Goal: Transaction & Acquisition: Purchase product/service

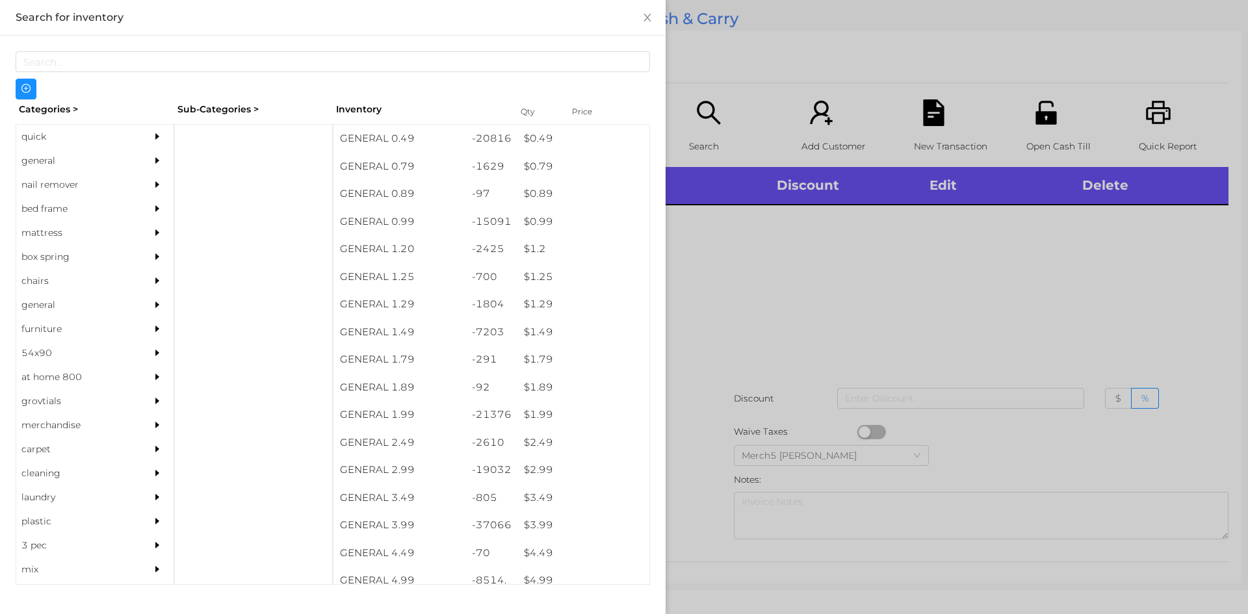
click at [117, 164] on div "general" at bounding box center [75, 161] width 118 height 24
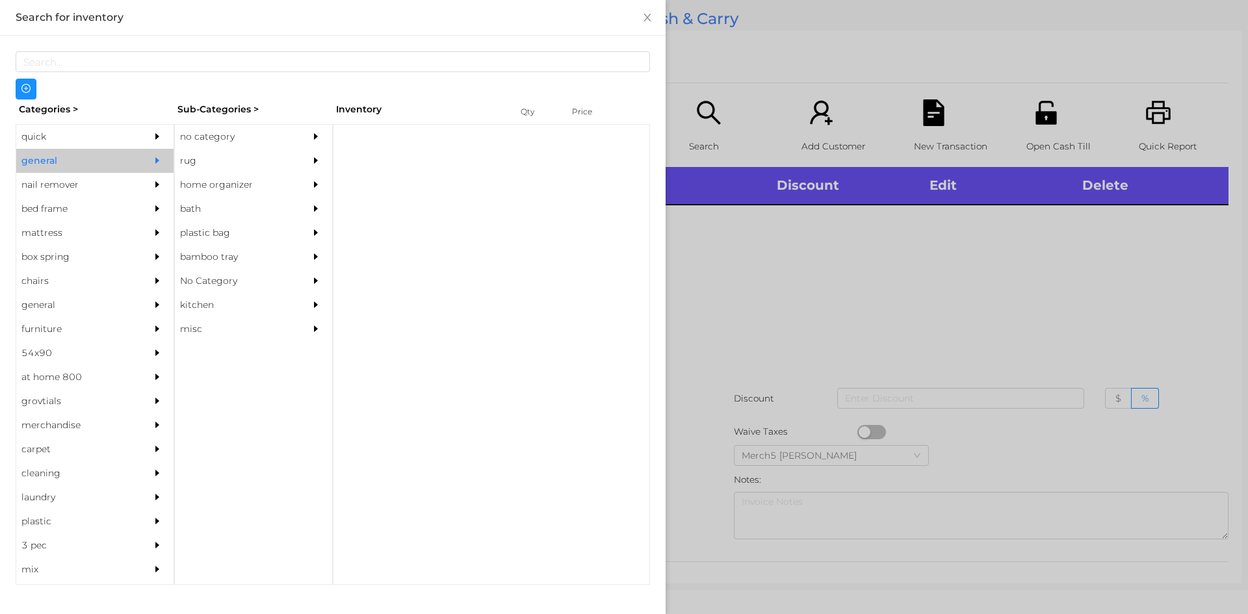
click at [279, 131] on div "no category" at bounding box center [234, 137] width 118 height 24
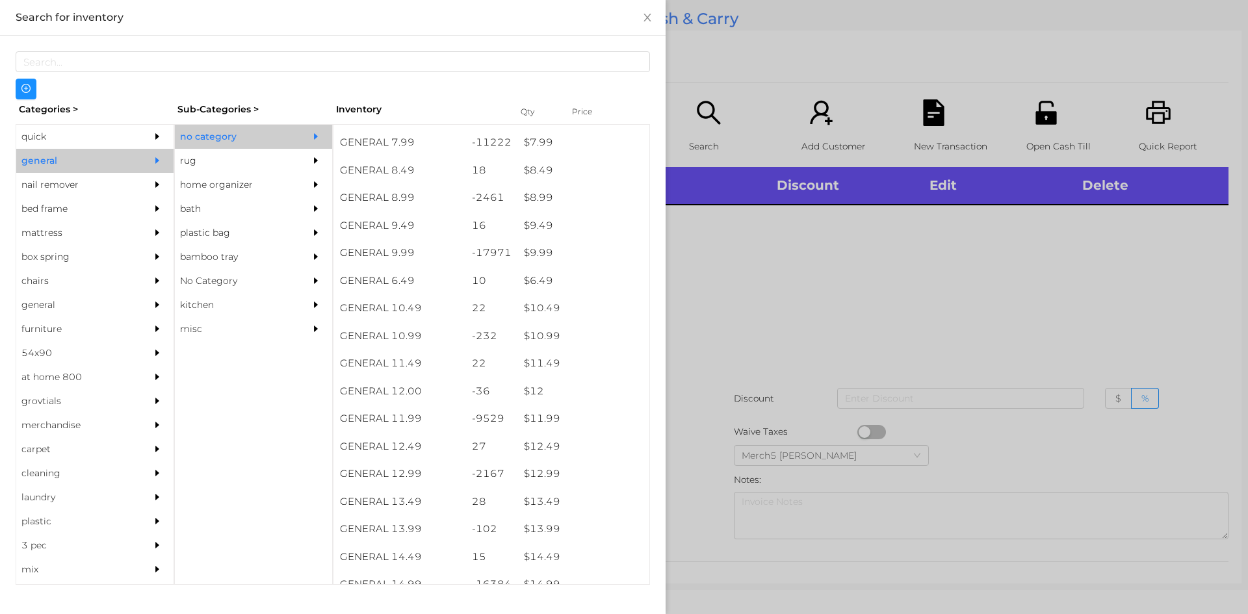
scroll to position [684, 0]
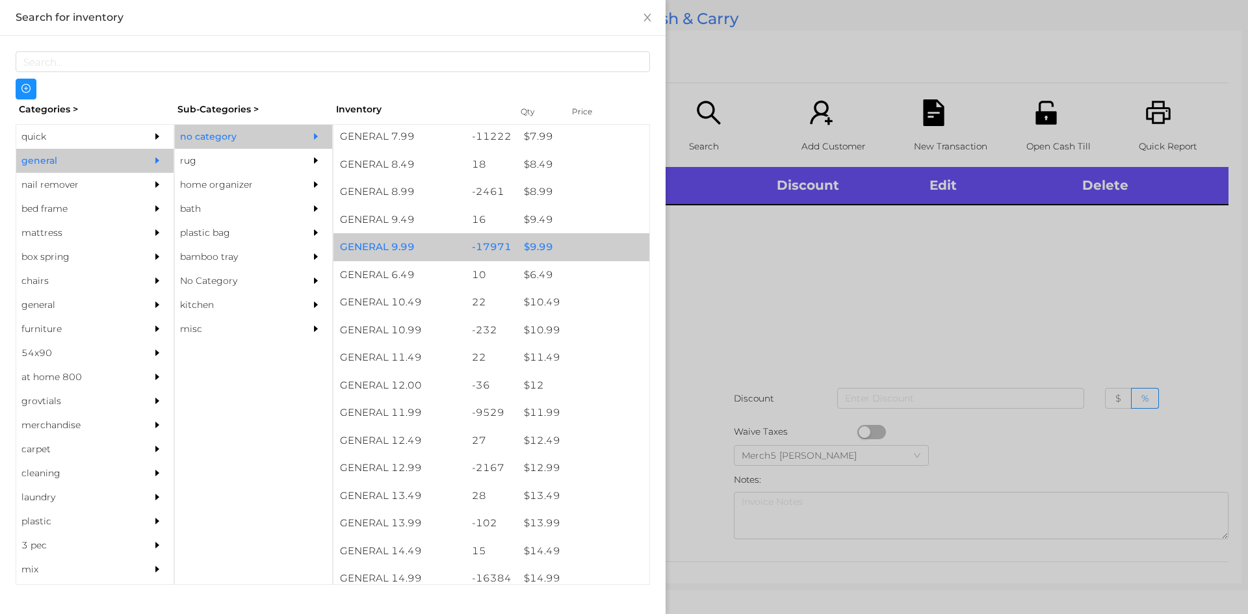
click at [581, 258] on div "$ 9.99" at bounding box center [583, 247] width 132 height 28
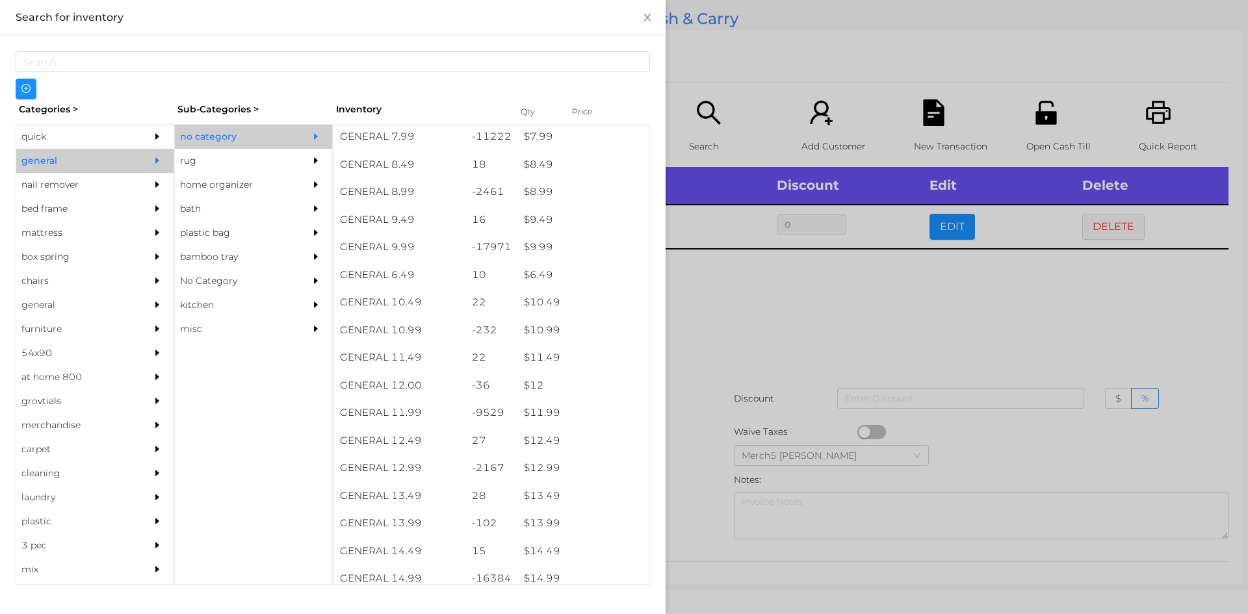
click at [832, 303] on div at bounding box center [624, 307] width 1248 height 614
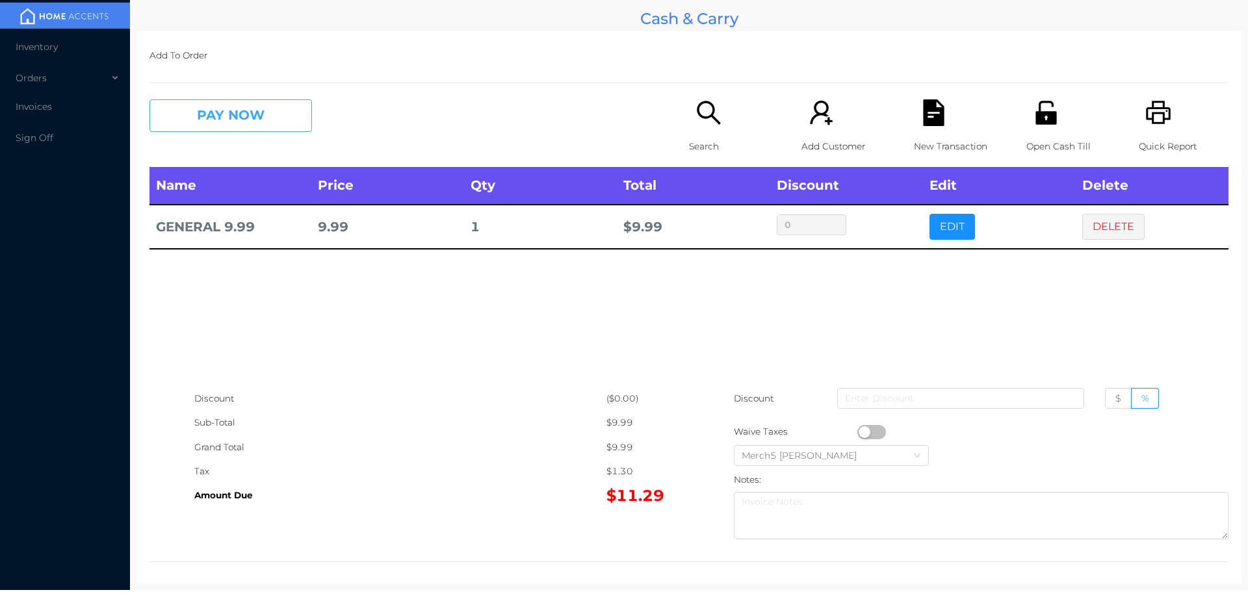
click at [281, 127] on button "PAY NOW" at bounding box center [230, 115] width 162 height 32
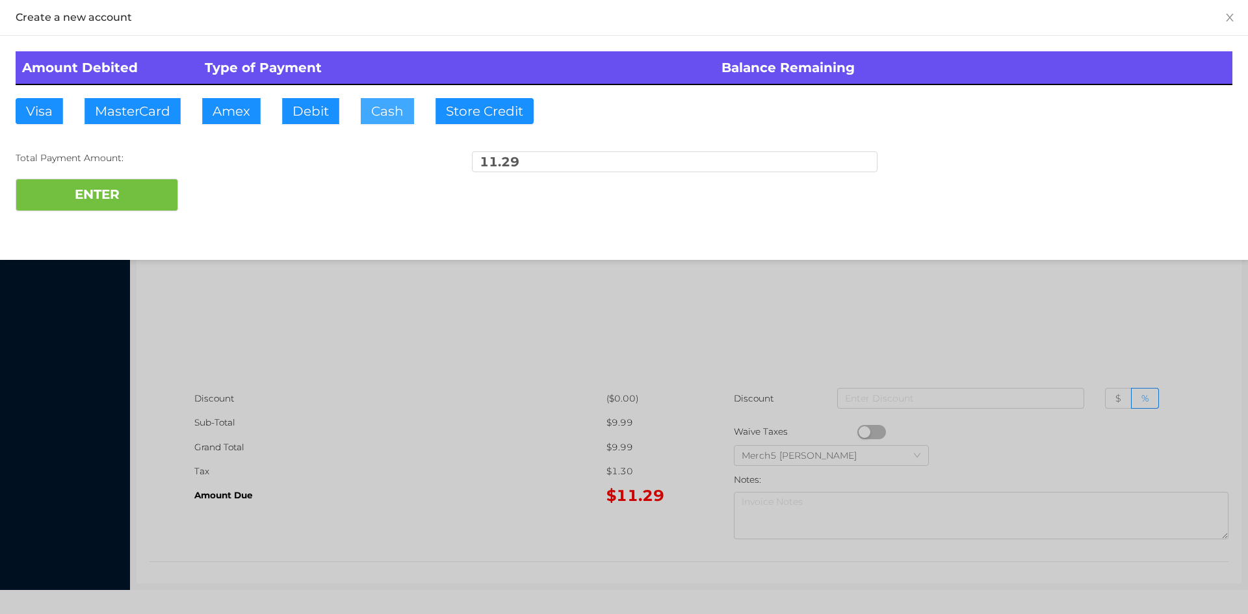
click at [395, 103] on button "Cash" at bounding box center [387, 111] width 53 height 26
type input "20"
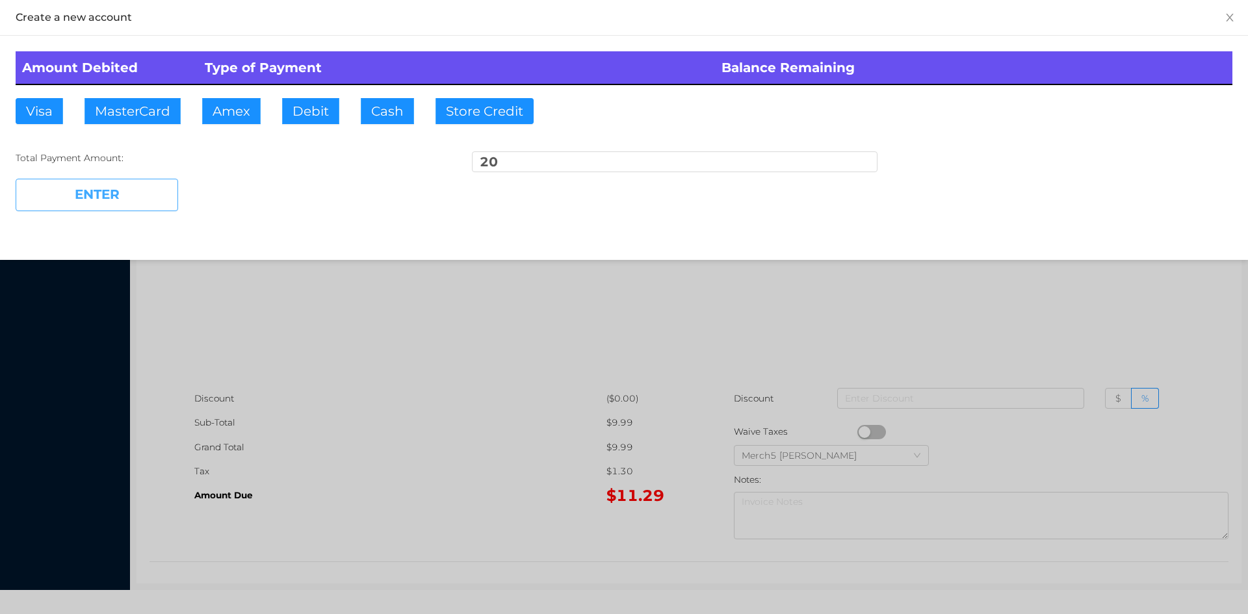
click at [162, 191] on button "ENTER" at bounding box center [97, 195] width 162 height 32
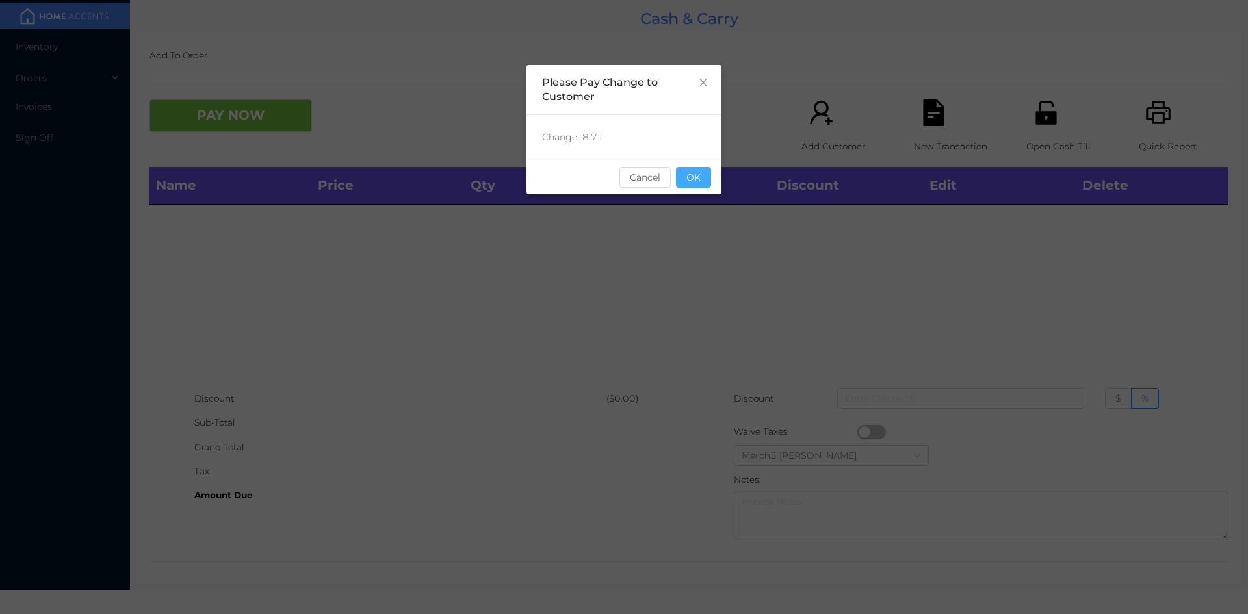
click at [698, 177] on button "OK" at bounding box center [693, 177] width 35 height 21
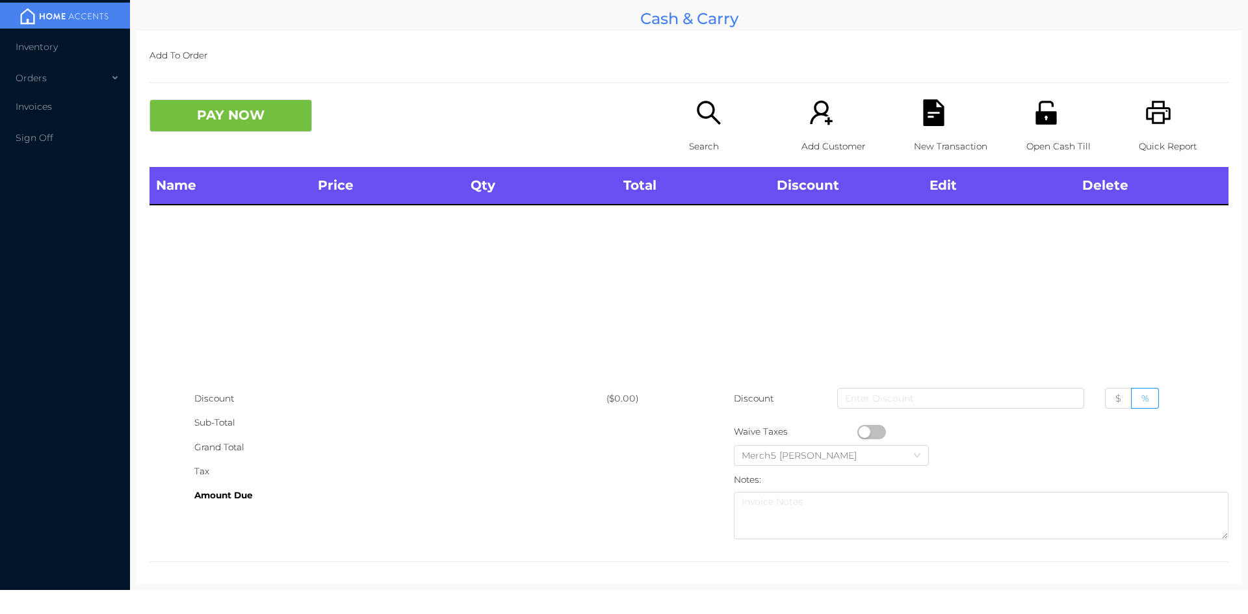
click at [700, 127] on div "Search" at bounding box center [734, 133] width 90 height 68
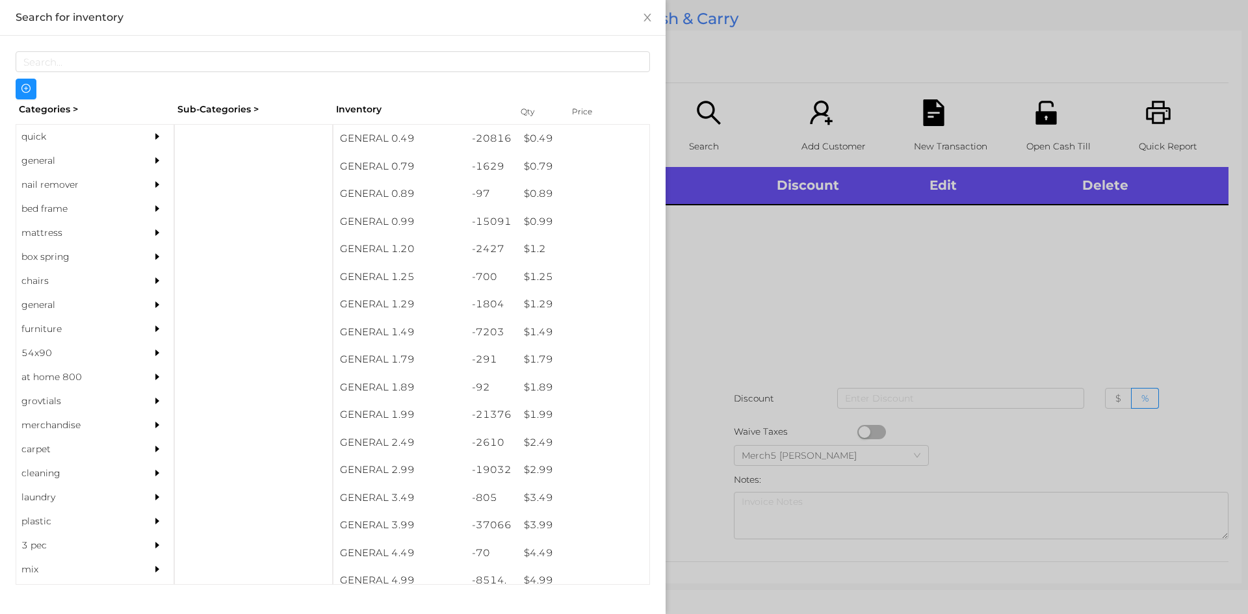
click at [148, 151] on div at bounding box center [161, 161] width 26 height 24
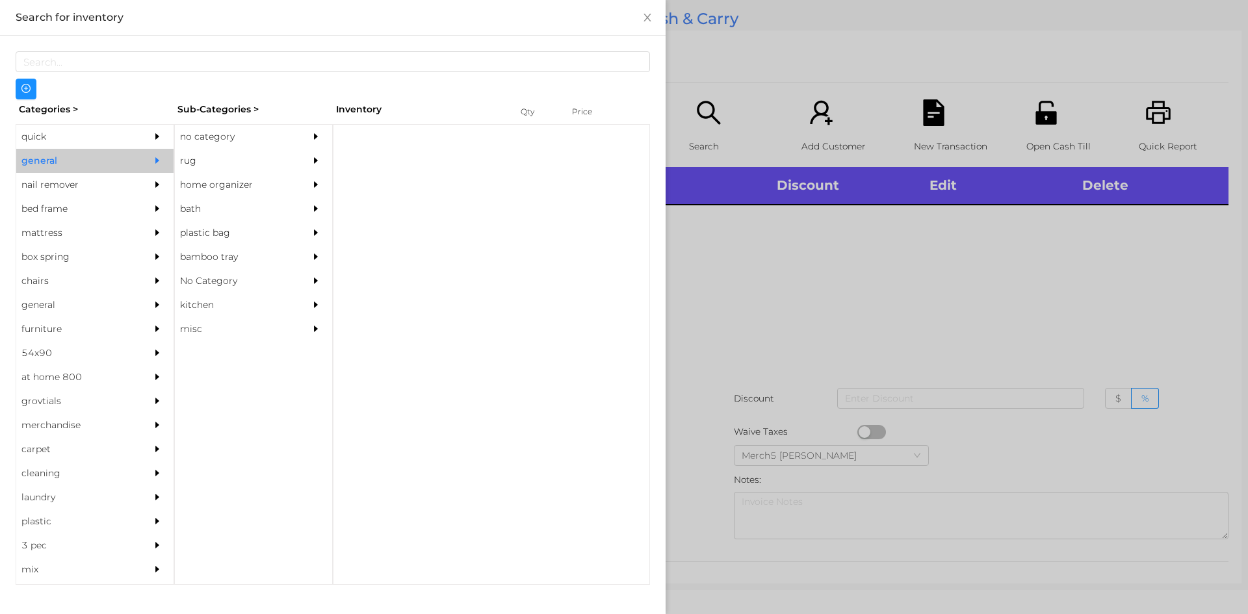
click at [280, 135] on div "no category" at bounding box center [234, 137] width 118 height 24
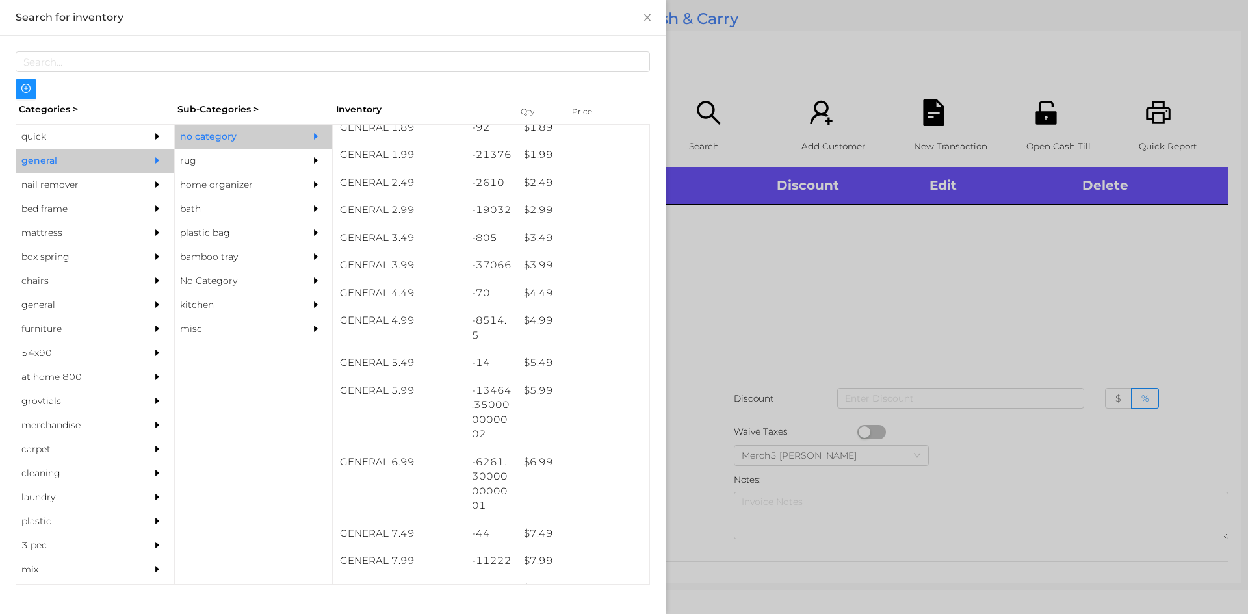
scroll to position [520, 0]
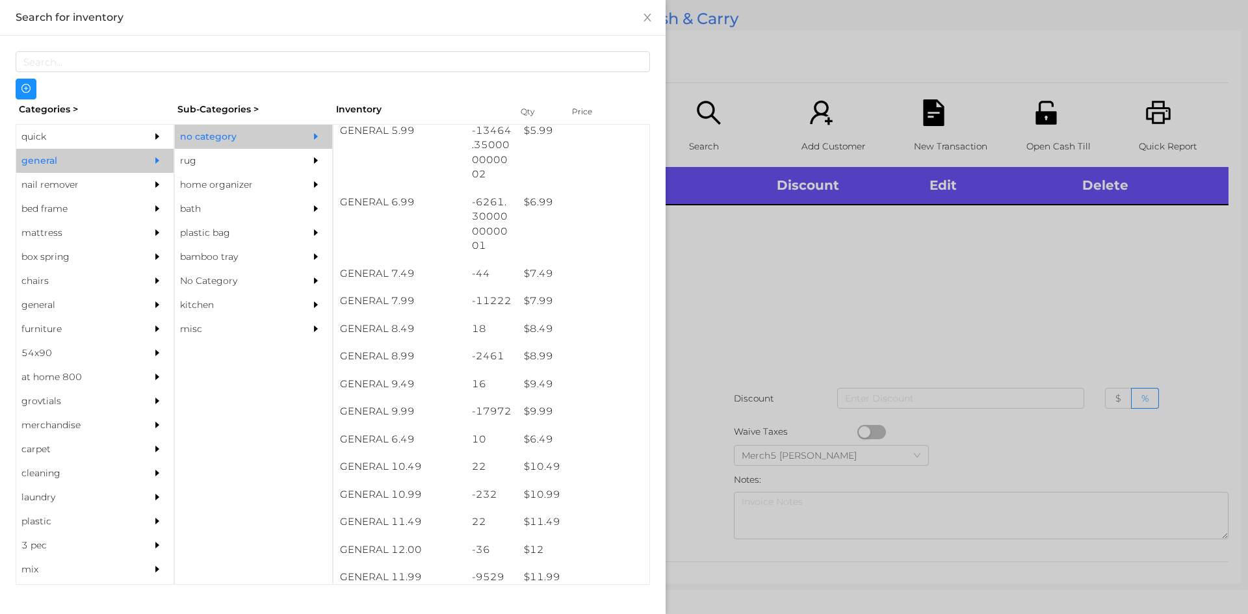
click at [836, 344] on div at bounding box center [624, 307] width 1248 height 614
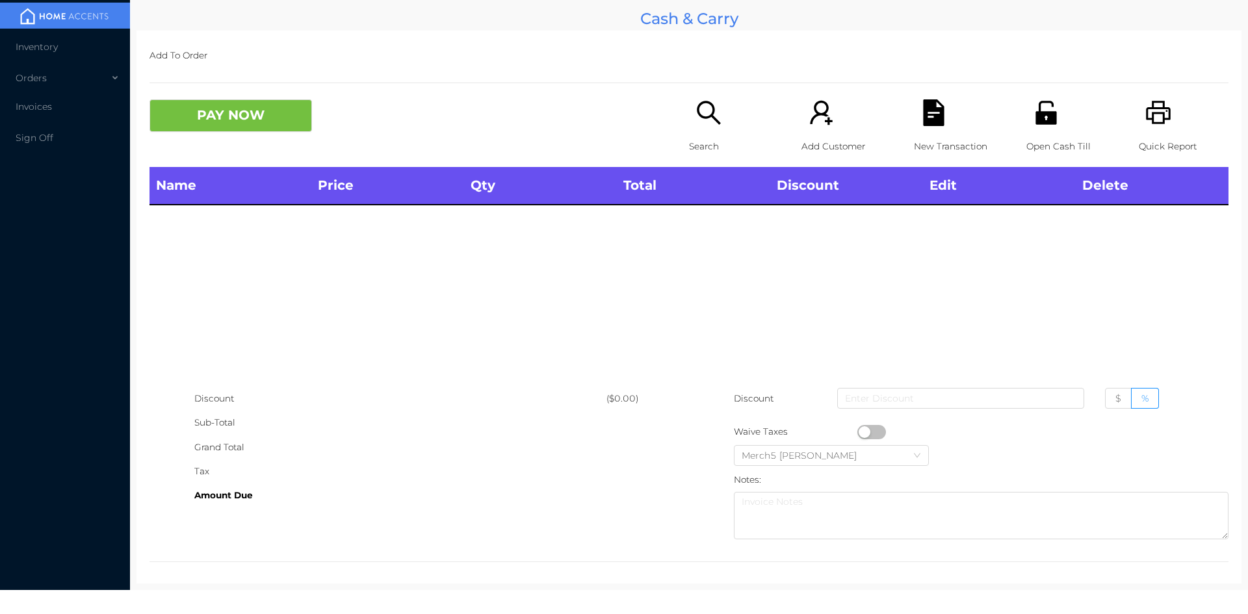
click at [711, 123] on icon "icon: search" at bounding box center [708, 112] width 27 height 27
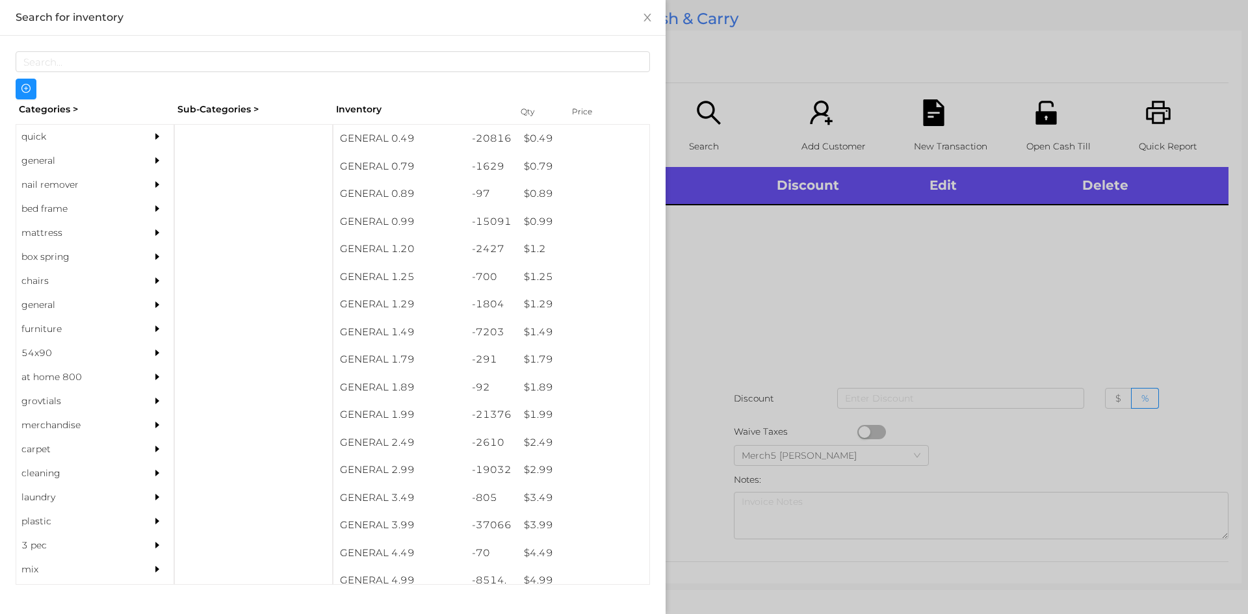
click at [155, 154] on div at bounding box center [161, 161] width 26 height 24
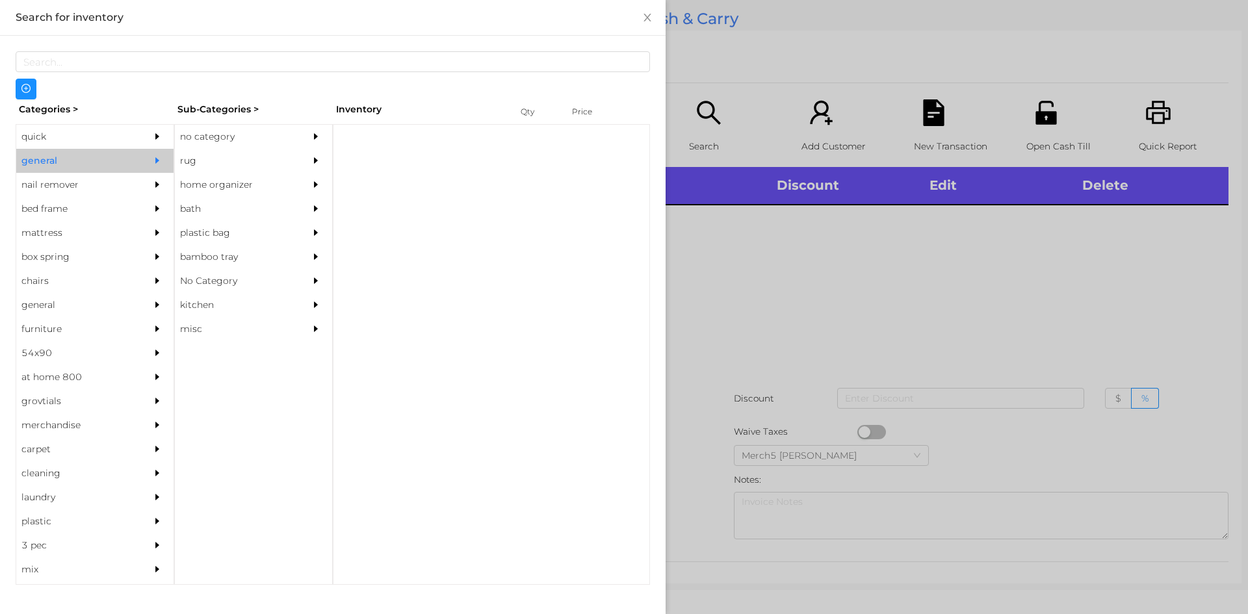
click at [267, 135] on div "no category" at bounding box center [234, 137] width 118 height 24
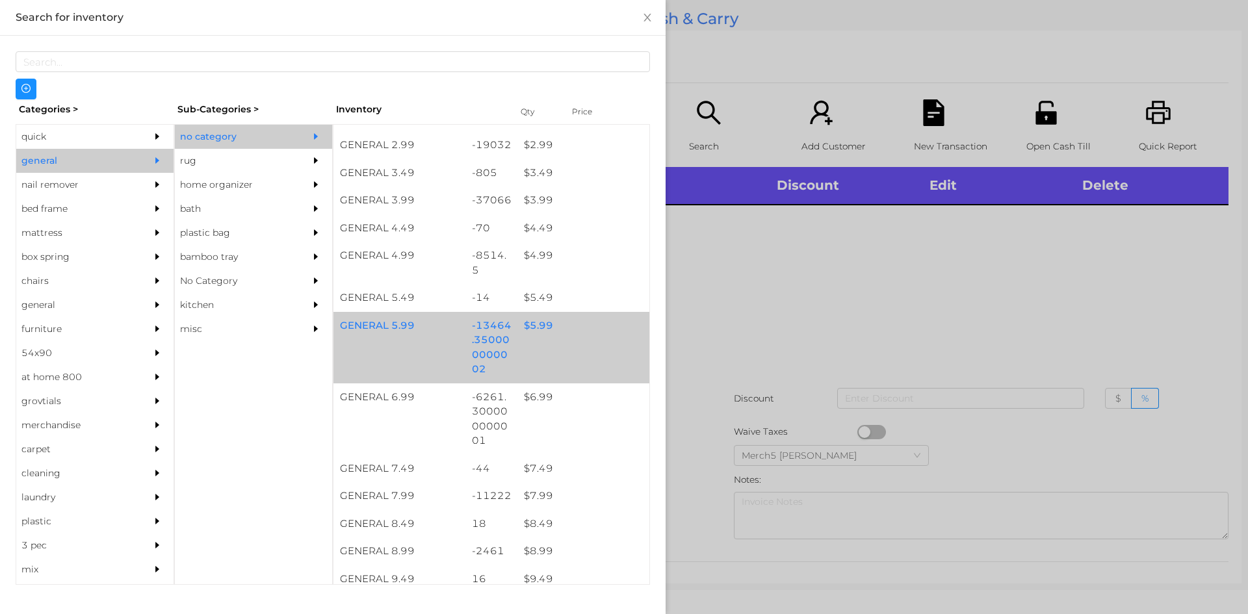
scroll to position [650, 0]
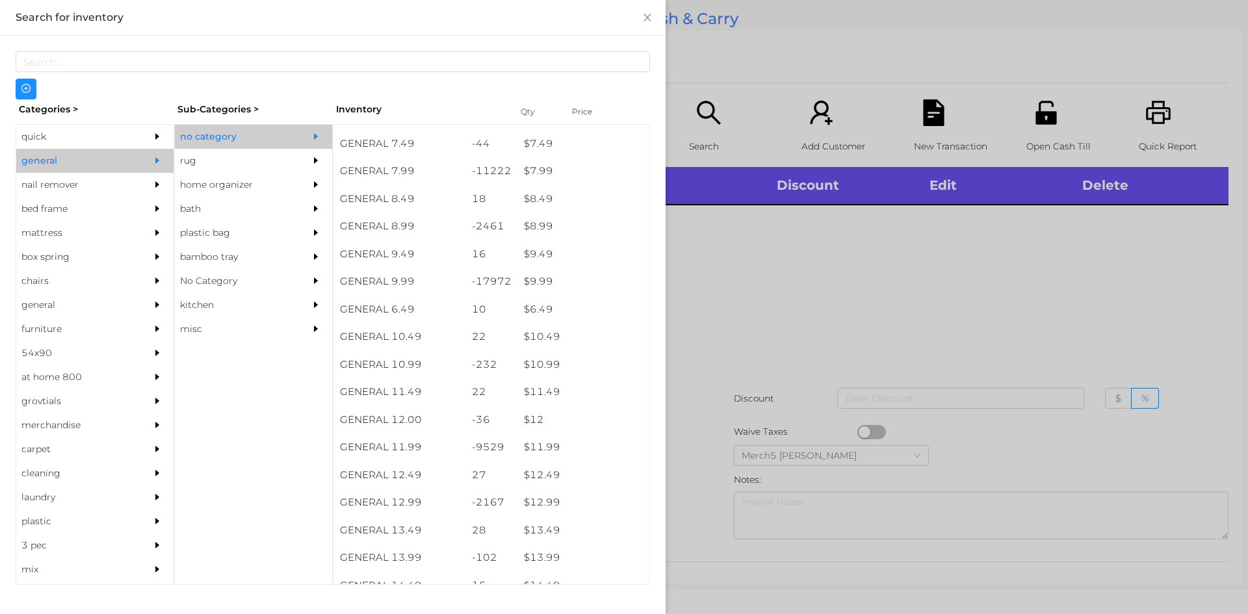
click at [792, 321] on div at bounding box center [624, 307] width 1248 height 614
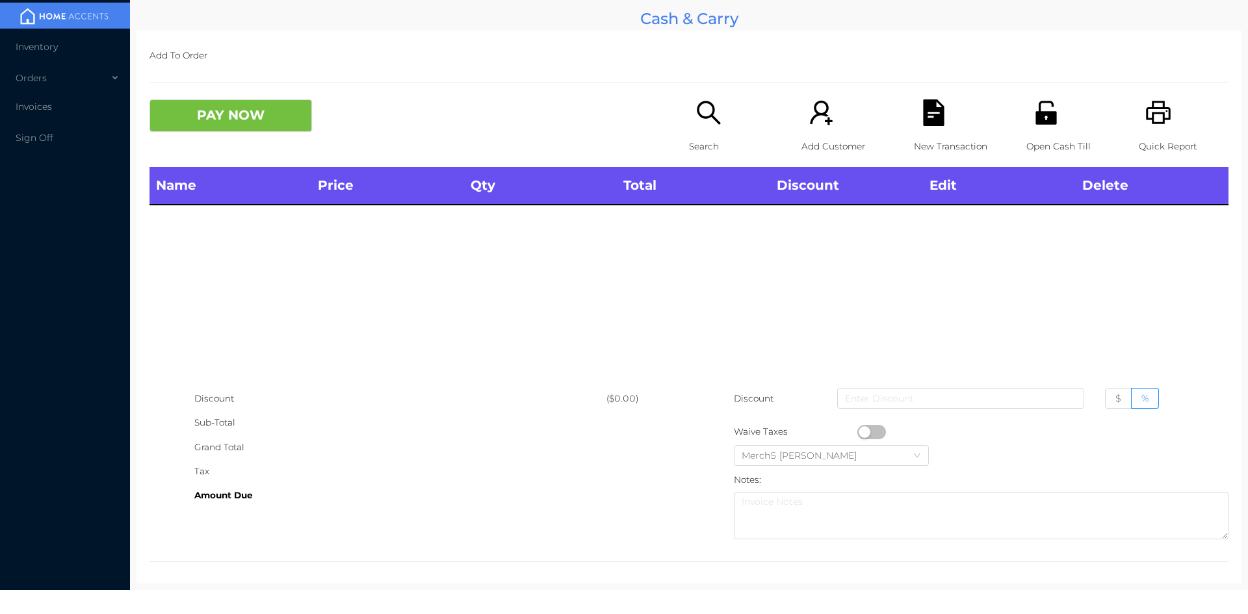
click at [721, 126] on div "Search" at bounding box center [734, 133] width 90 height 68
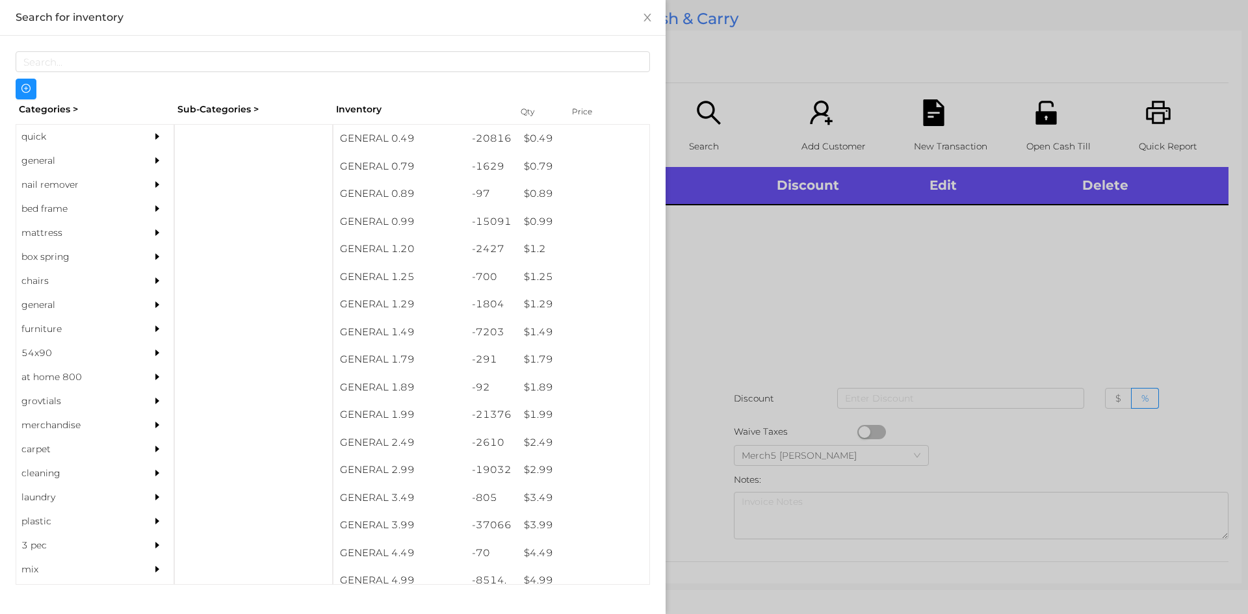
drag, startPoint x: 121, startPoint y: 154, endPoint x: 438, endPoint y: 192, distance: 319.4
click at [123, 157] on div "general" at bounding box center [75, 161] width 118 height 24
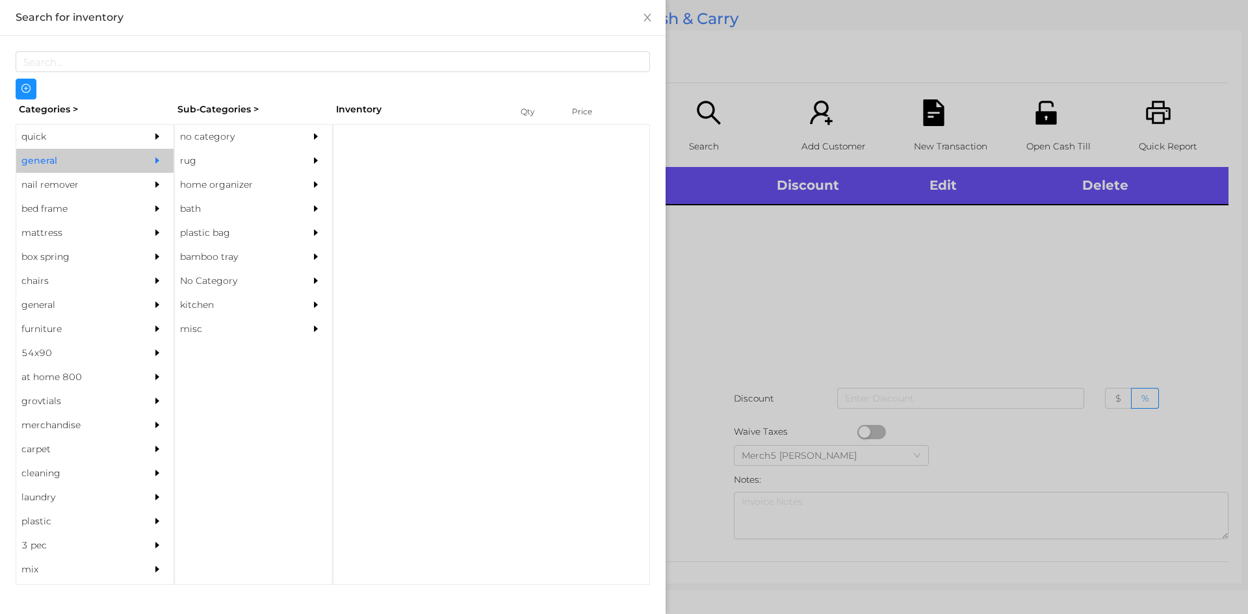
click at [307, 131] on div at bounding box center [319, 137] width 26 height 24
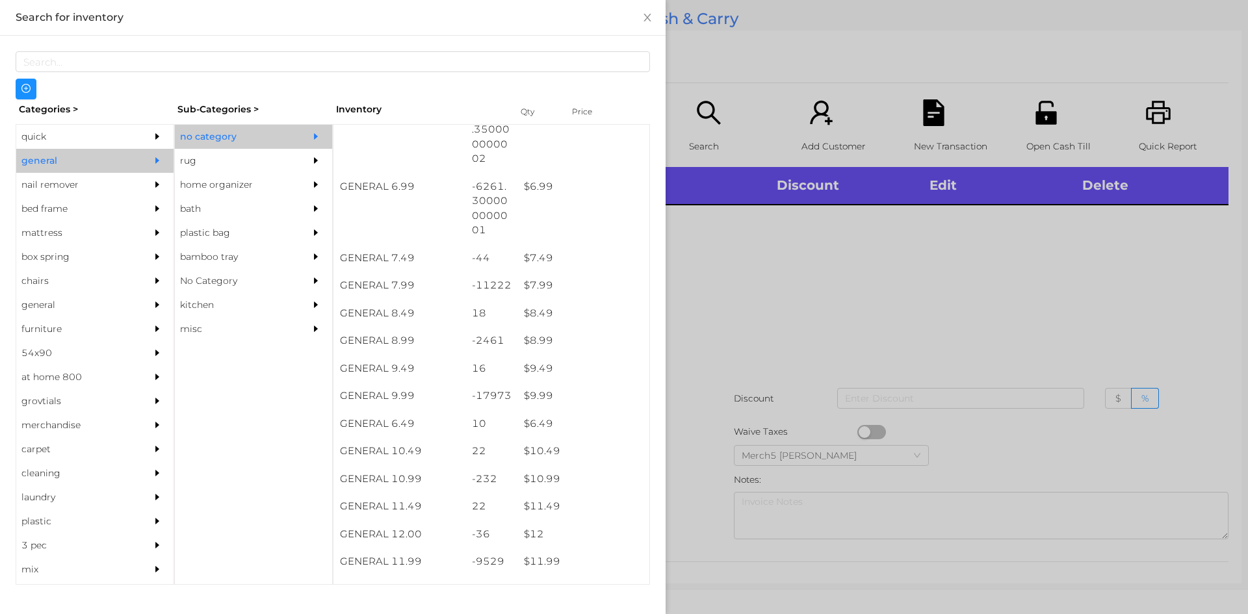
scroll to position [585, 0]
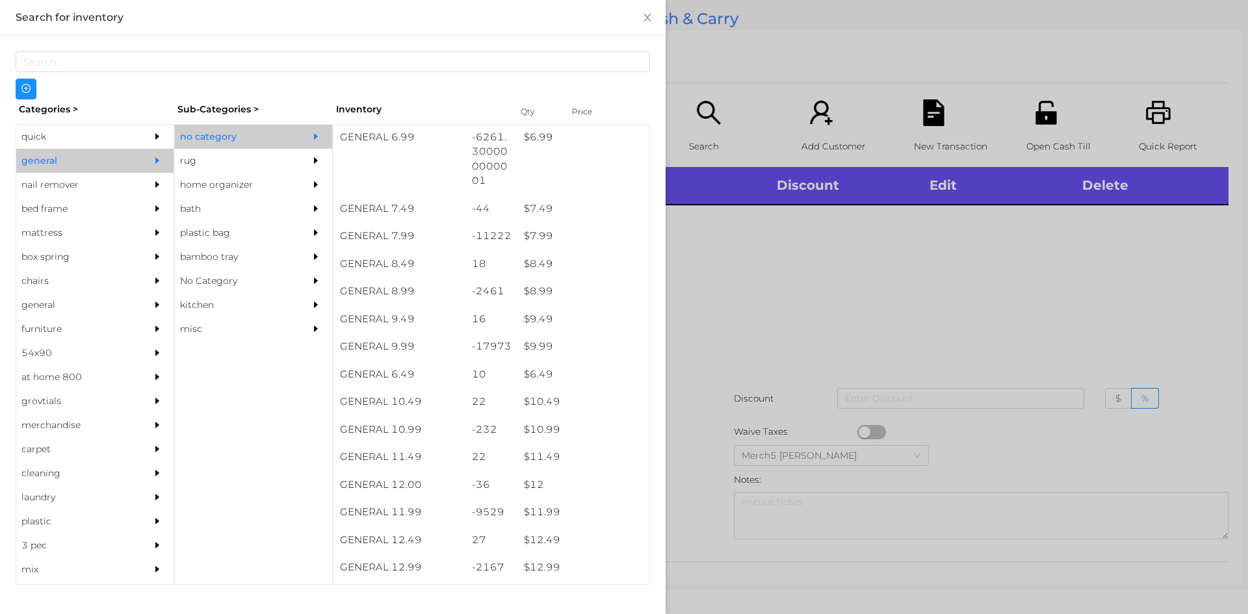
click at [866, 364] on div at bounding box center [624, 307] width 1248 height 614
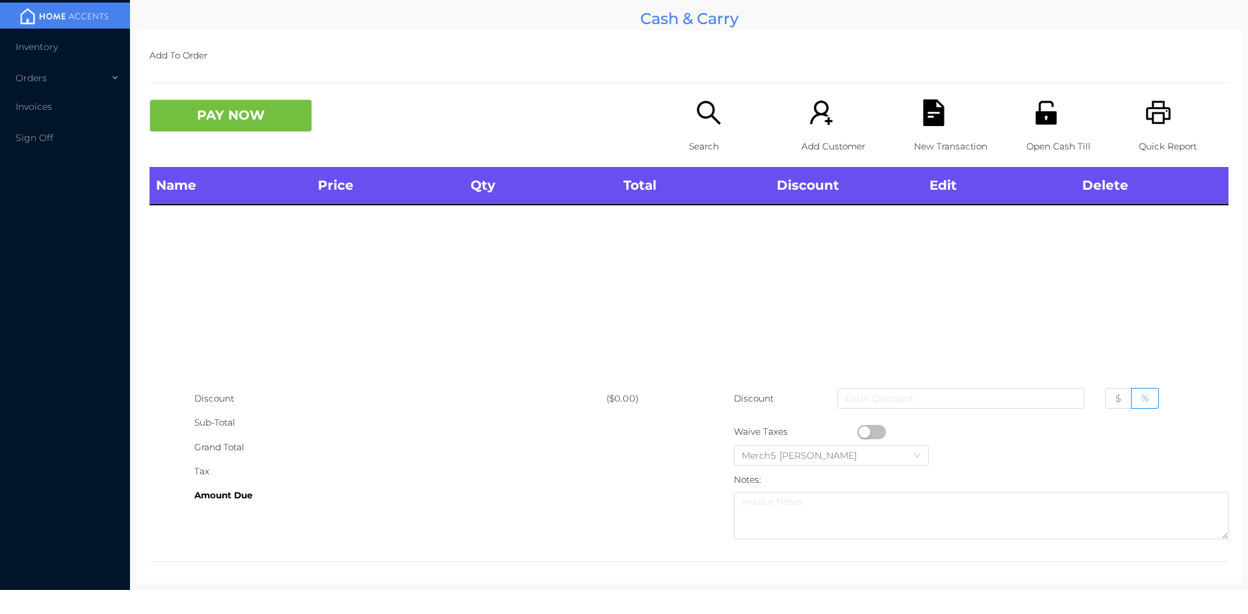
click at [1145, 110] on icon "icon: printer" at bounding box center [1158, 112] width 27 height 27
click at [716, 119] on icon "icon: search" at bounding box center [708, 112] width 27 height 27
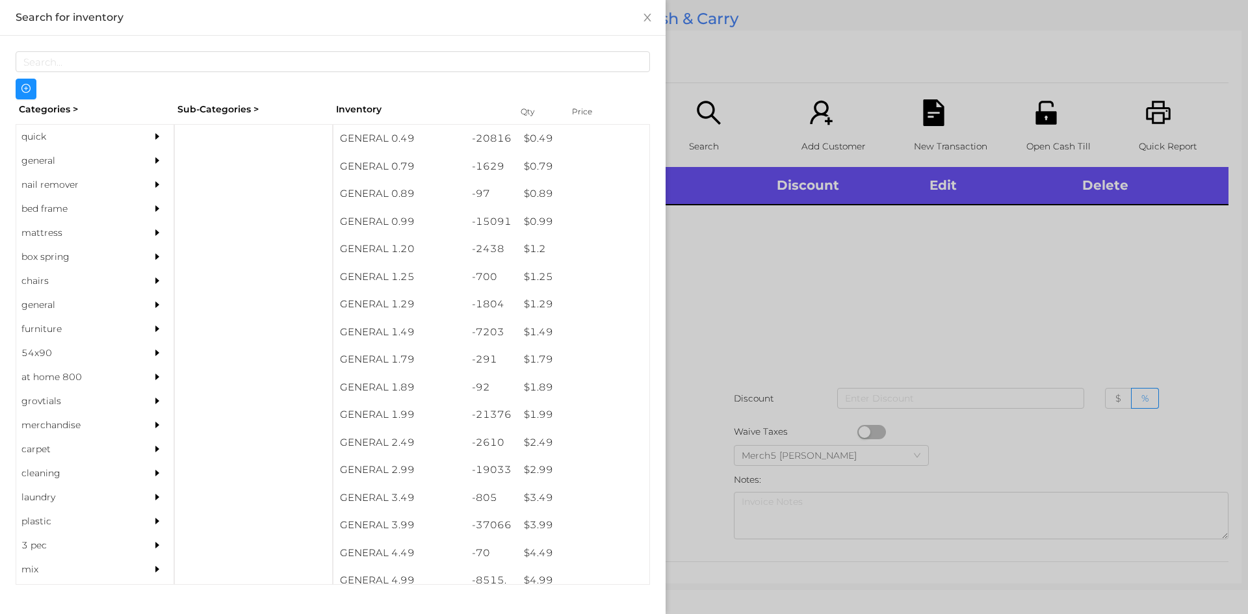
click at [58, 164] on div "general" at bounding box center [75, 161] width 118 height 24
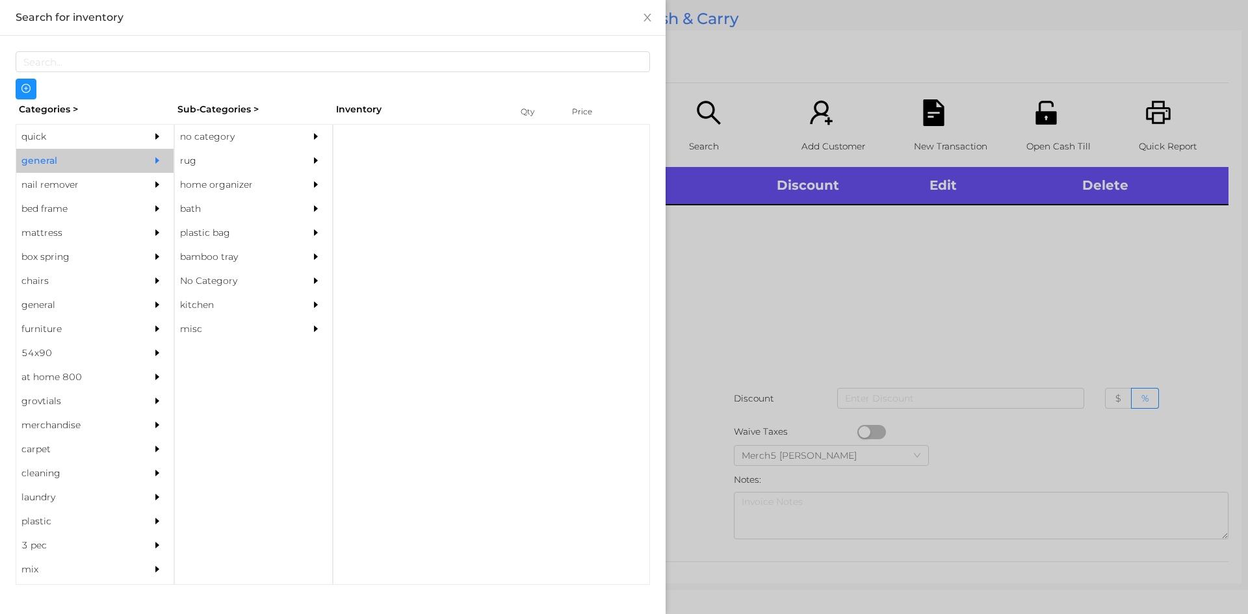
drag, startPoint x: 245, startPoint y: 143, endPoint x: 251, endPoint y: 151, distance: 10.3
click at [245, 144] on div "no category" at bounding box center [234, 137] width 118 height 24
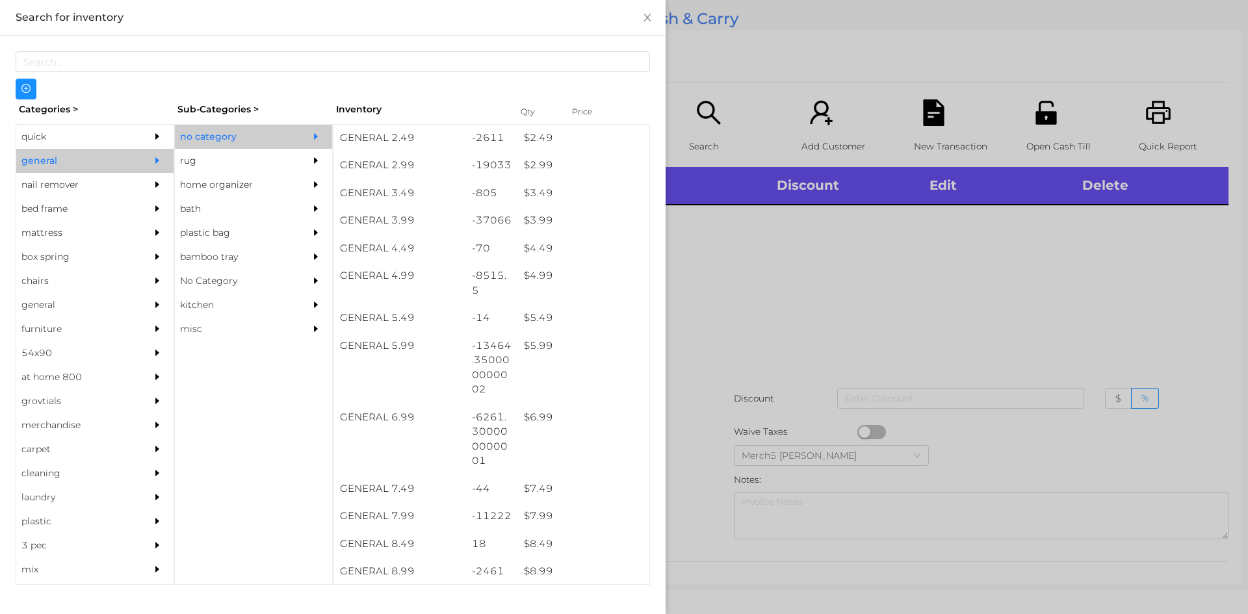
scroll to position [390, 0]
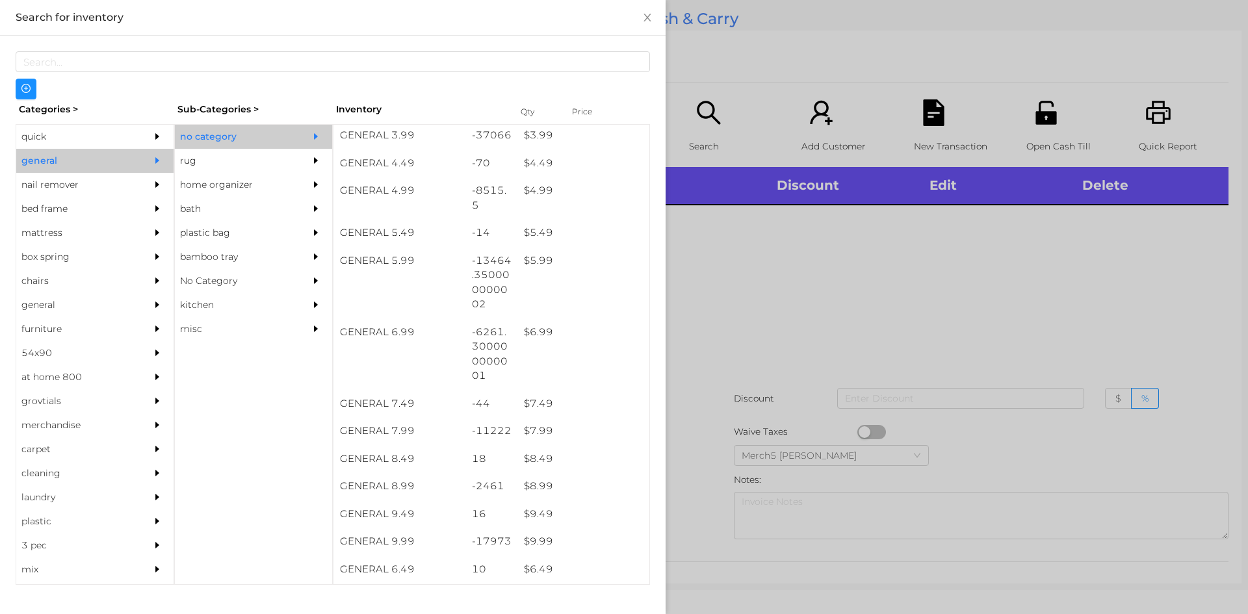
click at [820, 255] on div at bounding box center [624, 307] width 1248 height 614
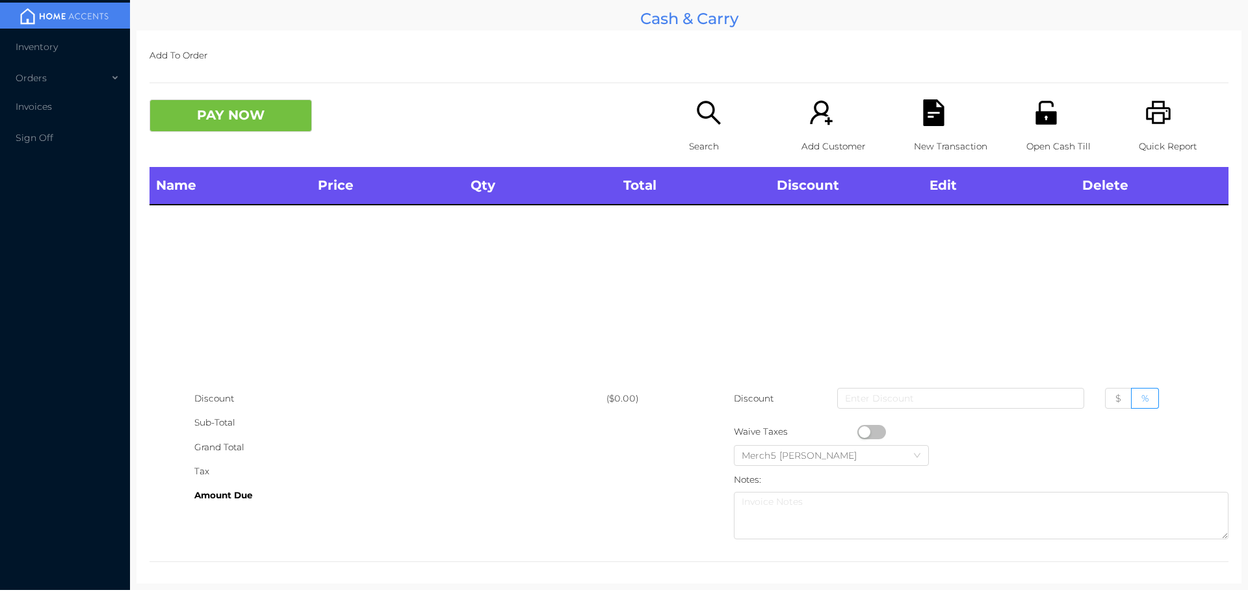
click at [717, 121] on icon "icon: search" at bounding box center [708, 112] width 27 height 27
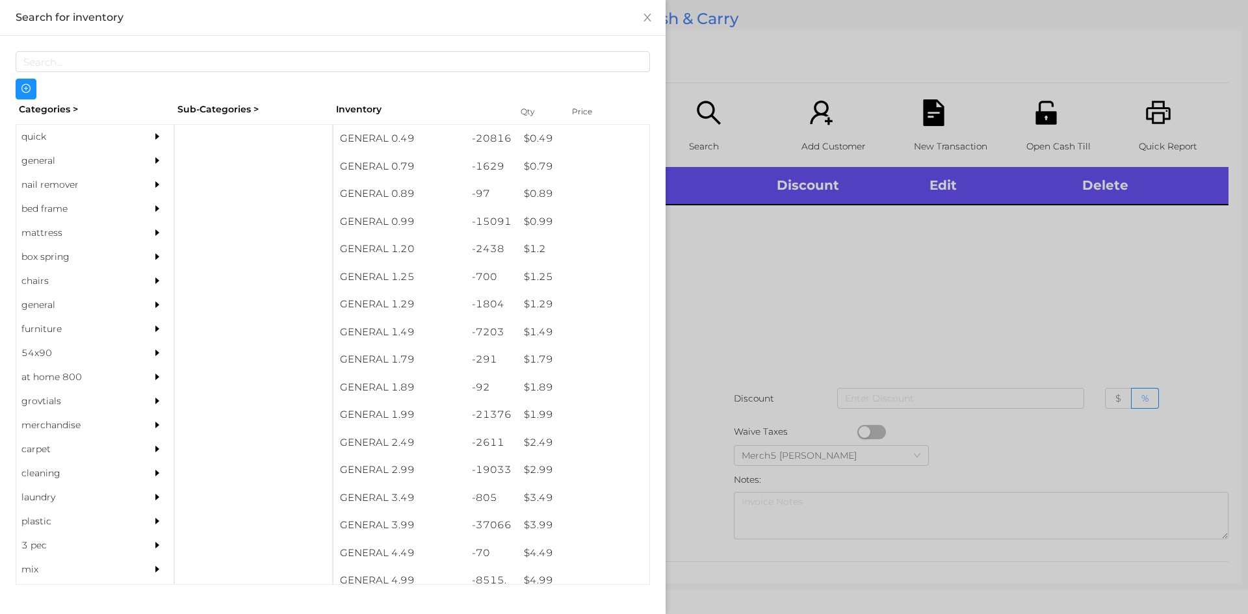
click at [136, 153] on div "general" at bounding box center [94, 161] width 157 height 24
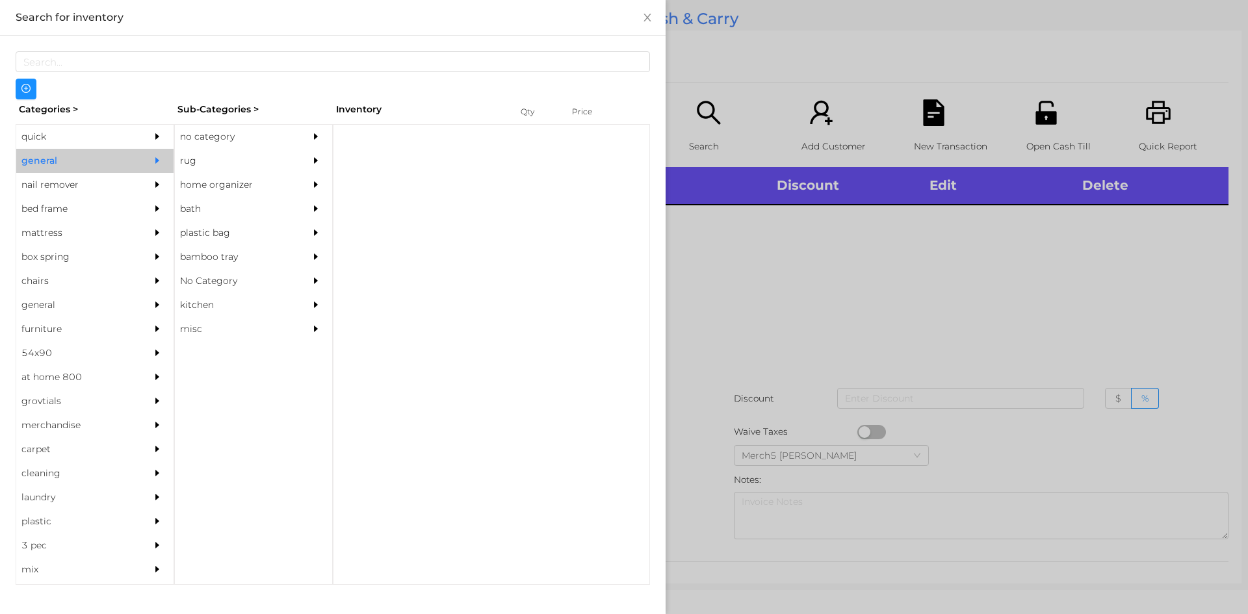
click at [237, 145] on div "no category" at bounding box center [234, 137] width 118 height 24
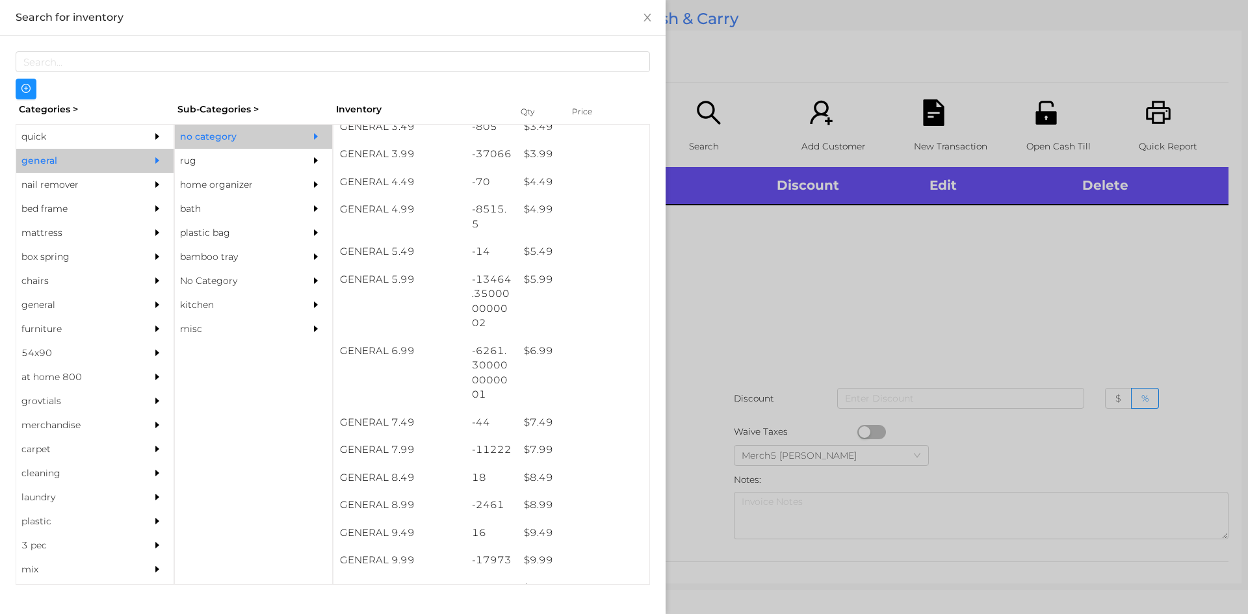
scroll to position [520, 0]
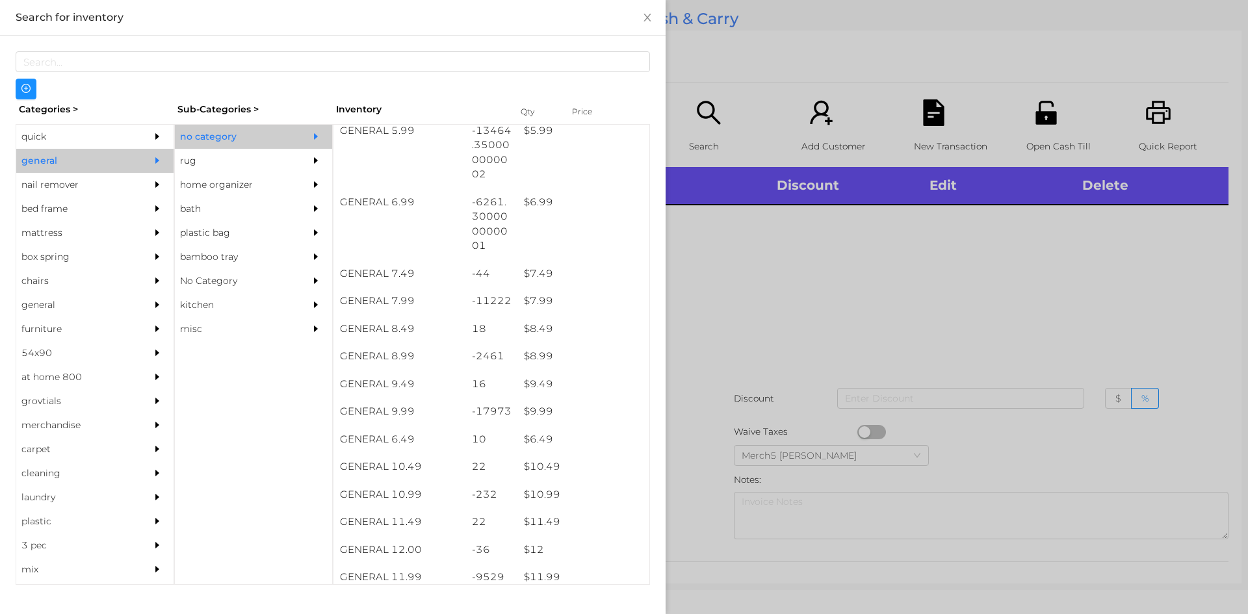
click at [799, 298] on div at bounding box center [624, 307] width 1248 height 614
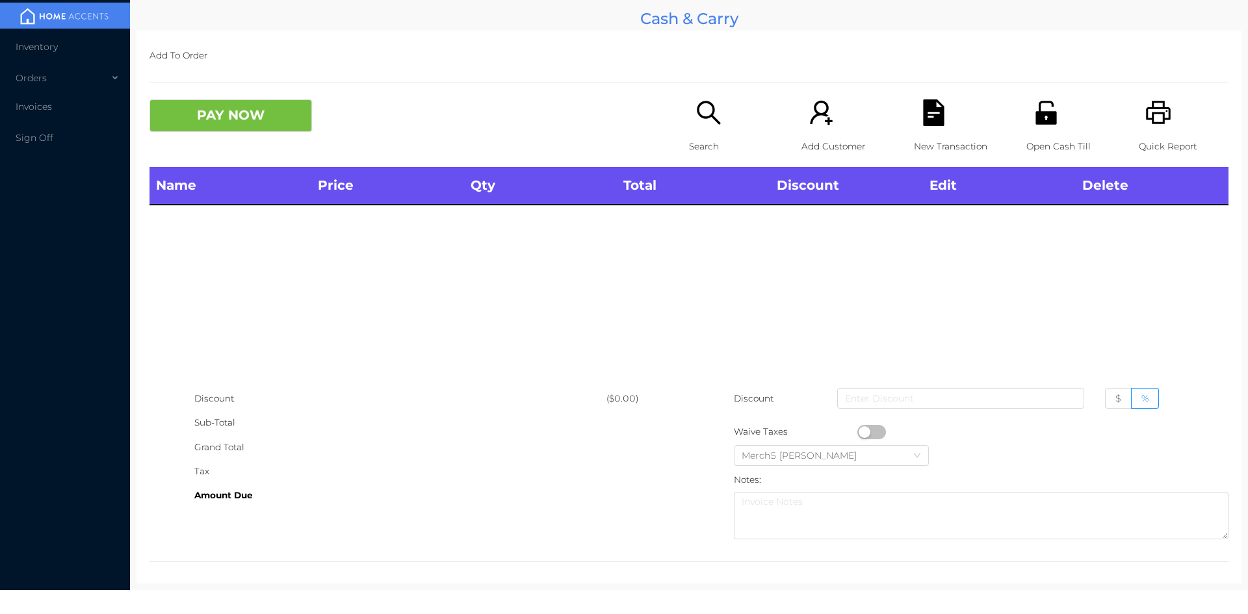
click at [708, 129] on div "Search" at bounding box center [734, 133] width 90 height 68
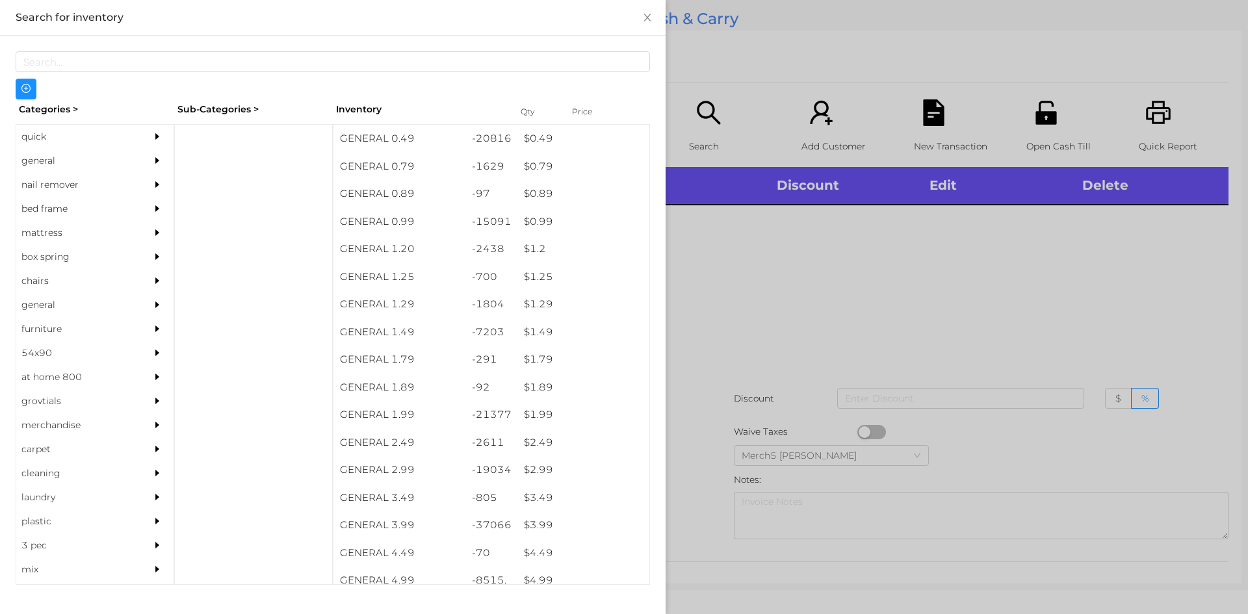
click at [136, 162] on div "general" at bounding box center [94, 161] width 157 height 24
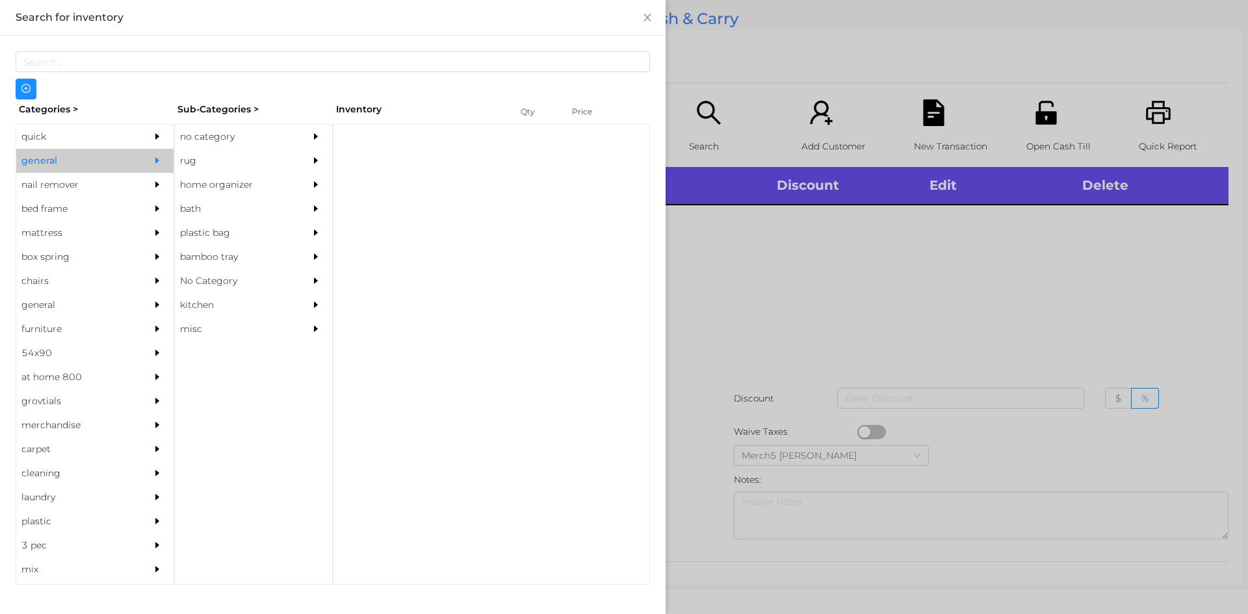
click at [275, 135] on div "no category" at bounding box center [234, 137] width 118 height 24
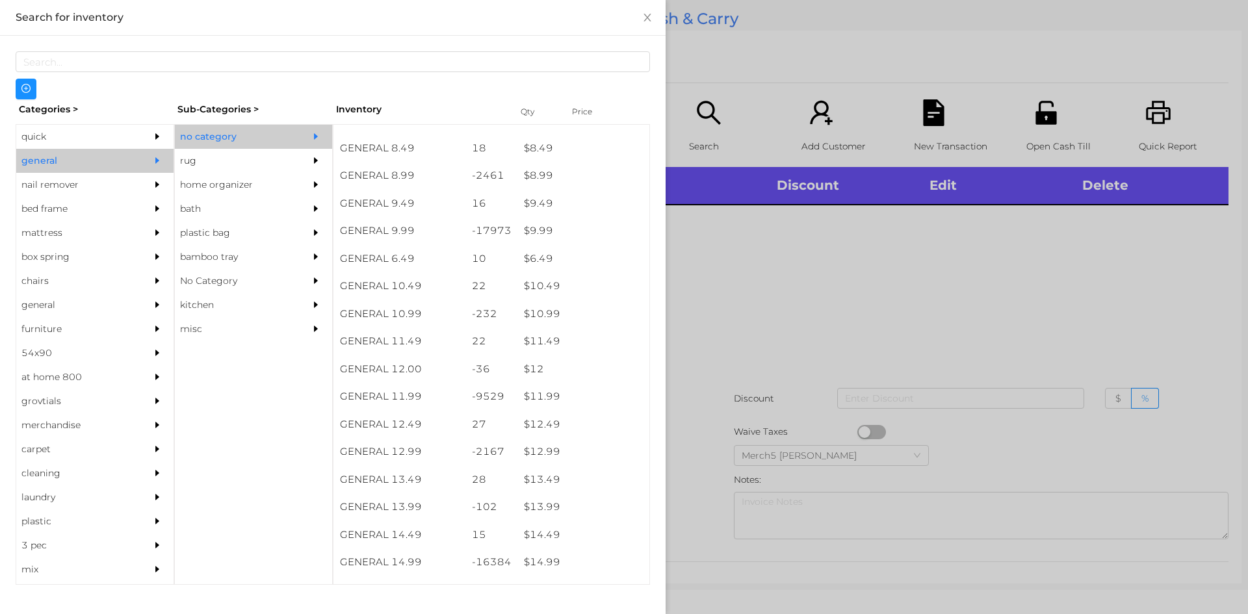
scroll to position [704, 0]
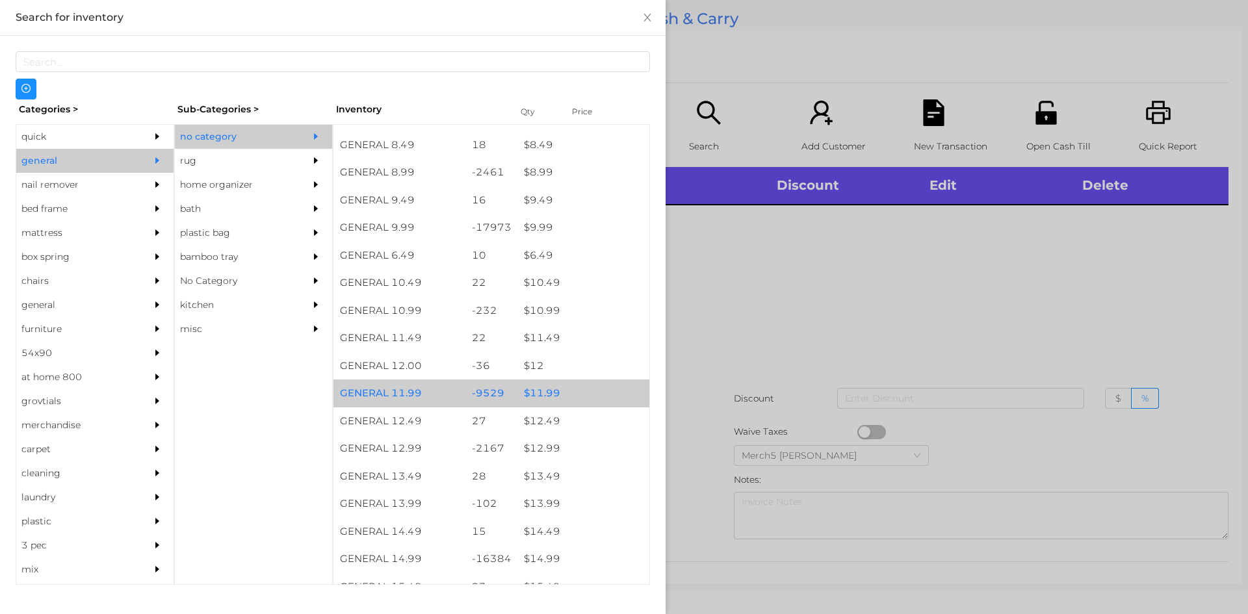
click at [583, 396] on div "$ 11.99" at bounding box center [583, 394] width 132 height 28
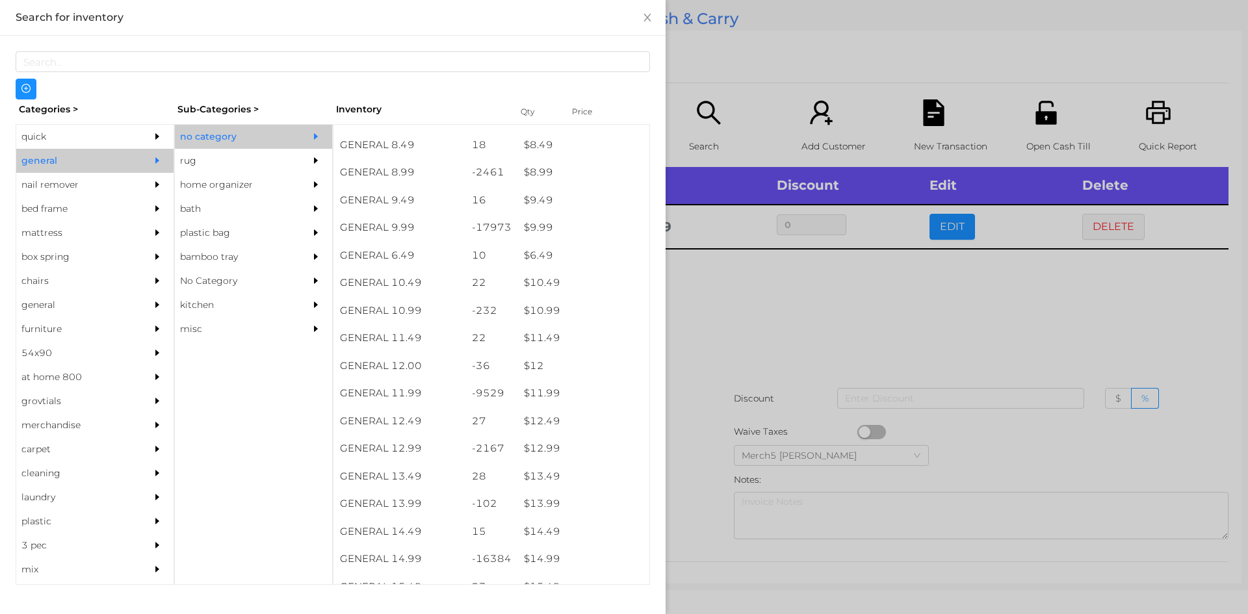
click at [801, 353] on div at bounding box center [624, 307] width 1248 height 614
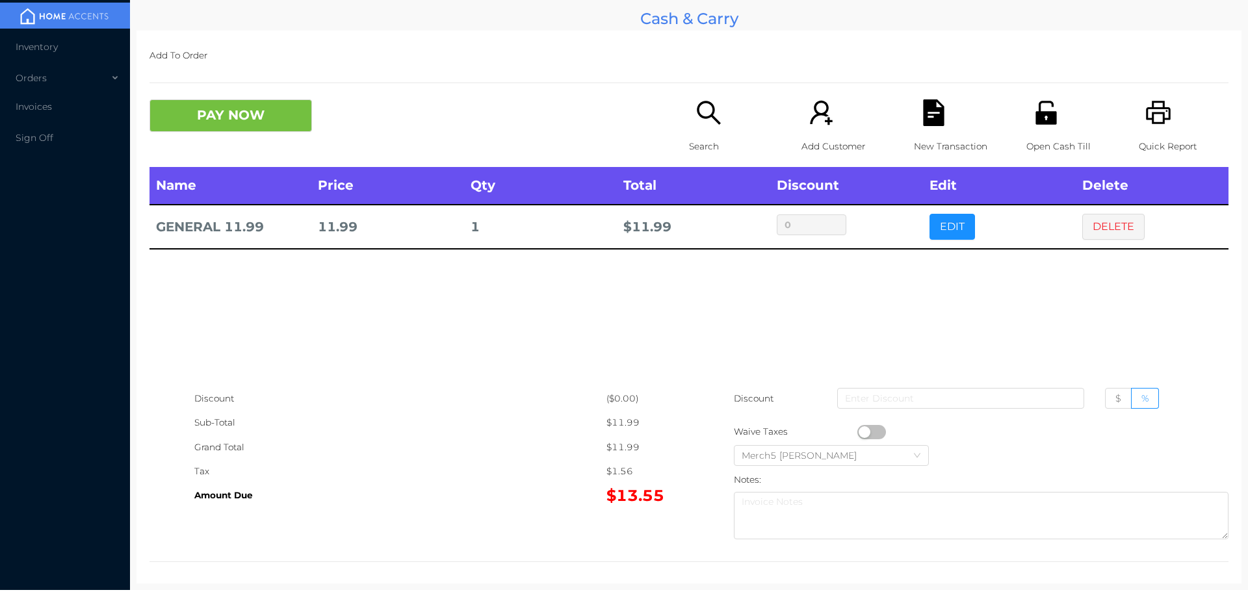
click at [304, 101] on button "PAY NOW" at bounding box center [230, 115] width 162 height 32
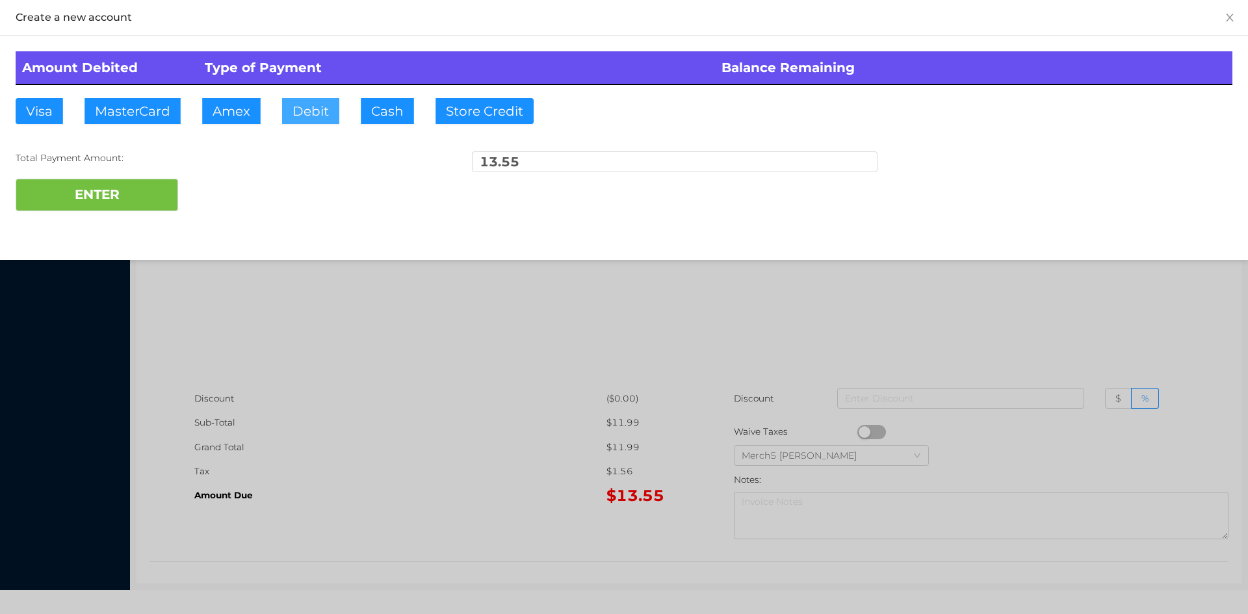
click at [311, 119] on button "Debit" at bounding box center [310, 111] width 57 height 26
click at [160, 200] on button "ENTER" at bounding box center [97, 195] width 162 height 32
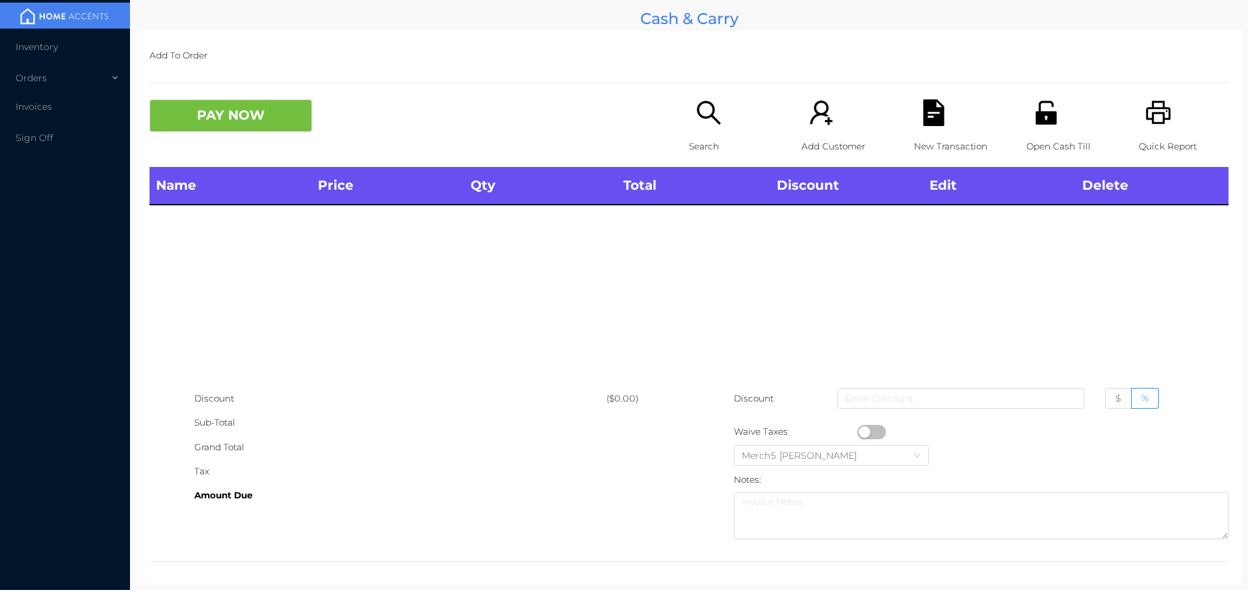
click at [696, 112] on icon "icon: search" at bounding box center [708, 112] width 27 height 27
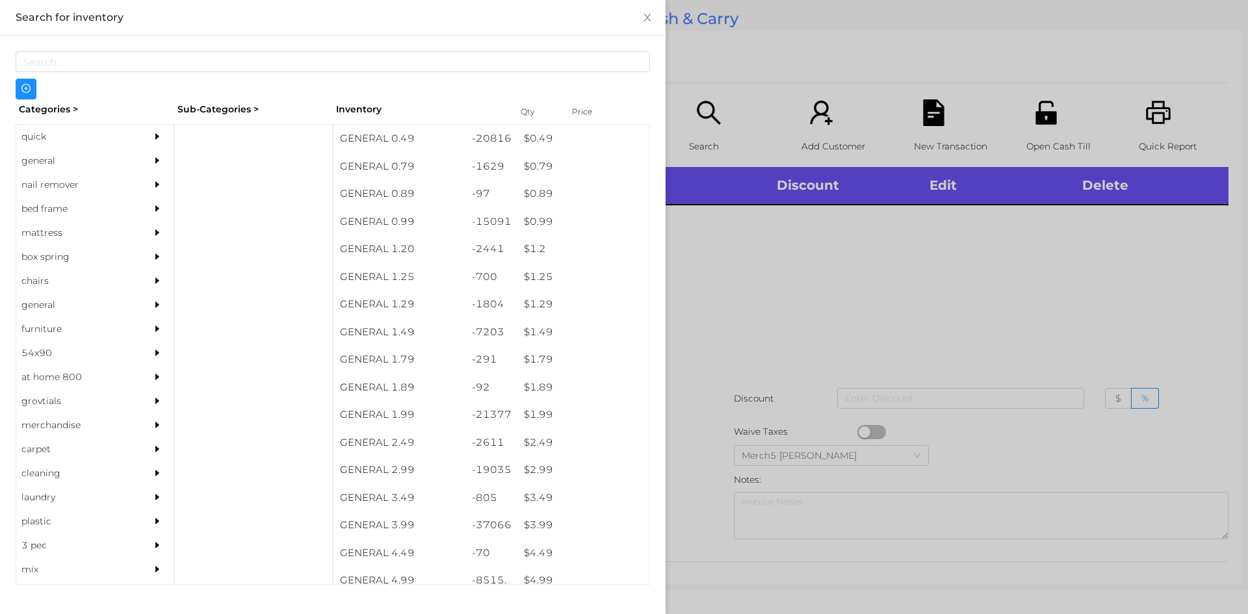
click at [81, 144] on div "quick" at bounding box center [75, 137] width 118 height 24
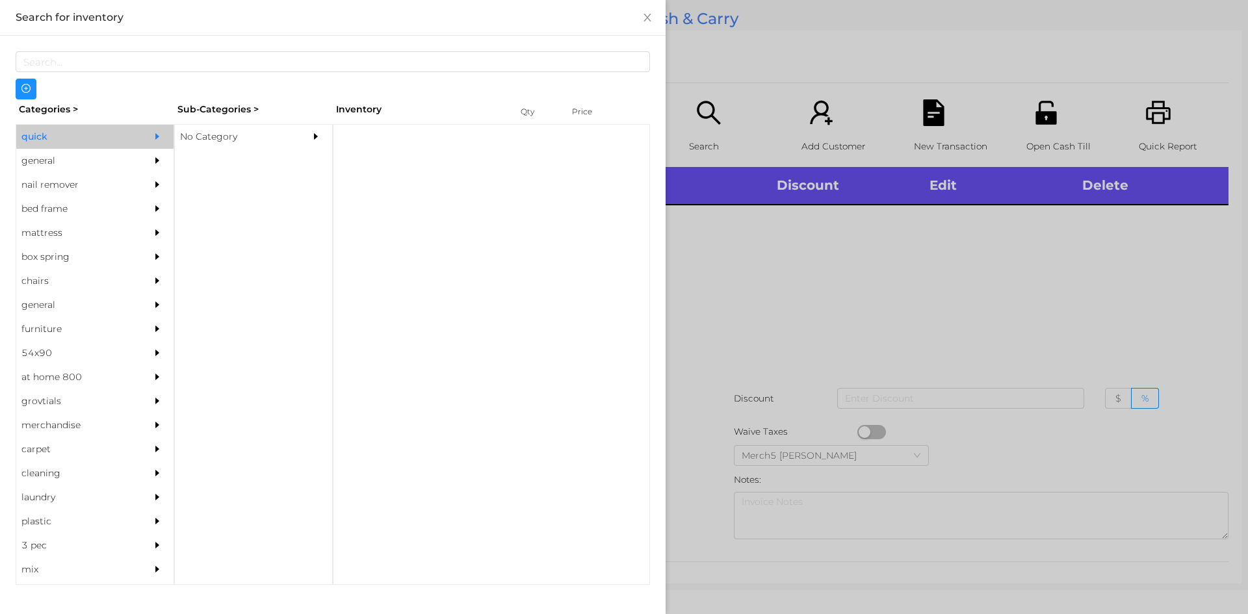
click at [135, 153] on div "general" at bounding box center [94, 161] width 157 height 24
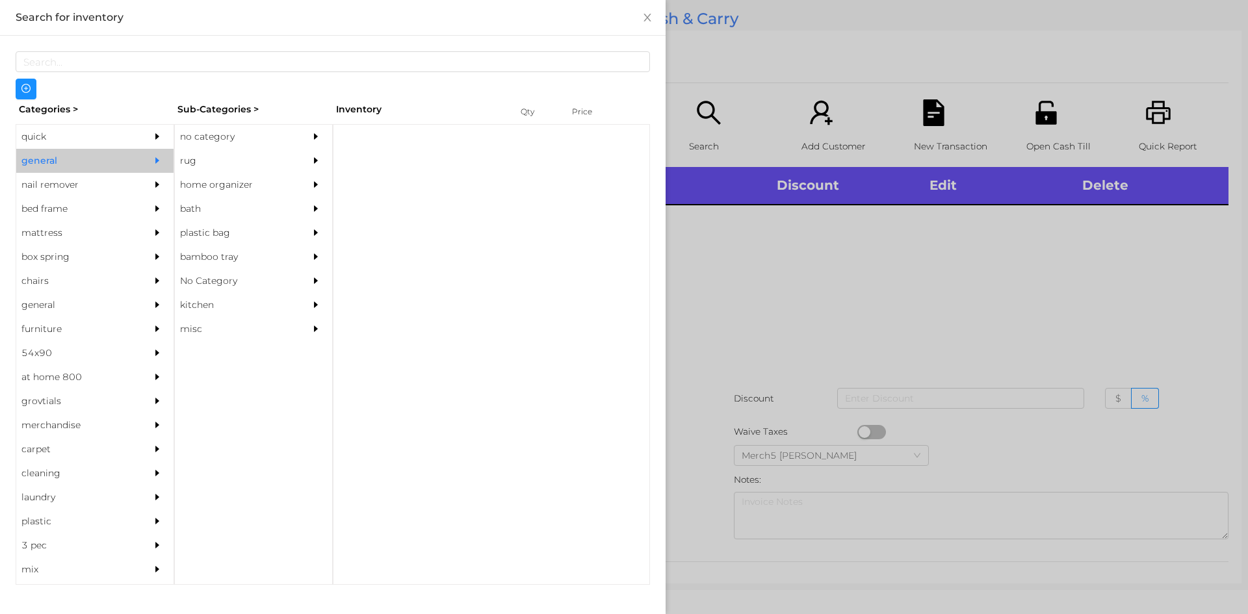
click at [236, 149] on div "rug" at bounding box center [234, 161] width 118 height 24
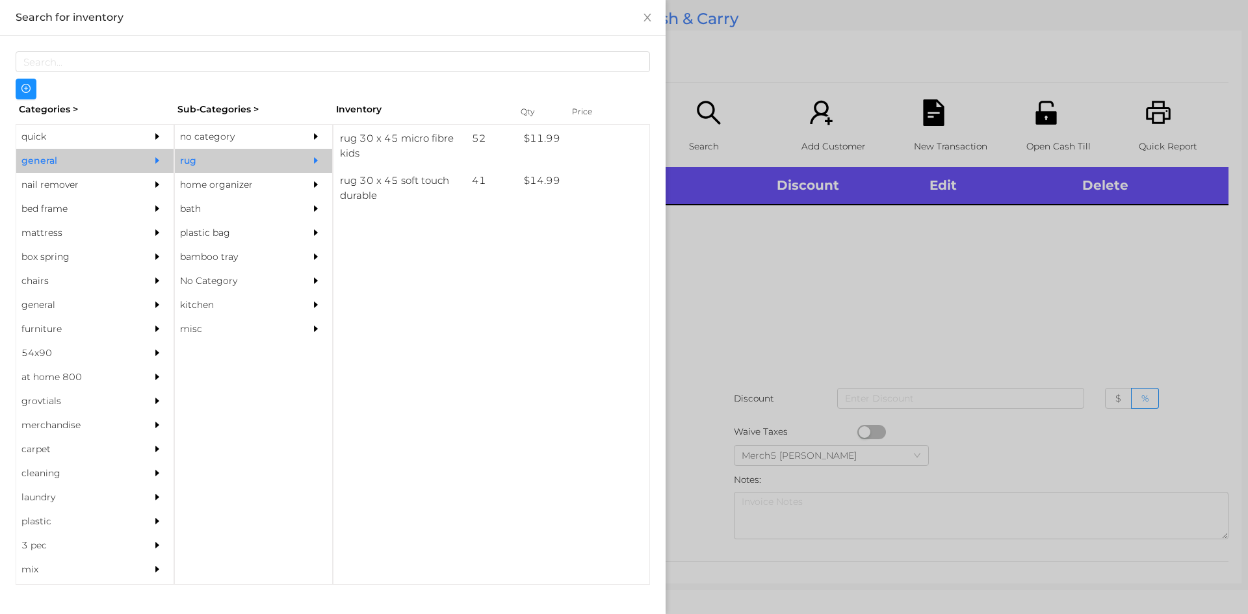
click at [281, 152] on div "rug" at bounding box center [234, 161] width 118 height 24
click at [319, 123] on div "Categories > Sub-Categories > Inventory Qty Price quick general nail remover be…" at bounding box center [333, 341] width 634 height 485
click at [326, 151] on div at bounding box center [319, 161] width 26 height 24
click at [318, 135] on icon "icon: caret-right" at bounding box center [315, 136] width 9 height 9
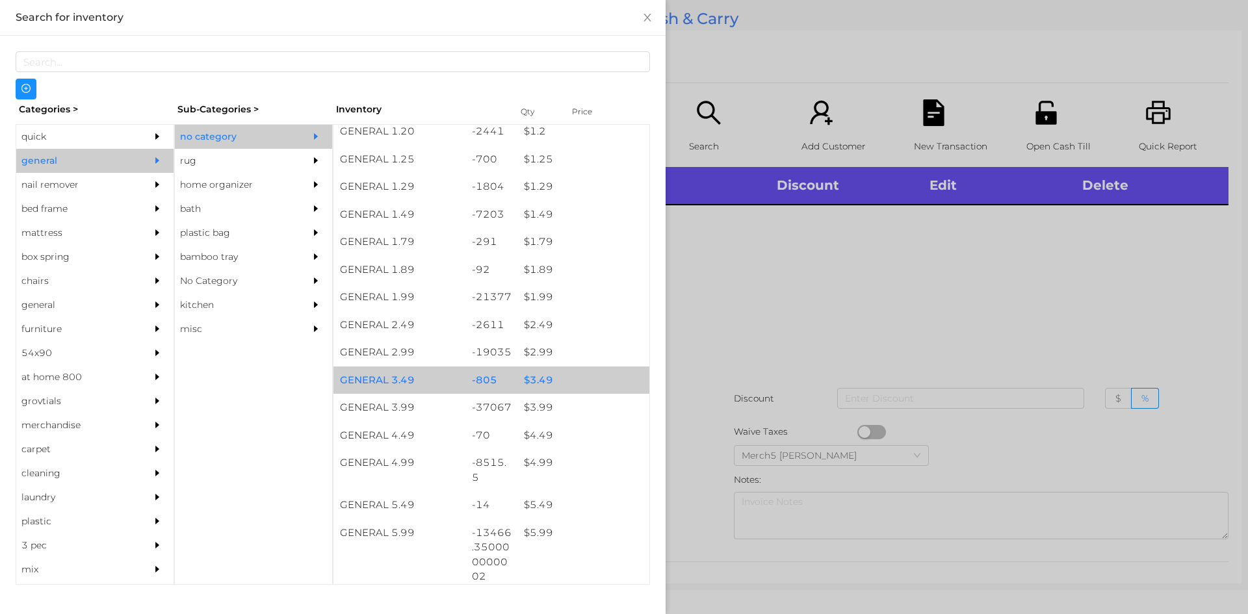
scroll to position [260, 0]
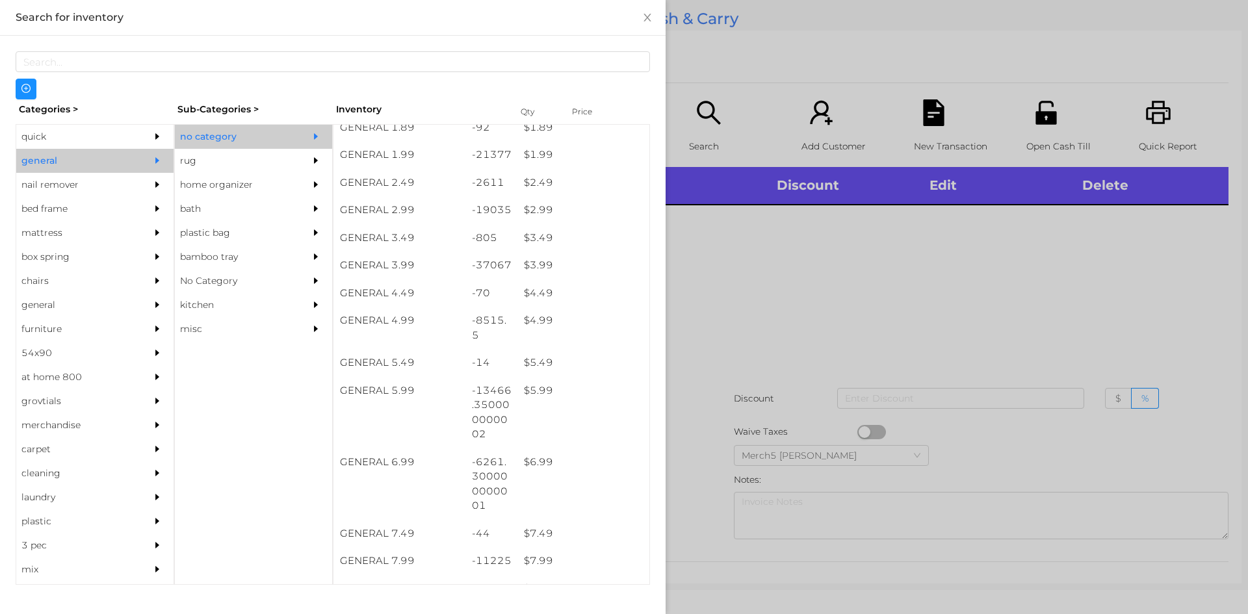
click at [720, 242] on div at bounding box center [624, 307] width 1248 height 614
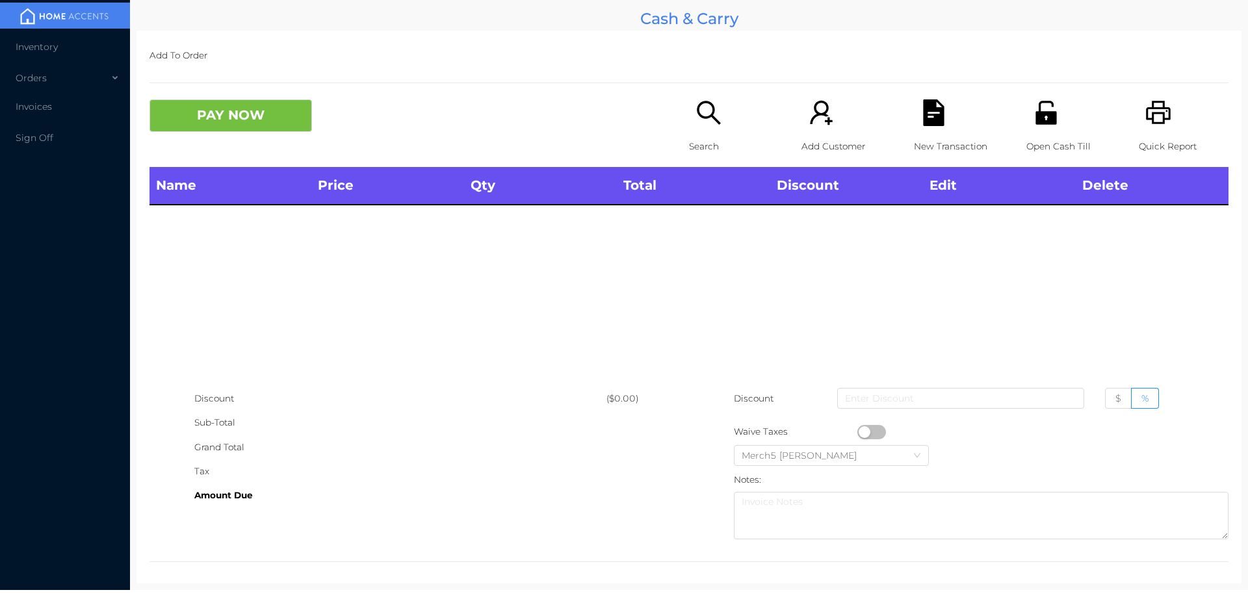
click at [708, 116] on icon "icon: search" at bounding box center [708, 112] width 23 height 23
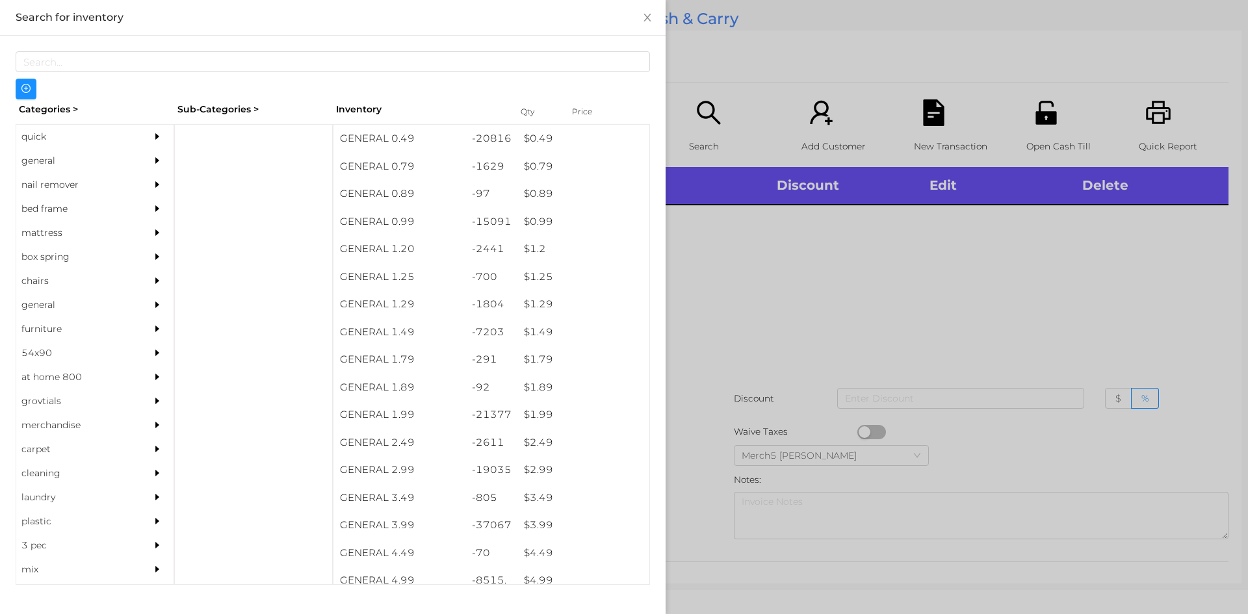
click at [148, 162] on div at bounding box center [161, 161] width 26 height 24
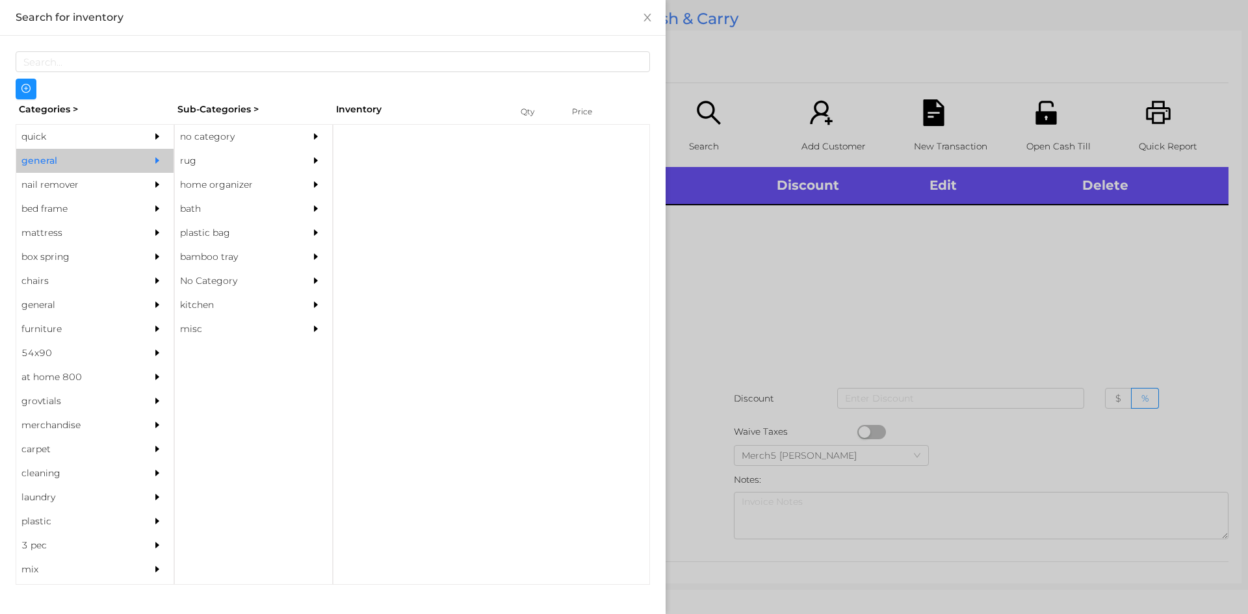
click at [255, 135] on div "no category" at bounding box center [234, 137] width 118 height 24
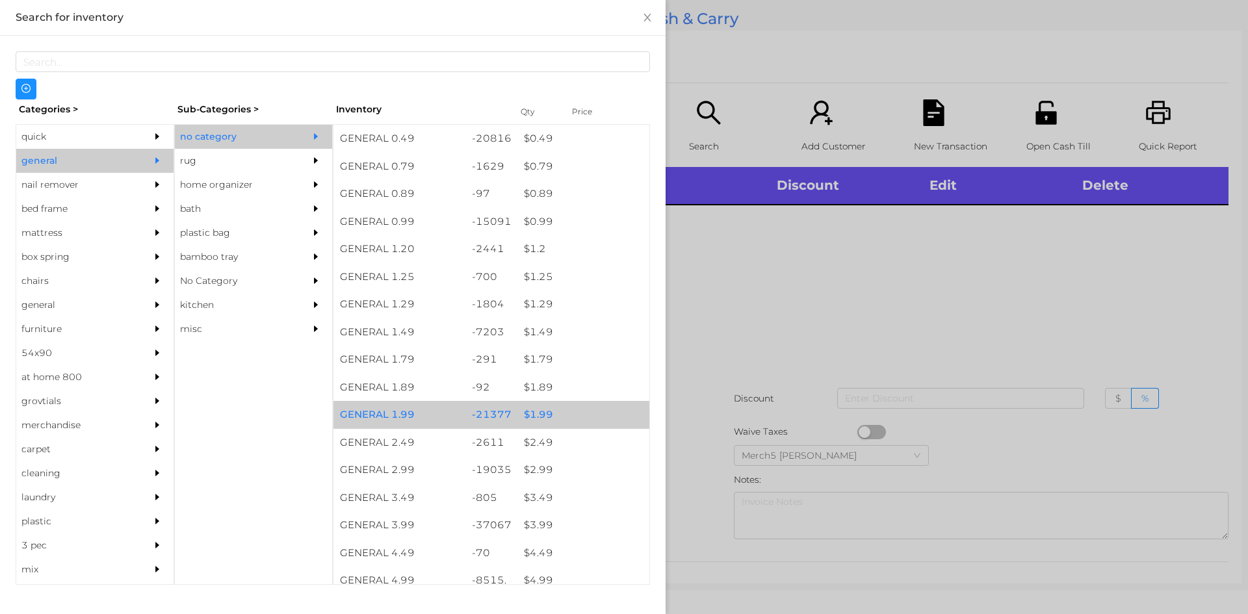
click at [567, 419] on div "$ 1.99" at bounding box center [583, 415] width 132 height 28
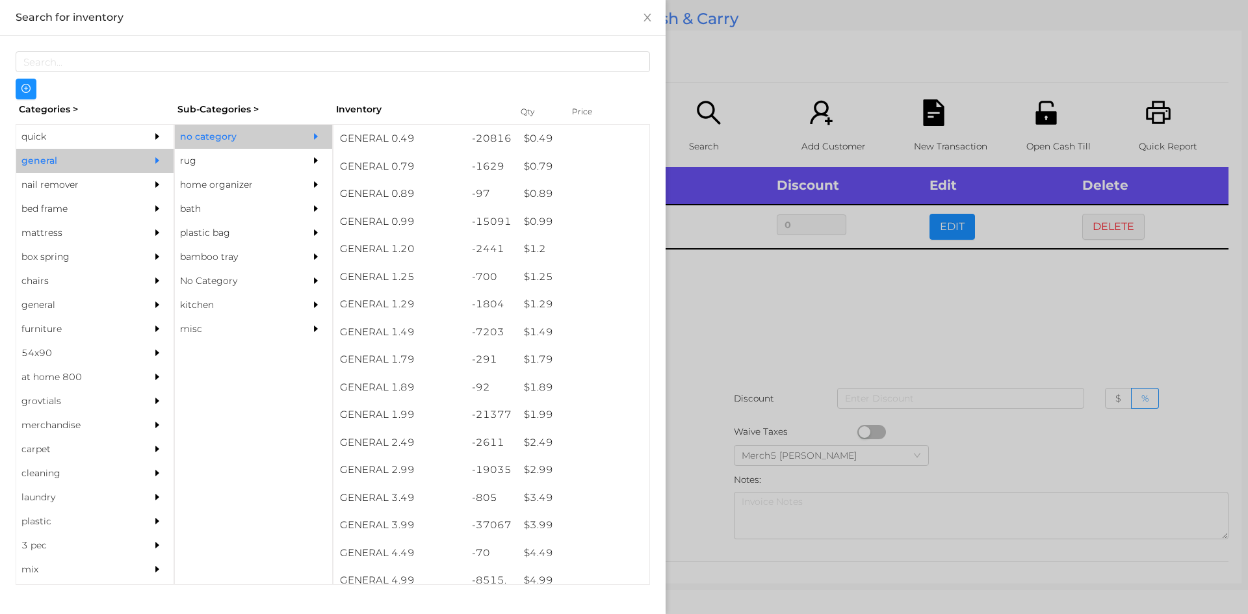
click at [799, 387] on div at bounding box center [624, 307] width 1248 height 614
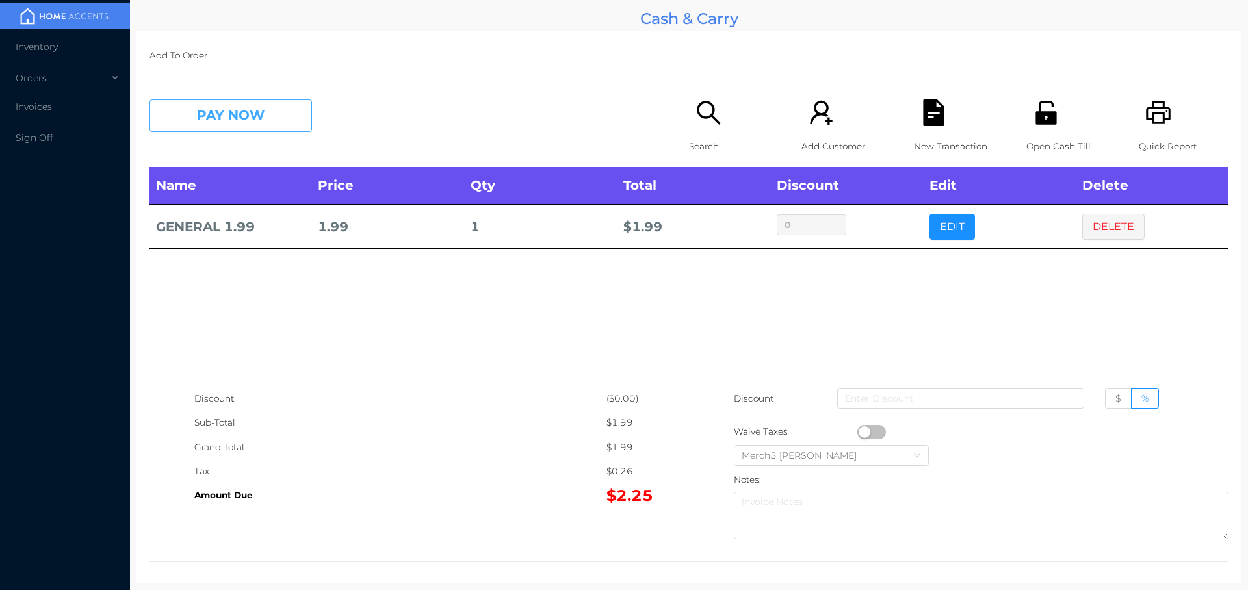
click at [295, 120] on button "PAY NOW" at bounding box center [230, 115] width 162 height 32
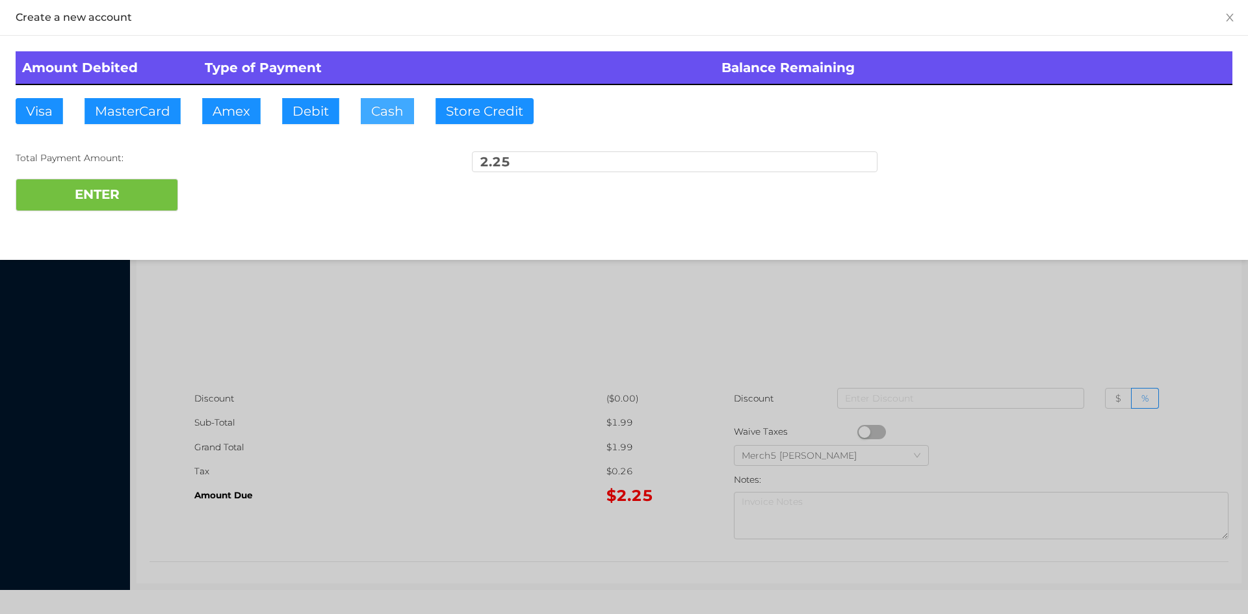
click at [388, 112] on button "Cash" at bounding box center [387, 111] width 53 height 26
click at [153, 209] on button "ENTER" at bounding box center [97, 195] width 162 height 32
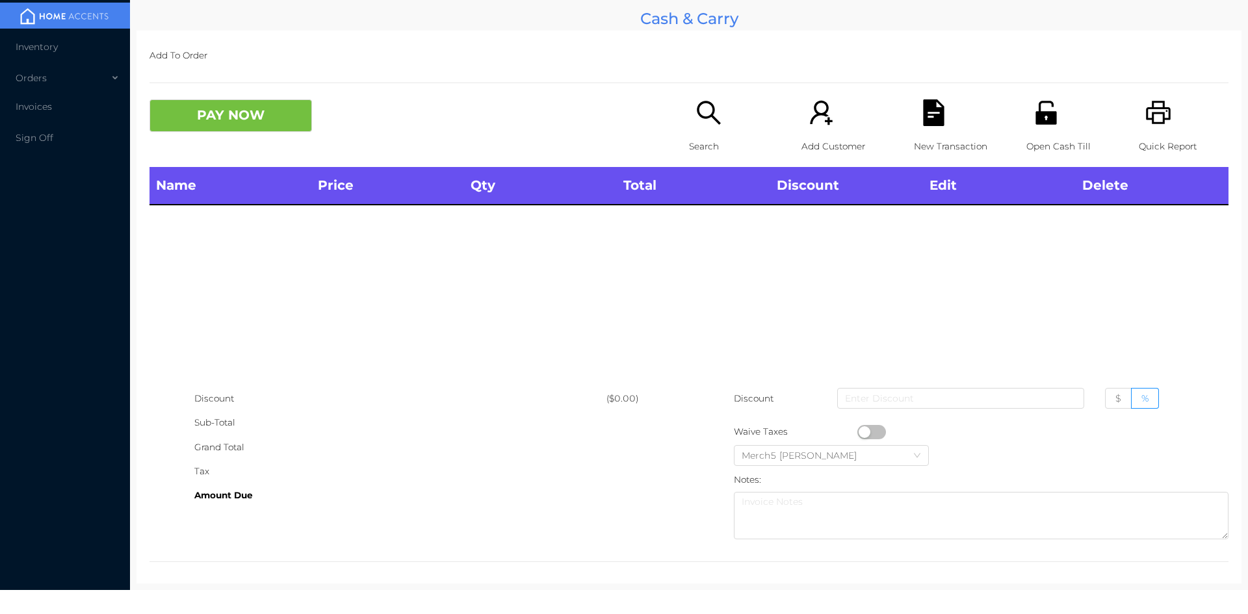
click at [704, 110] on icon "icon: search" at bounding box center [708, 112] width 27 height 27
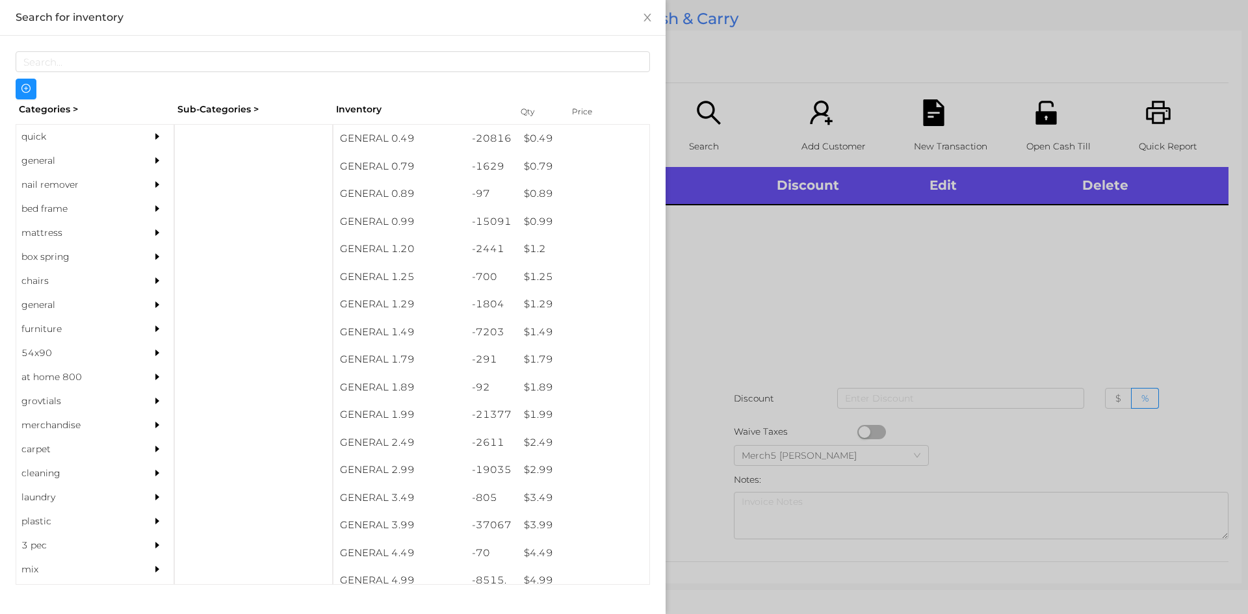
click at [155, 162] on icon "icon: caret-right" at bounding box center [157, 160] width 4 height 6
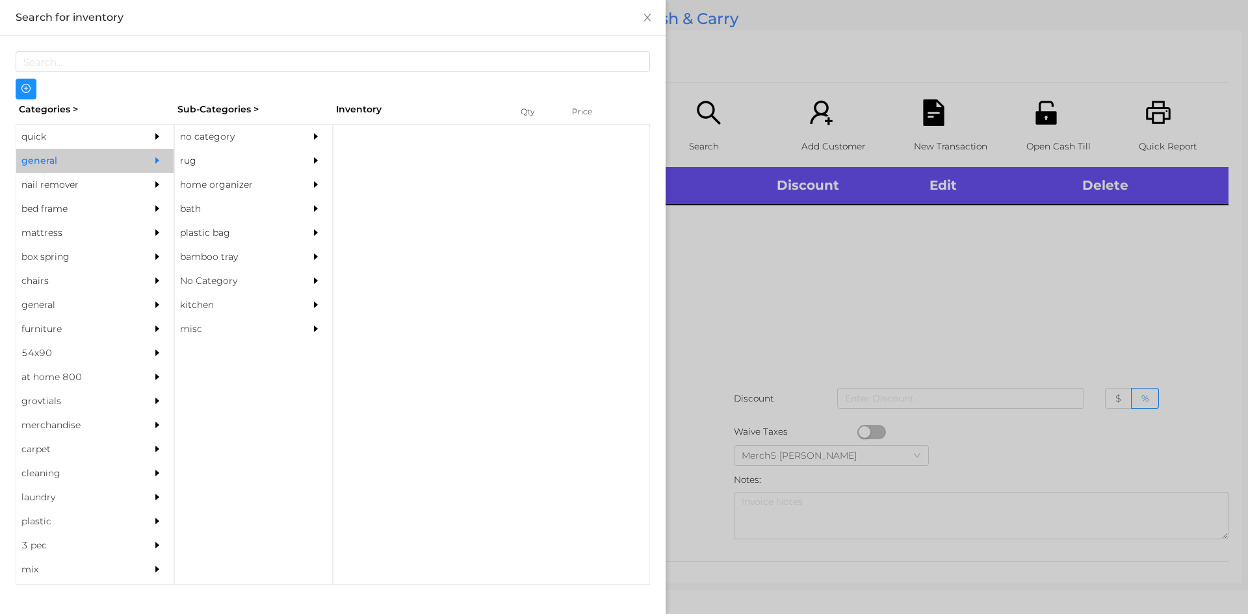
click at [264, 143] on div "no category" at bounding box center [234, 137] width 118 height 24
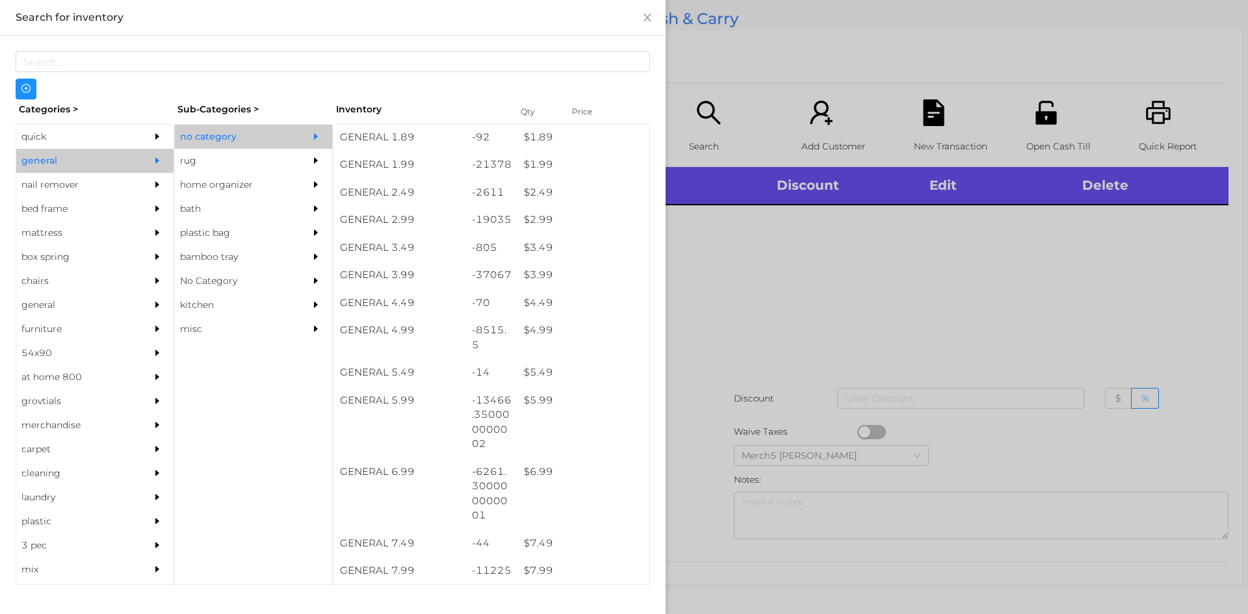
scroll to position [250, 0]
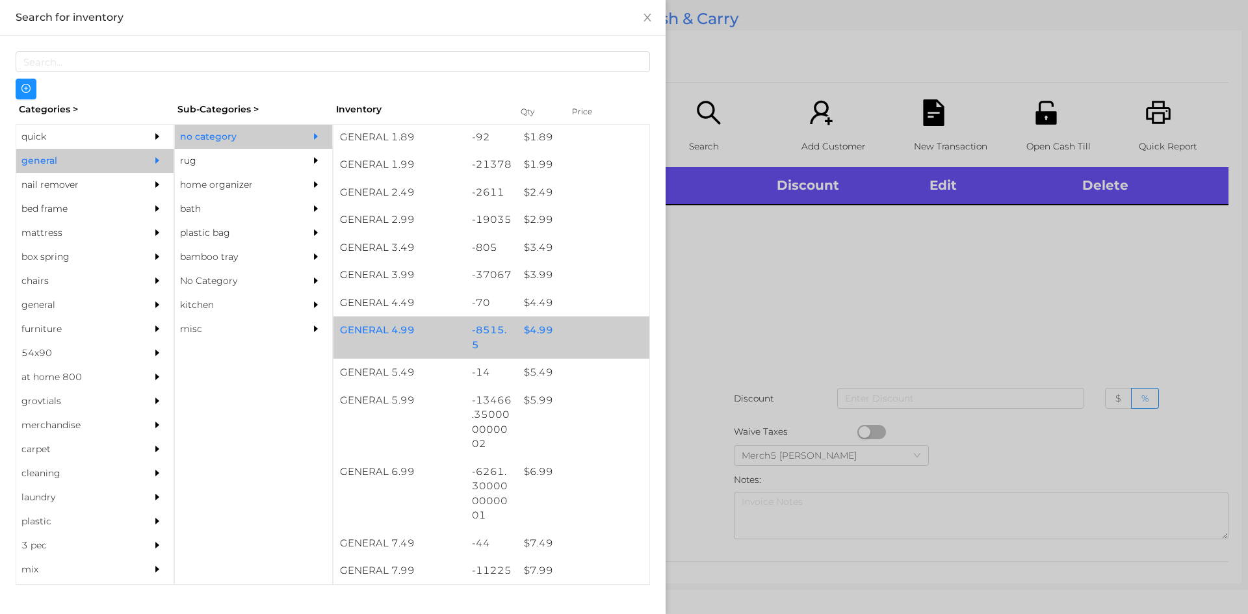
click at [588, 321] on div "$ 4.99" at bounding box center [583, 331] width 132 height 28
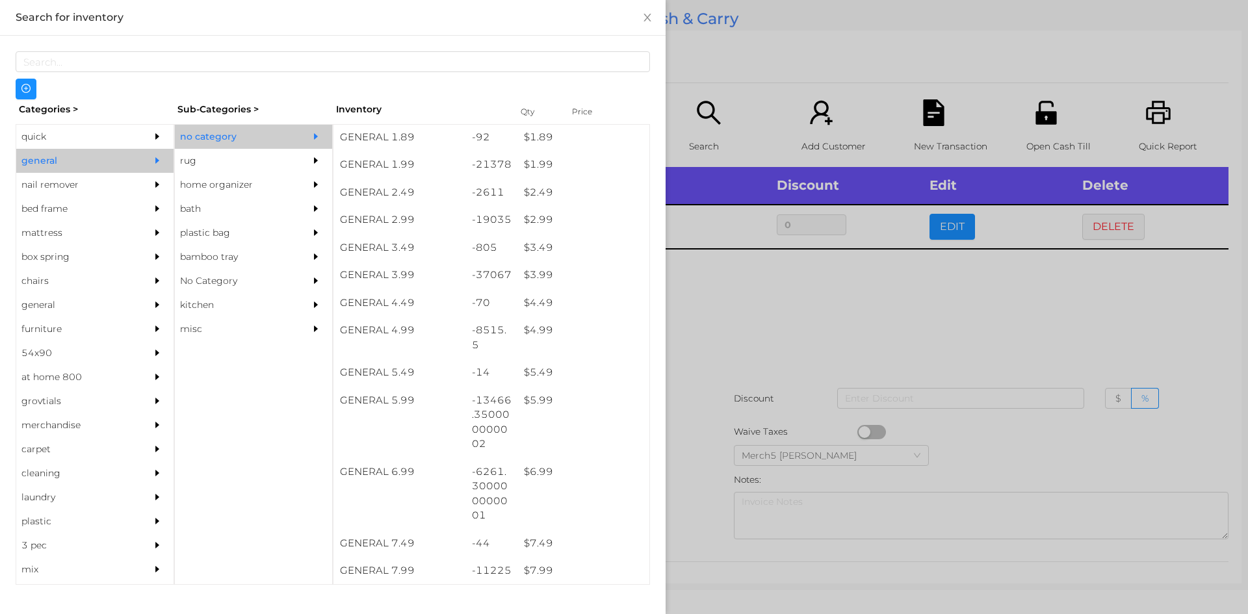
click at [785, 330] on div at bounding box center [624, 307] width 1248 height 614
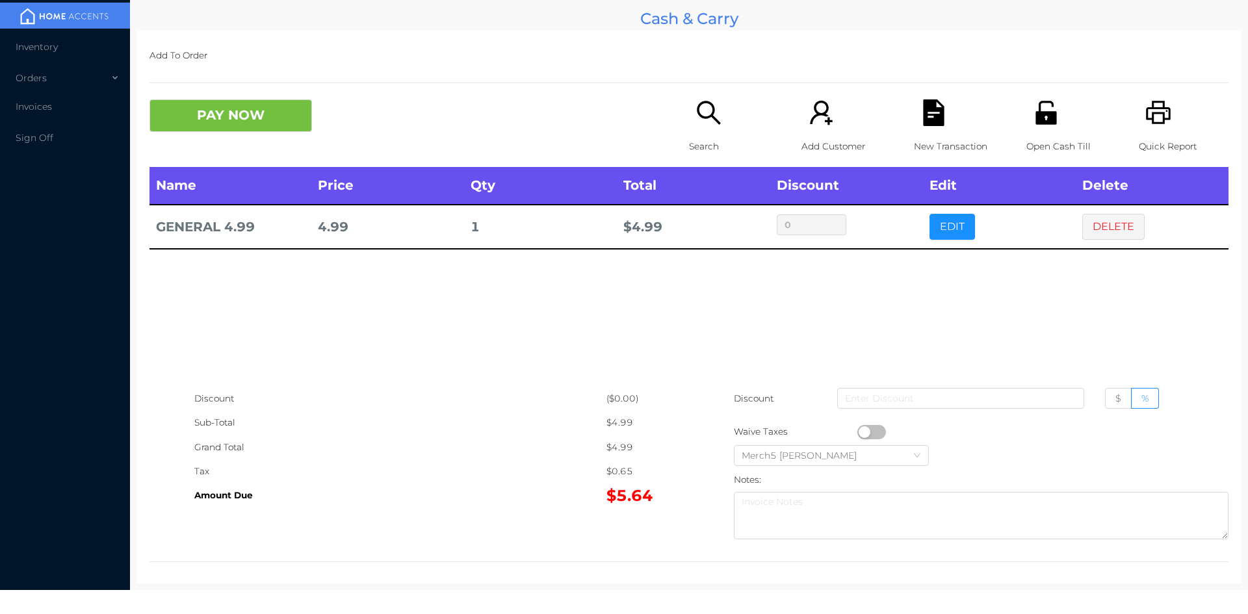
click at [703, 103] on icon "icon: search" at bounding box center [708, 112] width 23 height 23
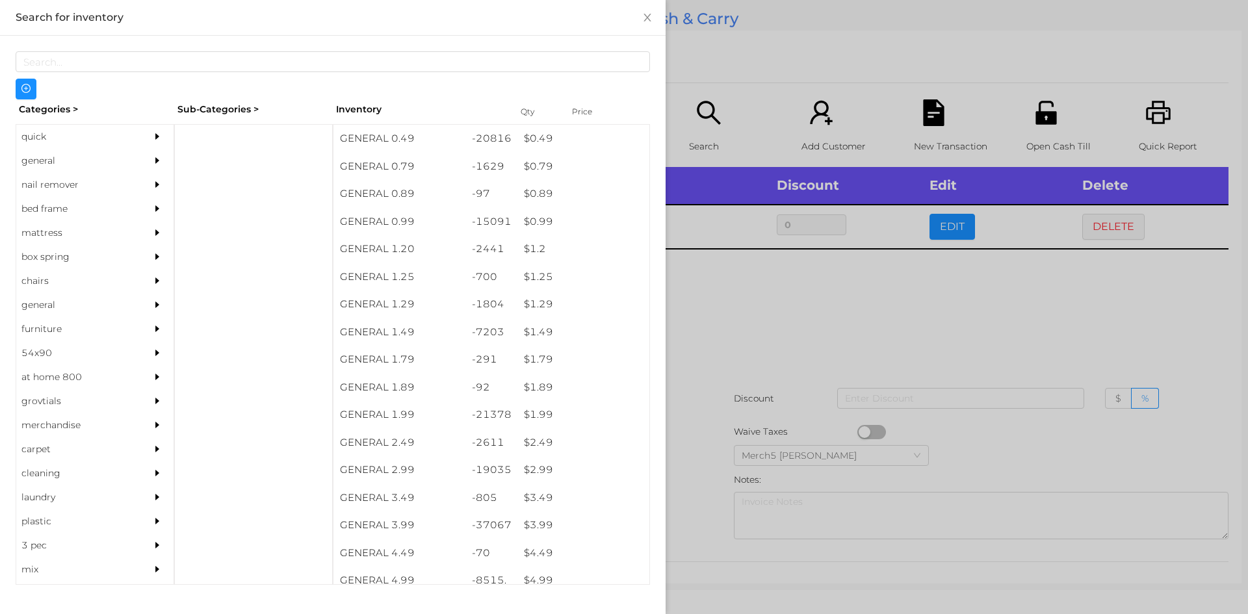
click at [148, 144] on div at bounding box center [161, 137] width 26 height 24
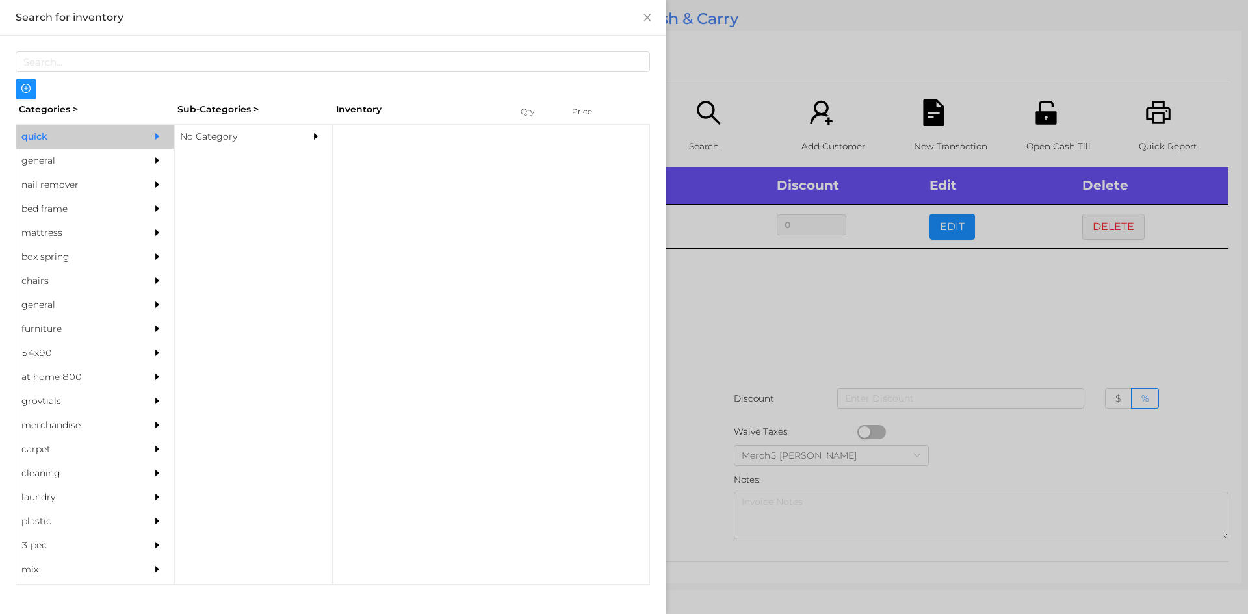
click at [243, 142] on div "No Category" at bounding box center [234, 137] width 118 height 24
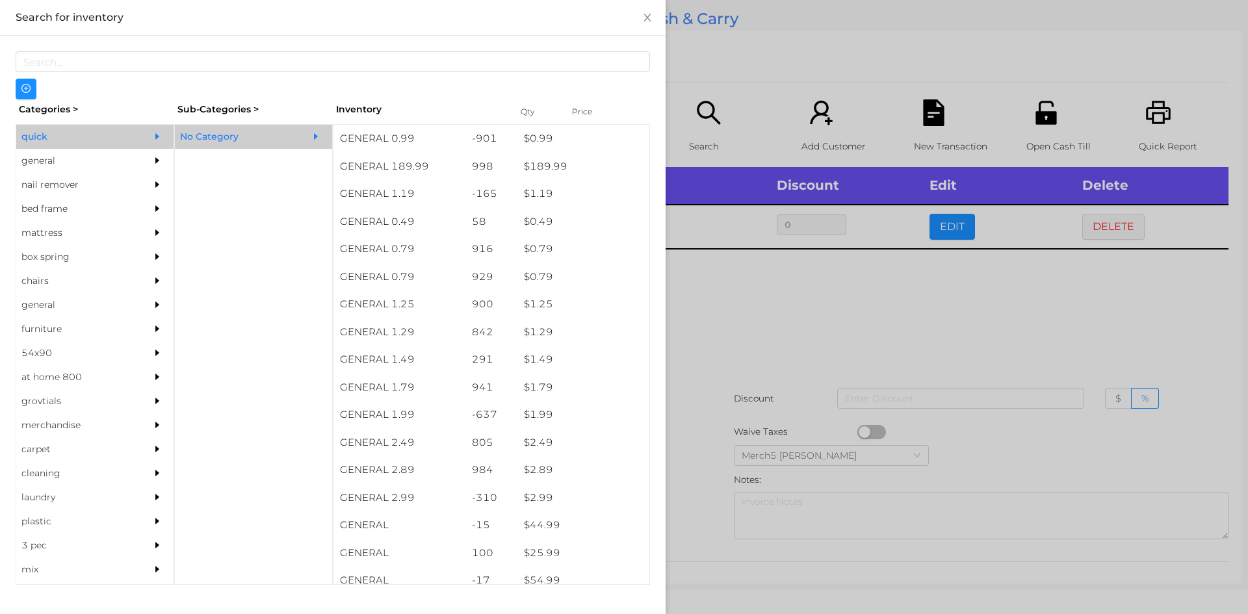
click at [153, 162] on icon "icon: caret-right" at bounding box center [157, 160] width 9 height 9
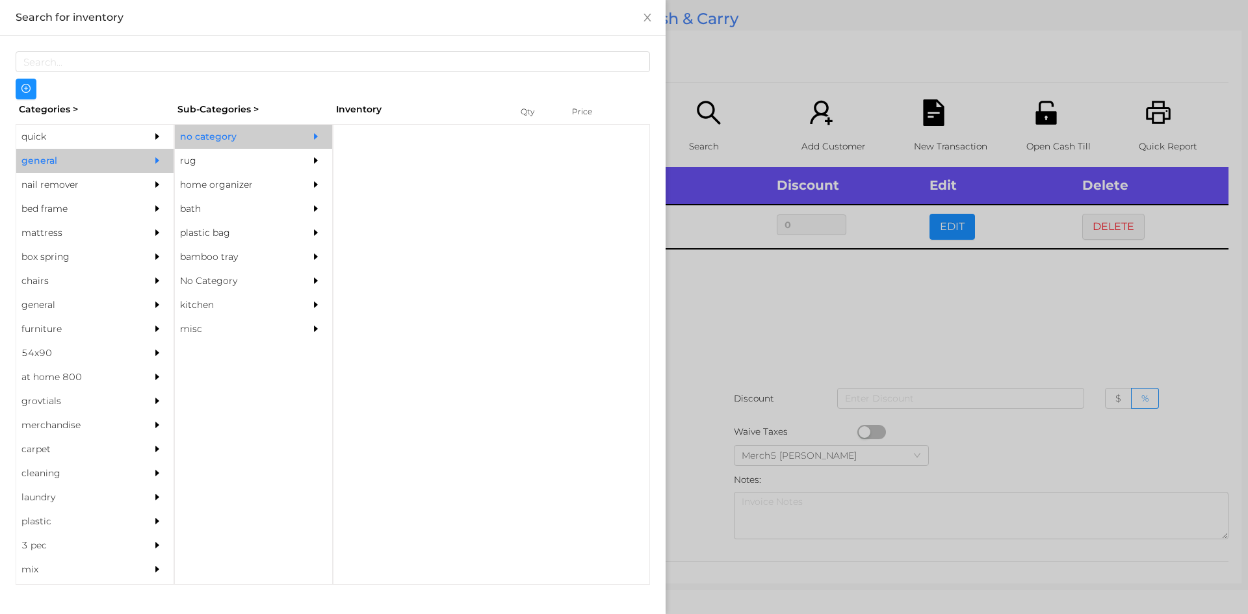
click at [314, 149] on div at bounding box center [319, 161] width 26 height 24
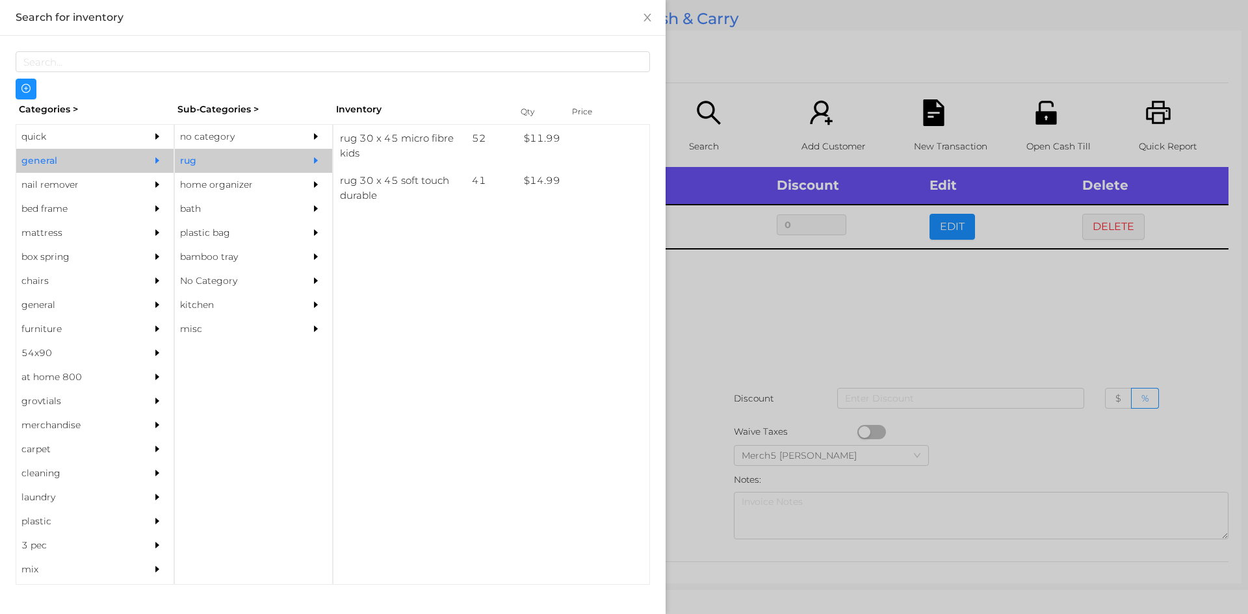
click at [306, 138] on div at bounding box center [319, 137] width 26 height 24
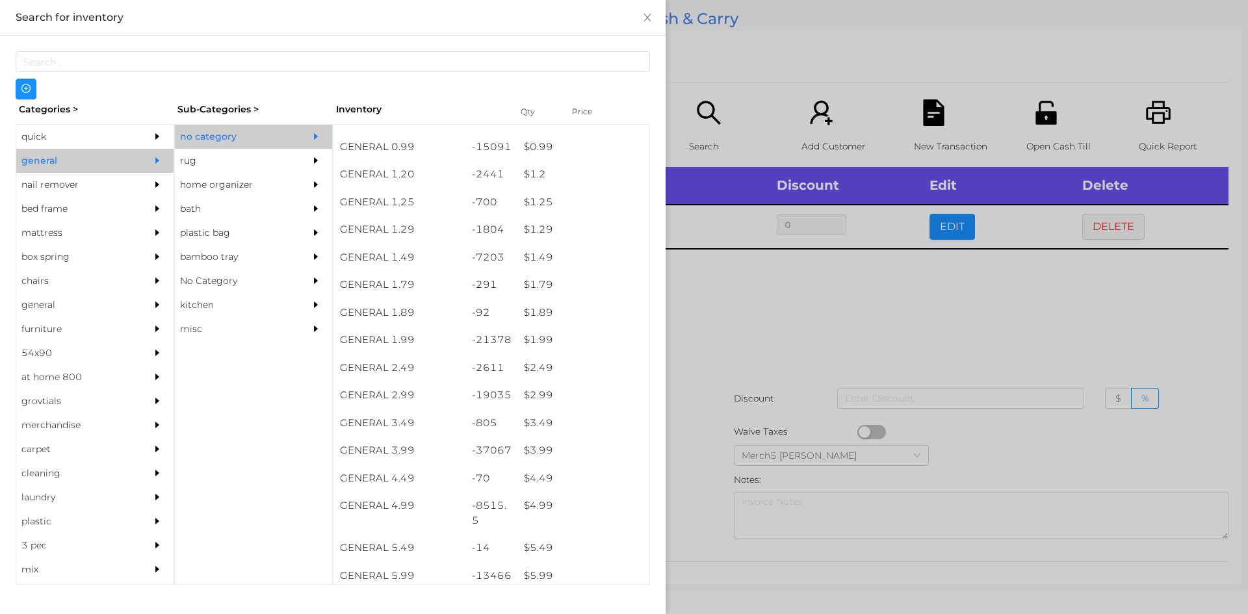
scroll to position [75, 0]
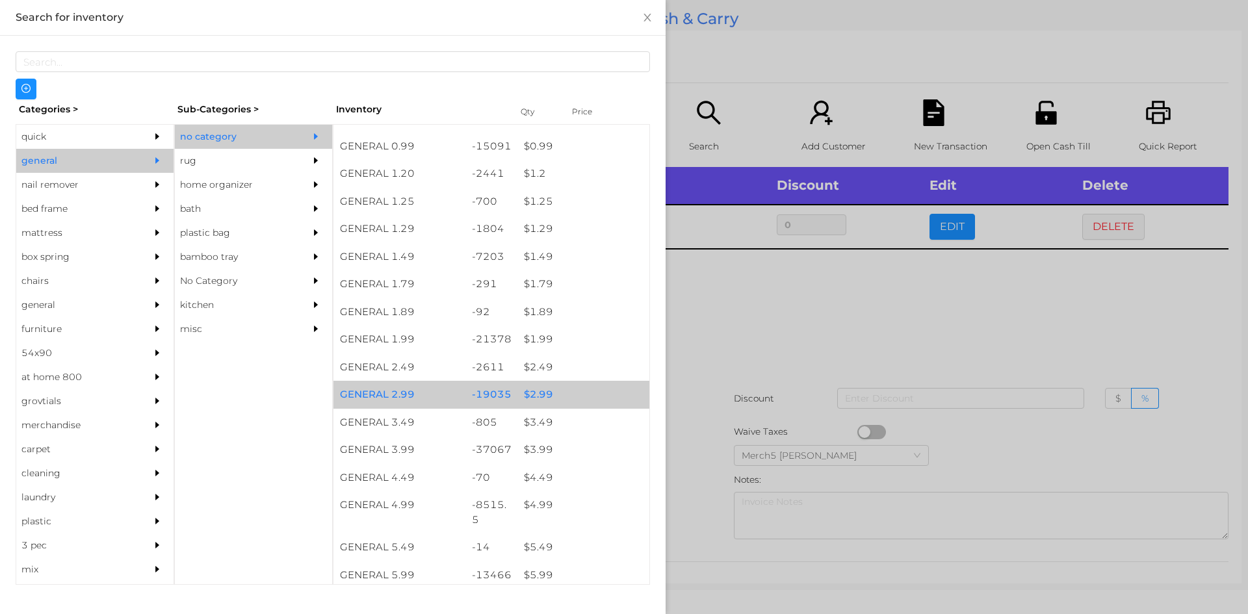
click at [584, 384] on div "$ 2.99" at bounding box center [583, 395] width 132 height 28
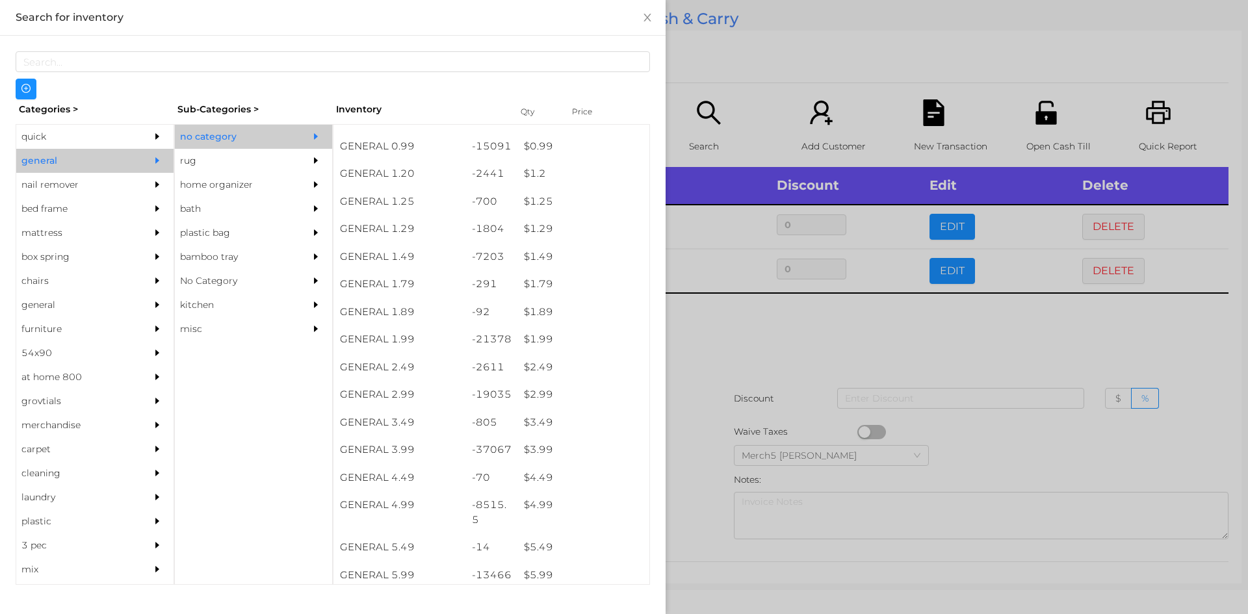
click at [739, 333] on div at bounding box center [624, 307] width 1248 height 614
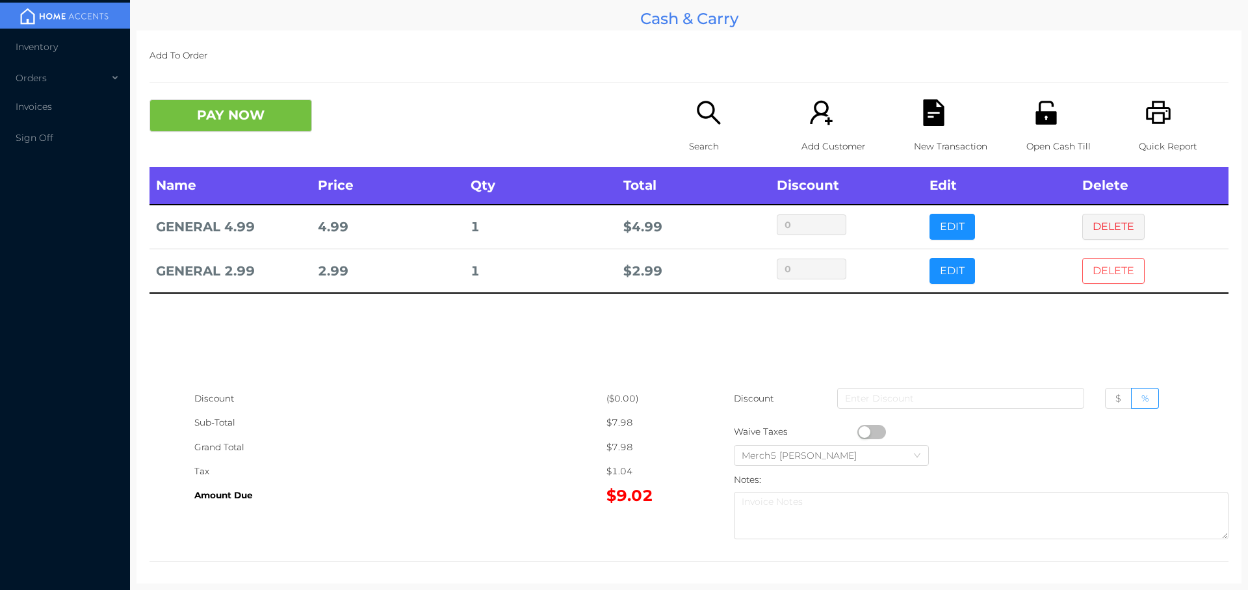
click at [1116, 279] on button "DELETE" at bounding box center [1113, 271] width 62 height 26
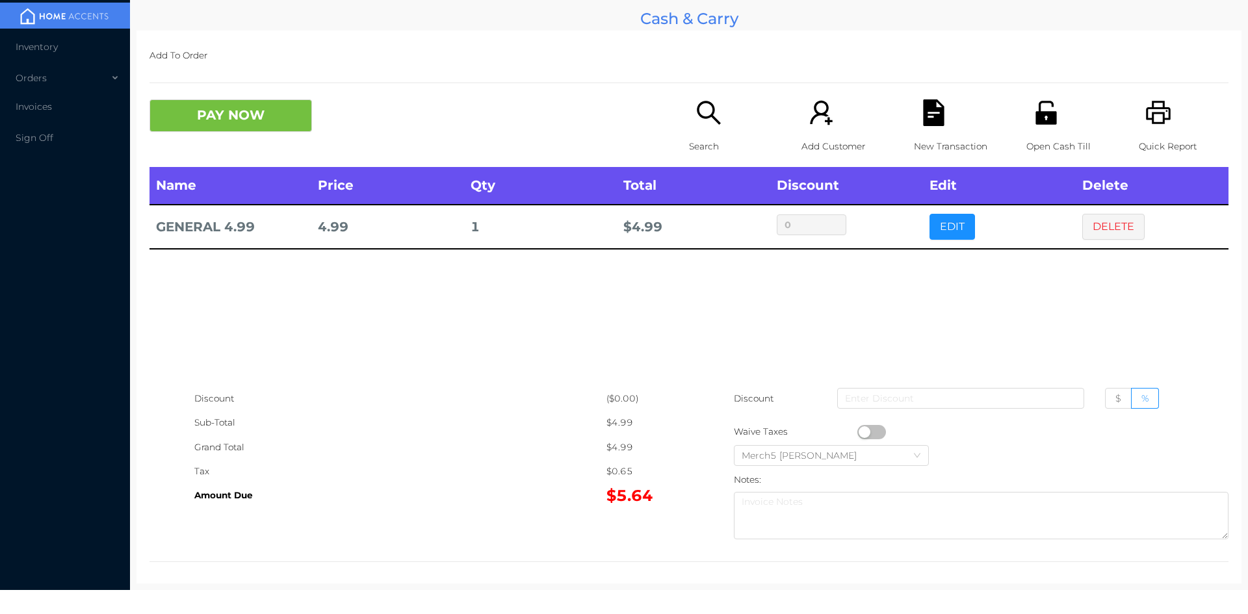
click at [710, 130] on div "Search" at bounding box center [734, 133] width 90 height 68
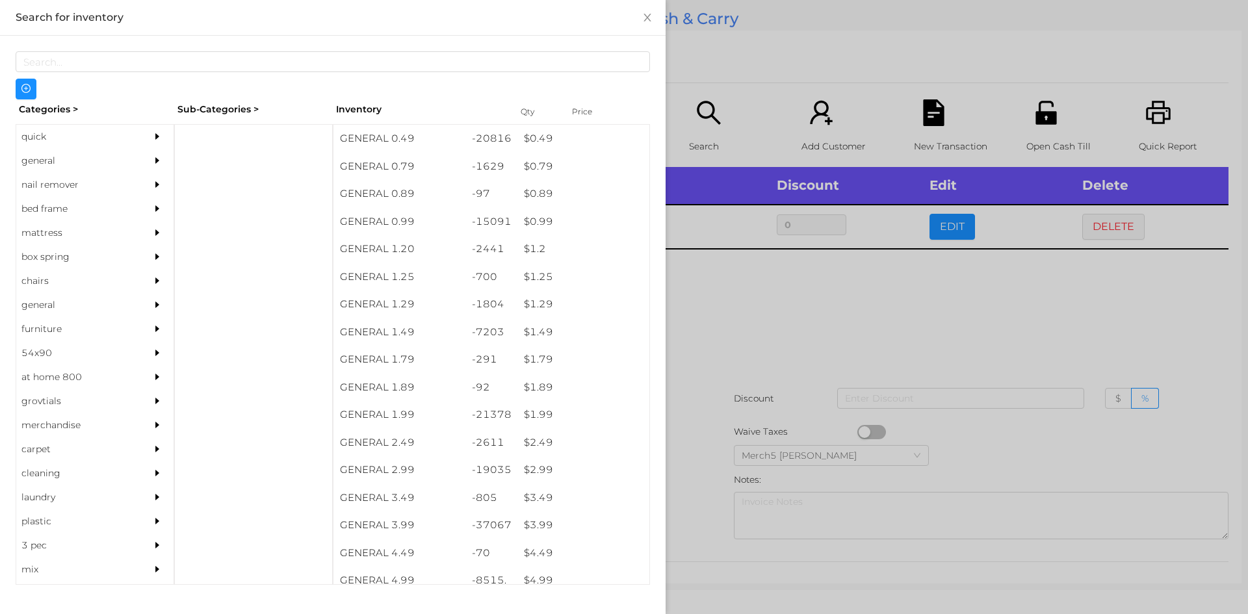
click at [155, 160] on icon "icon: caret-right" at bounding box center [157, 160] width 4 height 6
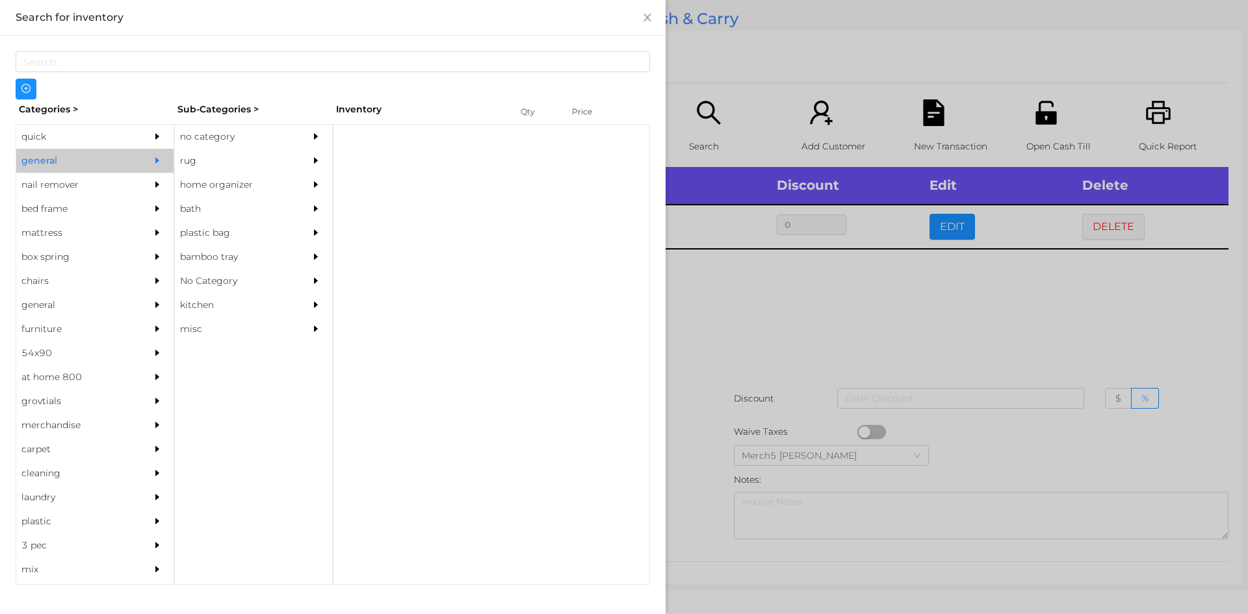
click at [252, 137] on div "no category" at bounding box center [234, 137] width 118 height 24
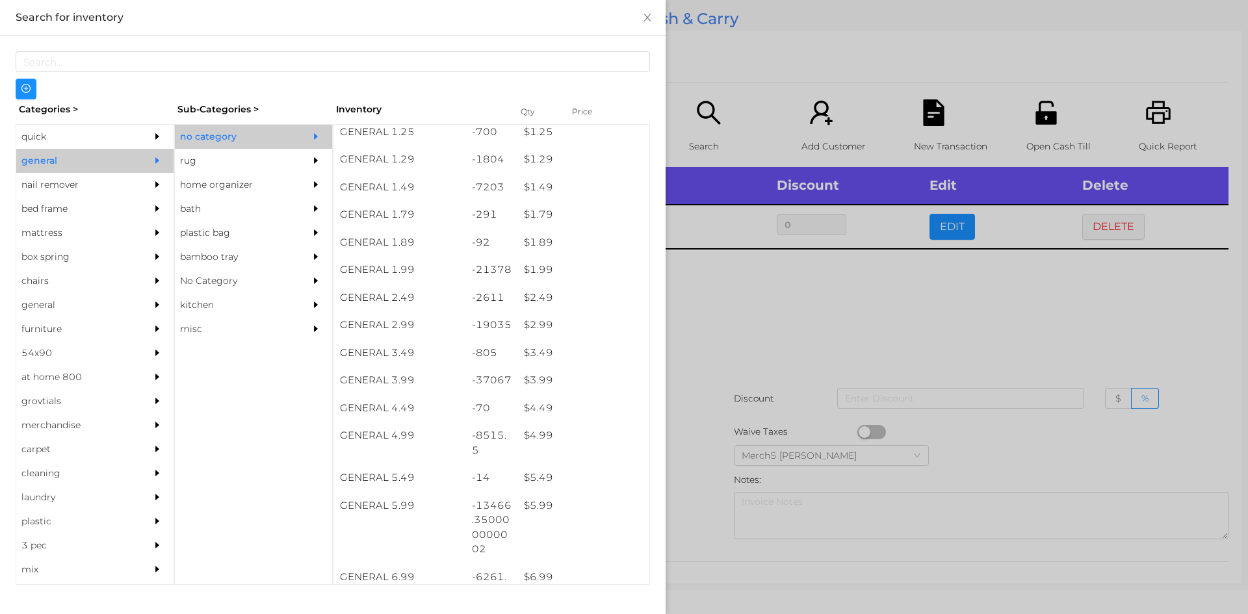
scroll to position [145, 0]
click at [829, 311] on div at bounding box center [624, 307] width 1248 height 614
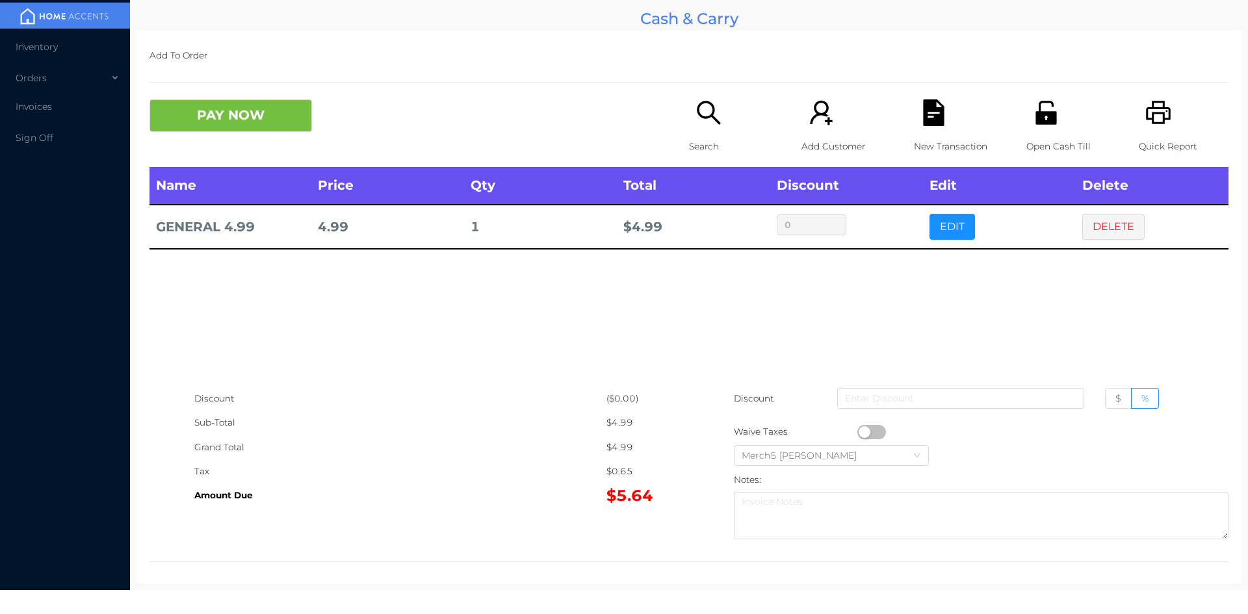
click at [709, 132] on div "Search" at bounding box center [734, 133] width 90 height 68
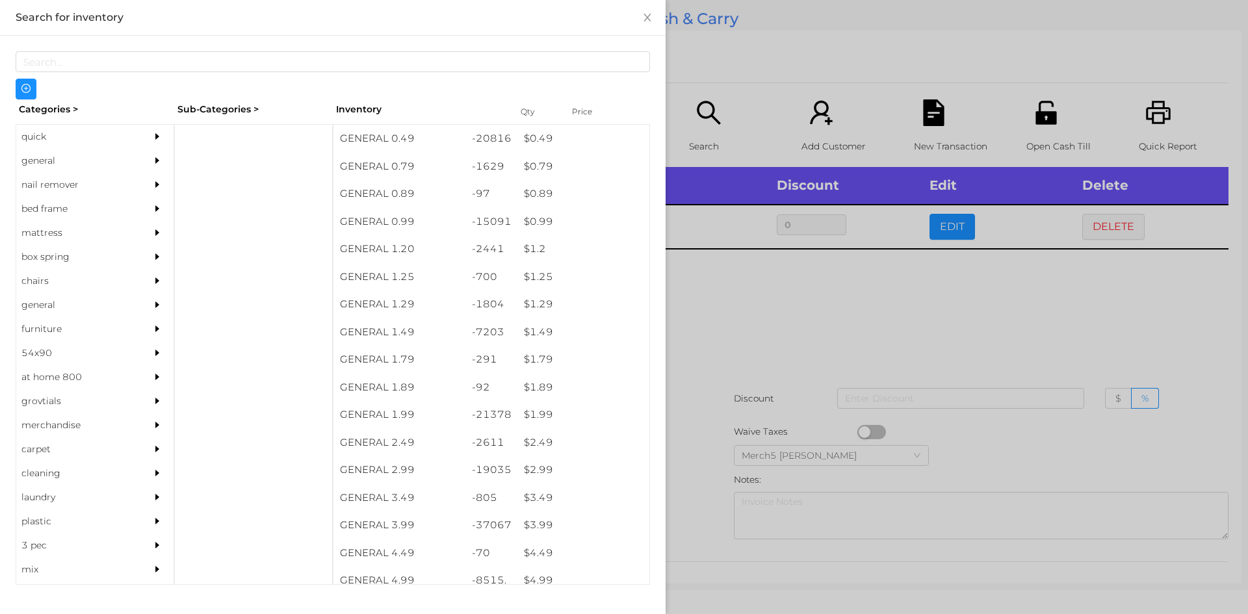
click at [136, 154] on div "general" at bounding box center [94, 161] width 157 height 24
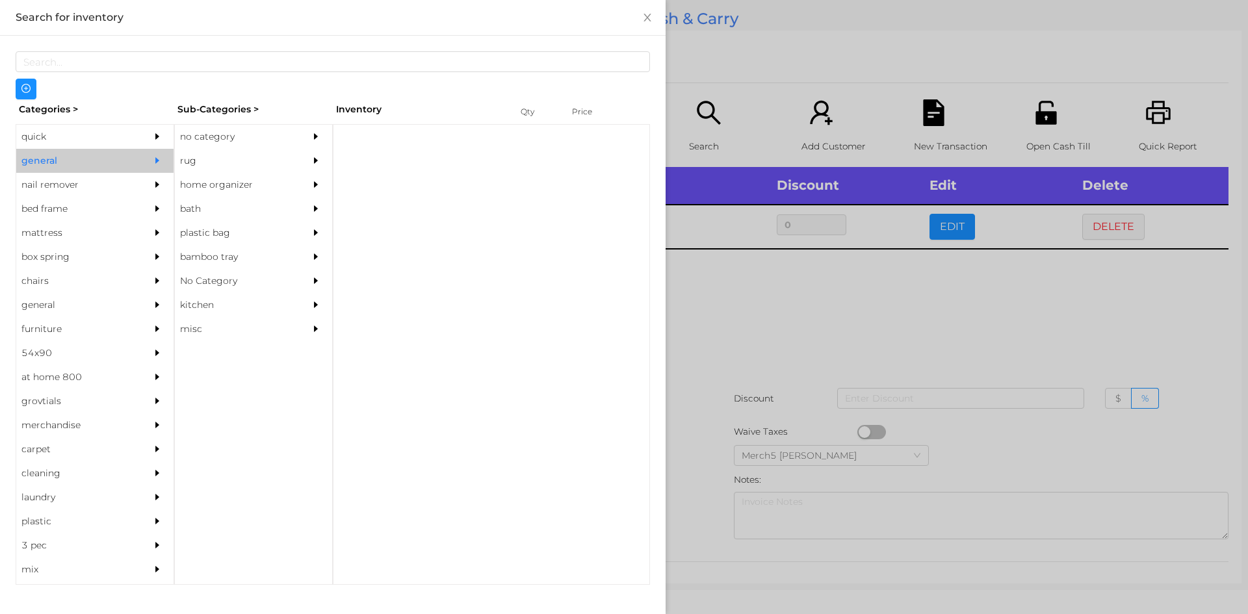
click at [242, 142] on div "no category" at bounding box center [234, 137] width 118 height 24
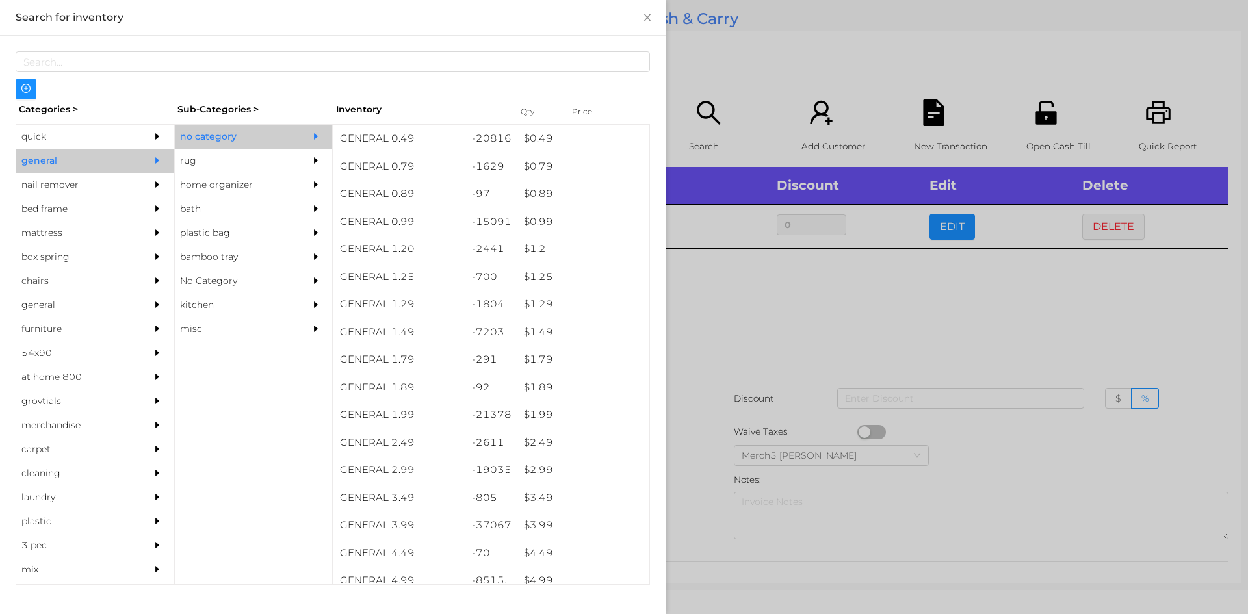
click at [589, 468] on div "$ 2.99" at bounding box center [583, 470] width 132 height 28
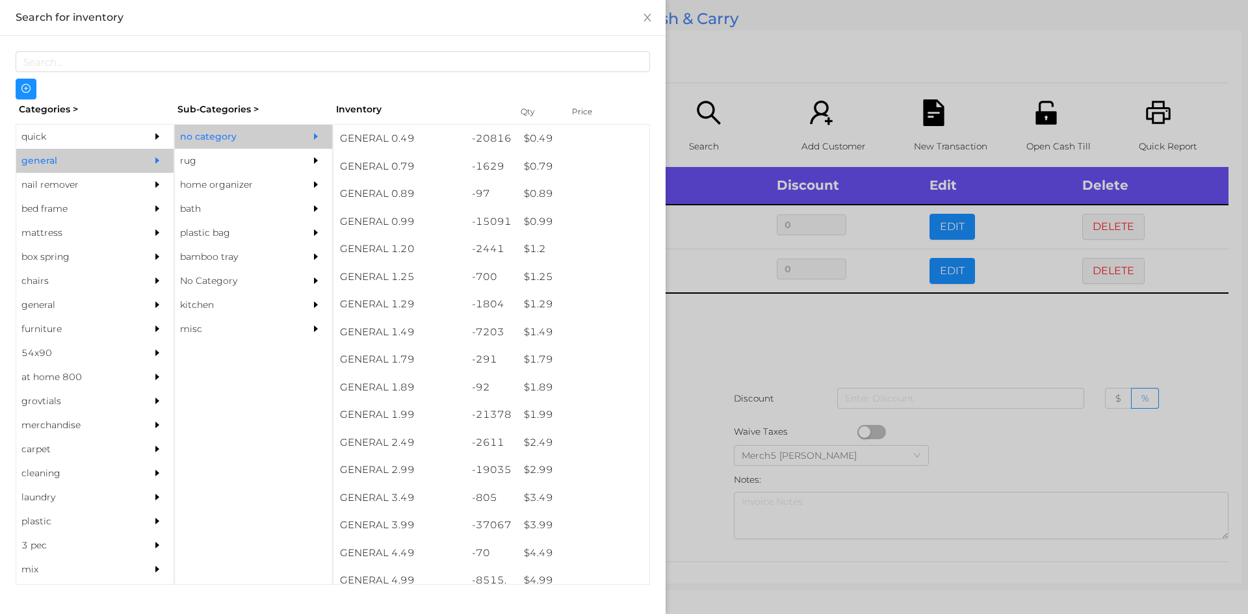
click at [765, 335] on div at bounding box center [624, 307] width 1248 height 614
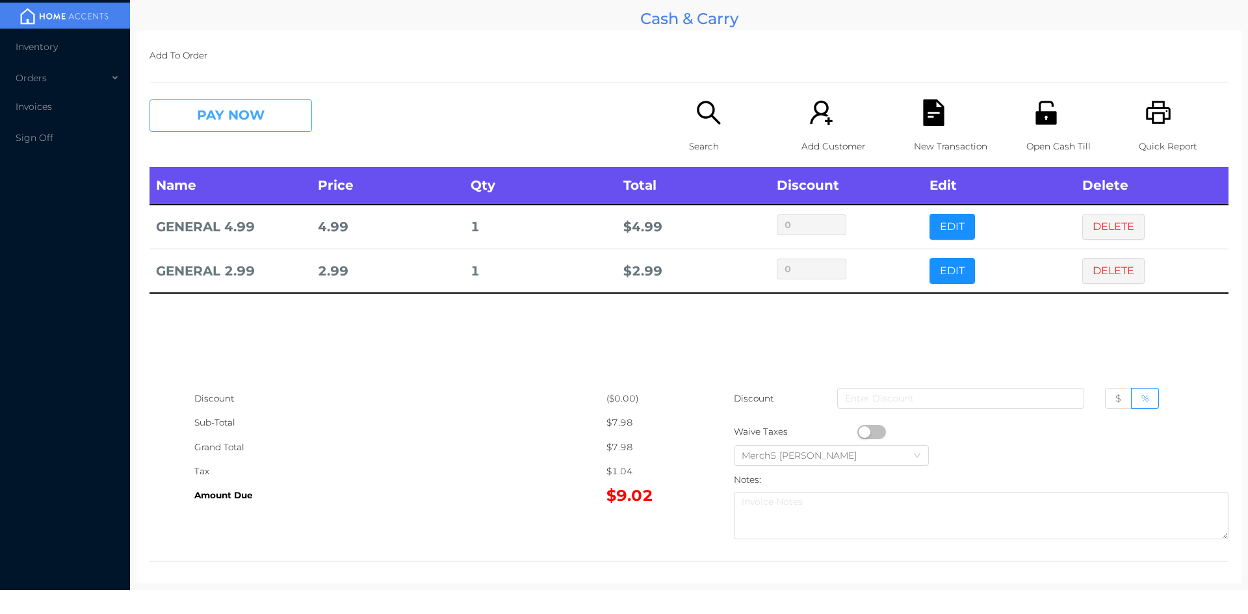
click at [279, 106] on button "PAY NOW" at bounding box center [230, 115] width 162 height 32
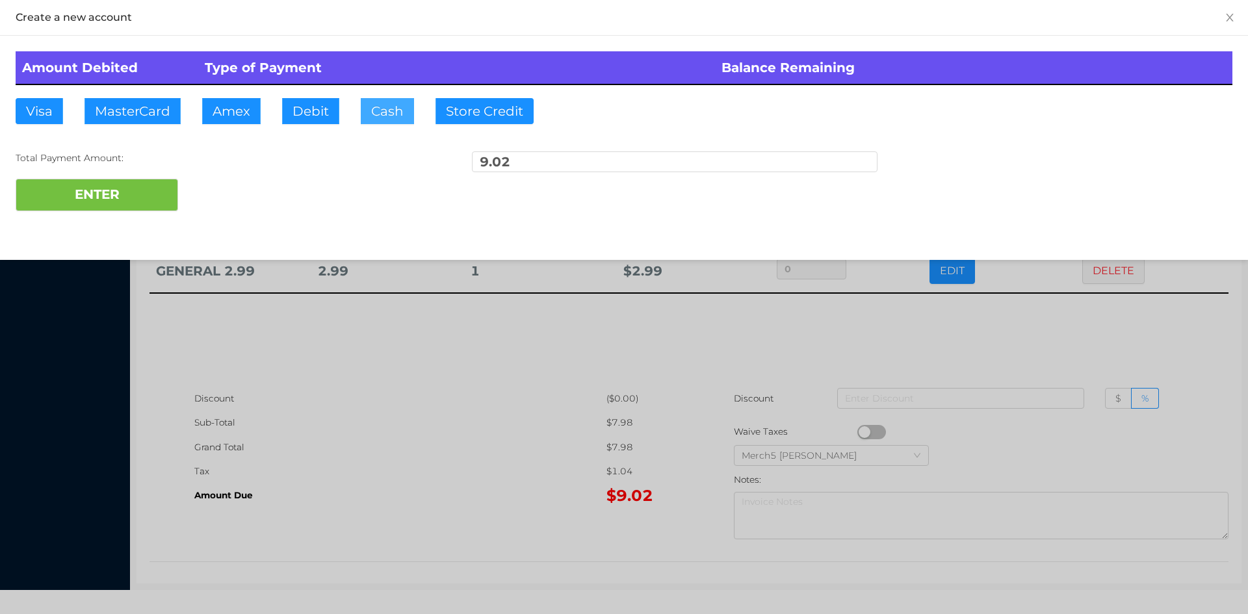
click at [404, 102] on button "Cash" at bounding box center [387, 111] width 53 height 26
type input "20"
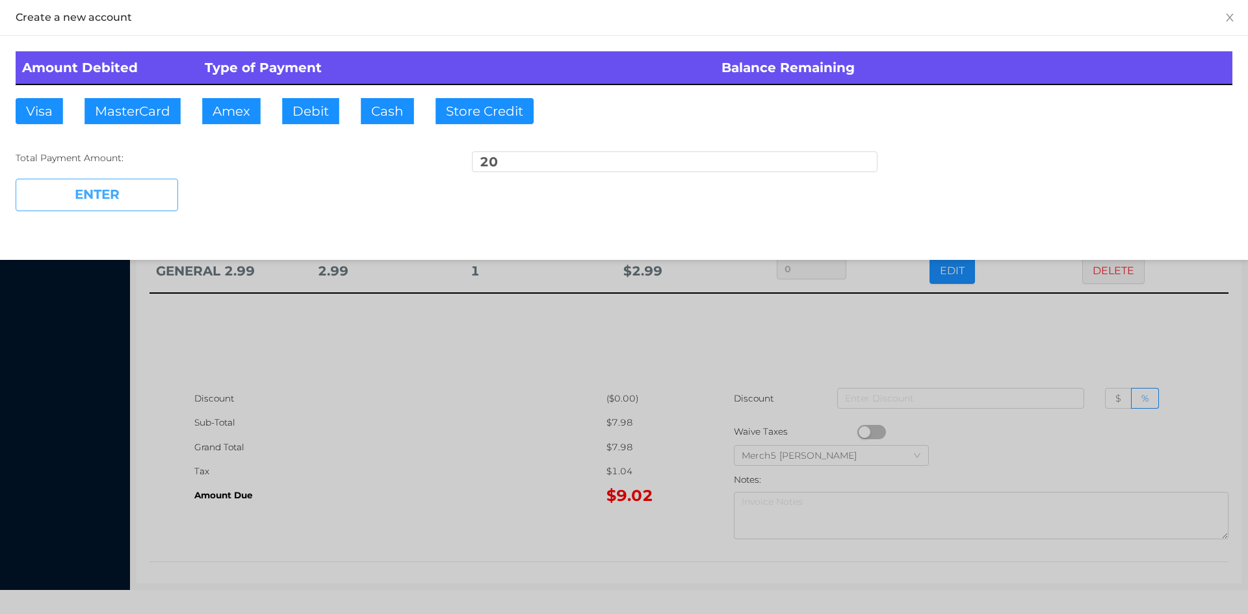
click at [161, 185] on button "ENTER" at bounding box center [97, 195] width 162 height 32
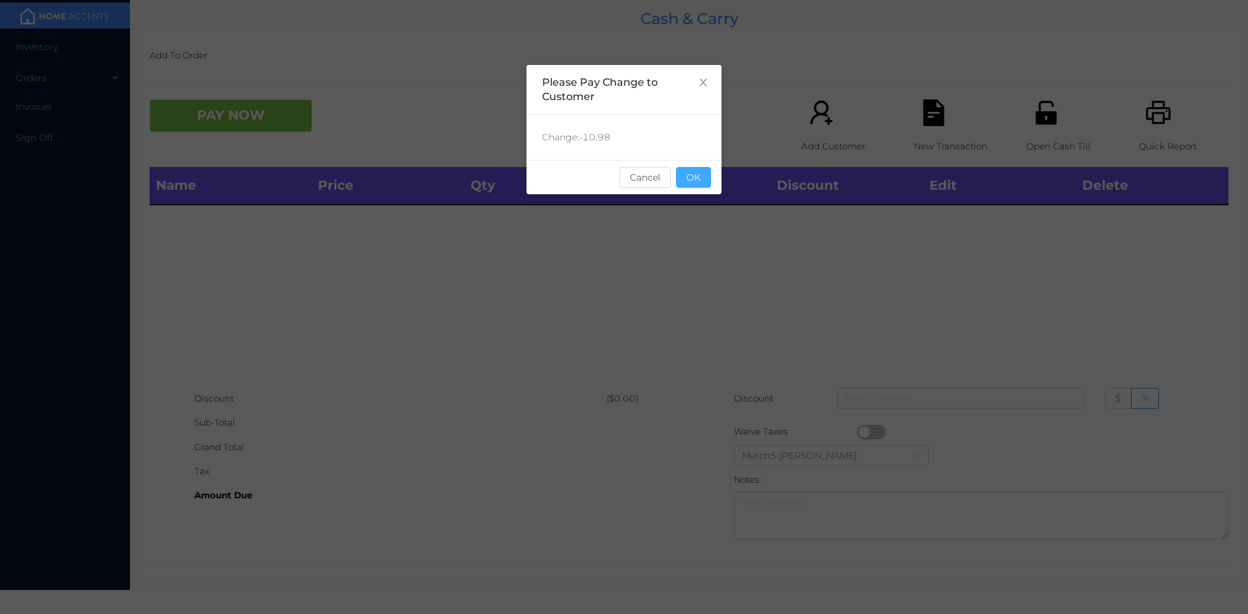
click at [702, 174] on button "OK" at bounding box center [693, 177] width 35 height 21
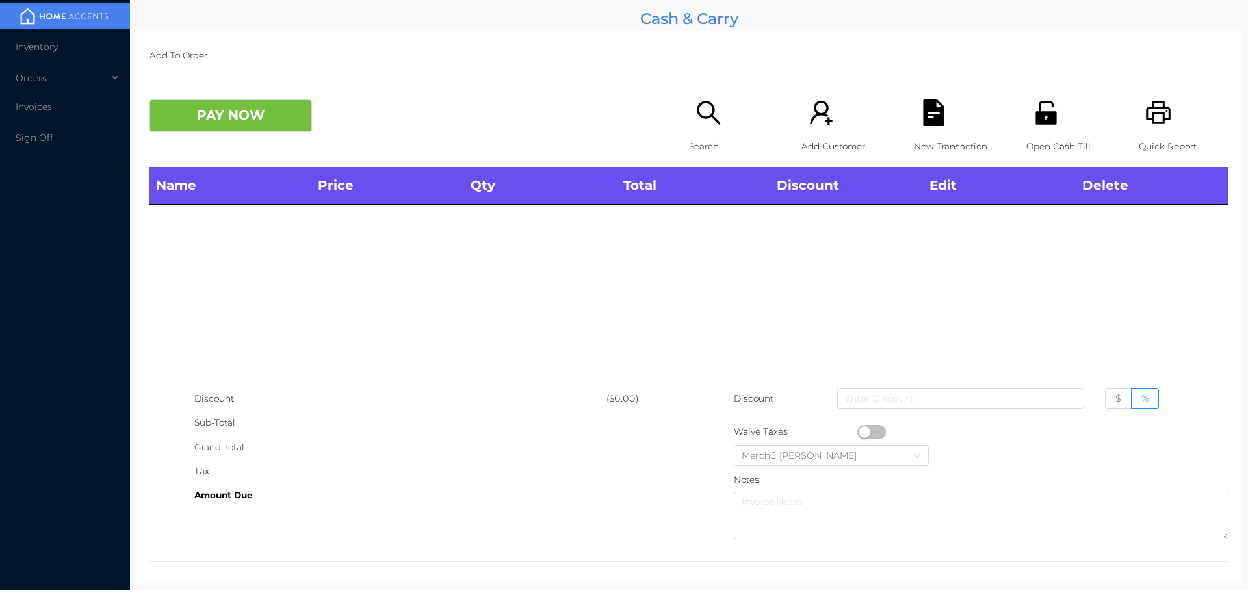
click at [1146, 110] on icon "icon: printer" at bounding box center [1158, 112] width 27 height 27
click at [714, 123] on icon "icon: search" at bounding box center [708, 112] width 23 height 23
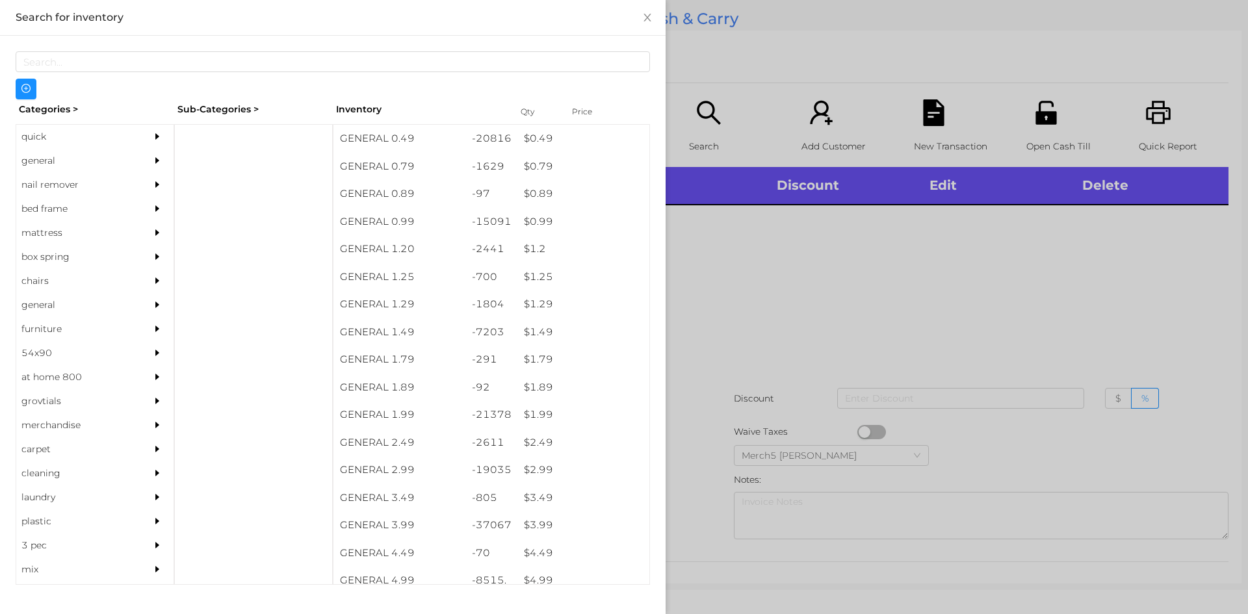
click at [120, 162] on div "general" at bounding box center [75, 161] width 118 height 24
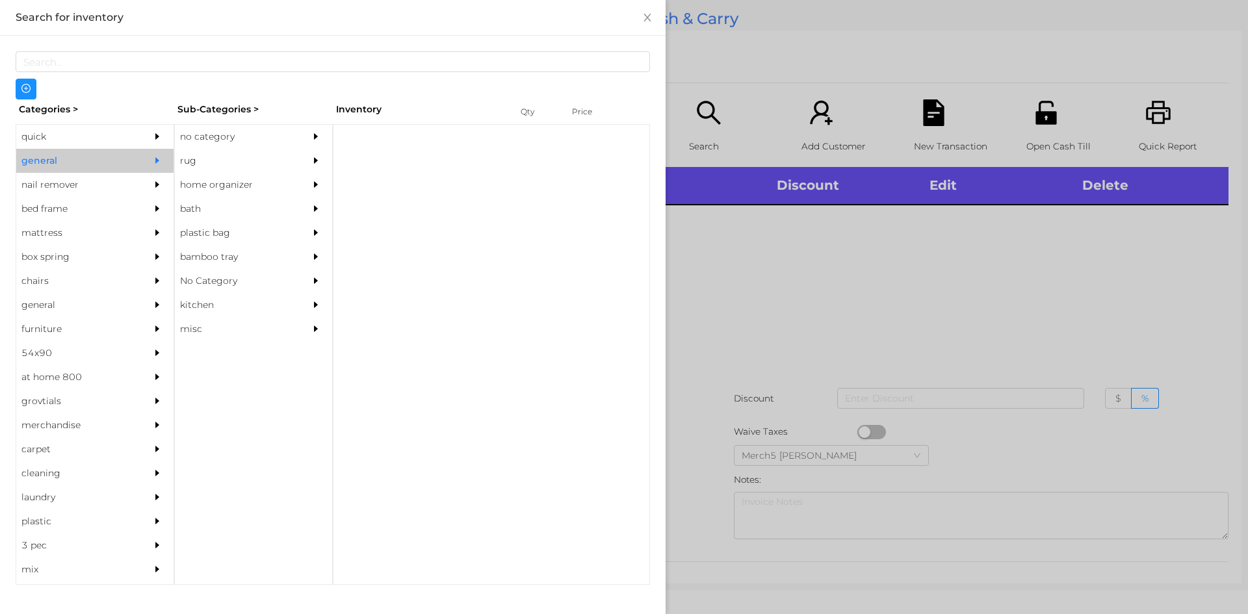
click at [231, 142] on div "no category" at bounding box center [234, 137] width 118 height 24
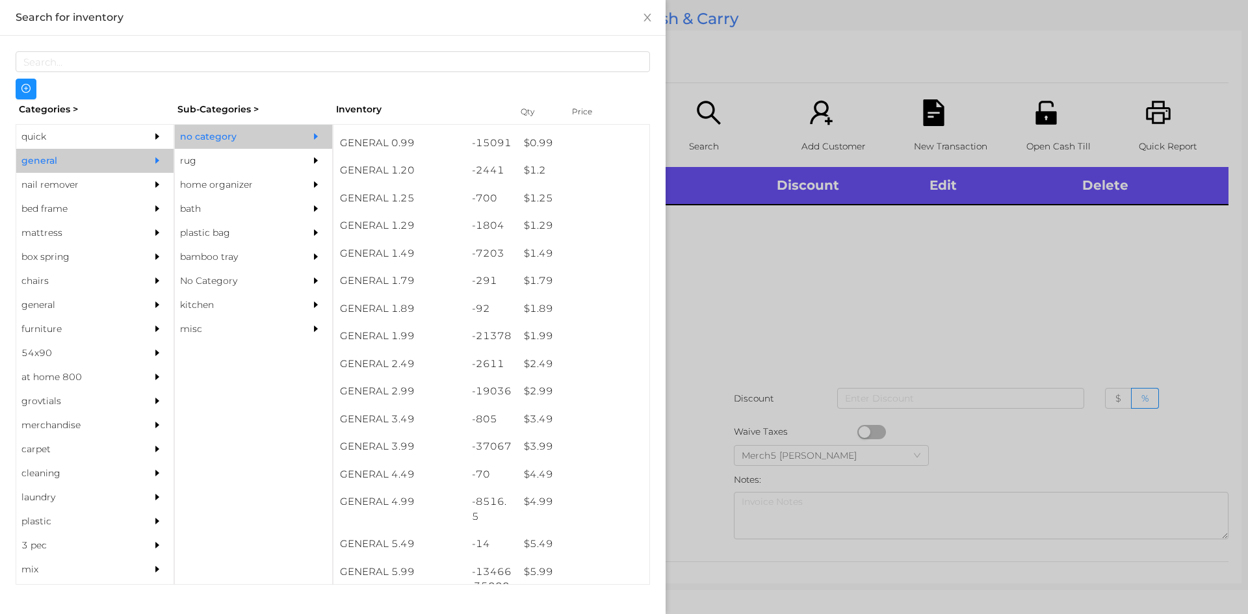
scroll to position [195, 0]
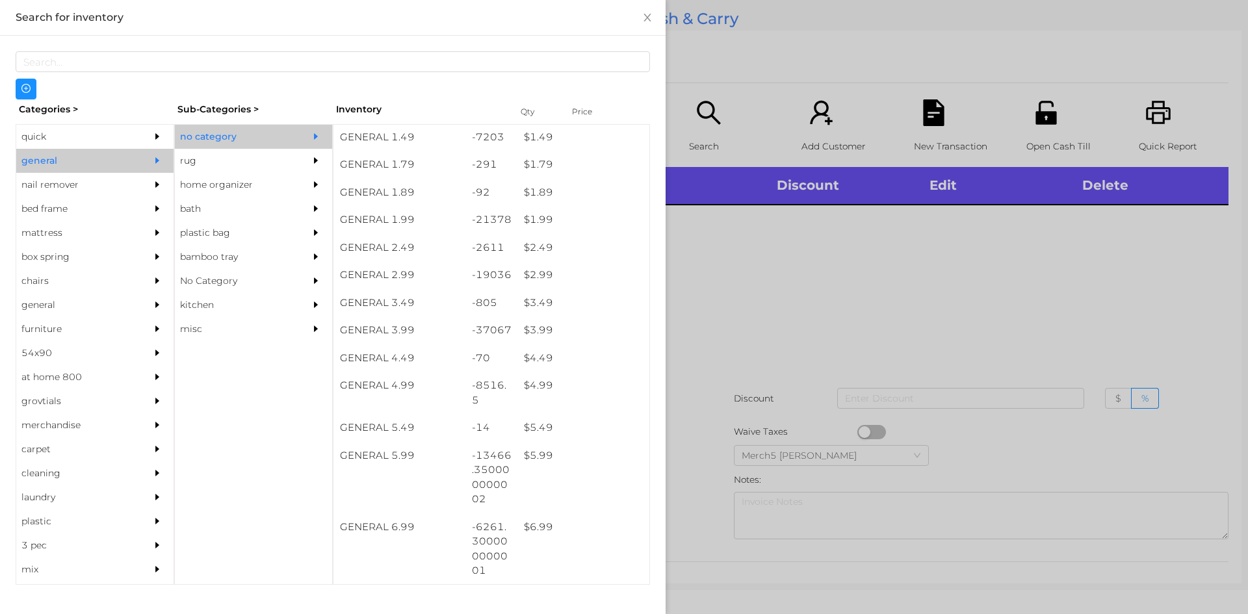
click at [1049, 259] on div at bounding box center [624, 307] width 1248 height 614
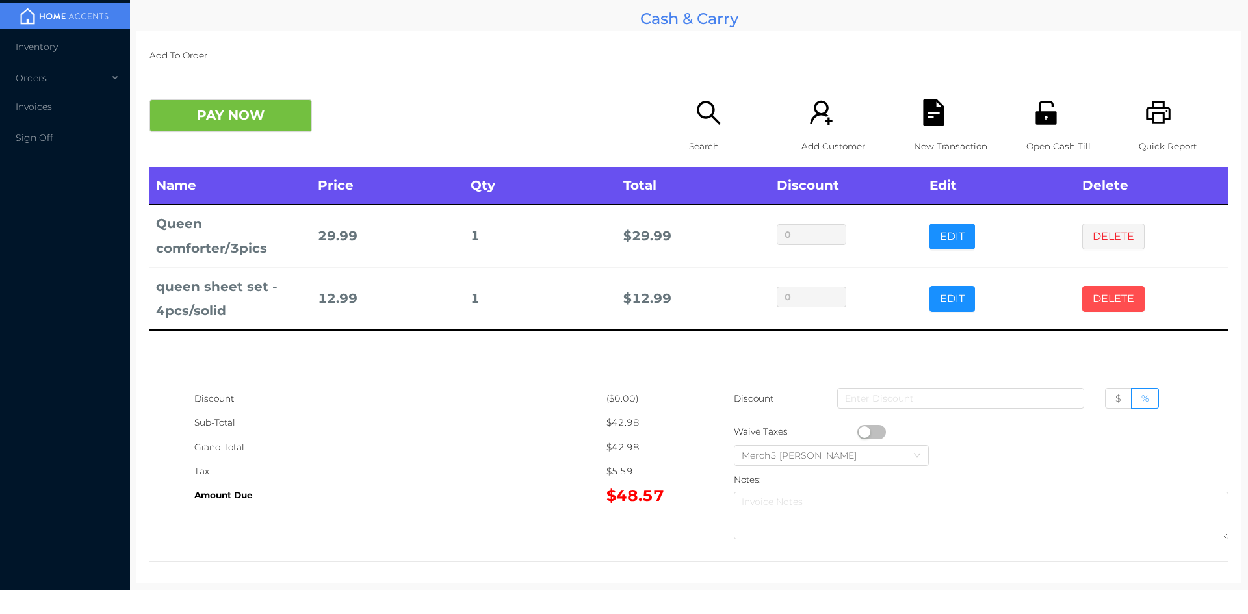
click at [1102, 305] on button "DELETE" at bounding box center [1113, 299] width 62 height 26
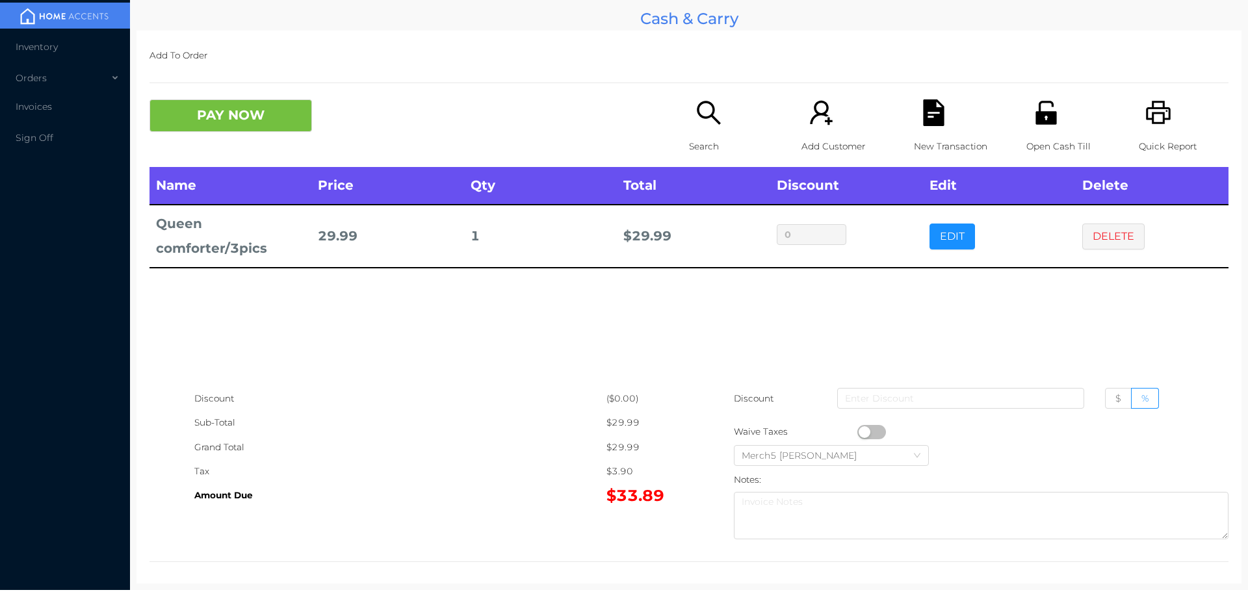
click at [699, 110] on icon "icon: search" at bounding box center [708, 112] width 27 height 27
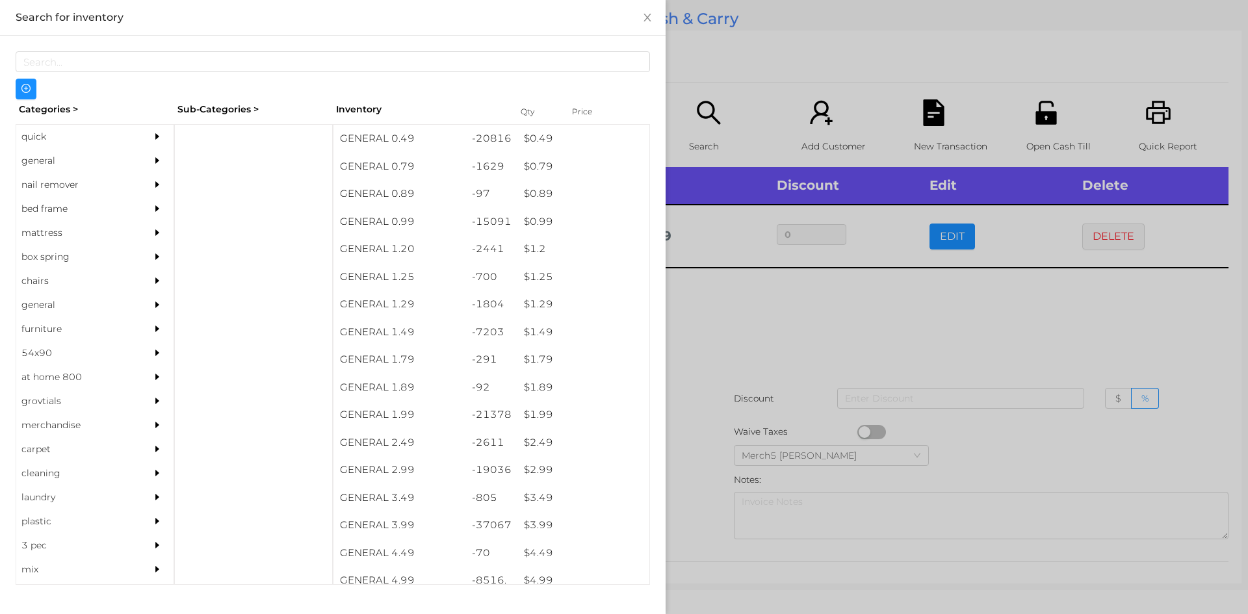
click at [138, 164] on div "general" at bounding box center [94, 161] width 157 height 24
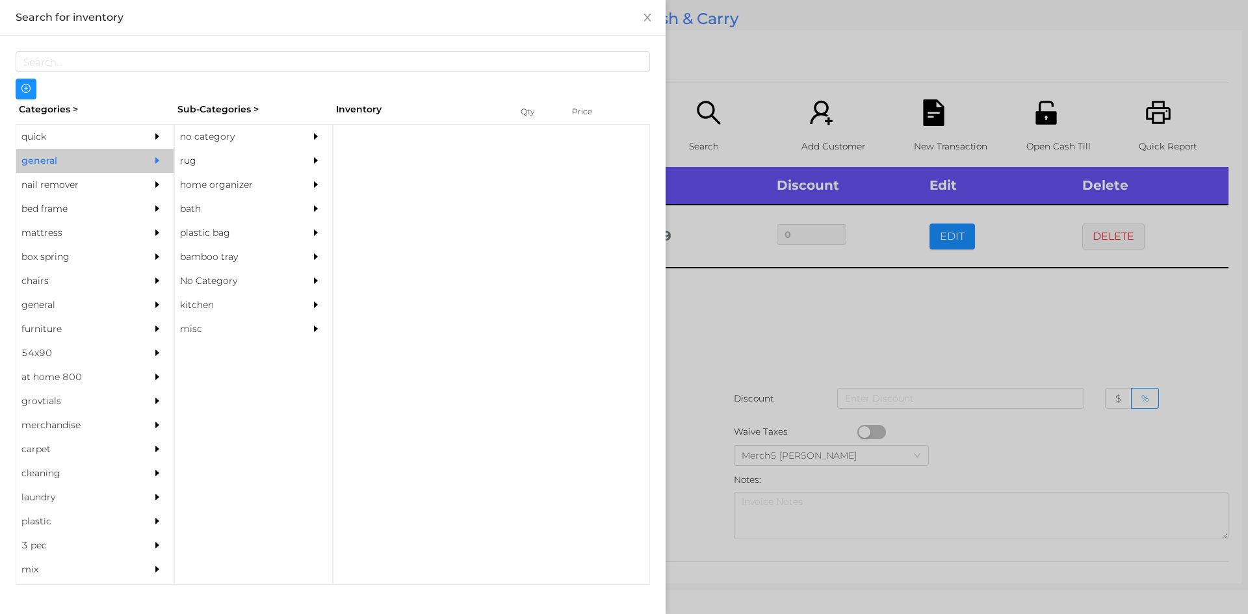
click at [292, 134] on div "no category" at bounding box center [234, 137] width 118 height 24
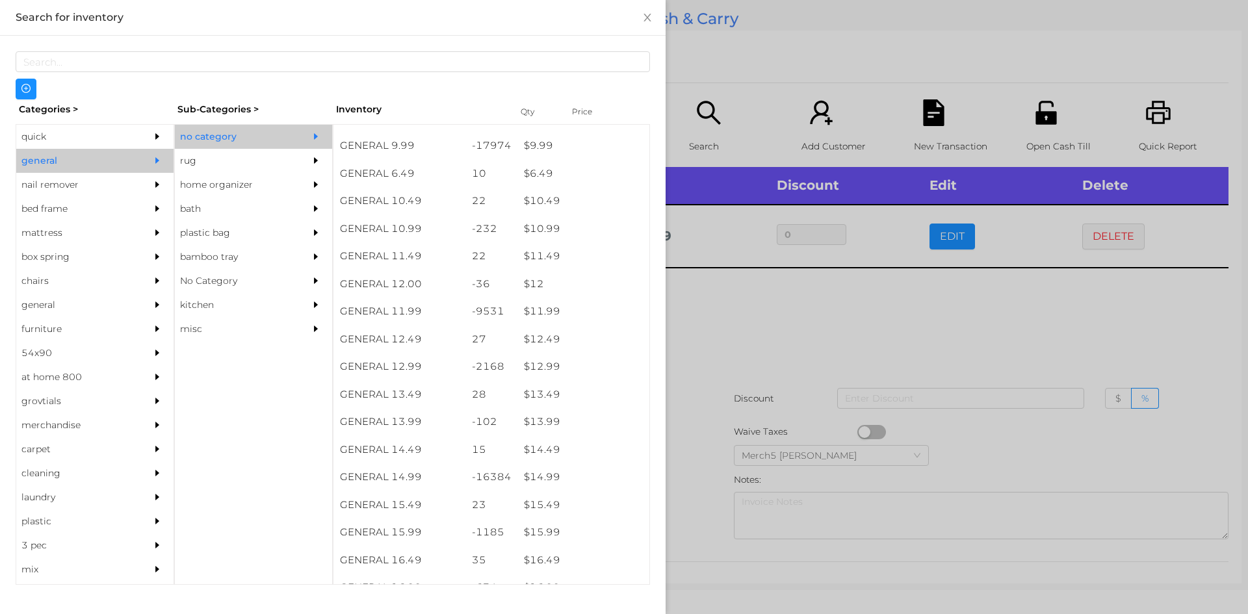
scroll to position [794, 0]
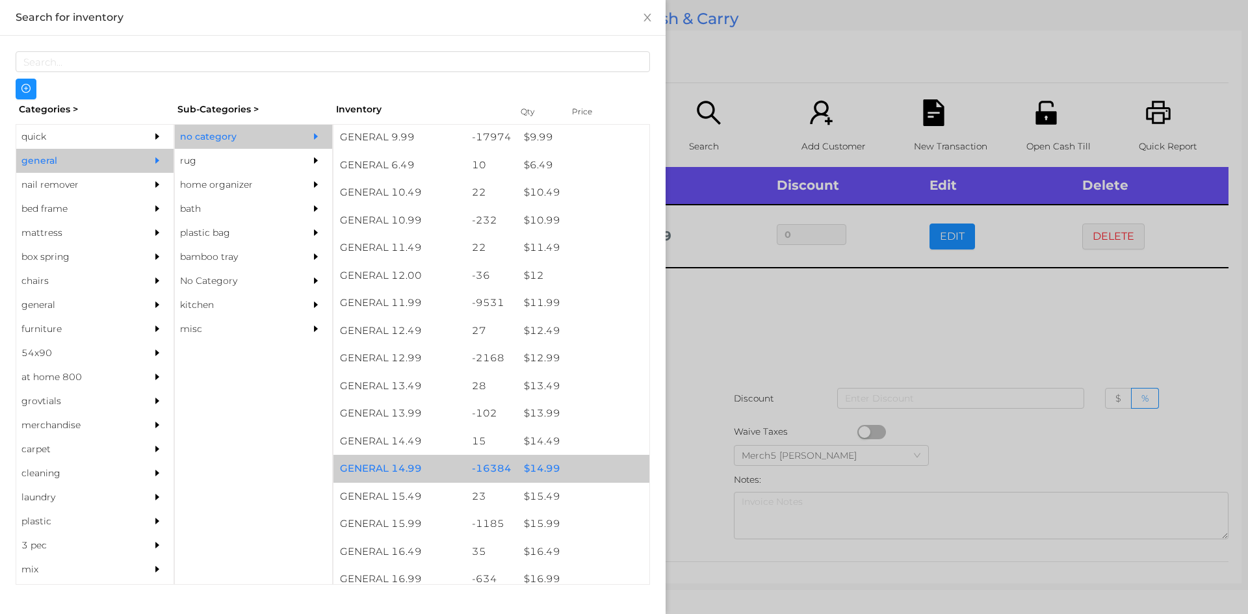
click at [578, 465] on div "$ 14.99" at bounding box center [583, 469] width 132 height 28
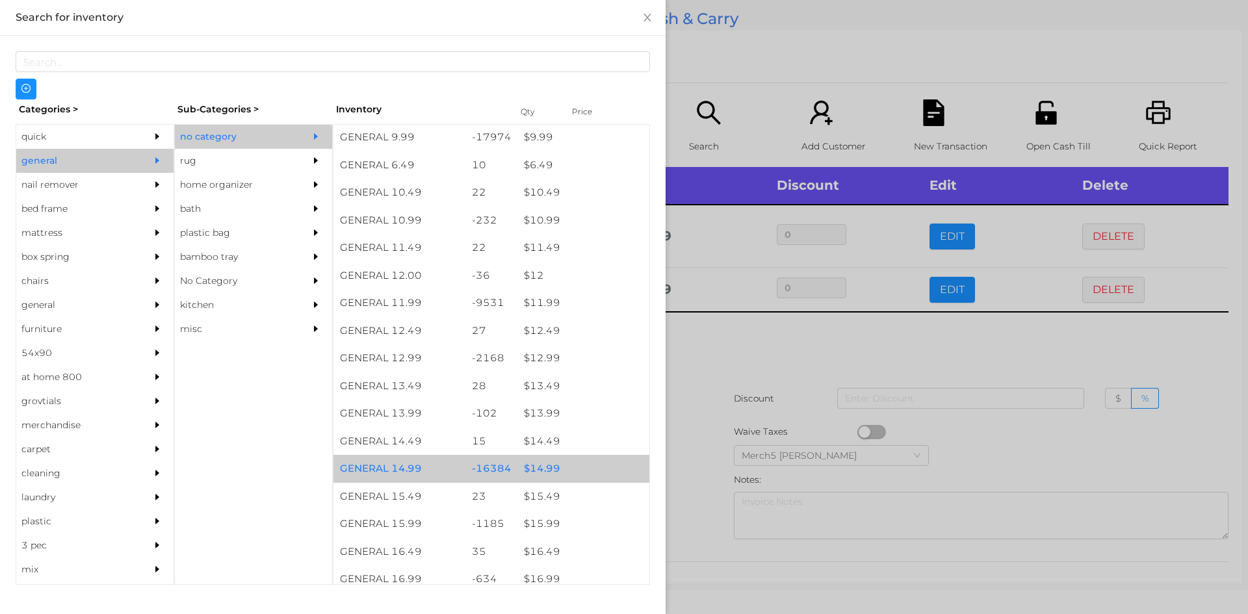
click at [591, 465] on div "$ 14.99" at bounding box center [583, 469] width 132 height 28
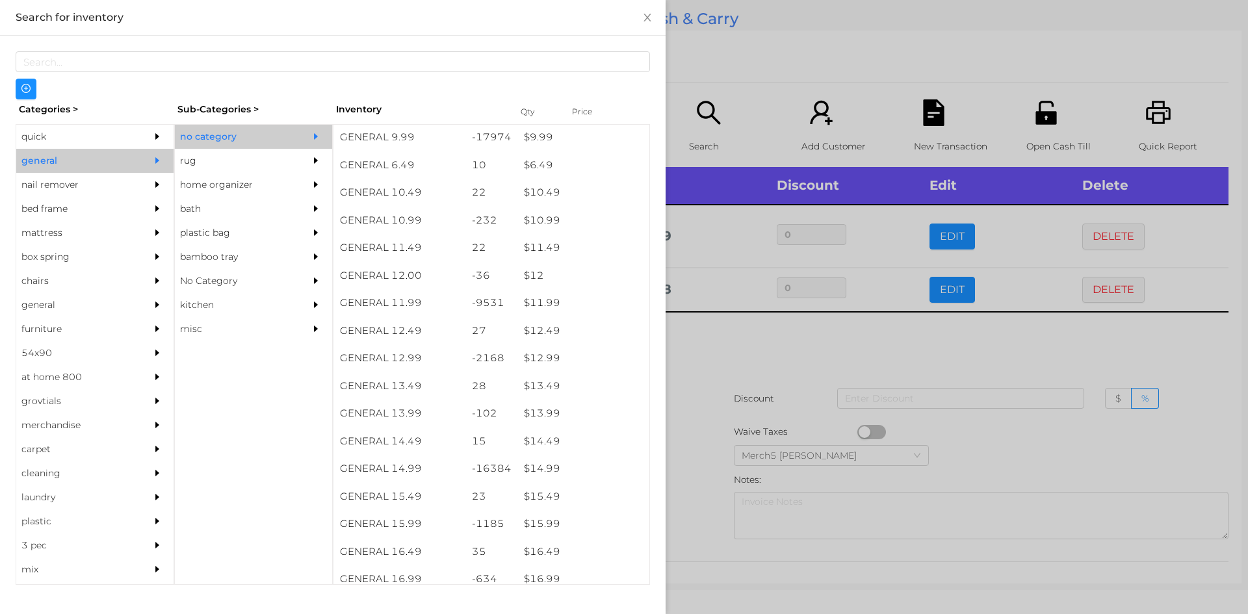
click at [778, 365] on div at bounding box center [624, 307] width 1248 height 614
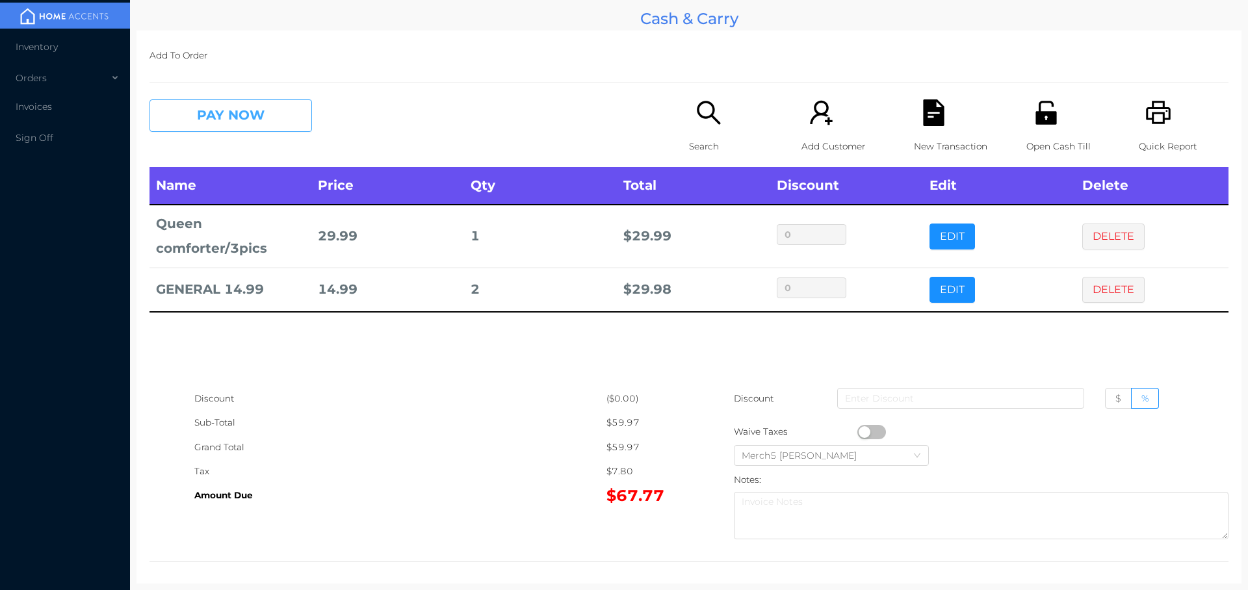
click at [294, 112] on button "PAY NOW" at bounding box center [230, 115] width 162 height 32
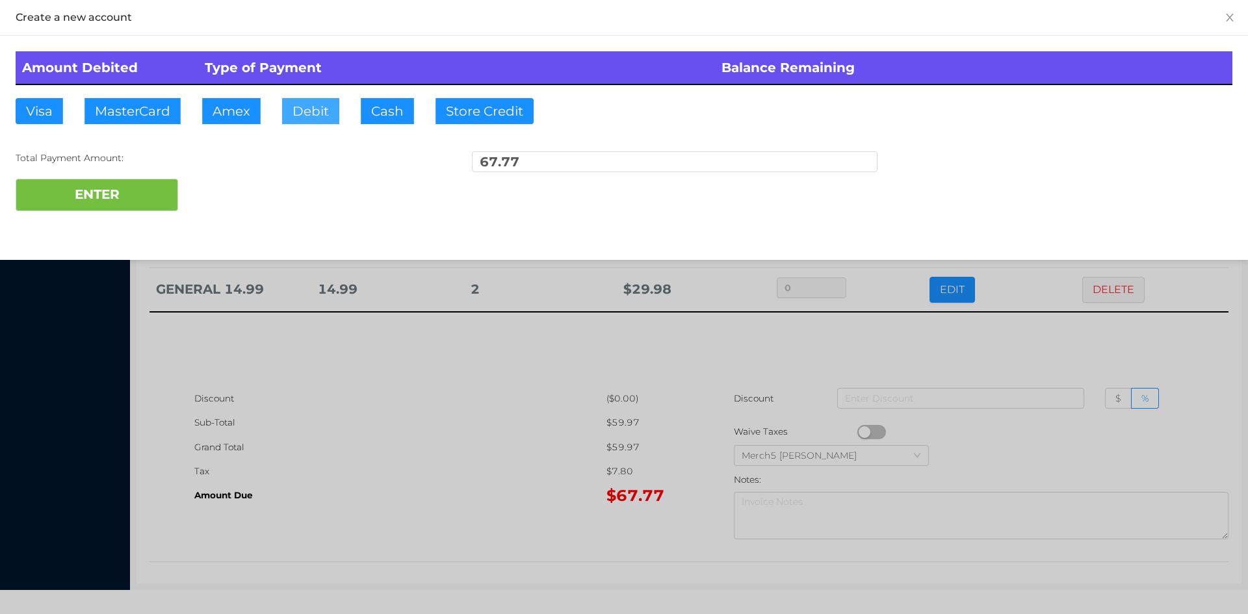
click at [328, 114] on button "Debit" at bounding box center [310, 111] width 57 height 26
click at [161, 201] on button "ENTER" at bounding box center [97, 195] width 162 height 32
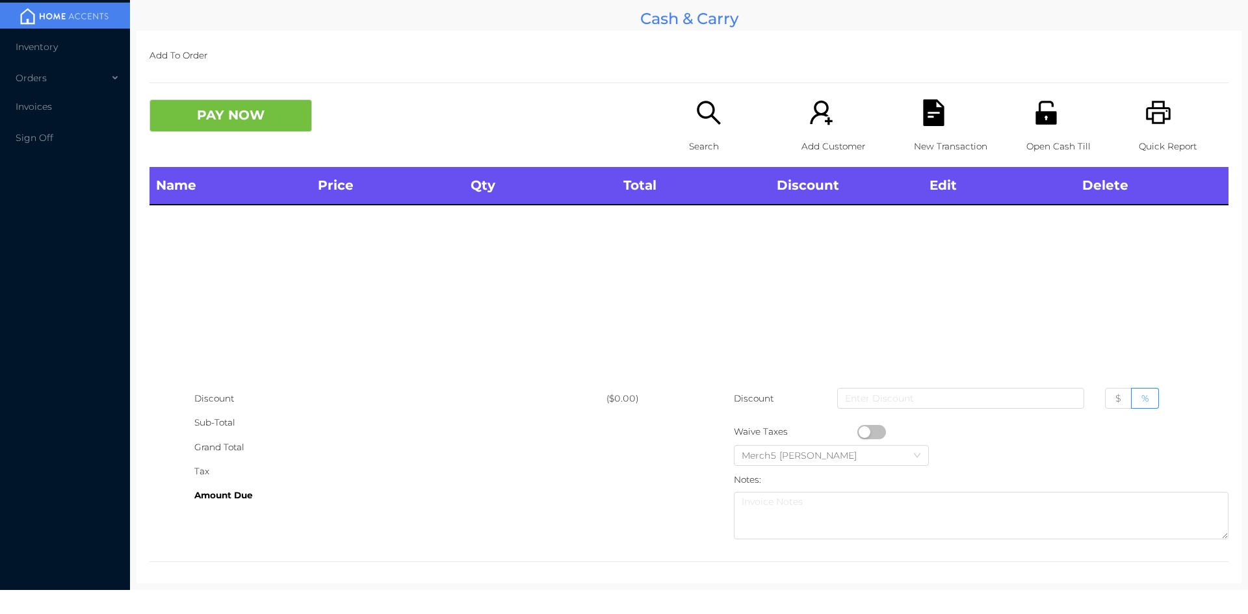
click at [695, 118] on icon "icon: search" at bounding box center [708, 112] width 27 height 27
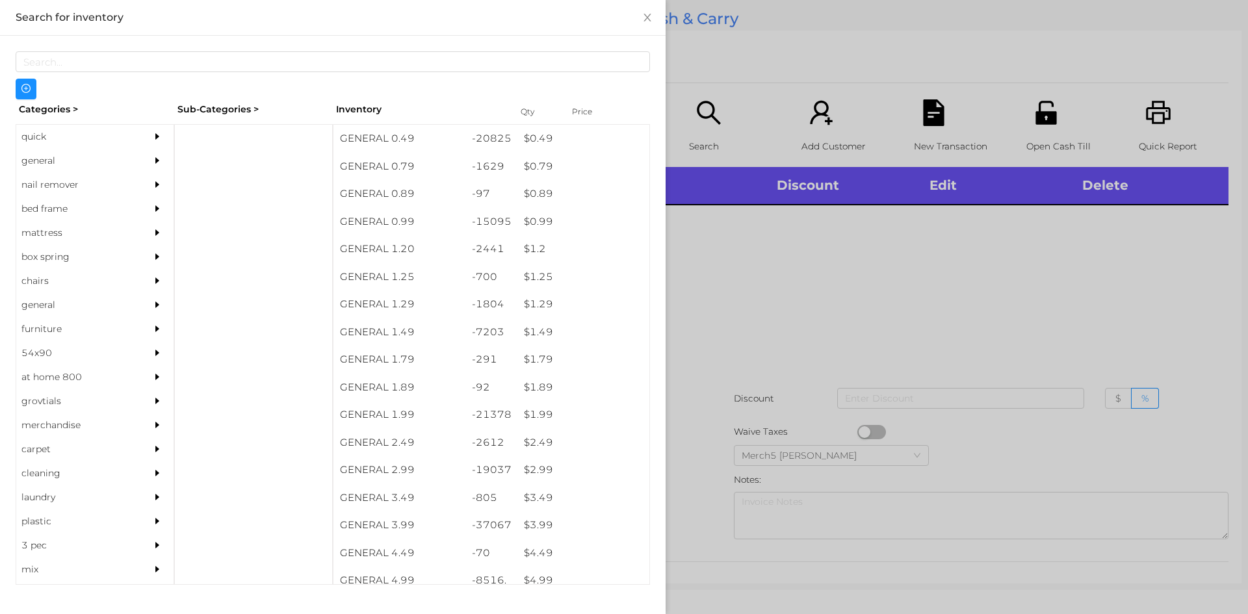
click at [148, 160] on div at bounding box center [161, 161] width 26 height 24
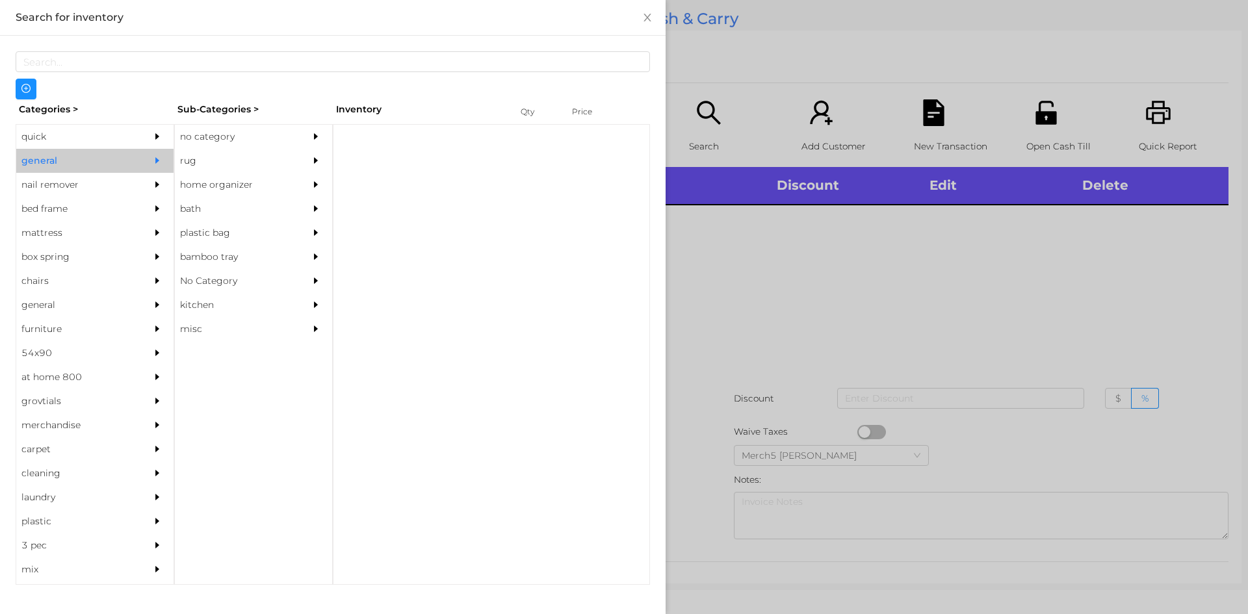
click at [275, 149] on div "rug" at bounding box center [234, 161] width 118 height 24
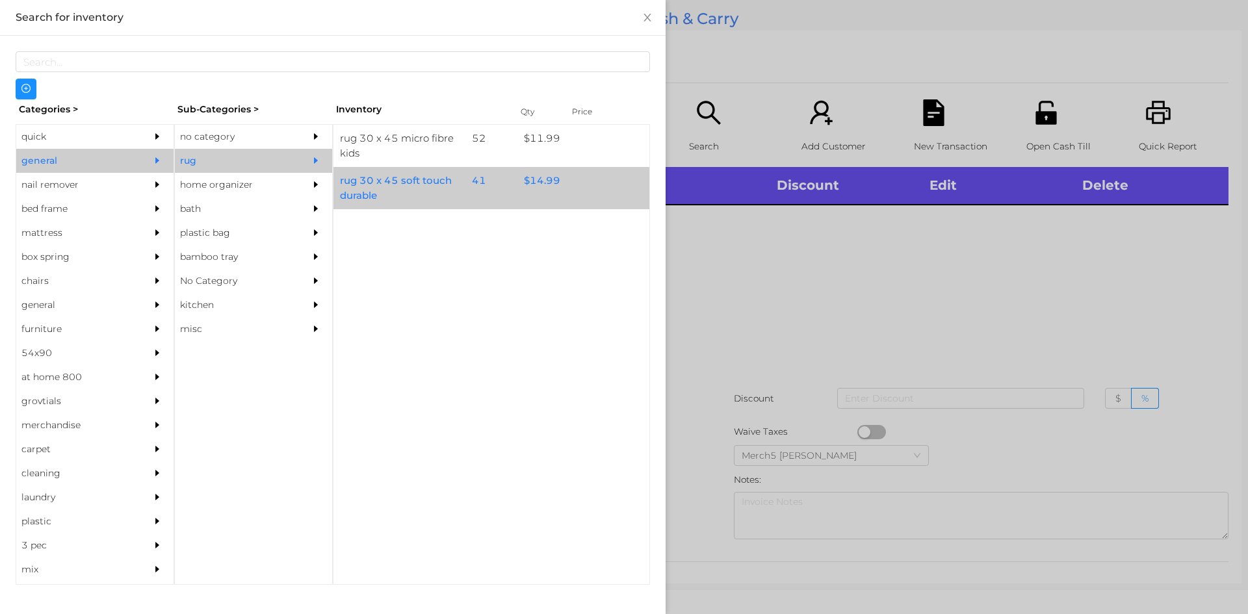
drag, startPoint x: 316, startPoint y: 142, endPoint x: 385, endPoint y: 191, distance: 84.4
click at [320, 148] on div at bounding box center [319, 137] width 26 height 24
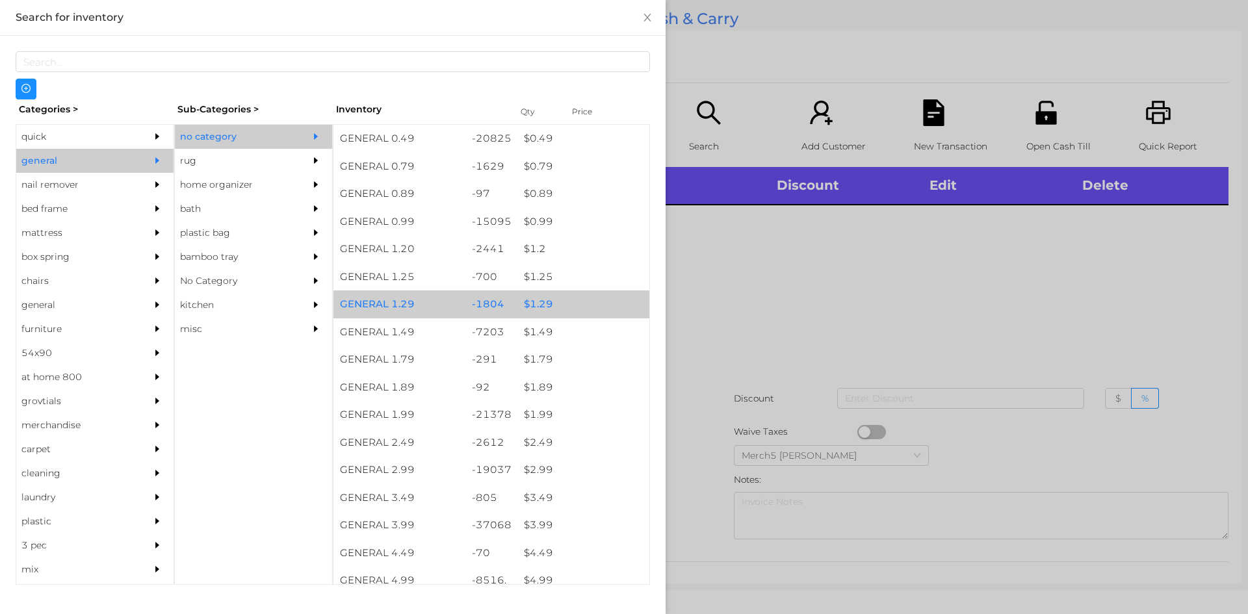
scroll to position [260, 0]
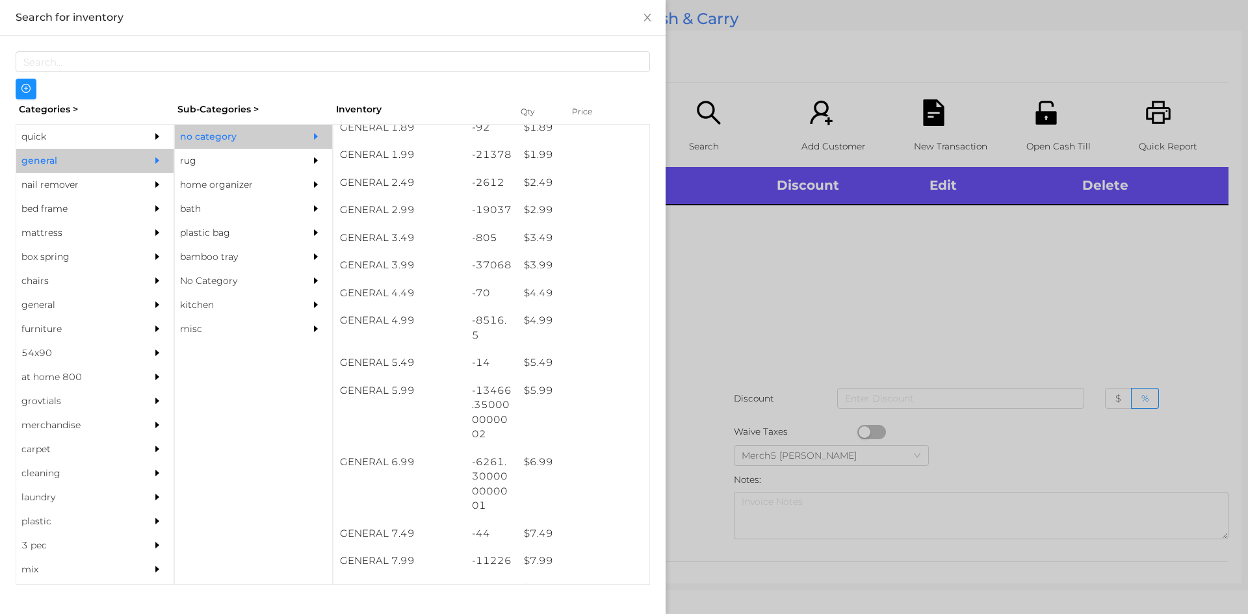
click at [1082, 285] on div at bounding box center [624, 307] width 1248 height 614
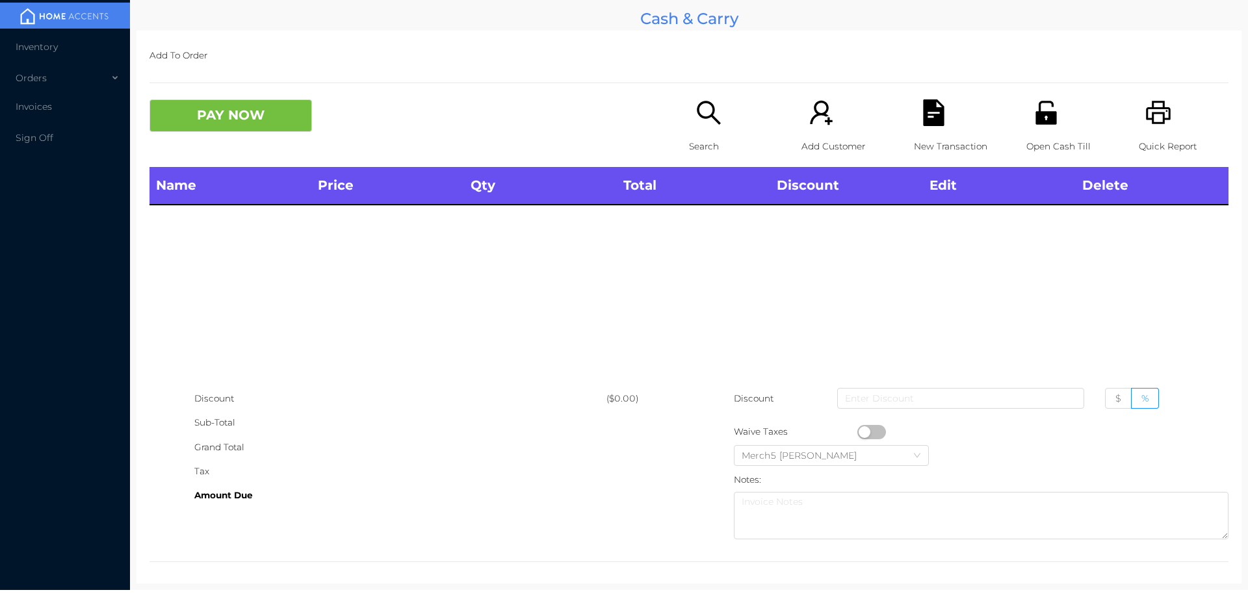
click at [724, 120] on div "Search" at bounding box center [734, 133] width 90 height 68
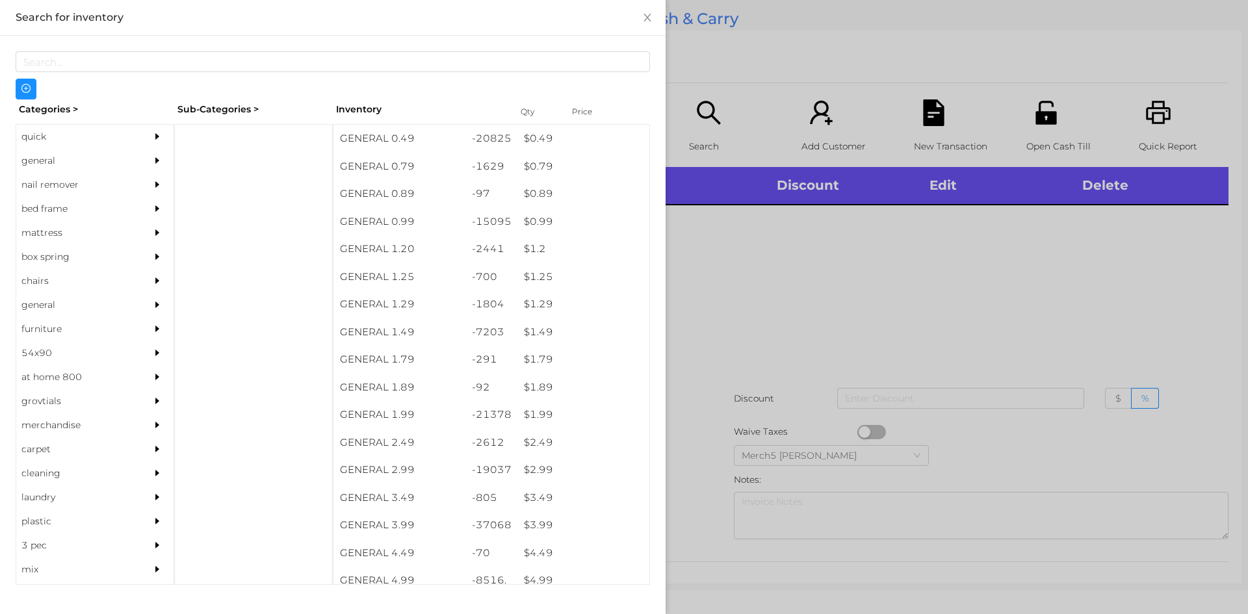
click at [153, 158] on icon "icon: caret-right" at bounding box center [157, 160] width 9 height 9
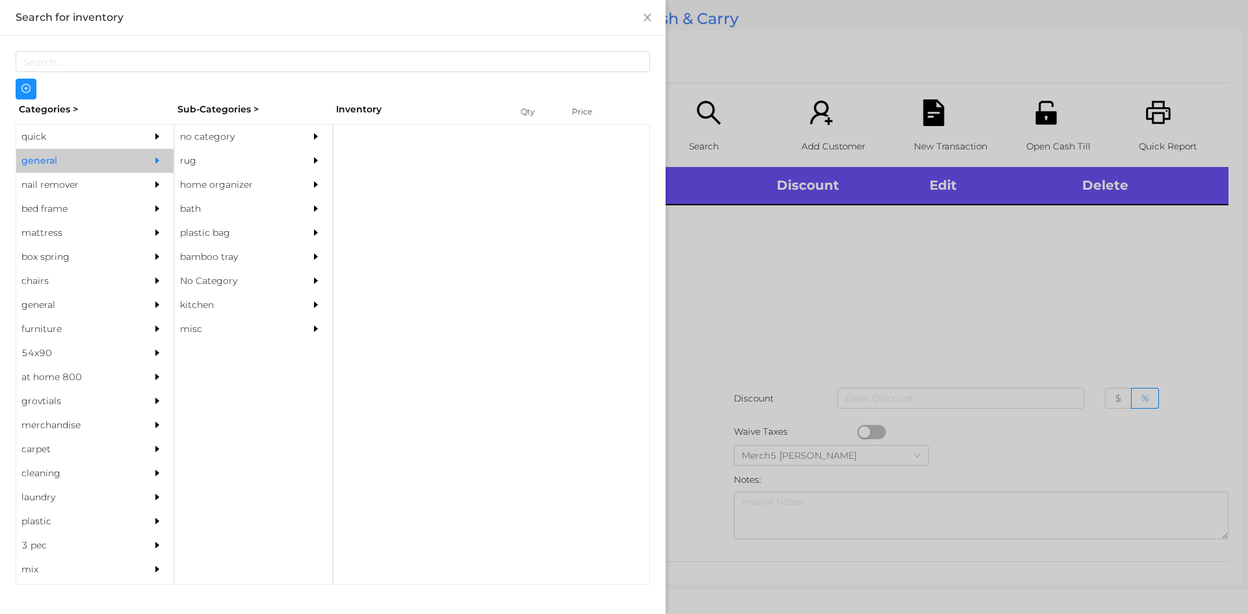
click at [274, 140] on div "no category" at bounding box center [234, 137] width 118 height 24
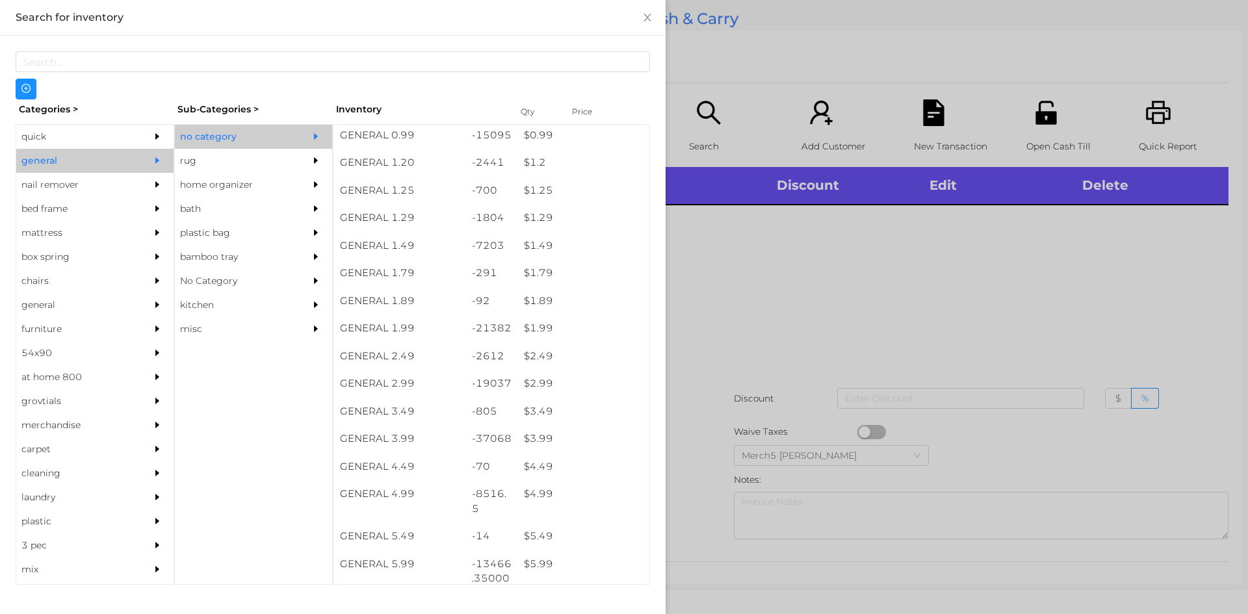
scroll to position [88, 0]
click at [589, 326] on div "$ 1.99" at bounding box center [583, 327] width 132 height 28
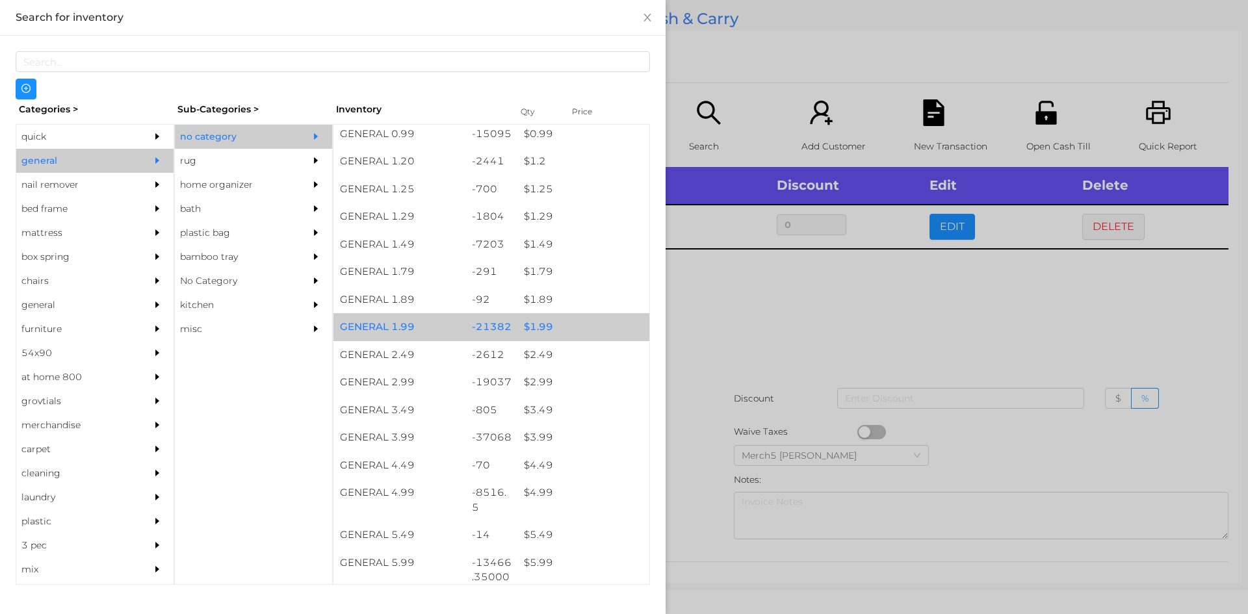
click at [597, 332] on div "$ 1.99" at bounding box center [583, 327] width 132 height 28
click at [604, 331] on div "$ 1.99" at bounding box center [583, 327] width 132 height 28
click at [610, 329] on div "$ 1.99" at bounding box center [583, 327] width 132 height 28
click at [614, 333] on div "$ 1.99" at bounding box center [583, 327] width 132 height 28
click at [616, 328] on div "$ 1.99" at bounding box center [583, 327] width 132 height 28
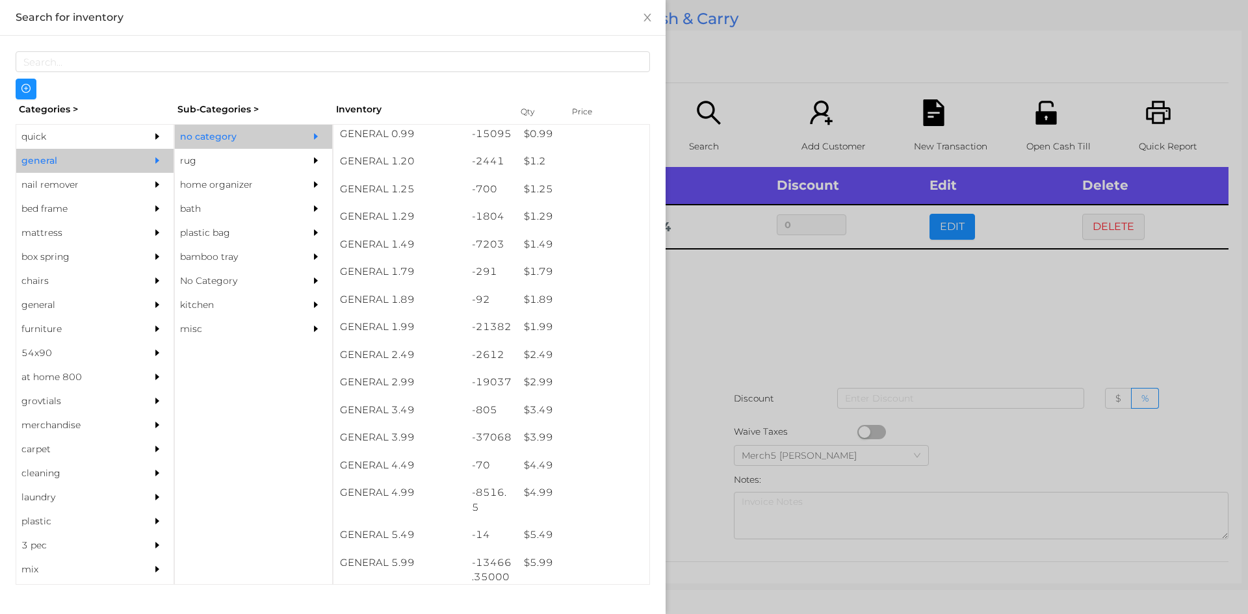
click at [826, 344] on div at bounding box center [624, 307] width 1248 height 614
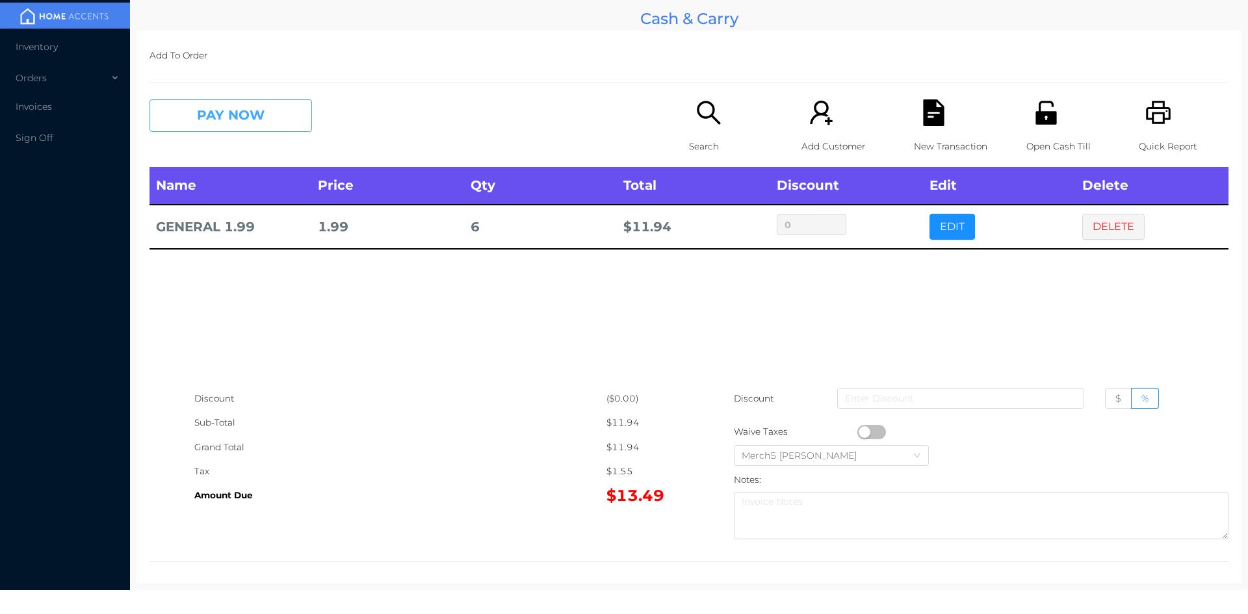
click at [289, 116] on button "PAY NOW" at bounding box center [230, 115] width 162 height 32
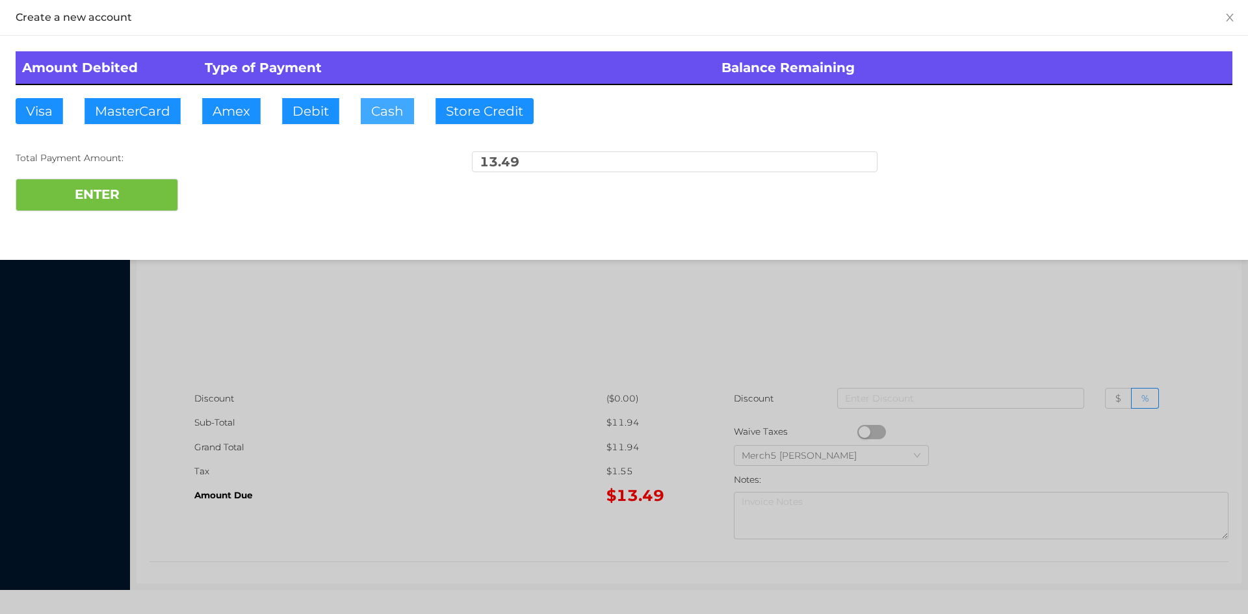
click at [393, 110] on button "Cash" at bounding box center [387, 111] width 53 height 26
type input "14"
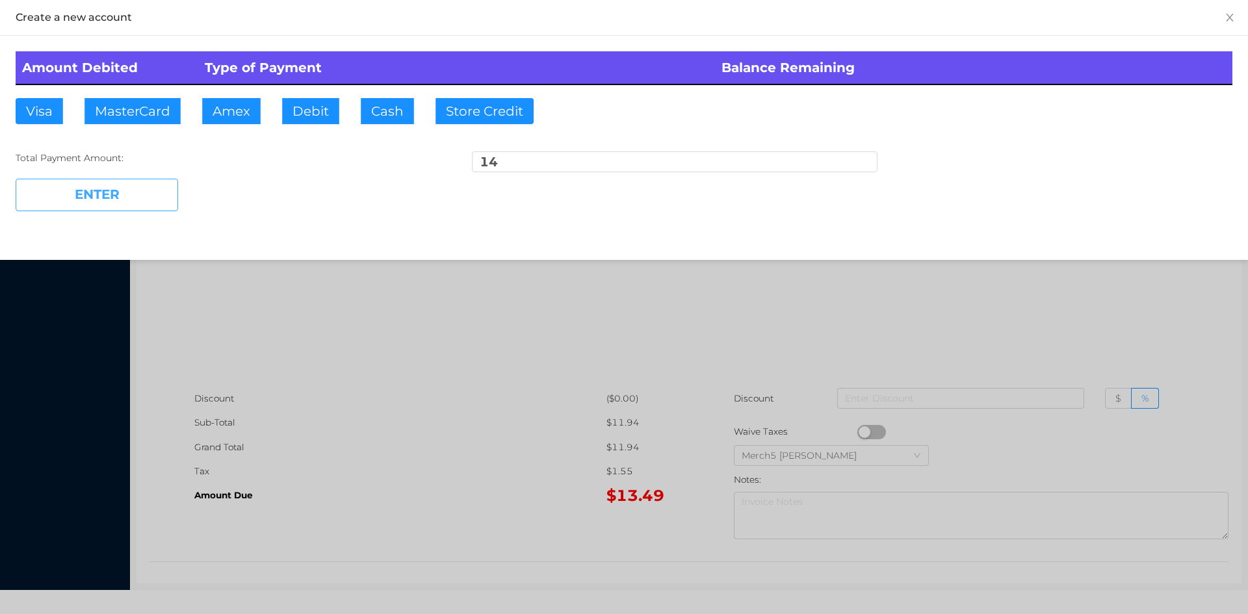
click at [159, 193] on button "ENTER" at bounding box center [97, 195] width 162 height 32
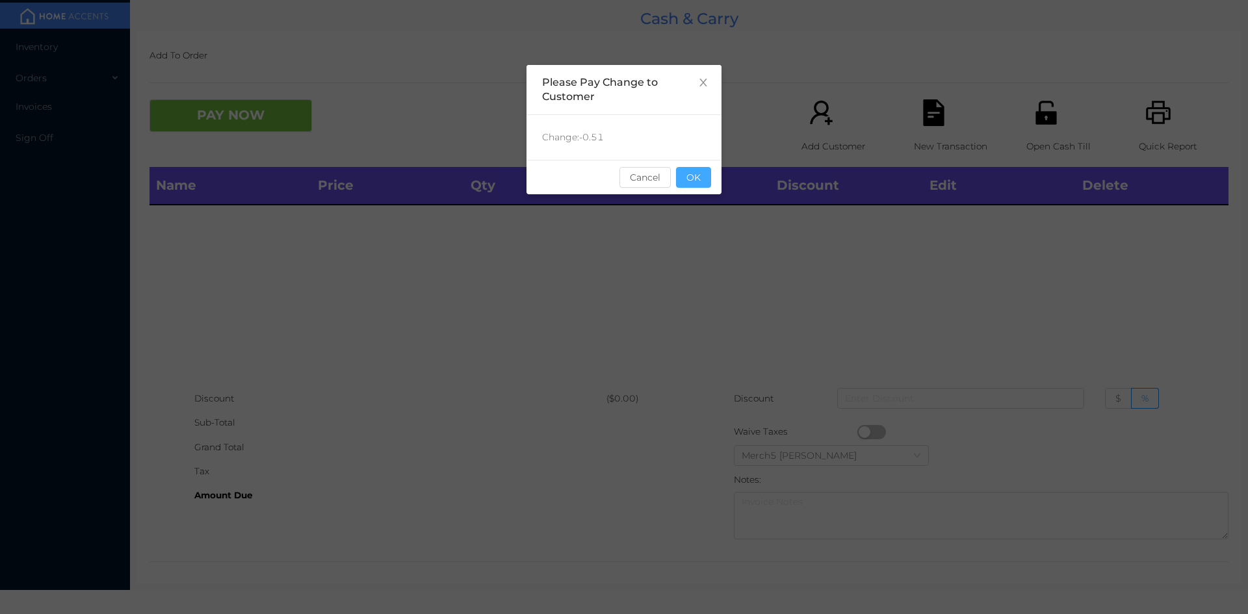
click at [685, 179] on button "OK" at bounding box center [693, 177] width 35 height 21
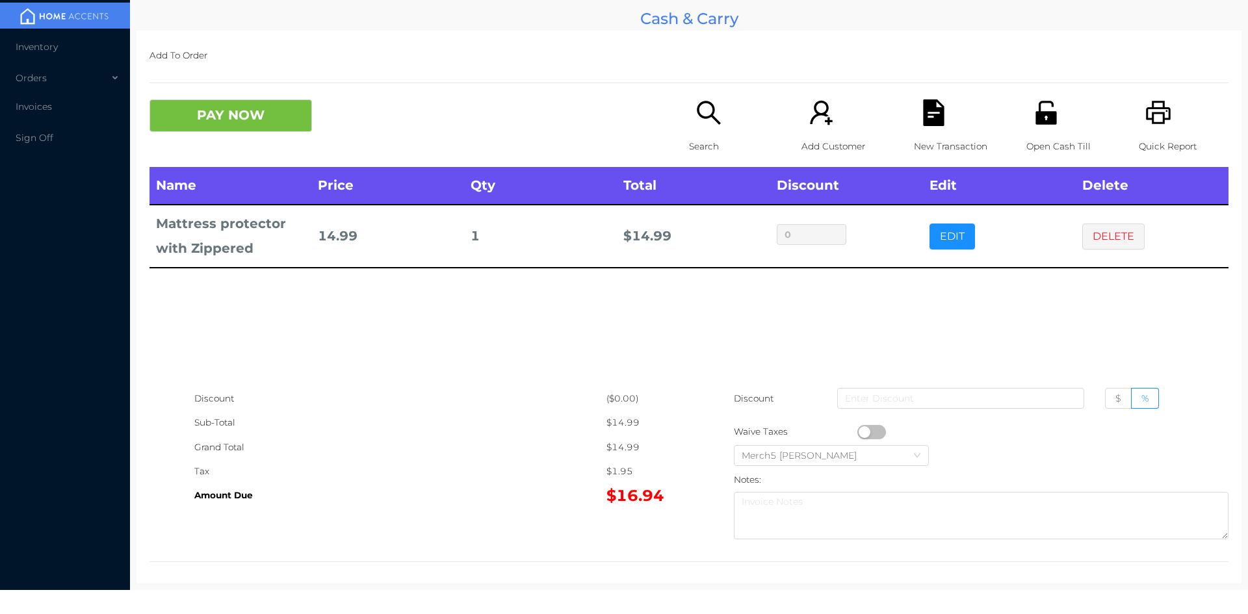
click at [699, 105] on icon "icon: search" at bounding box center [708, 112] width 27 height 27
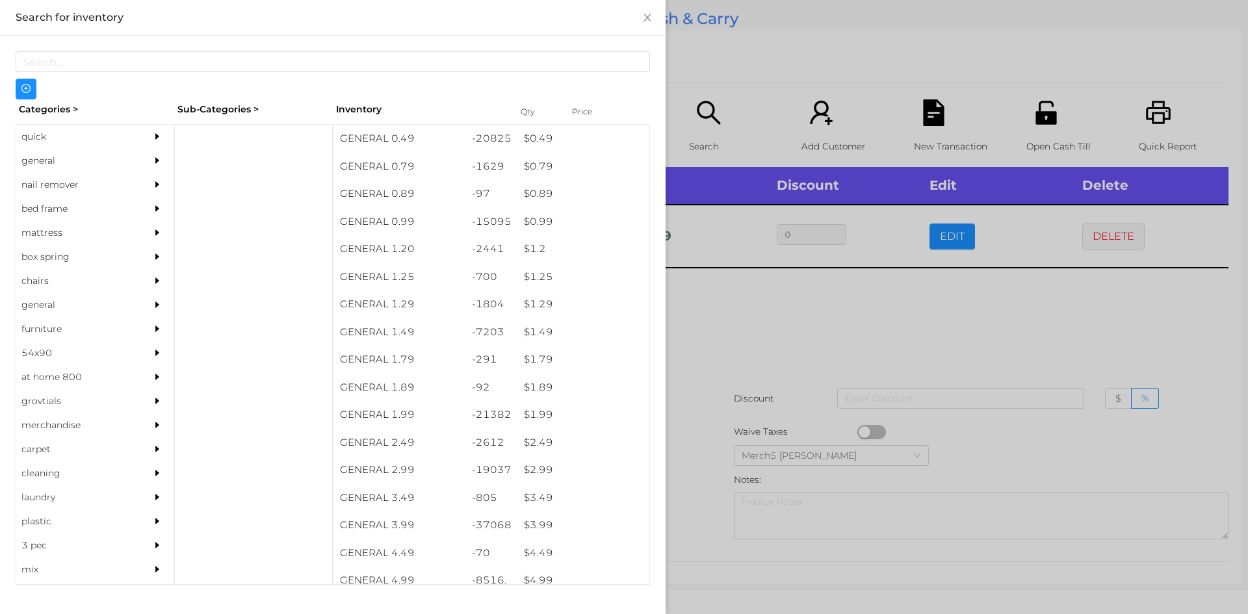
click at [153, 158] on icon "icon: caret-right" at bounding box center [157, 160] width 9 height 9
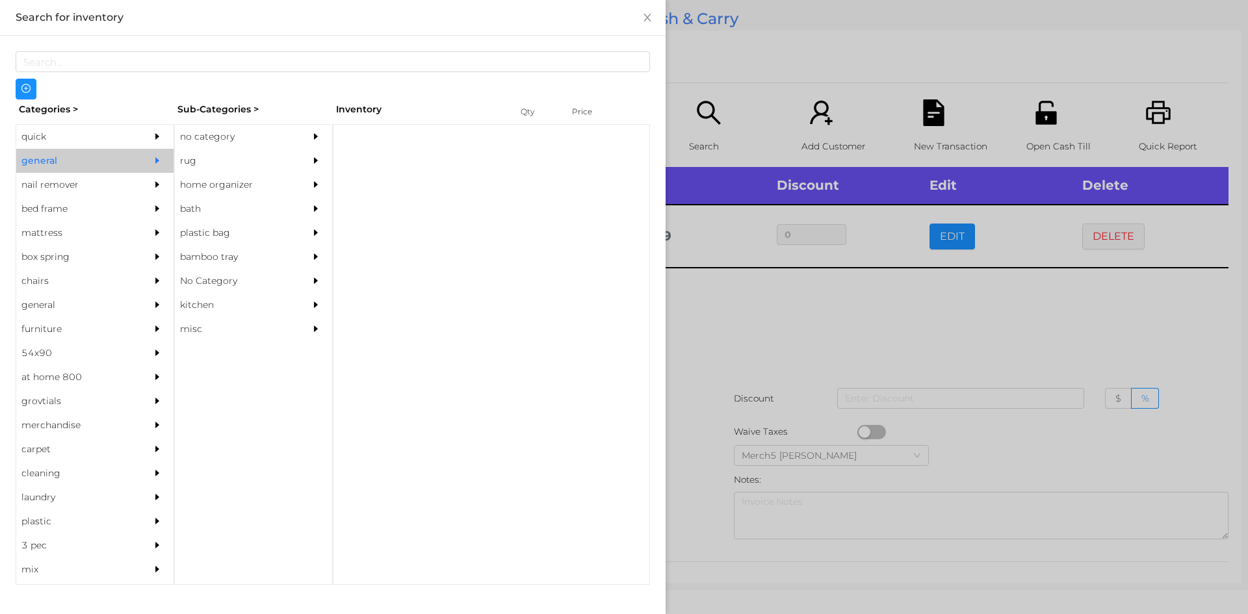
click at [267, 144] on div "no category" at bounding box center [234, 137] width 118 height 24
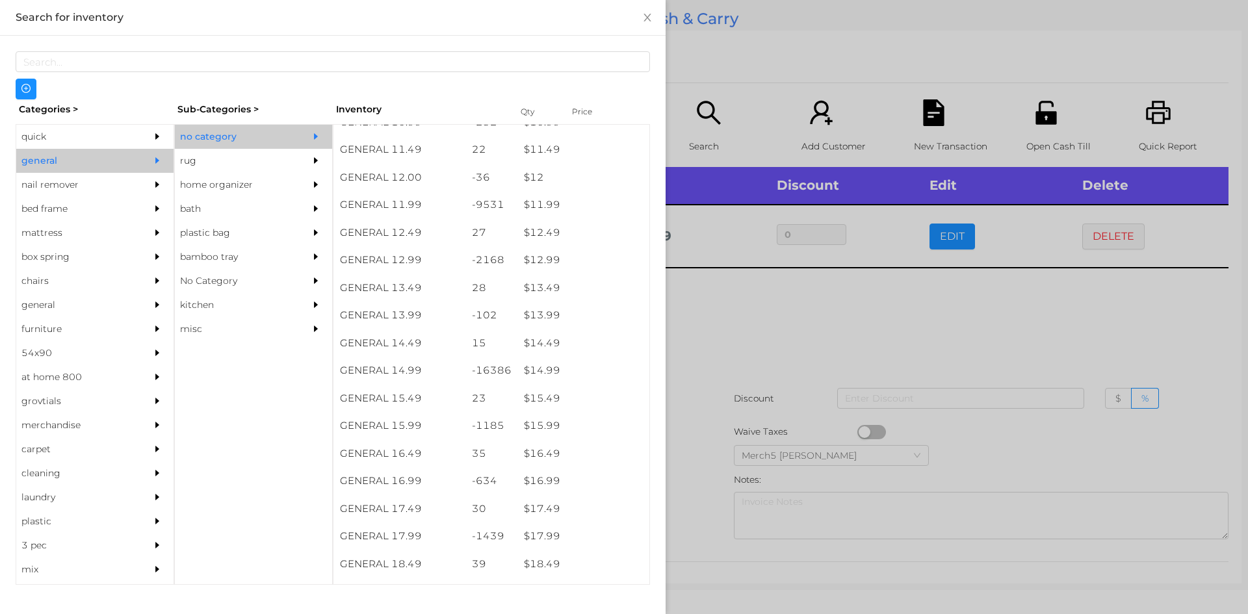
scroll to position [893, 0]
click at [569, 536] on div "$ 17.99" at bounding box center [583, 536] width 132 height 28
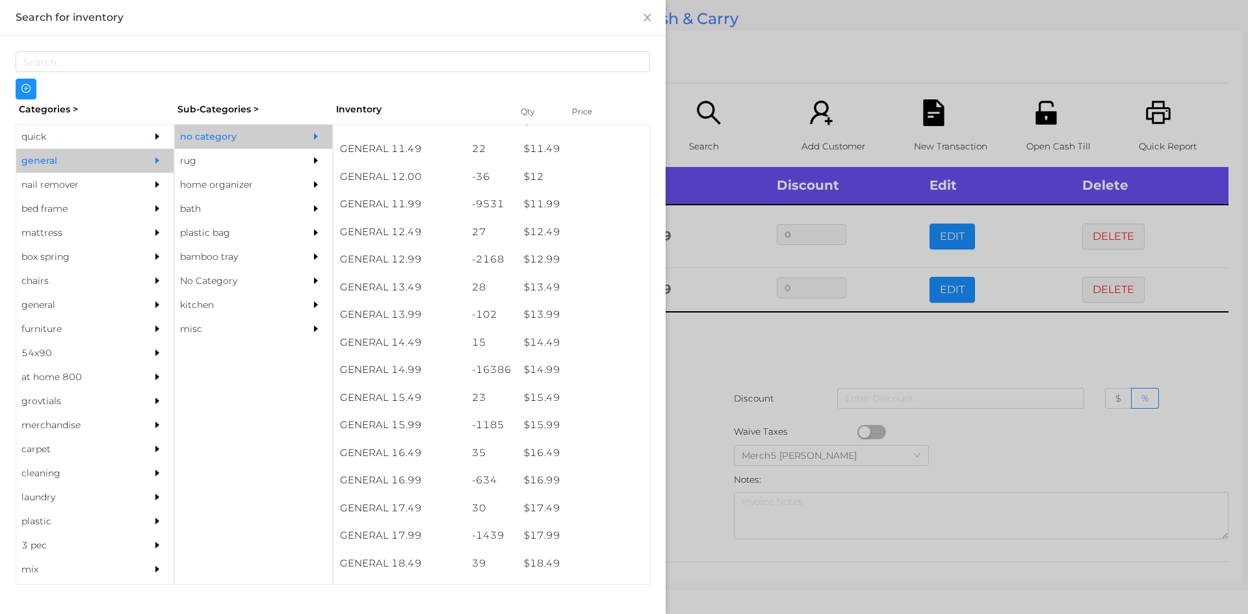
click at [758, 352] on div at bounding box center [624, 307] width 1248 height 614
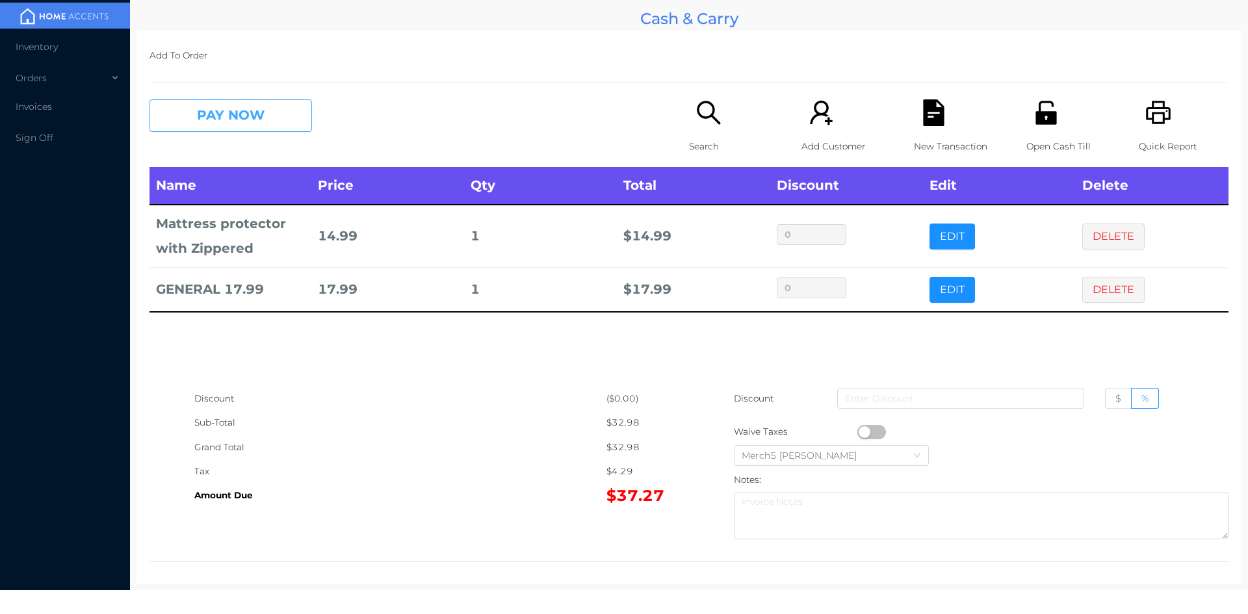
click at [286, 111] on button "PAY NOW" at bounding box center [230, 115] width 162 height 32
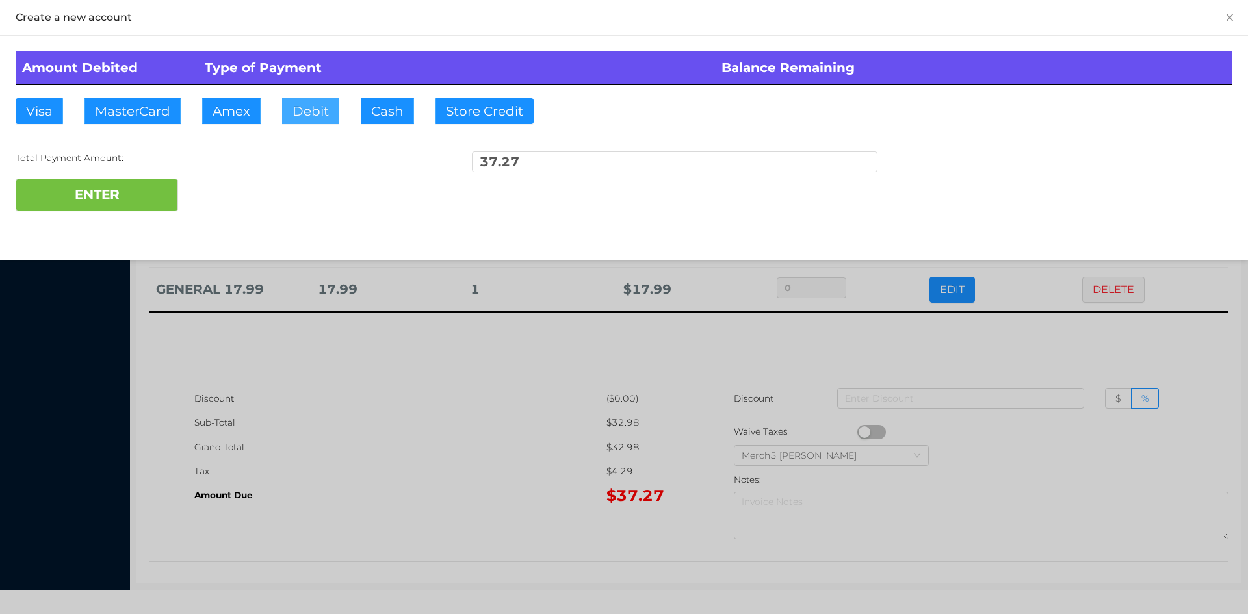
click at [323, 114] on button "Debit" at bounding box center [310, 111] width 57 height 26
click at [144, 199] on button "ENTER" at bounding box center [97, 195] width 162 height 32
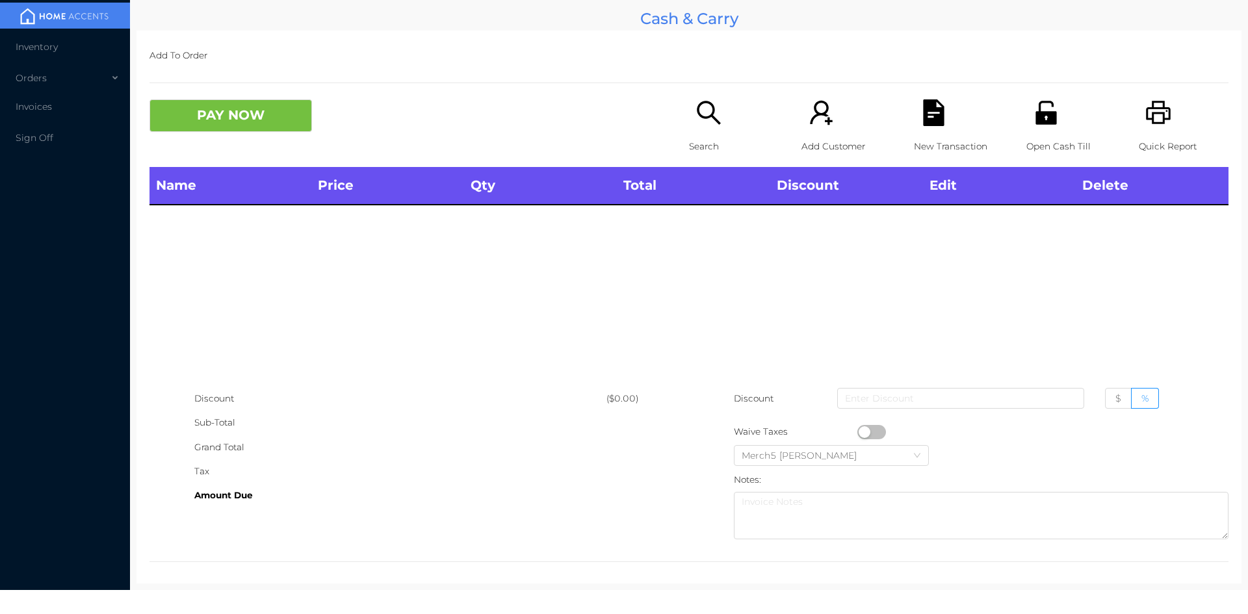
click at [721, 104] on div "Search" at bounding box center [734, 133] width 90 height 68
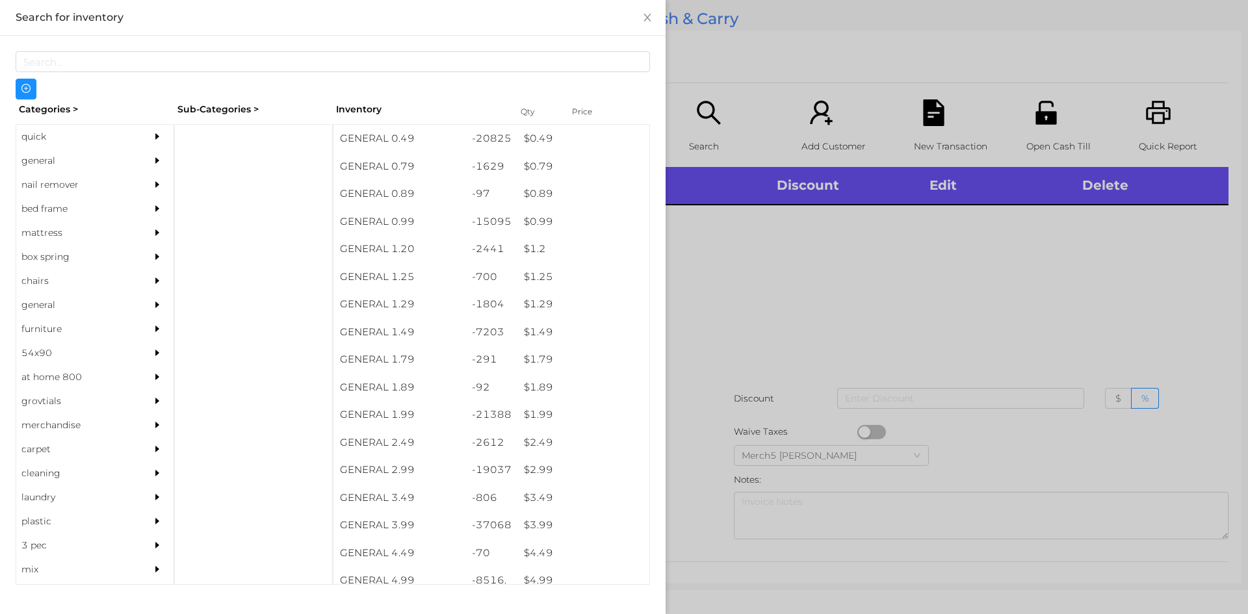
click at [120, 156] on div "general" at bounding box center [75, 161] width 118 height 24
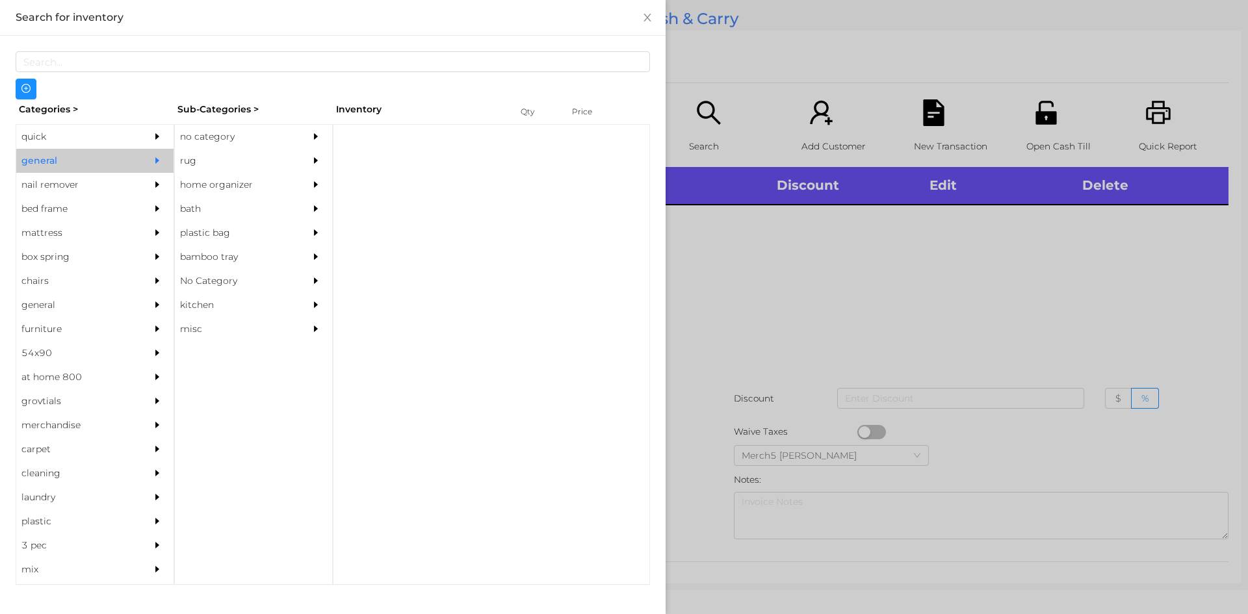
click at [237, 128] on div "no category" at bounding box center [234, 137] width 118 height 24
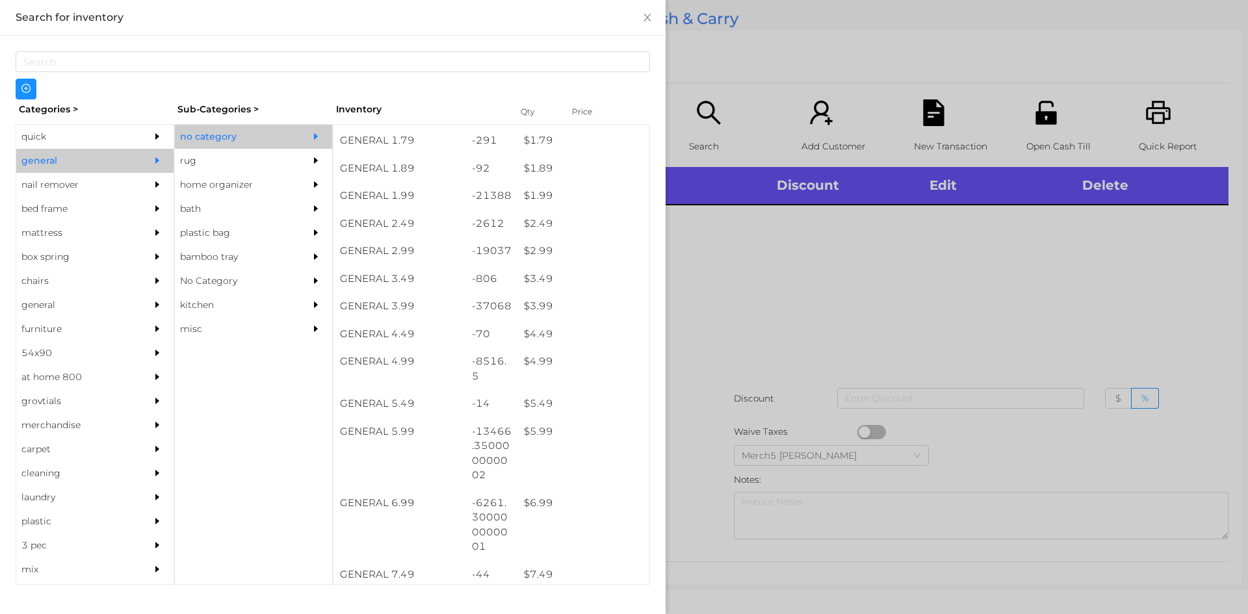
scroll to position [216, 0]
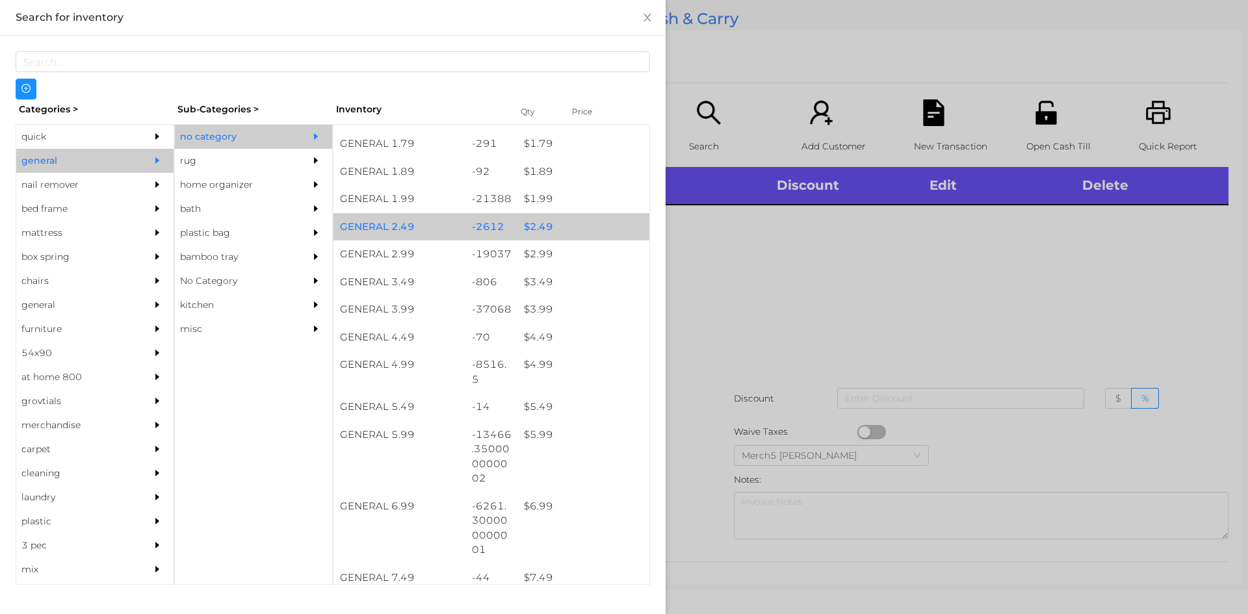
click at [570, 224] on div "$ 2.49" at bounding box center [583, 227] width 132 height 28
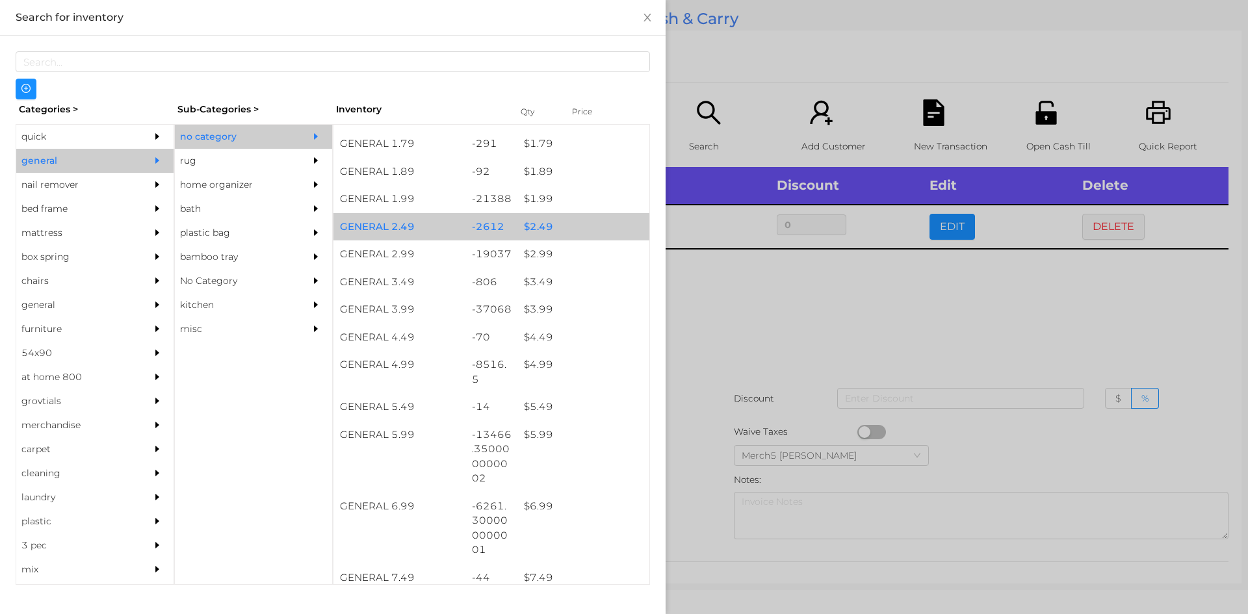
click at [576, 365] on div "$ 4.99" at bounding box center [583, 365] width 132 height 28
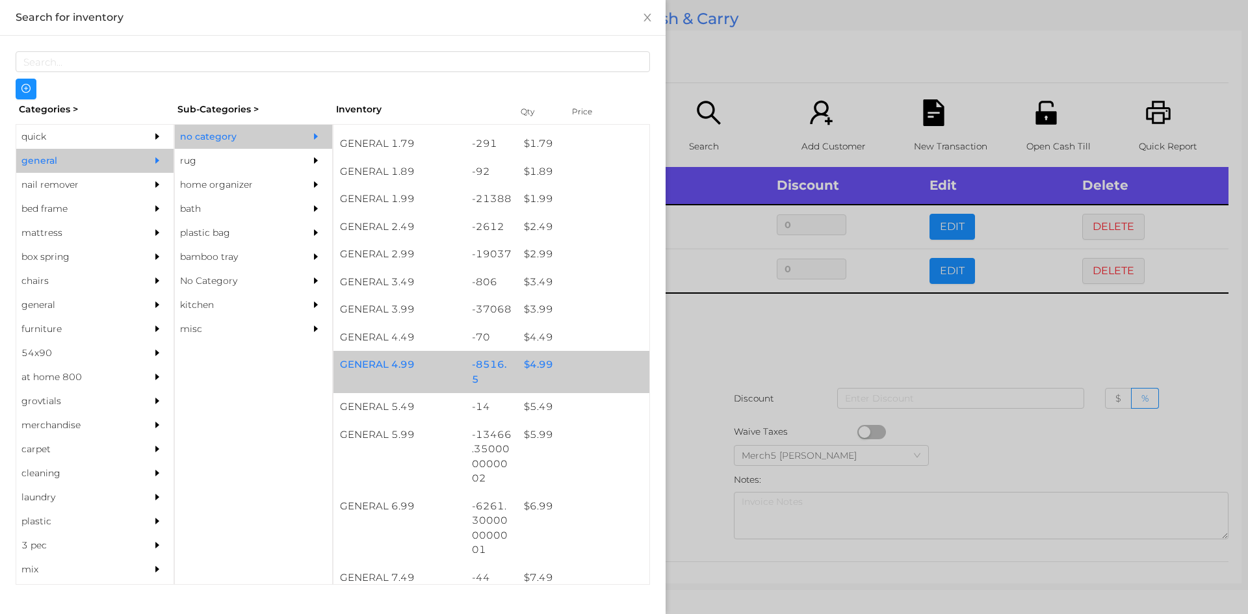
click at [804, 341] on div at bounding box center [624, 307] width 1248 height 614
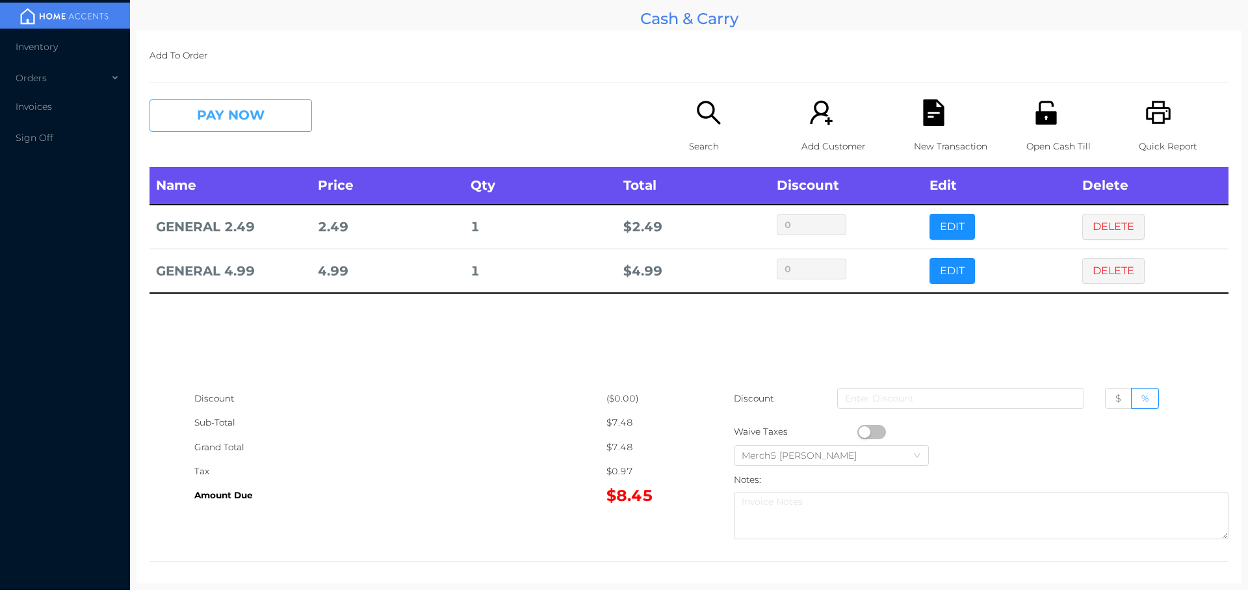
click at [284, 112] on button "PAY NOW" at bounding box center [230, 115] width 162 height 32
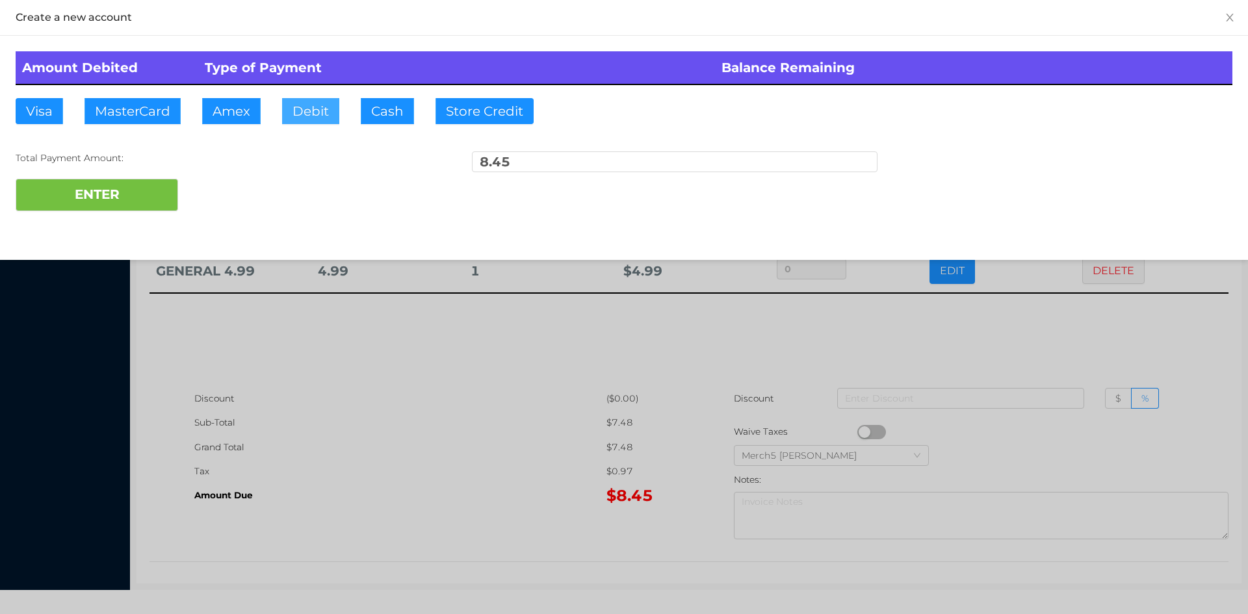
click at [318, 112] on button "Debit" at bounding box center [310, 111] width 57 height 26
click at [162, 190] on button "ENTER" at bounding box center [97, 195] width 162 height 32
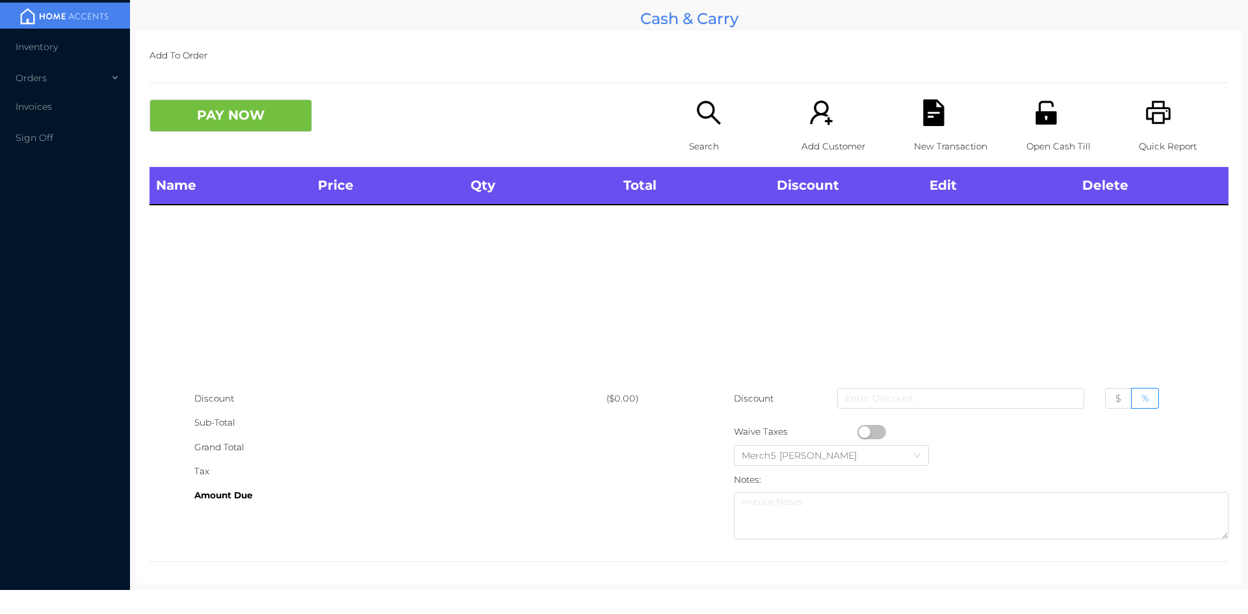
click at [701, 120] on icon "icon: search" at bounding box center [708, 112] width 27 height 27
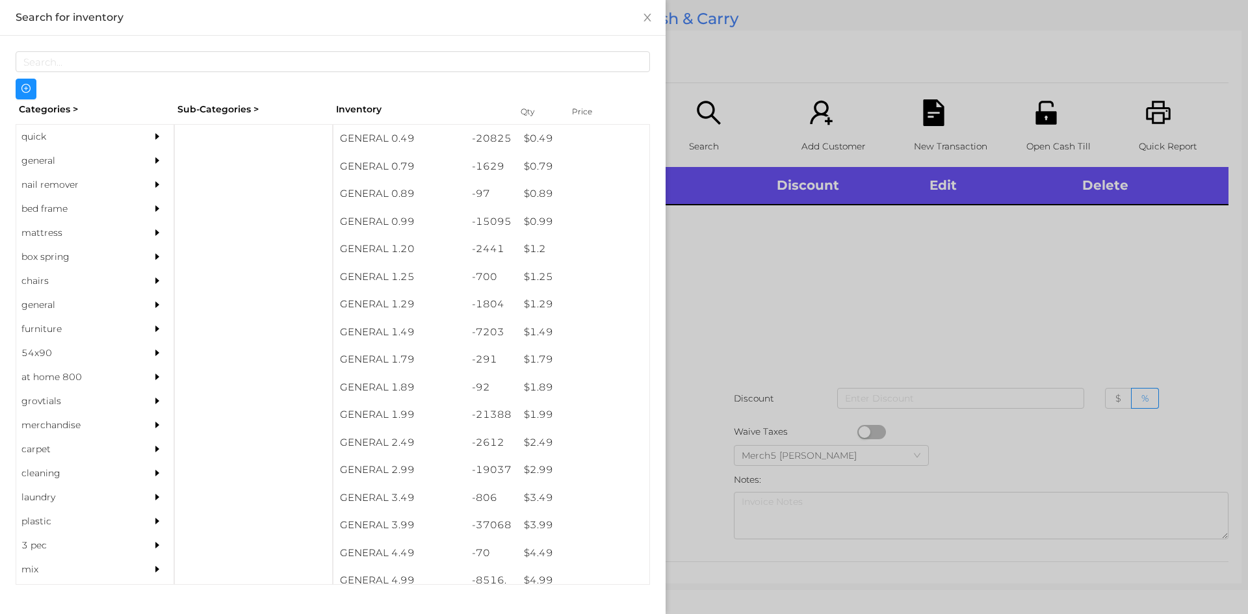
click at [1008, 287] on div at bounding box center [624, 307] width 1248 height 614
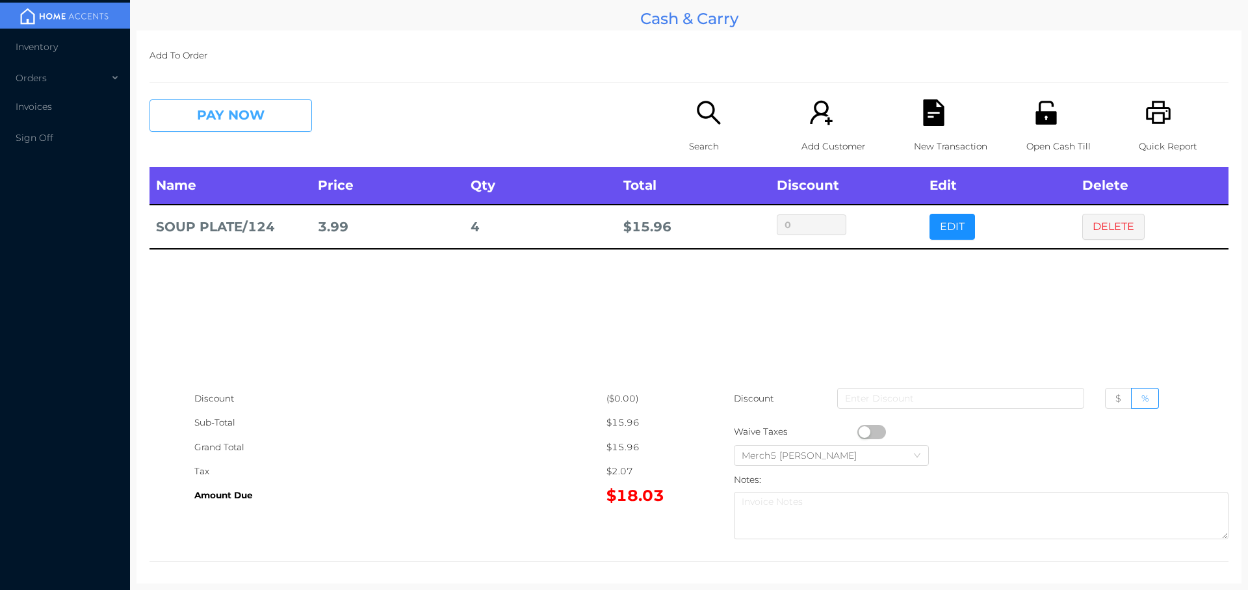
click at [296, 124] on button "PAY NOW" at bounding box center [230, 115] width 162 height 32
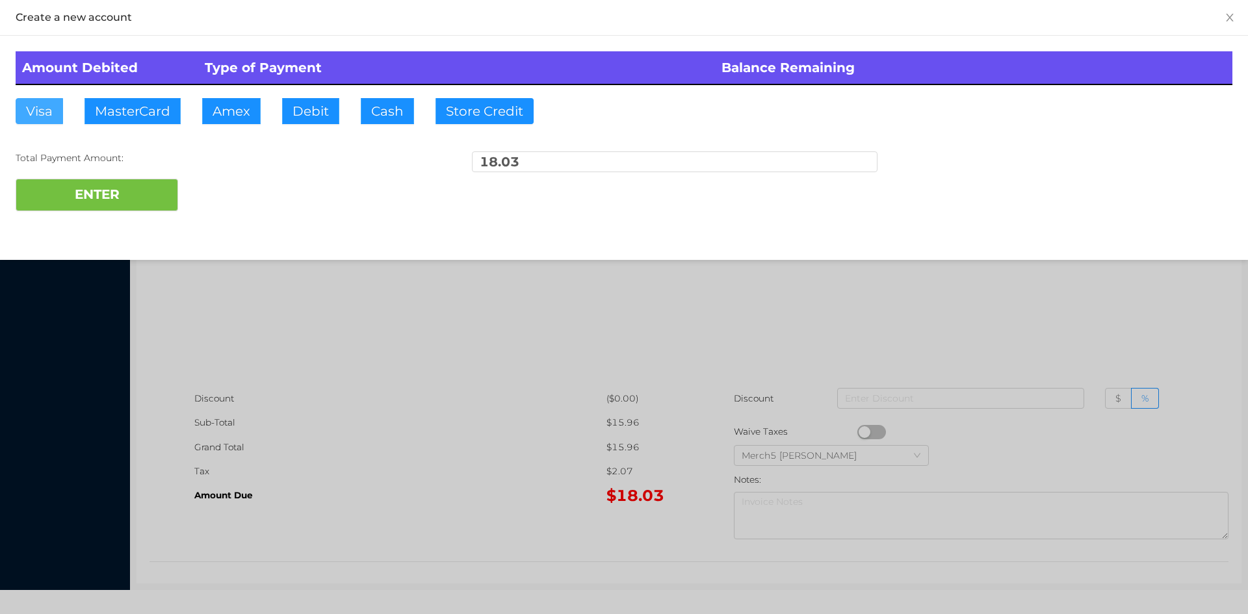
click at [58, 106] on button "Visa" at bounding box center [39, 111] width 47 height 26
click at [125, 193] on button "ENTER" at bounding box center [97, 195] width 162 height 32
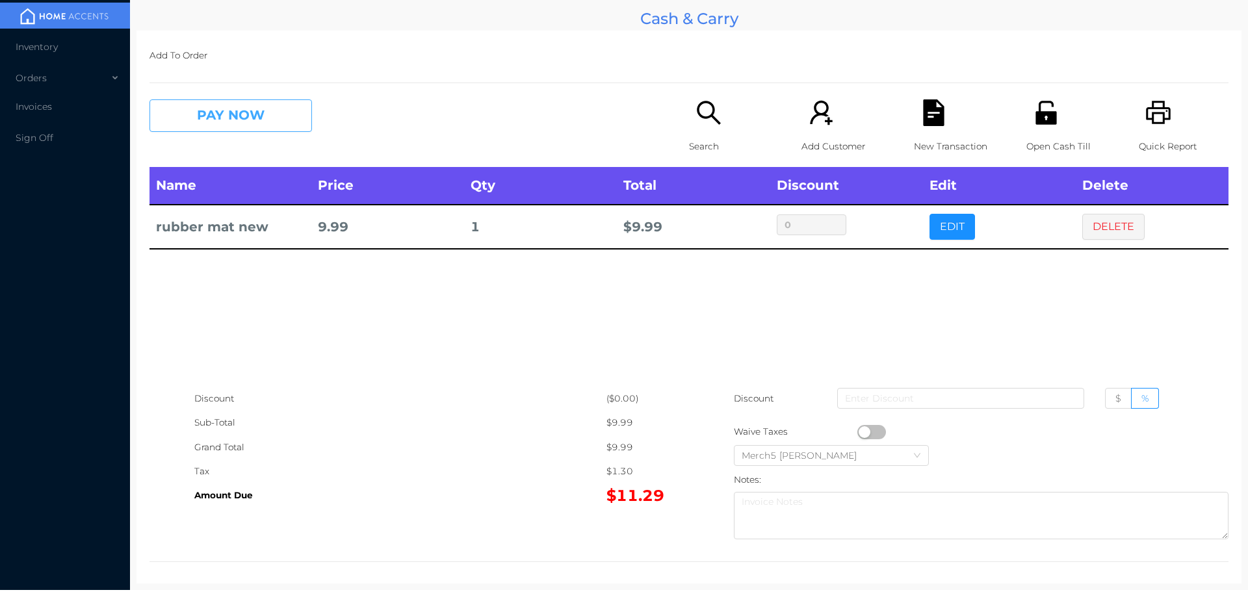
click at [290, 118] on button "PAY NOW" at bounding box center [230, 115] width 162 height 32
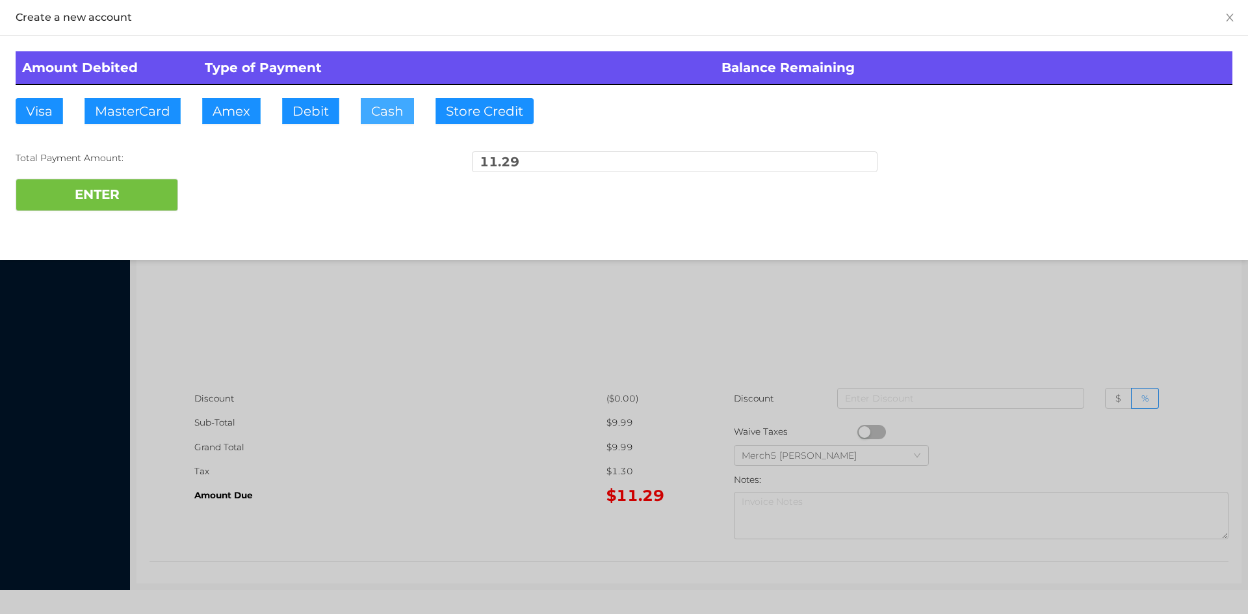
click at [387, 101] on button "Cash" at bounding box center [387, 111] width 53 height 26
type input "21.50"
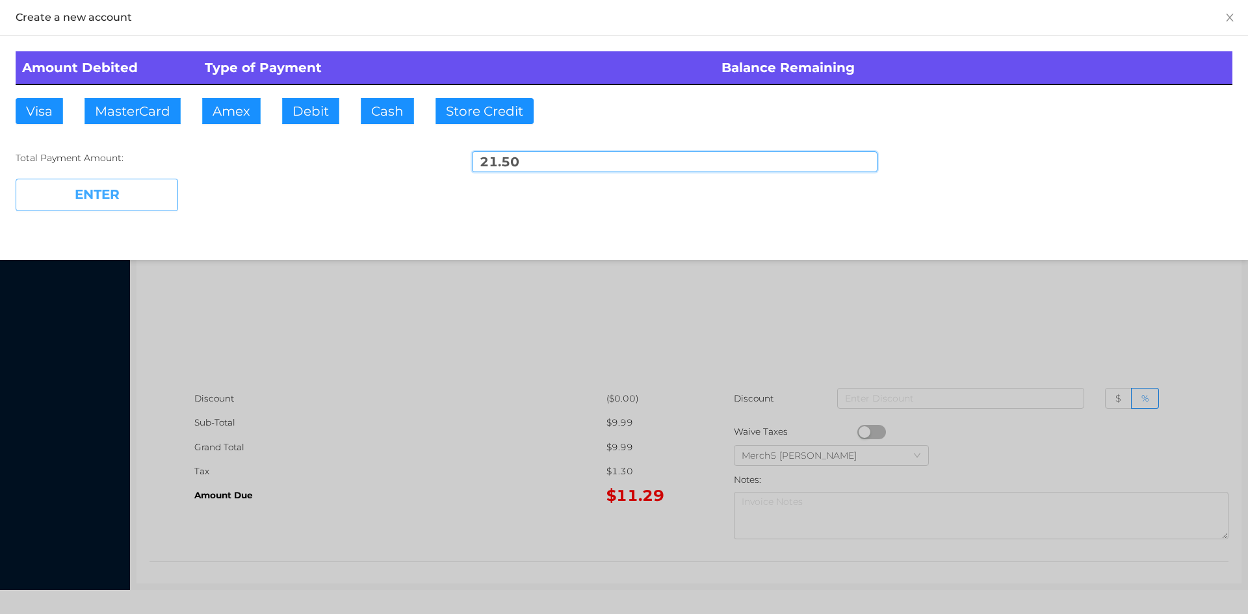
click at [150, 199] on button "ENTER" at bounding box center [97, 195] width 162 height 32
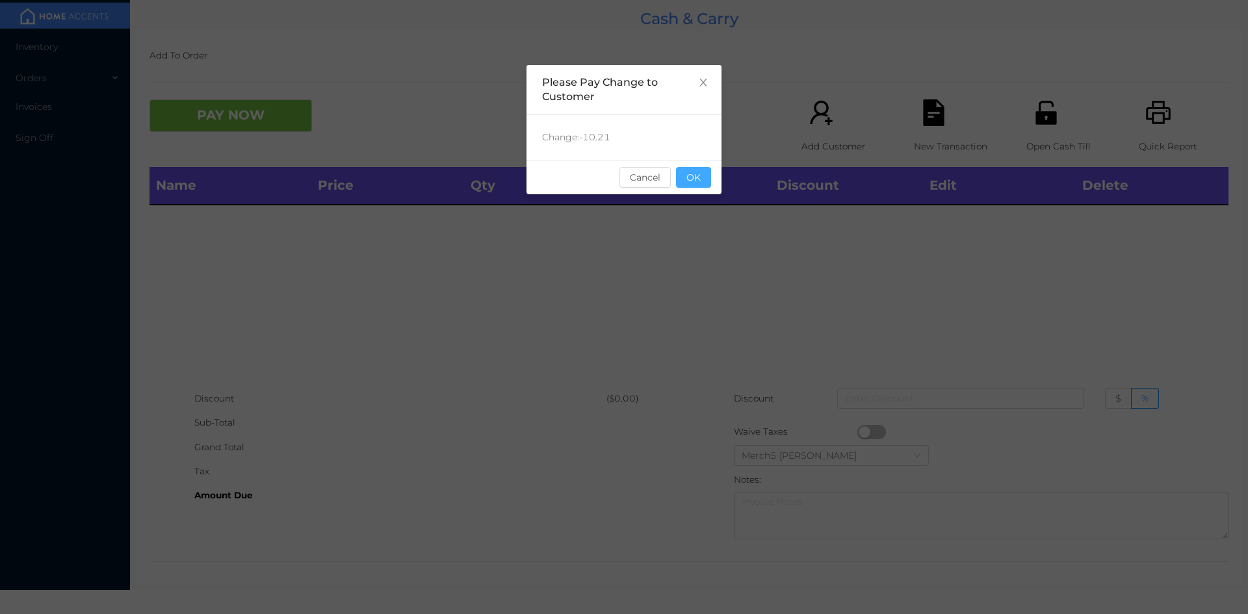
click at [700, 184] on button "OK" at bounding box center [693, 177] width 35 height 21
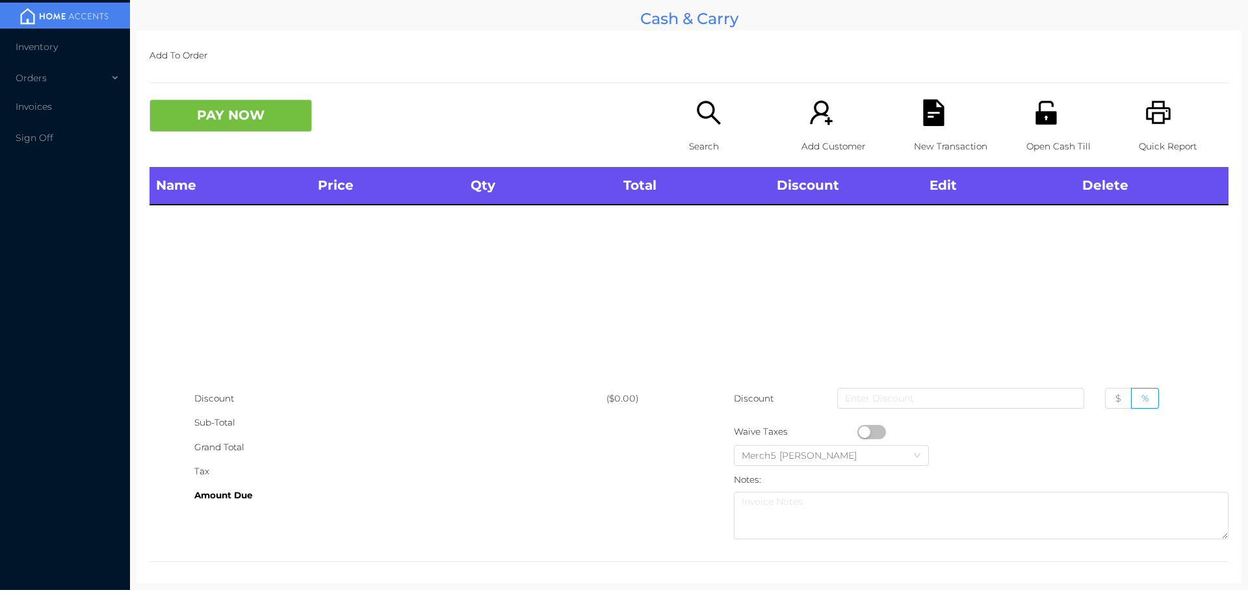
click at [1154, 119] on icon "icon: printer" at bounding box center [1158, 112] width 25 height 23
click at [703, 118] on icon "icon: search" at bounding box center [708, 112] width 23 height 23
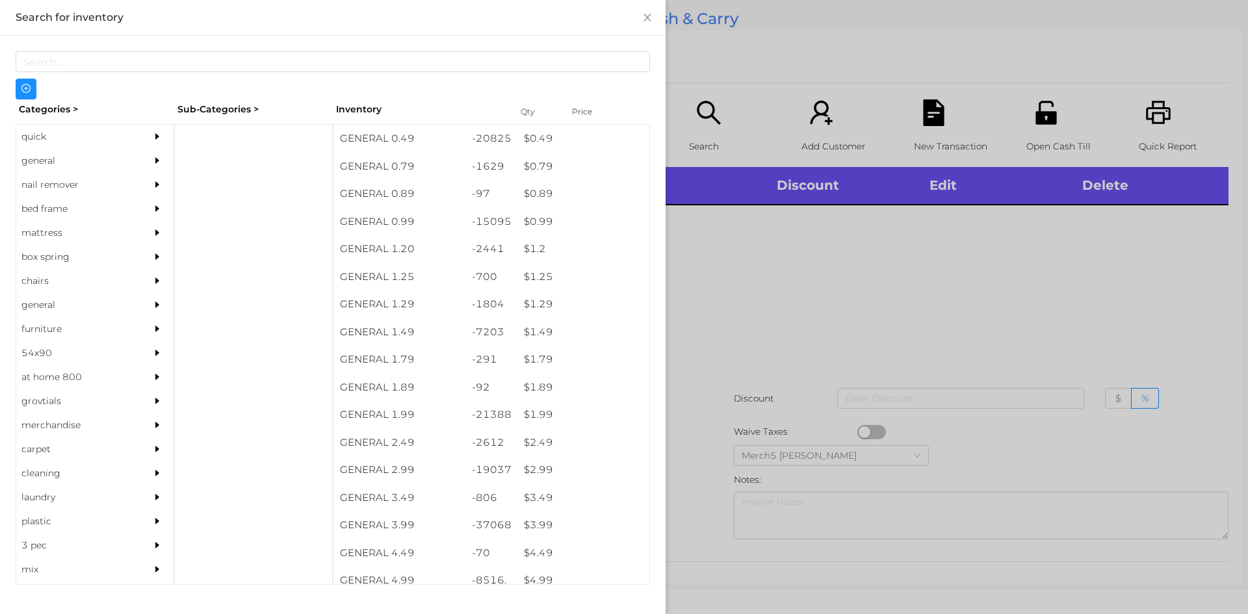
drag, startPoint x: 131, startPoint y: 159, endPoint x: 167, endPoint y: 160, distance: 36.4
click at [133, 159] on div "general" at bounding box center [94, 161] width 157 height 24
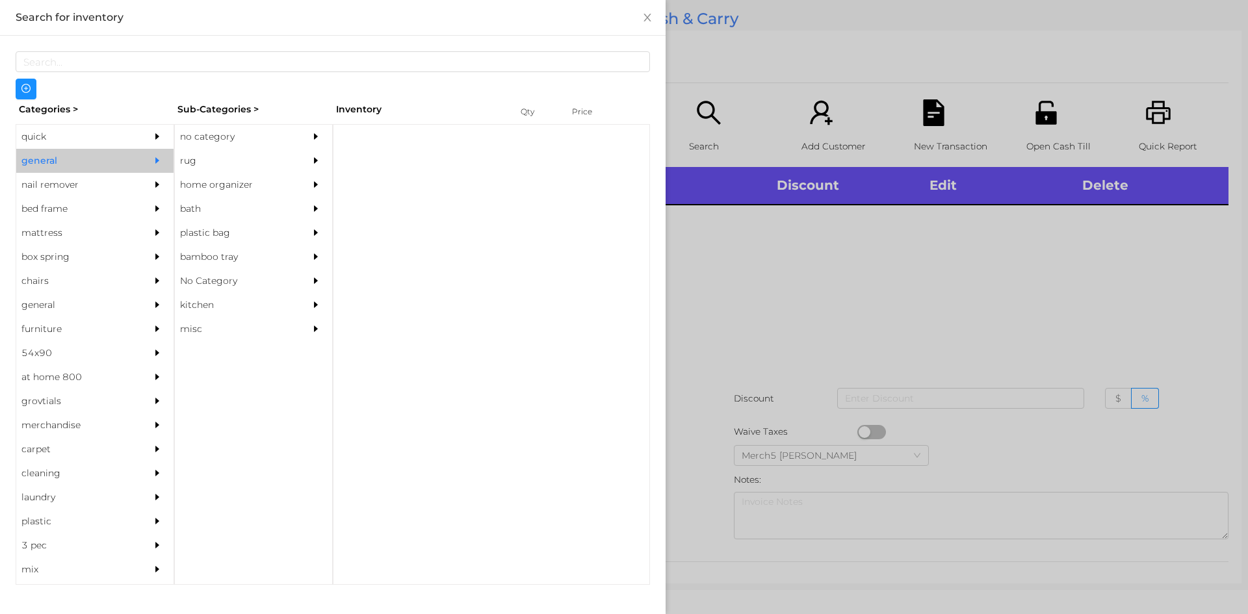
click at [292, 138] on div "no category" at bounding box center [234, 137] width 118 height 24
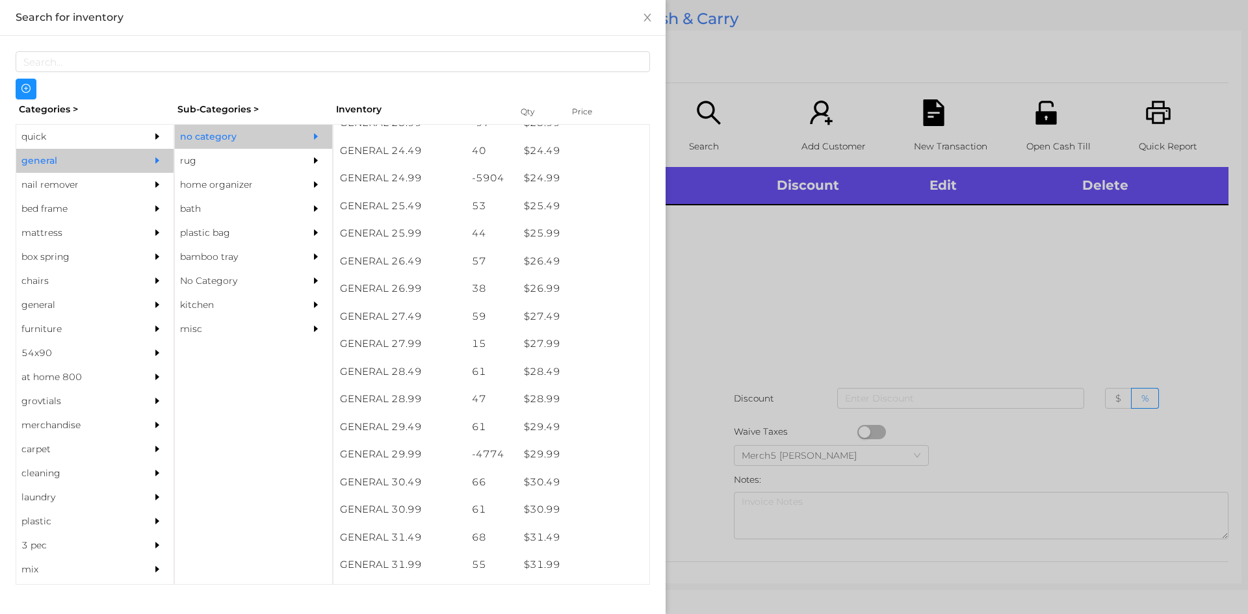
scroll to position [1755, 0]
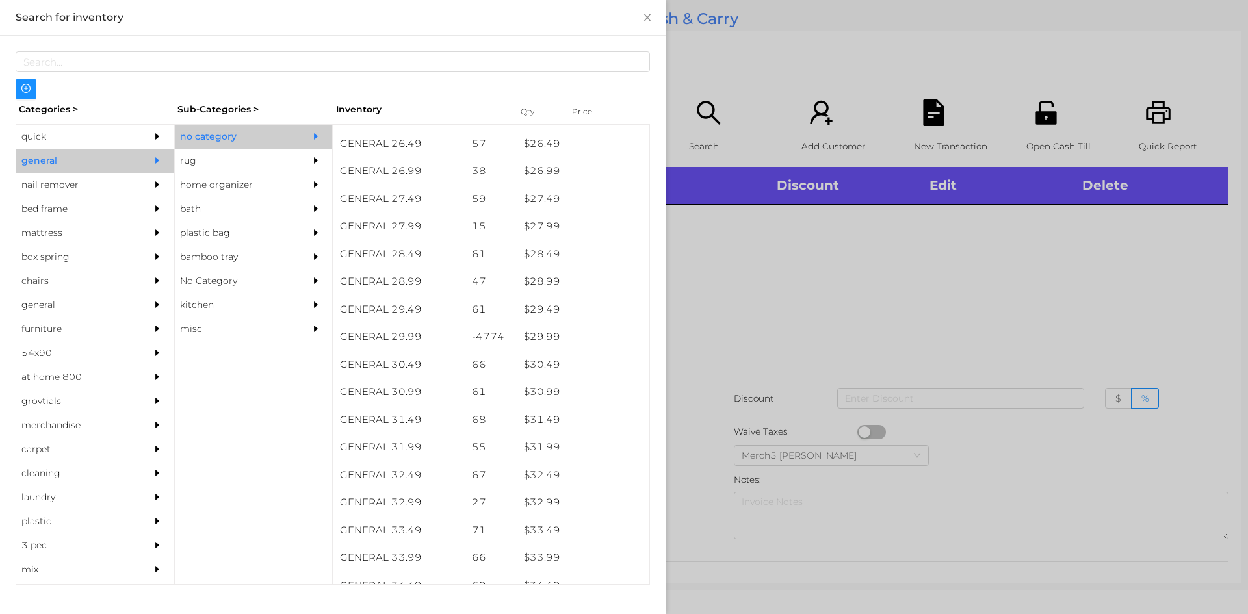
click at [153, 134] on icon "icon: caret-right" at bounding box center [157, 136] width 9 height 9
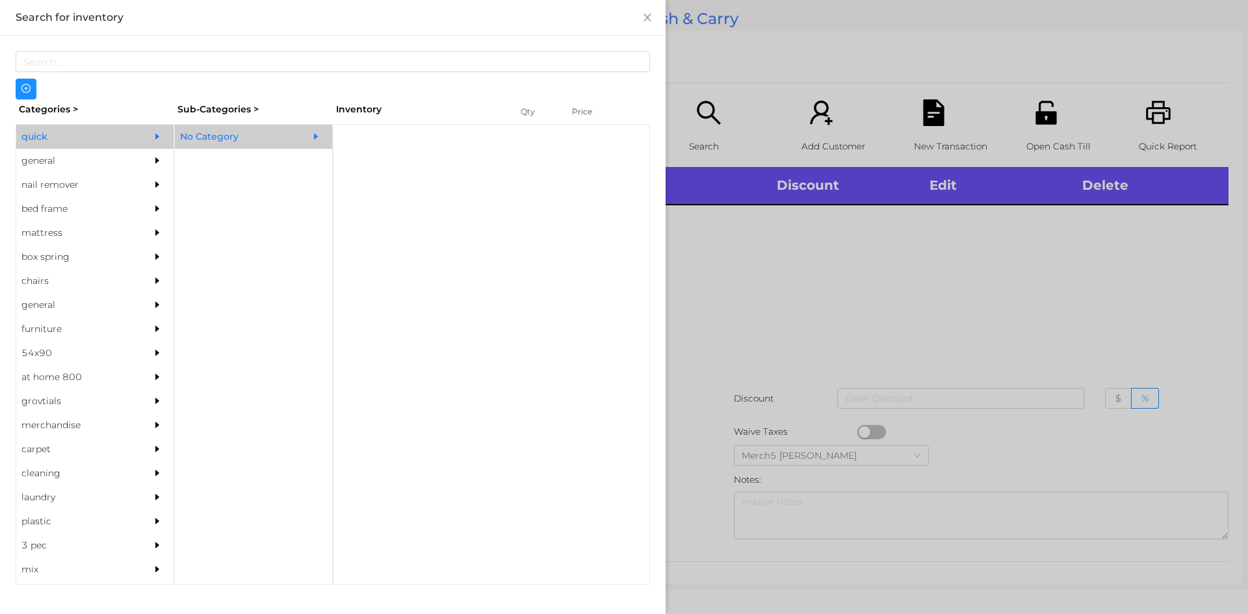
click at [279, 131] on div "No Category" at bounding box center [234, 137] width 118 height 24
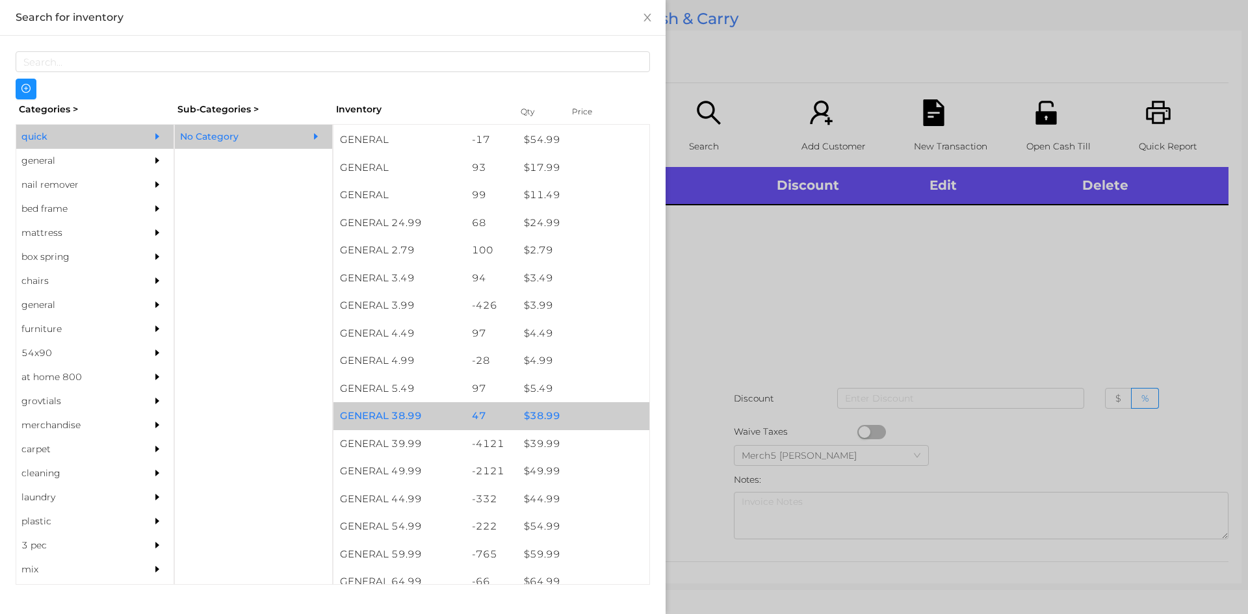
scroll to position [585, 0]
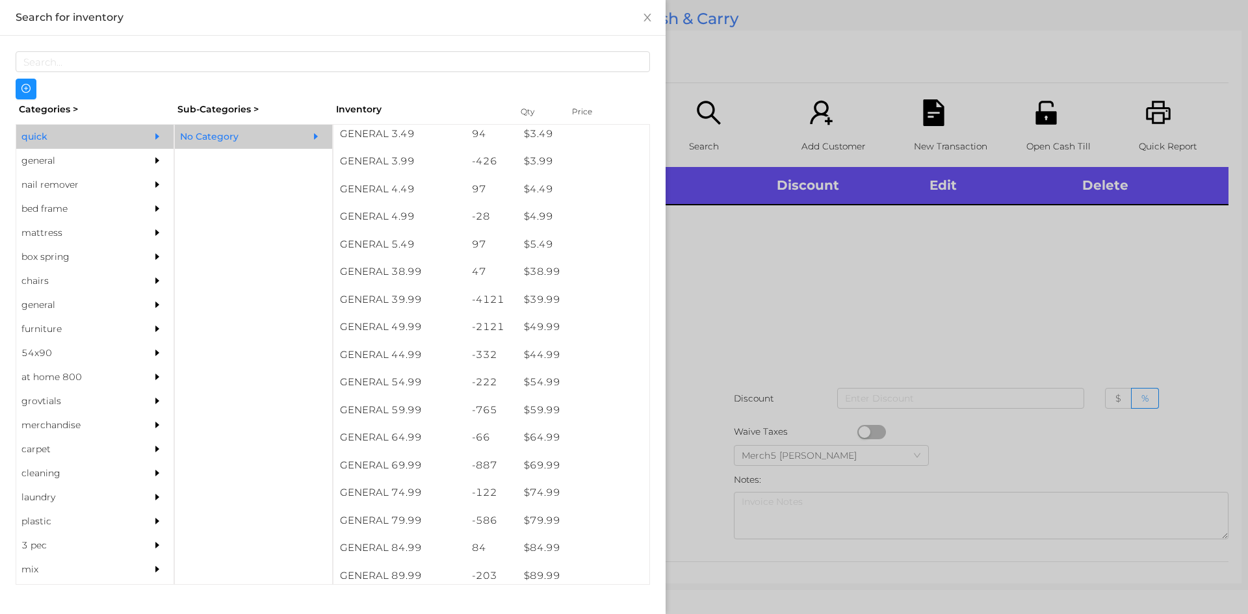
drag, startPoint x: 133, startPoint y: 156, endPoint x: 162, endPoint y: 163, distance: 30.1
click at [140, 159] on div "general" at bounding box center [94, 161] width 157 height 24
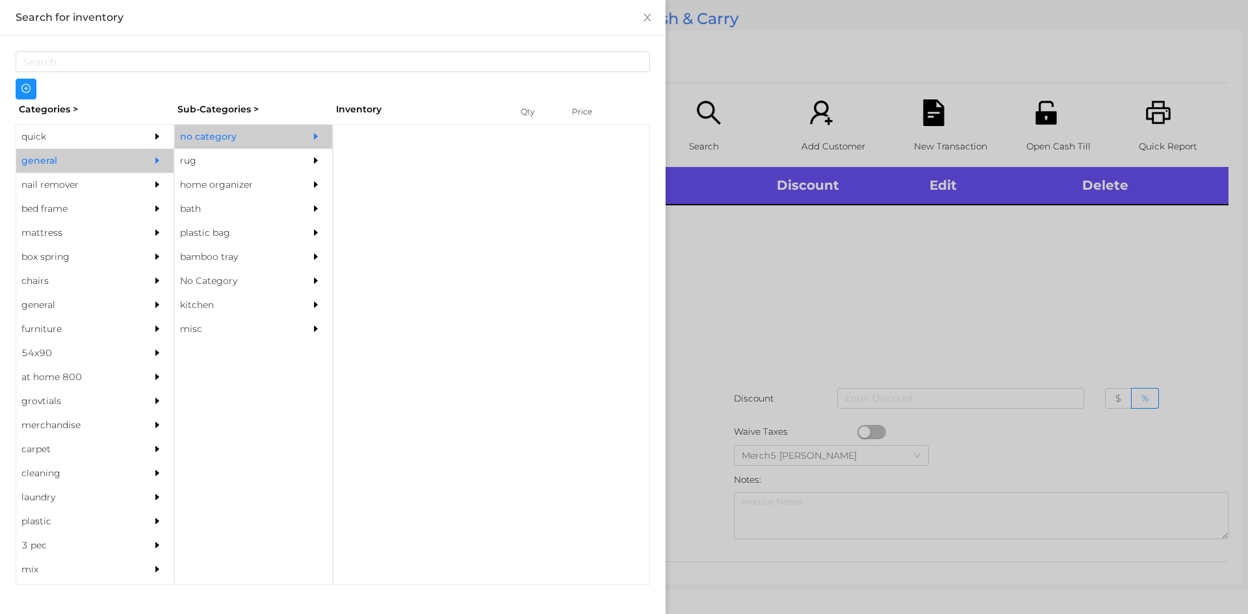
scroll to position [0, 0]
click at [267, 144] on div "no category" at bounding box center [234, 137] width 118 height 24
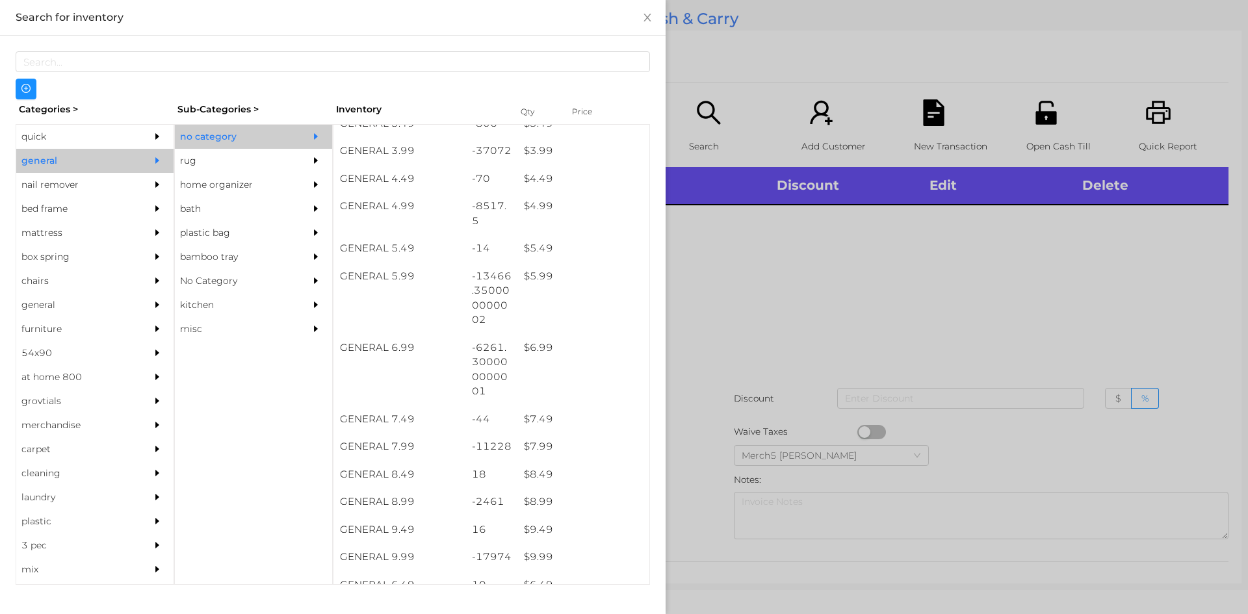
scroll to position [520, 0]
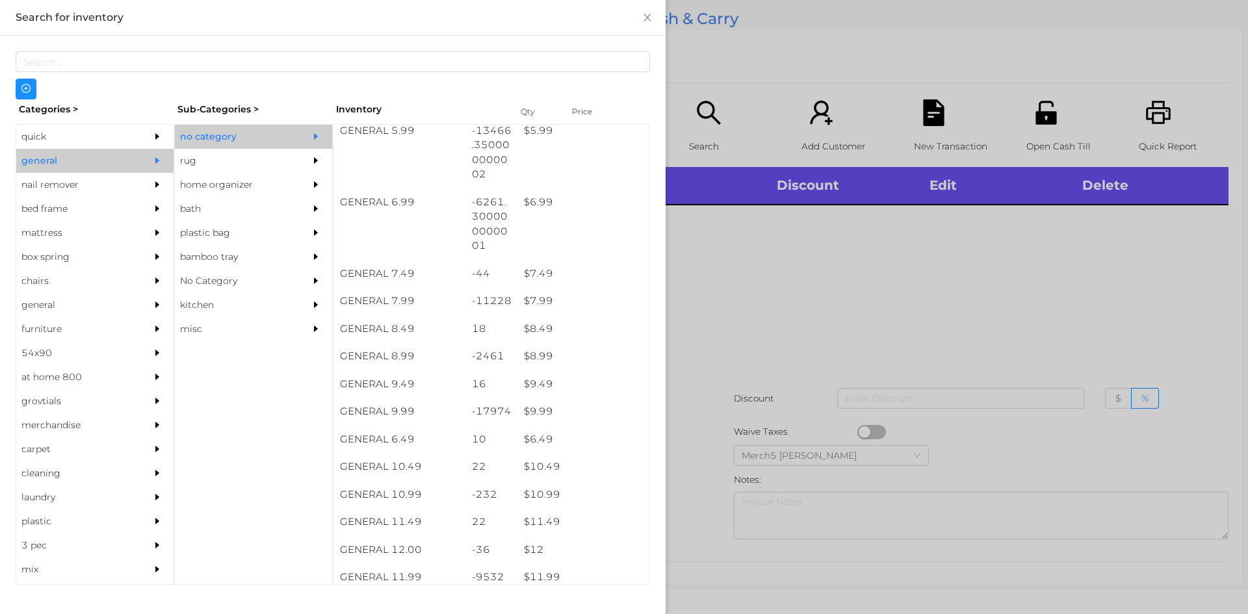
click at [814, 265] on div at bounding box center [624, 307] width 1248 height 614
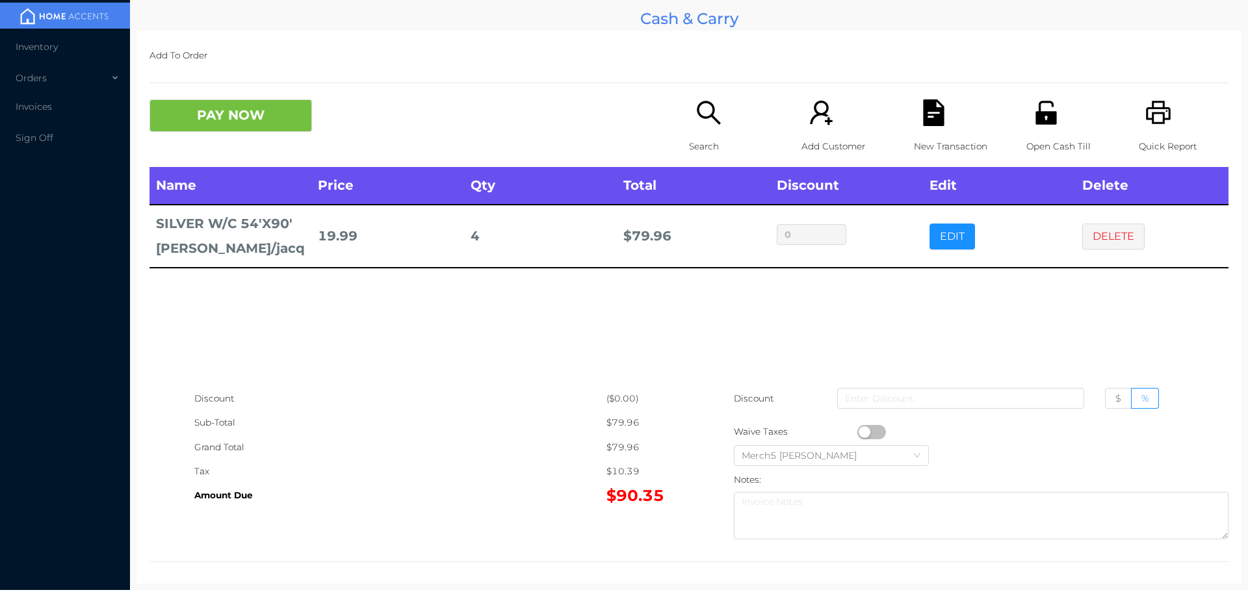
click at [694, 127] on div "Search" at bounding box center [734, 133] width 90 height 68
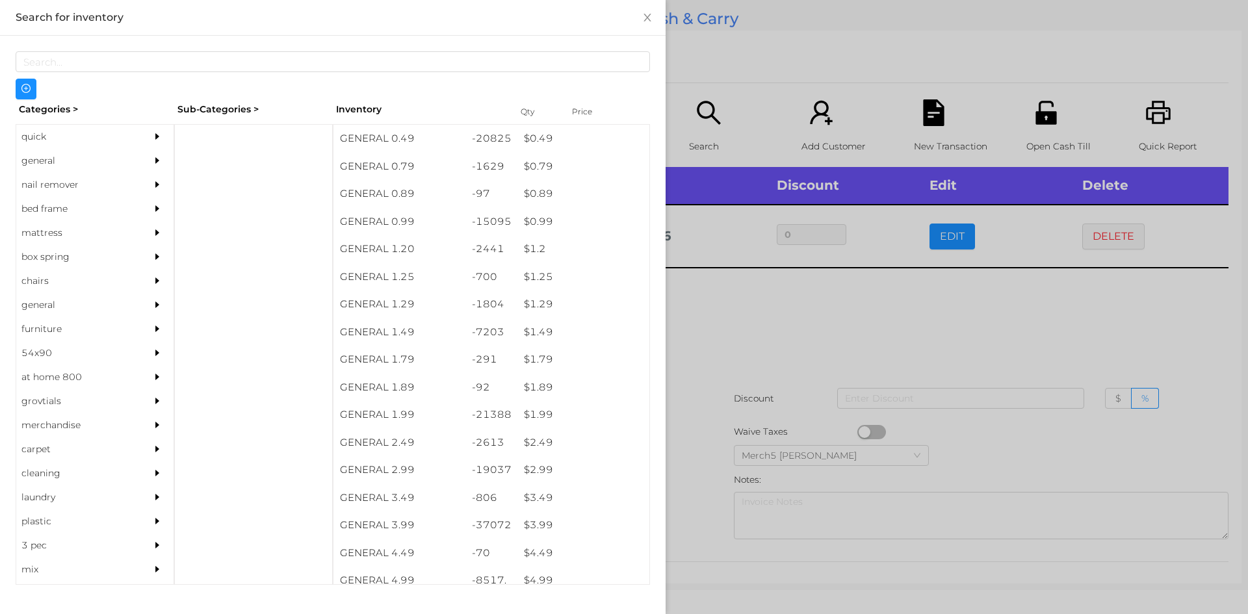
click at [132, 161] on div "general" at bounding box center [94, 161] width 157 height 24
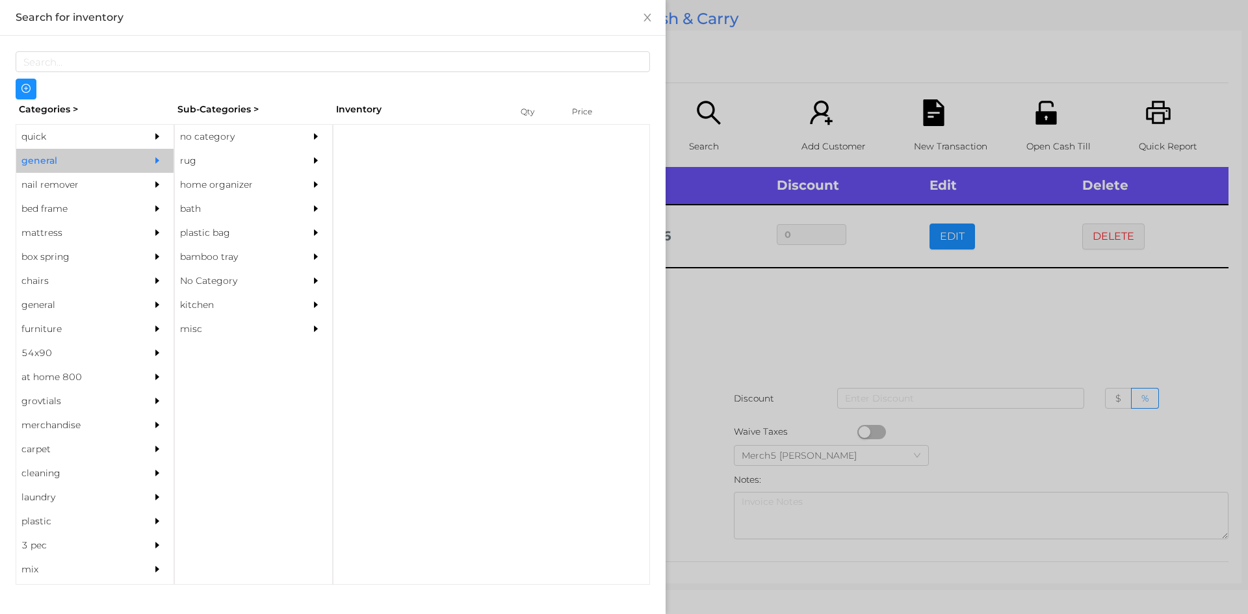
click at [261, 128] on div "no category" at bounding box center [234, 137] width 118 height 24
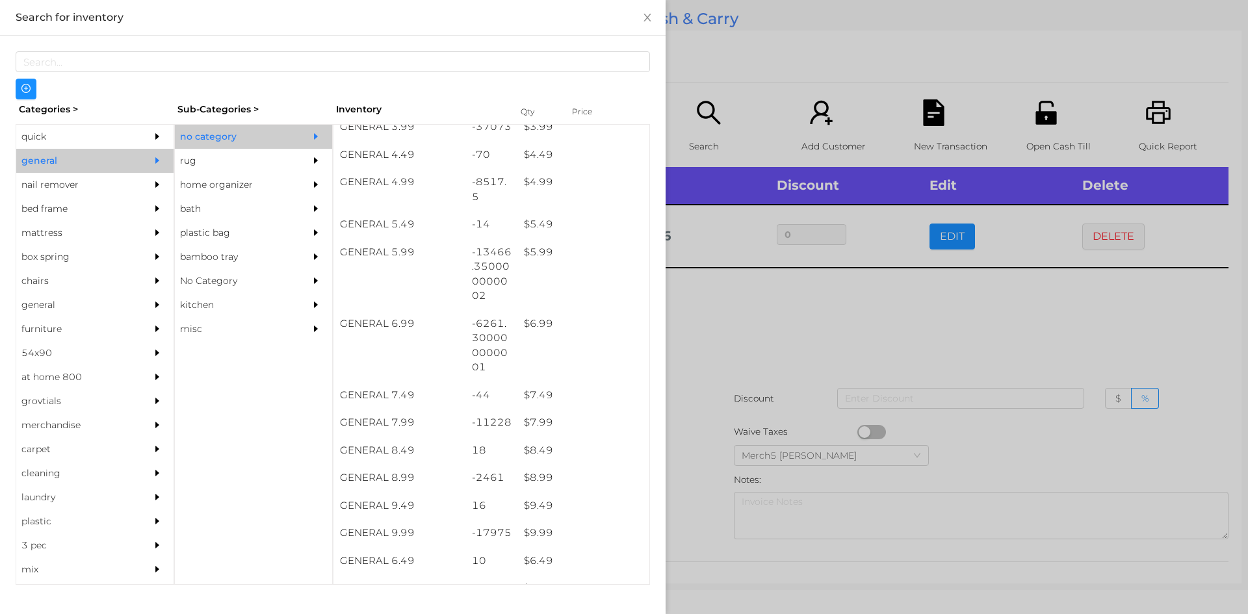
scroll to position [422, 0]
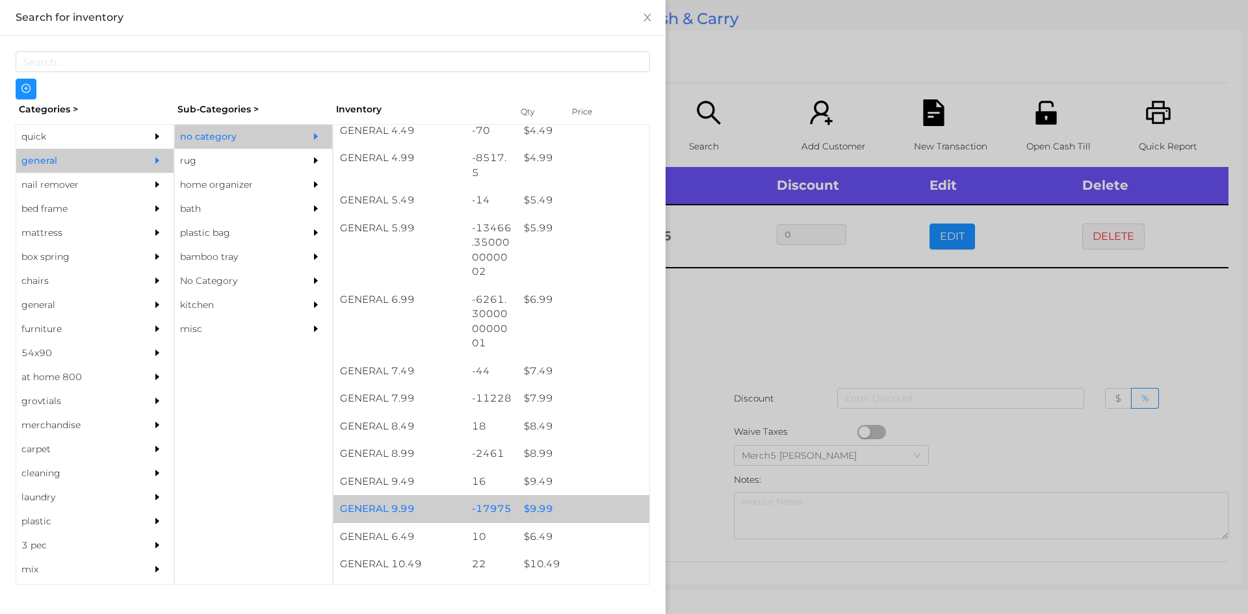
click at [567, 515] on div "$ 9.99" at bounding box center [583, 509] width 132 height 28
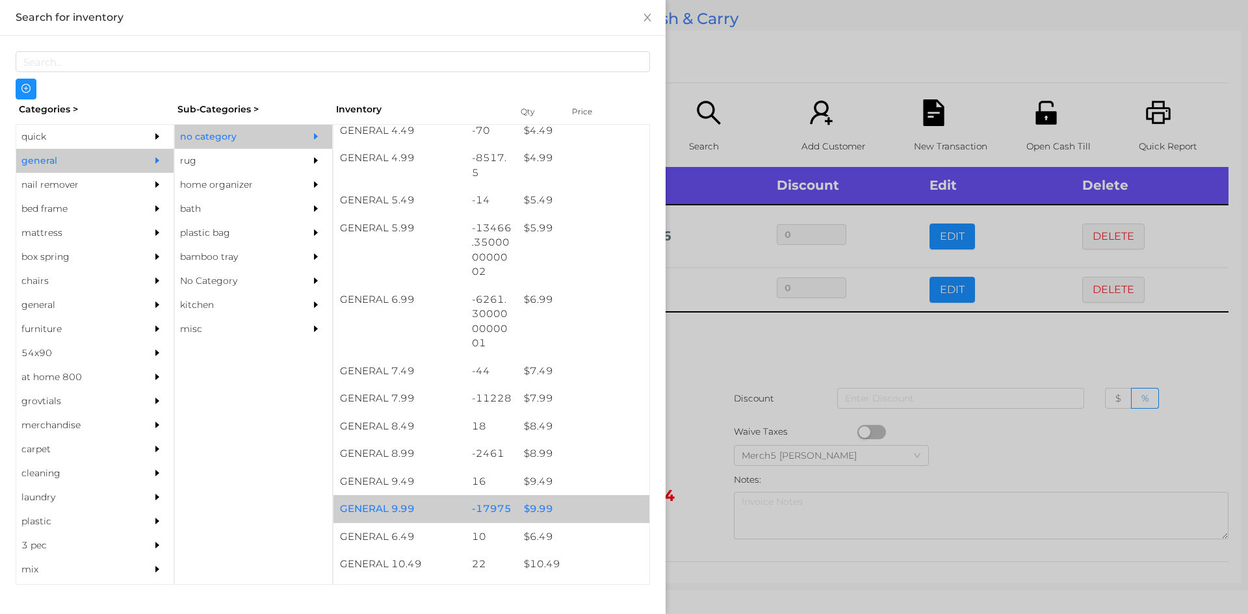
click at [572, 512] on div "$ 9.99" at bounding box center [583, 509] width 132 height 28
click at [579, 506] on div "$ 9.99" at bounding box center [583, 509] width 132 height 28
click at [587, 511] on div "$ 9.99" at bounding box center [583, 509] width 132 height 28
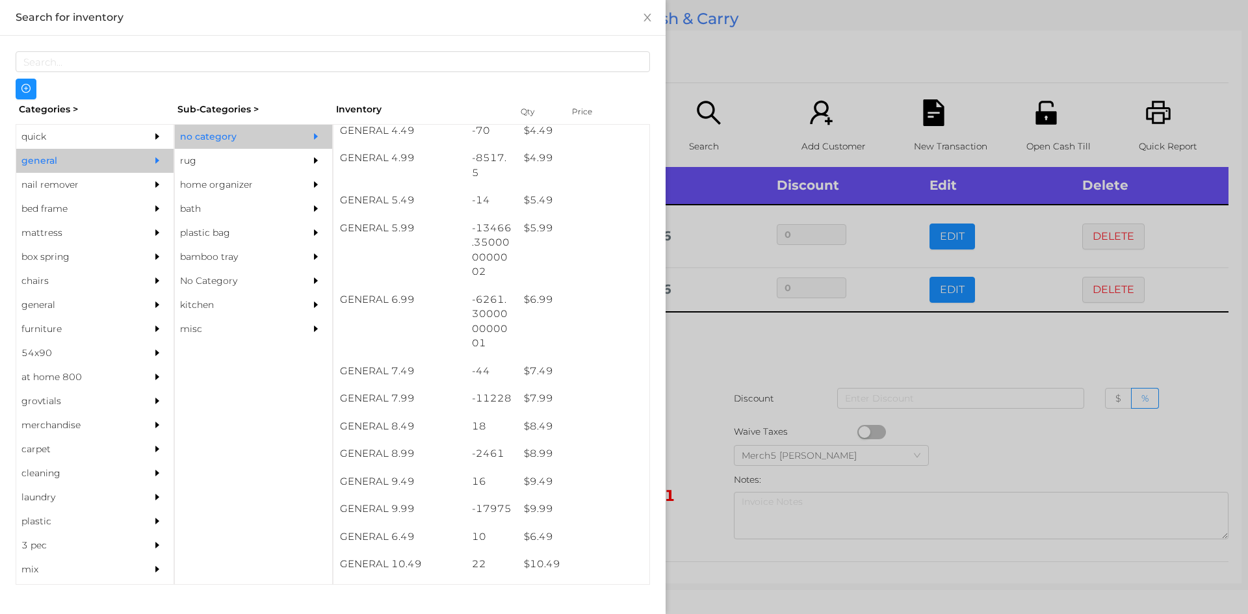
click at [725, 370] on div at bounding box center [624, 307] width 1248 height 614
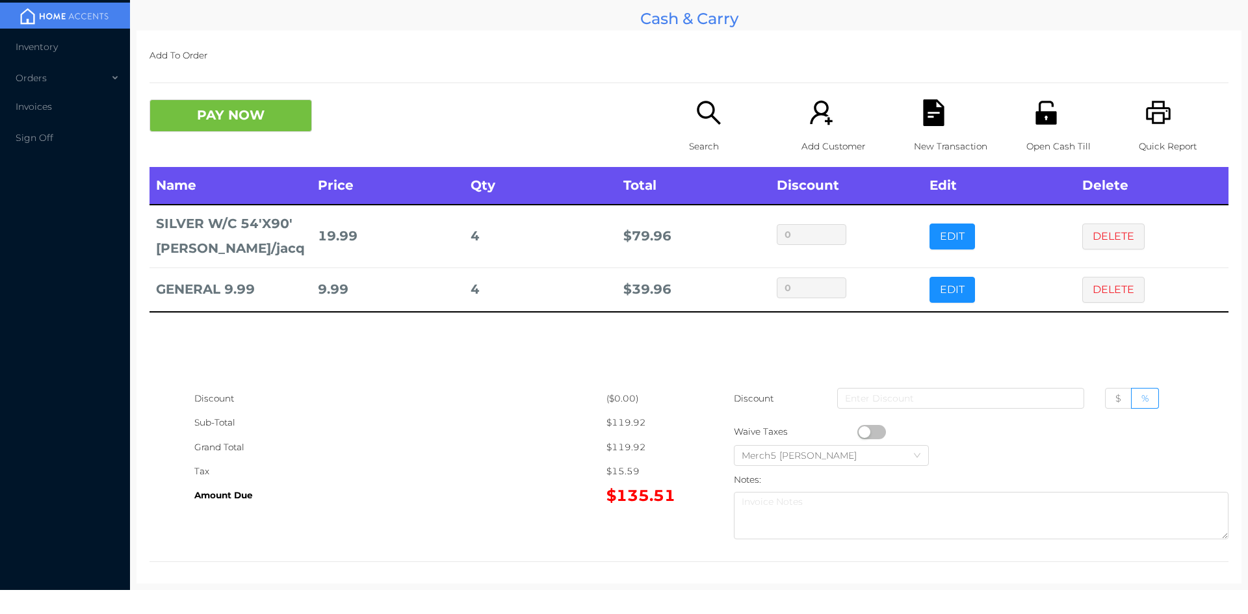
click at [711, 122] on icon "icon: search" at bounding box center [708, 112] width 27 height 27
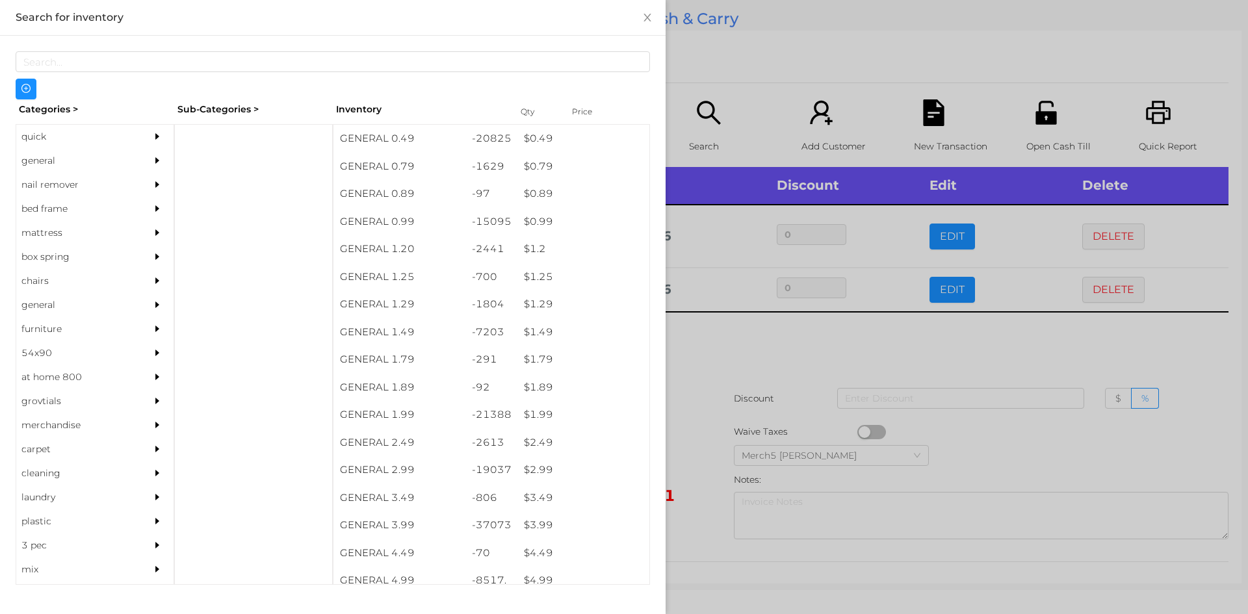
click at [148, 162] on div at bounding box center [161, 161] width 26 height 24
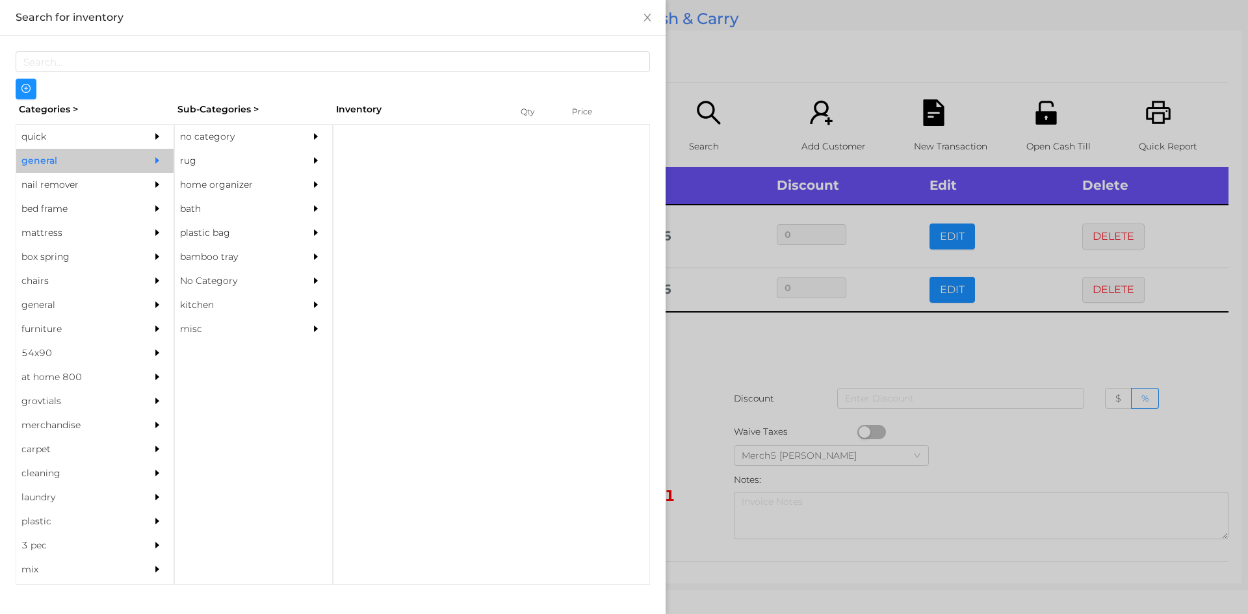
click at [270, 129] on div "no category" at bounding box center [234, 137] width 118 height 24
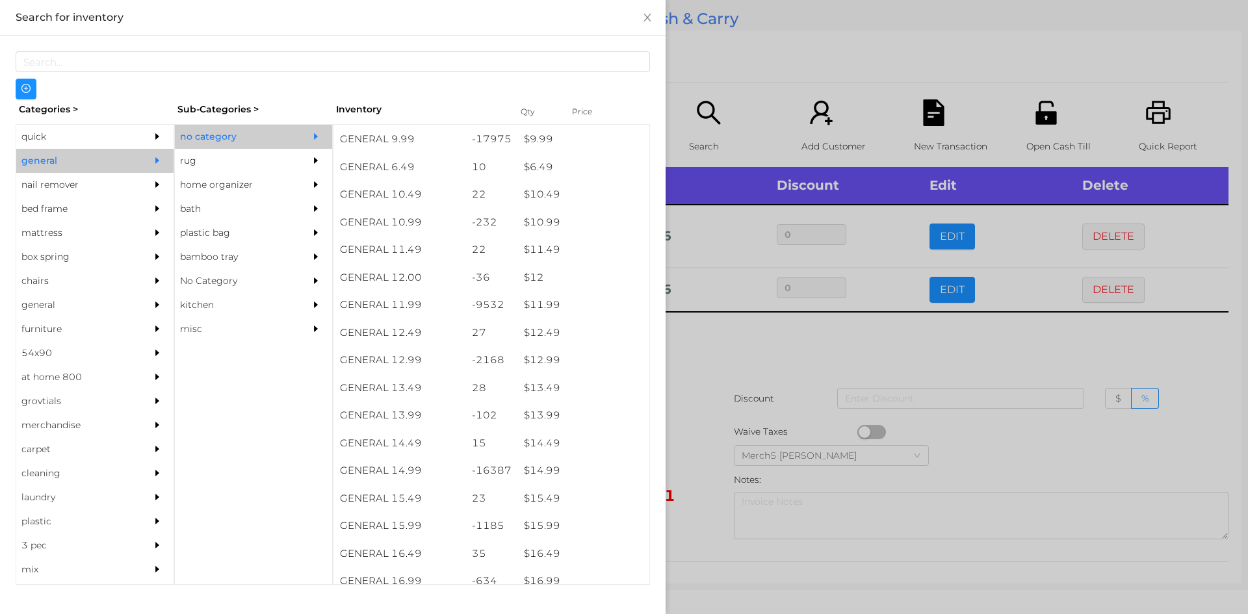
scroll to position [792, 0]
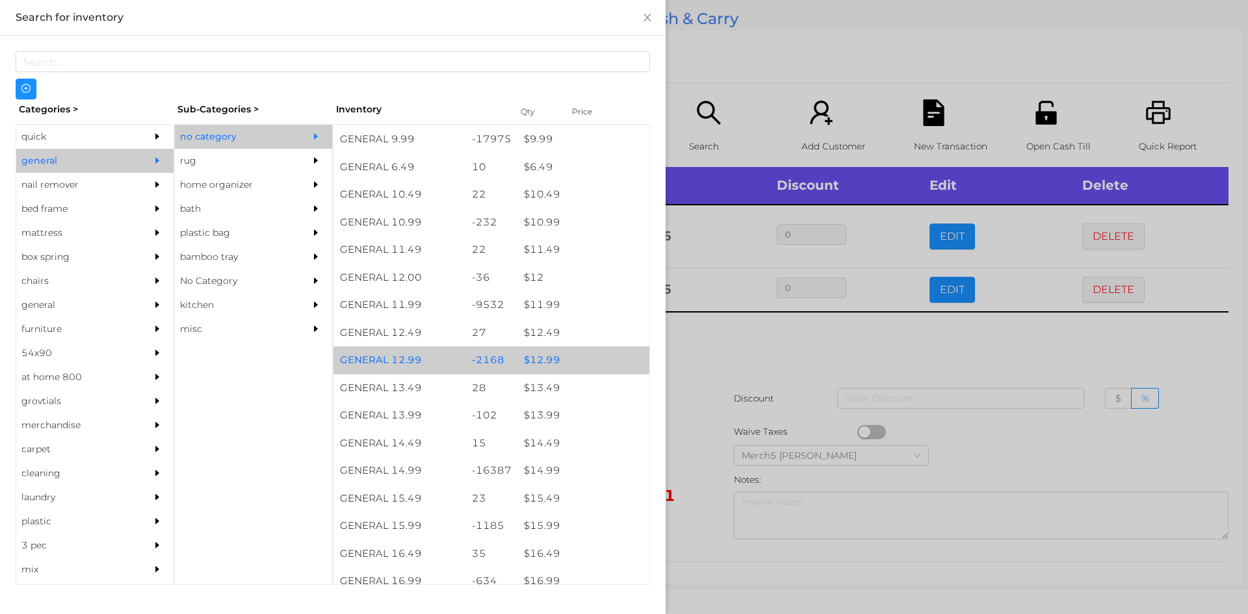
click at [586, 359] on div "$ 12.99" at bounding box center [583, 360] width 132 height 28
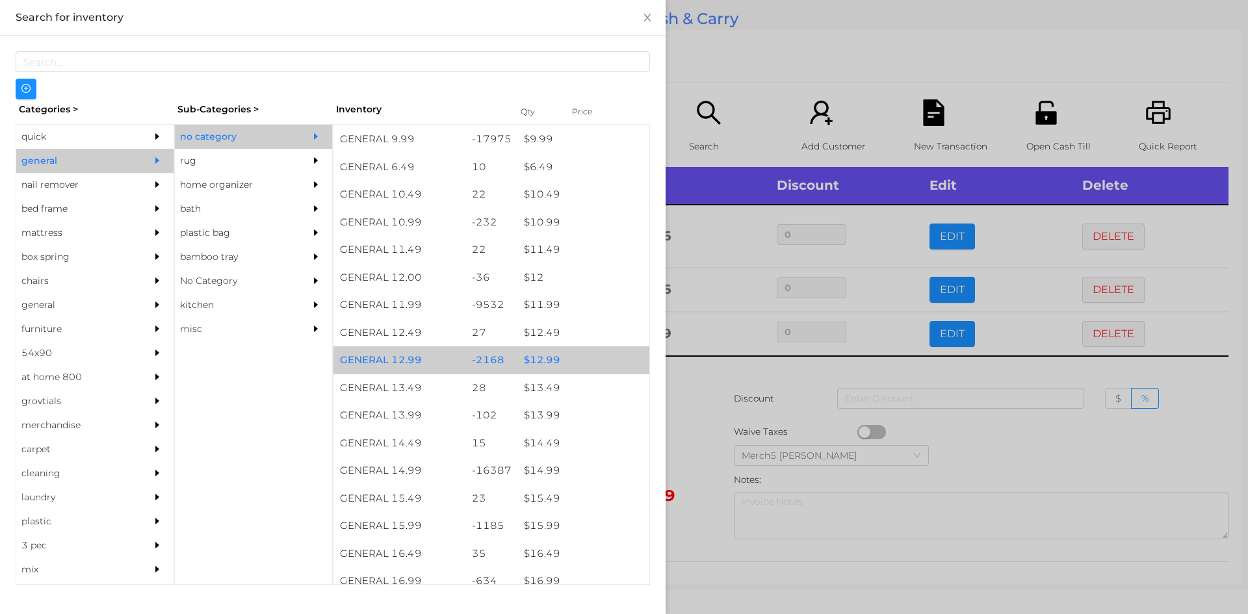
click at [596, 361] on div "$ 12.99" at bounding box center [583, 360] width 132 height 28
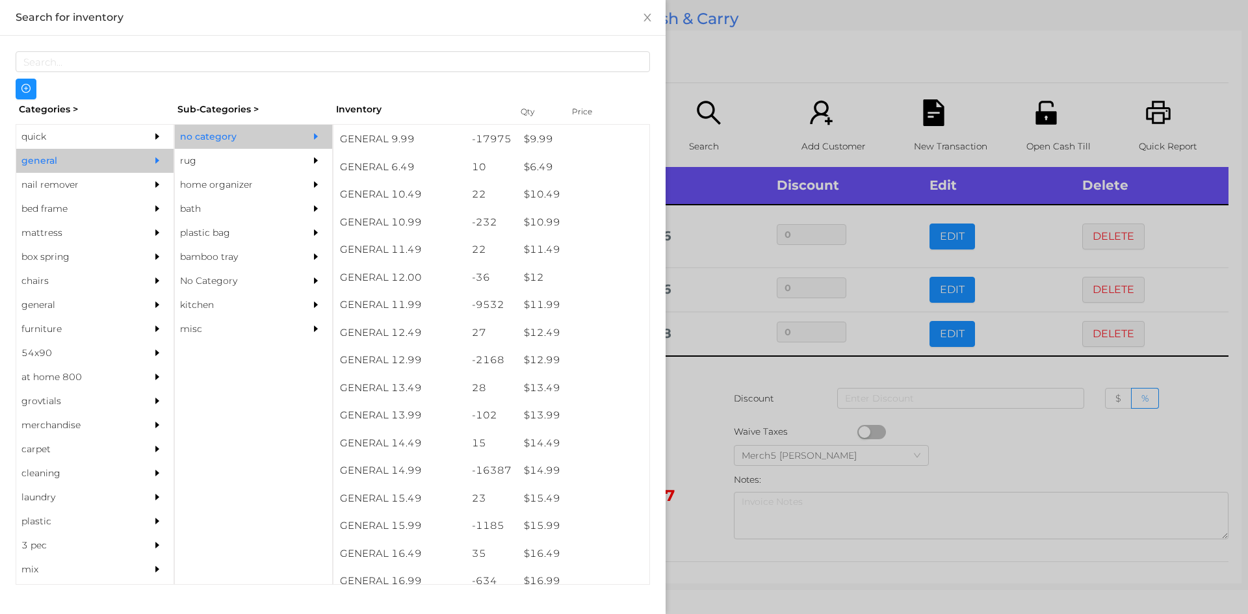
click at [701, 387] on div at bounding box center [624, 307] width 1248 height 614
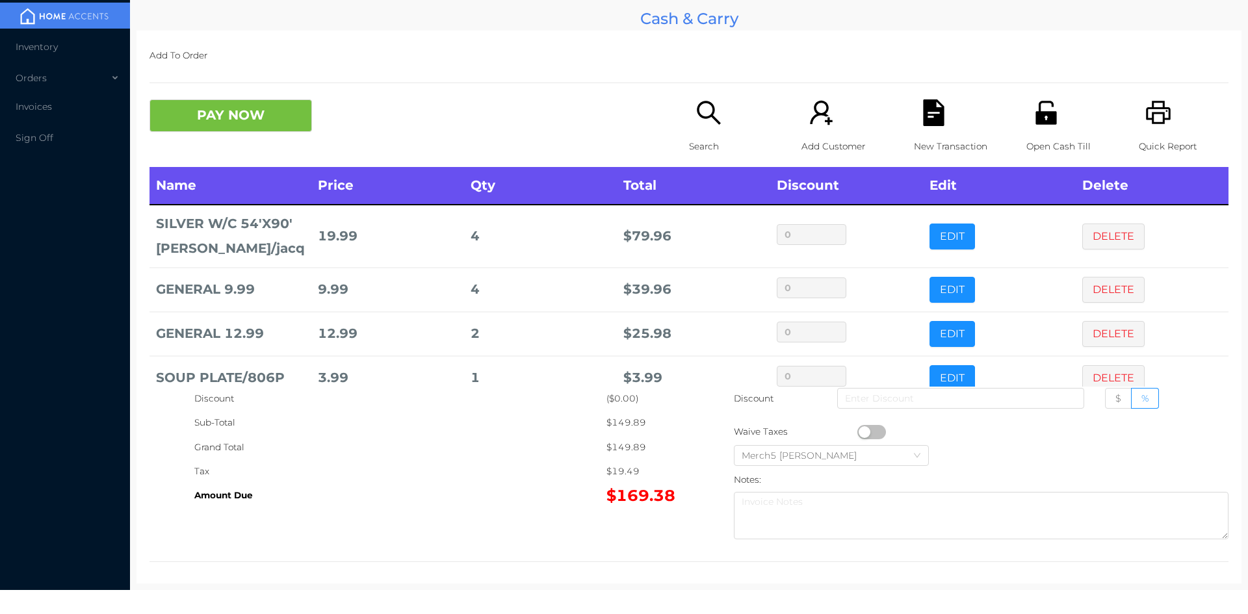
scroll to position [27, 0]
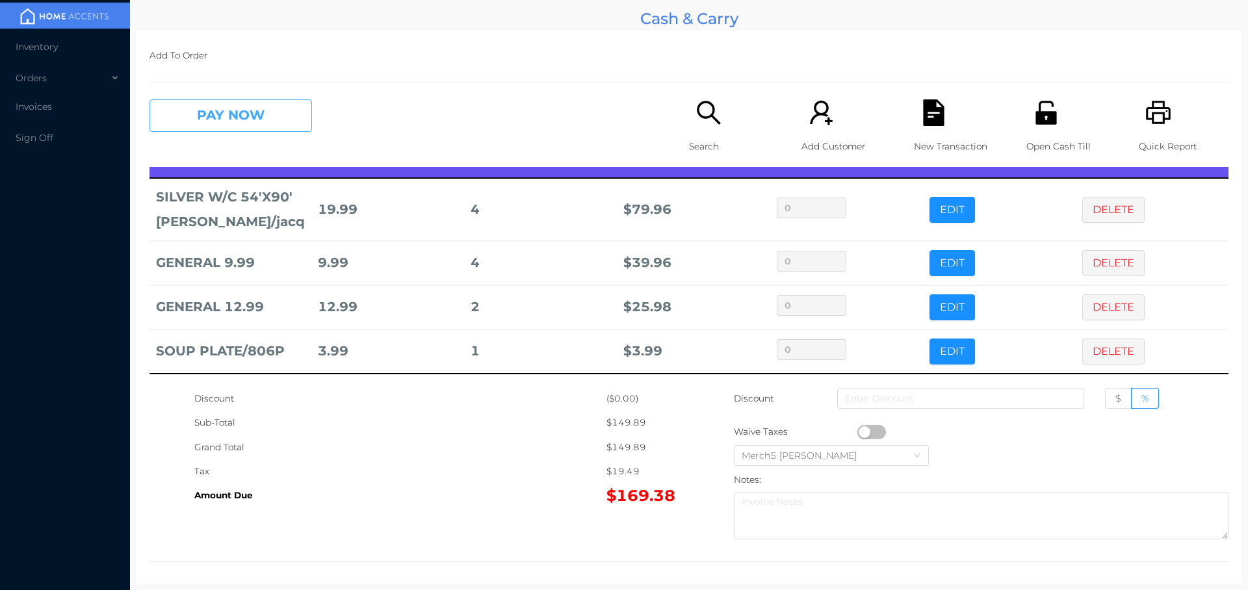
click at [280, 127] on button "PAY NOW" at bounding box center [230, 115] width 162 height 32
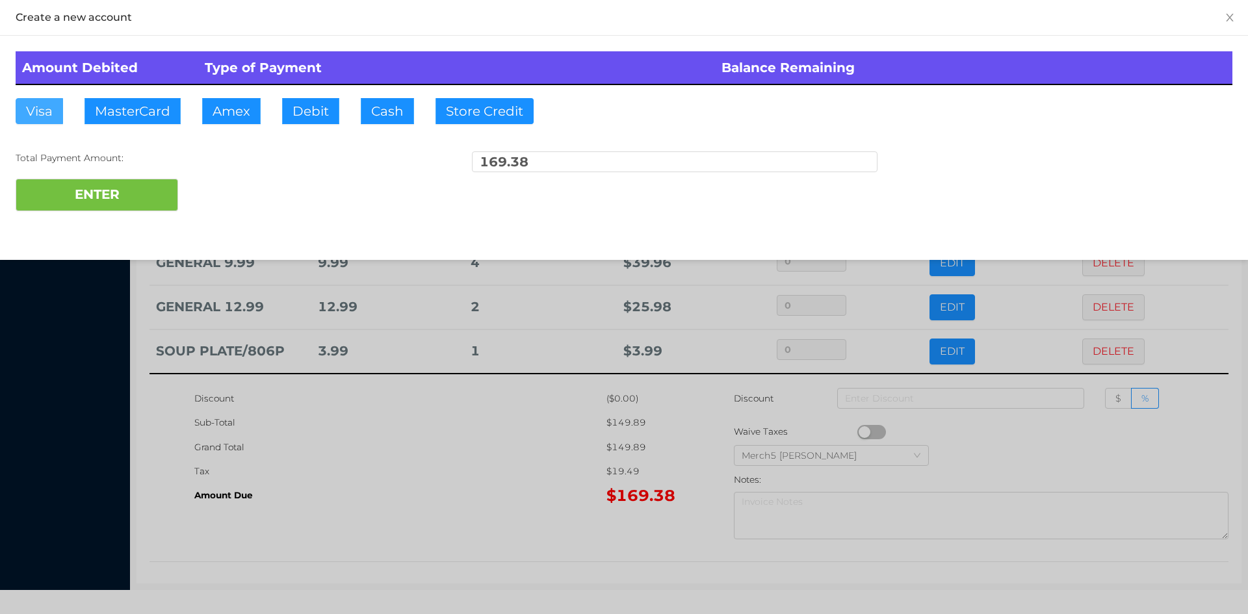
click at [51, 112] on button "Visa" at bounding box center [39, 111] width 47 height 26
click at [142, 201] on button "ENTER" at bounding box center [97, 195] width 162 height 32
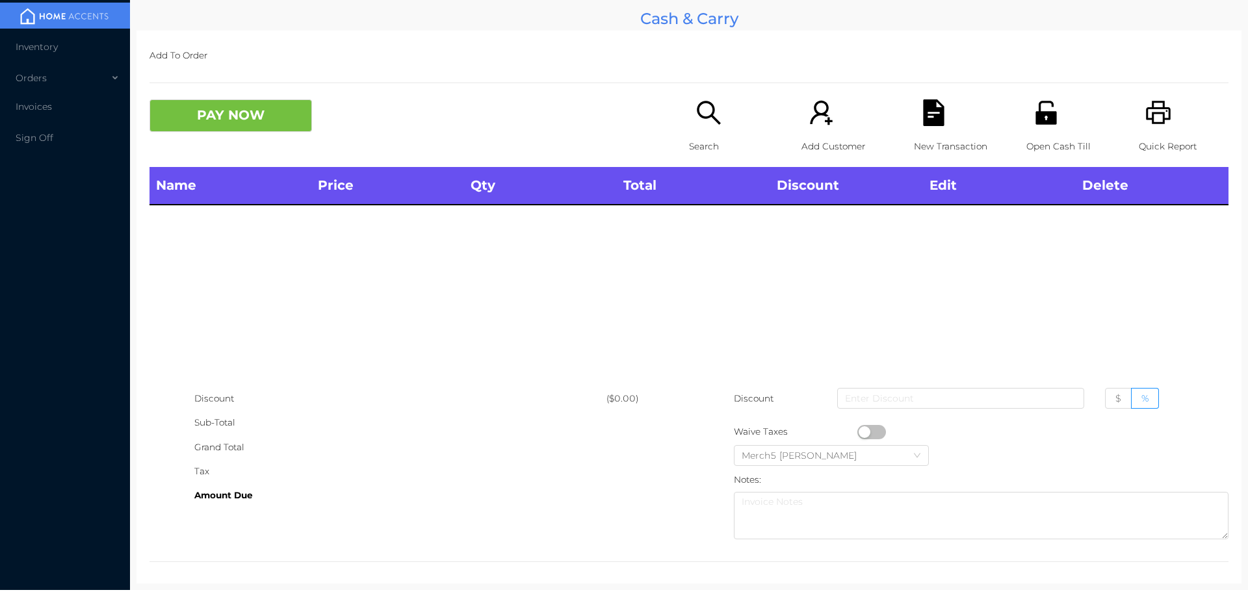
scroll to position [0, 0]
click at [1156, 112] on icon "icon: printer" at bounding box center [1158, 112] width 27 height 27
click at [695, 122] on icon "icon: search" at bounding box center [708, 112] width 27 height 27
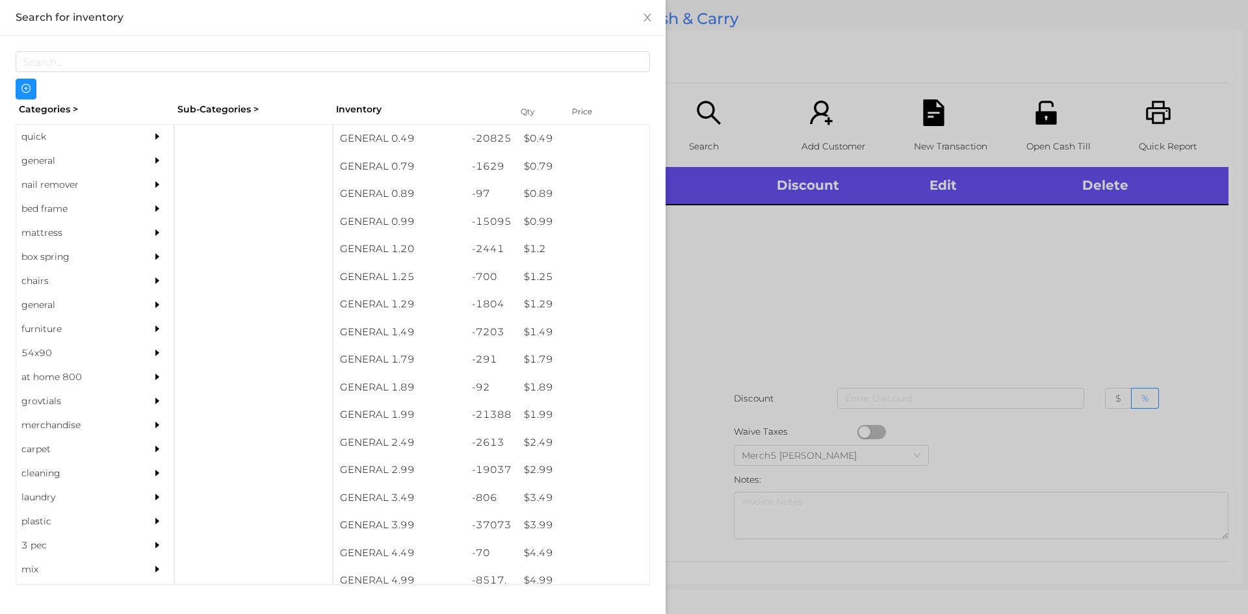
drag, startPoint x: 137, startPoint y: 162, endPoint x: 152, endPoint y: 163, distance: 15.0
click at [143, 162] on div "general" at bounding box center [94, 161] width 157 height 24
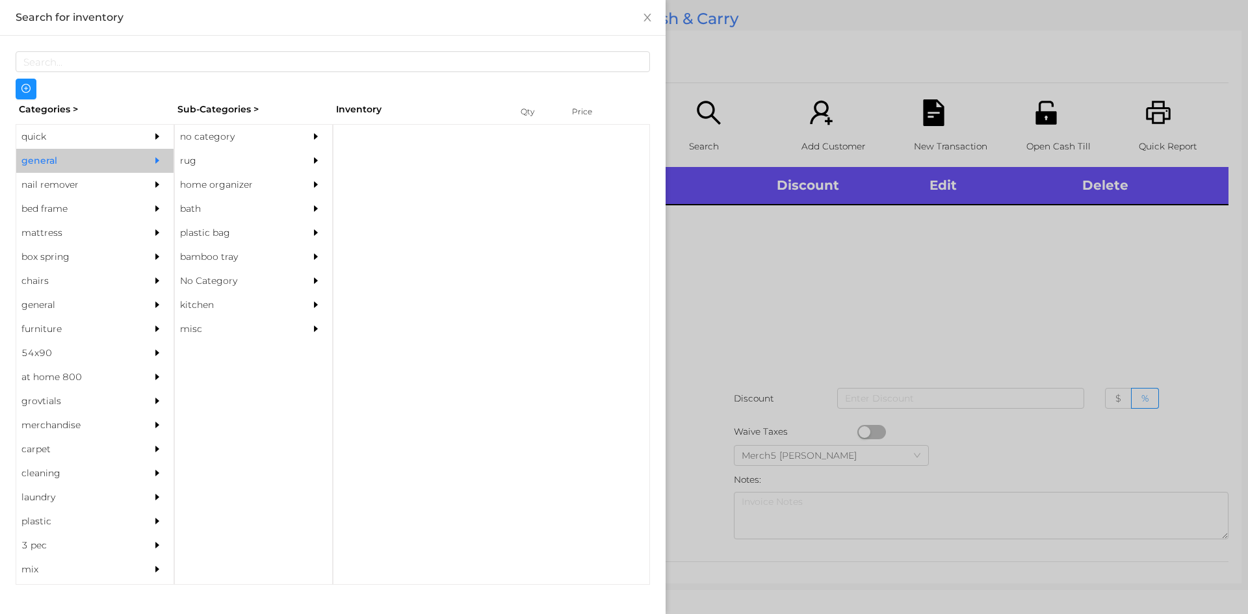
click at [298, 151] on div "rug" at bounding box center [253, 161] width 157 height 24
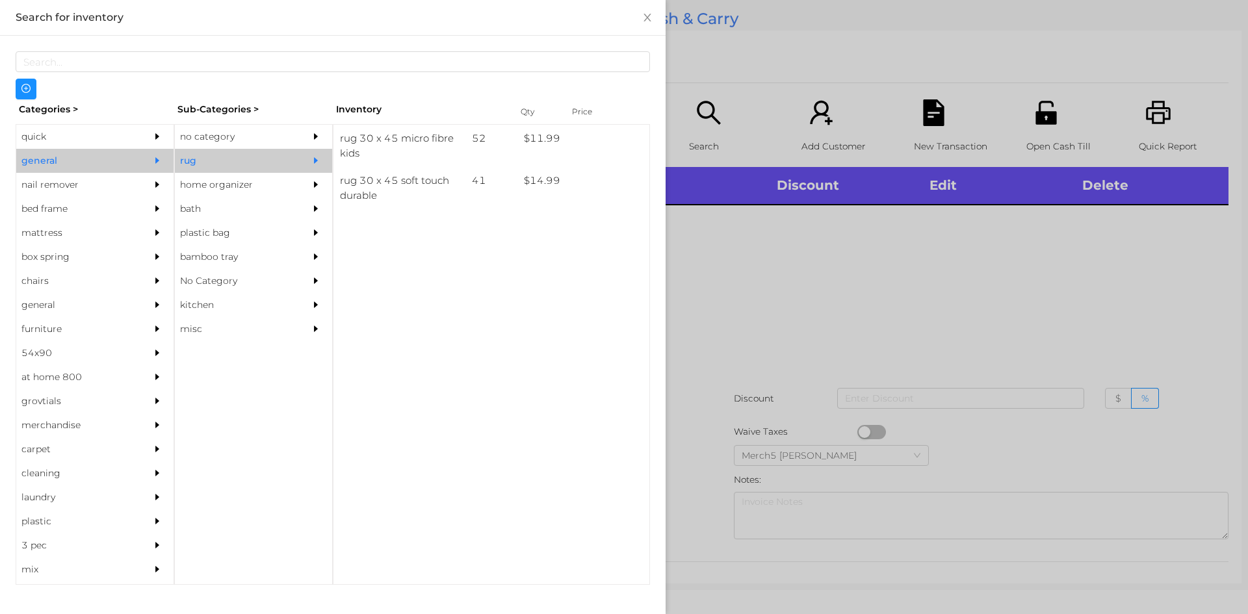
click at [315, 135] on icon "icon: caret-right" at bounding box center [316, 136] width 4 height 6
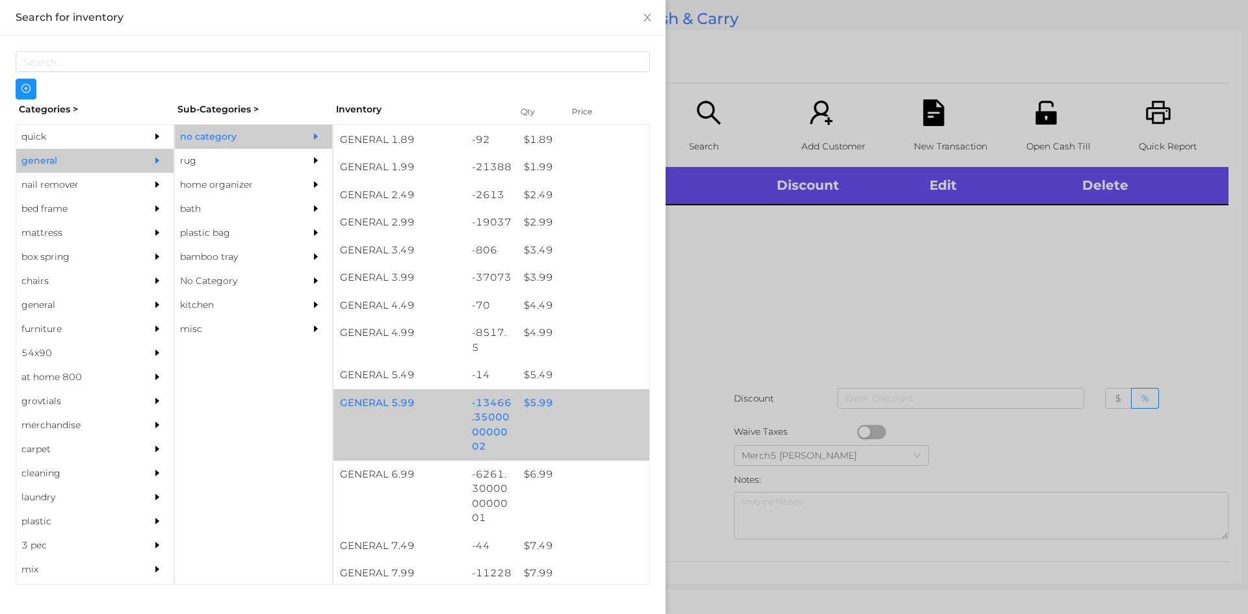
scroll to position [390, 0]
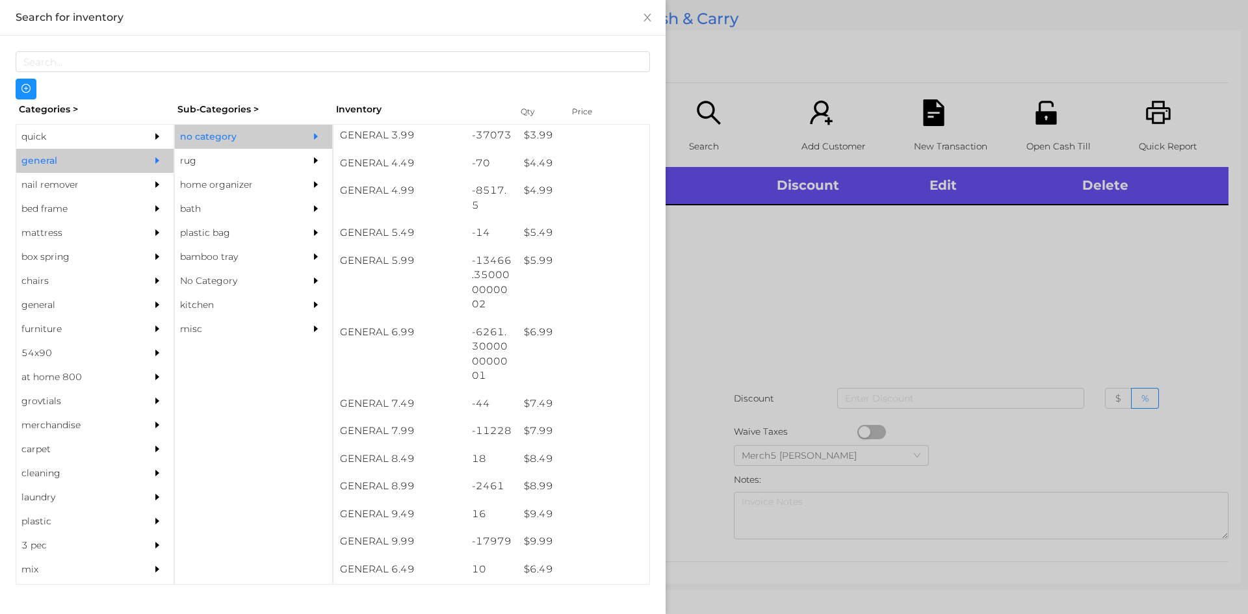
click at [934, 333] on div at bounding box center [624, 307] width 1248 height 614
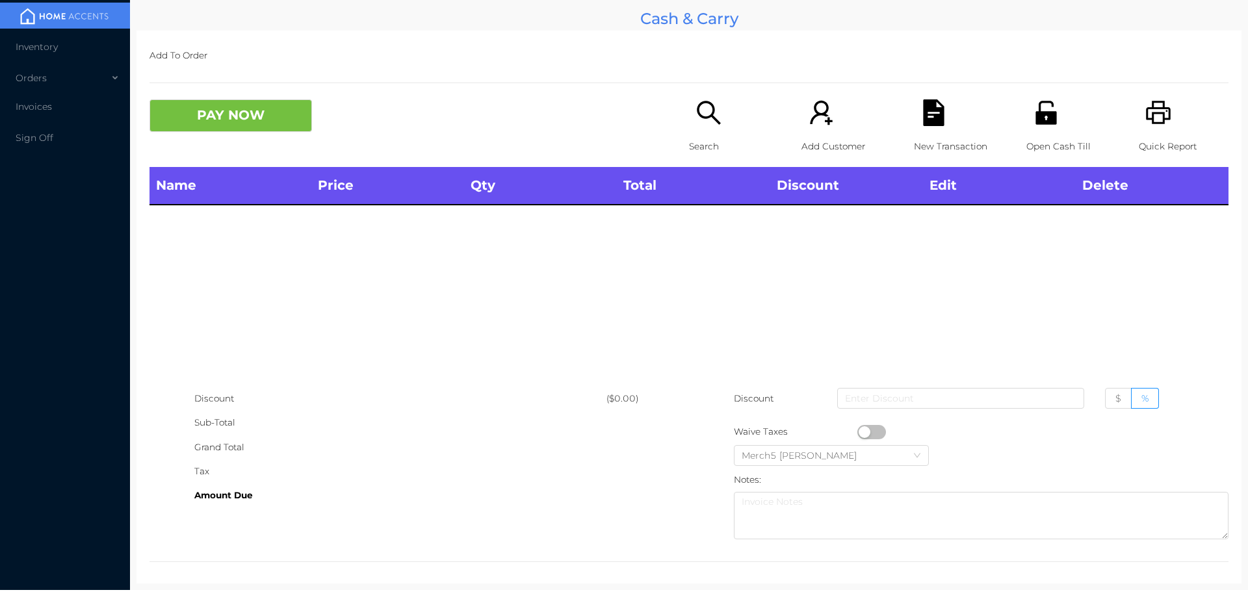
click at [715, 140] on p "Search" at bounding box center [734, 147] width 90 height 24
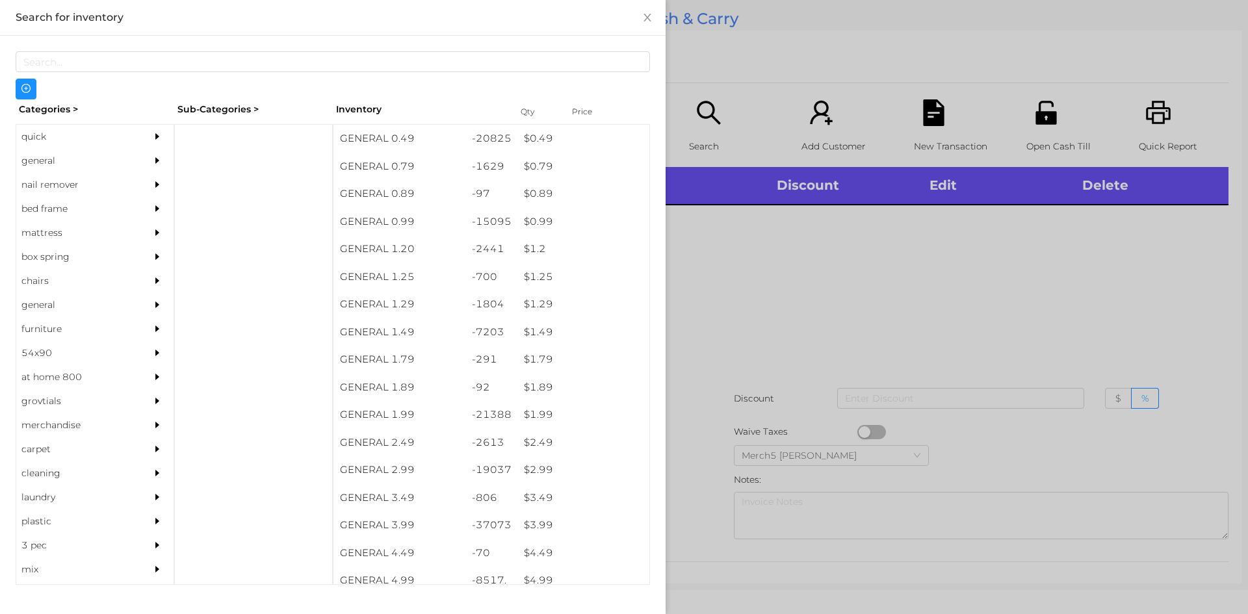
click at [129, 160] on div "general" at bounding box center [94, 161] width 157 height 24
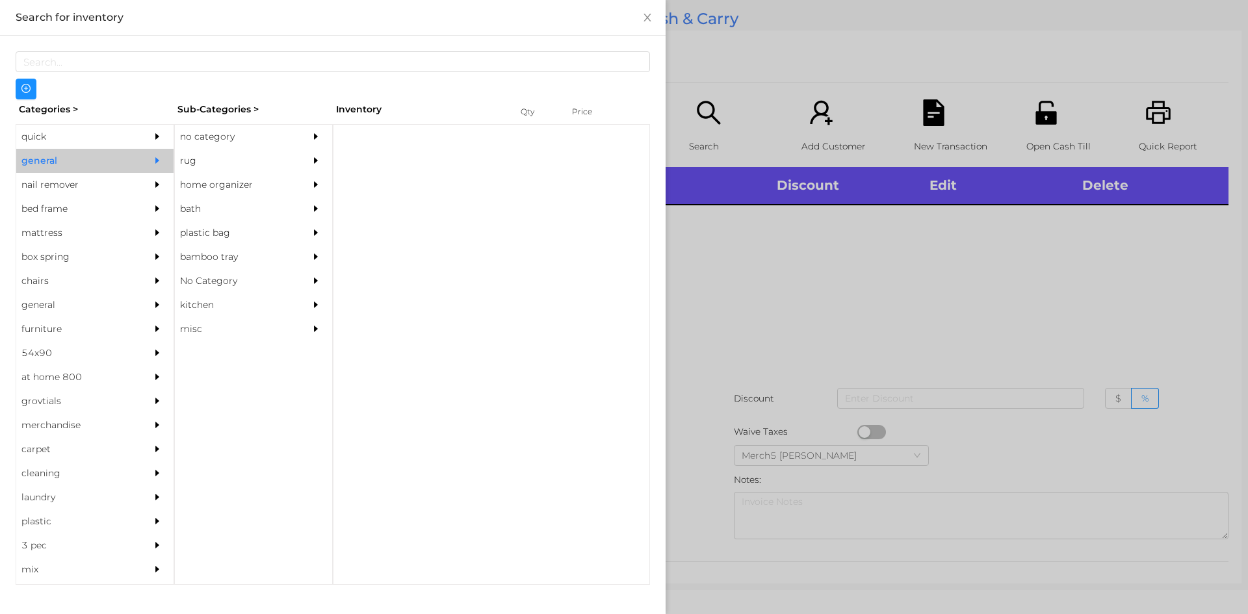
click at [251, 139] on div "no category" at bounding box center [234, 137] width 118 height 24
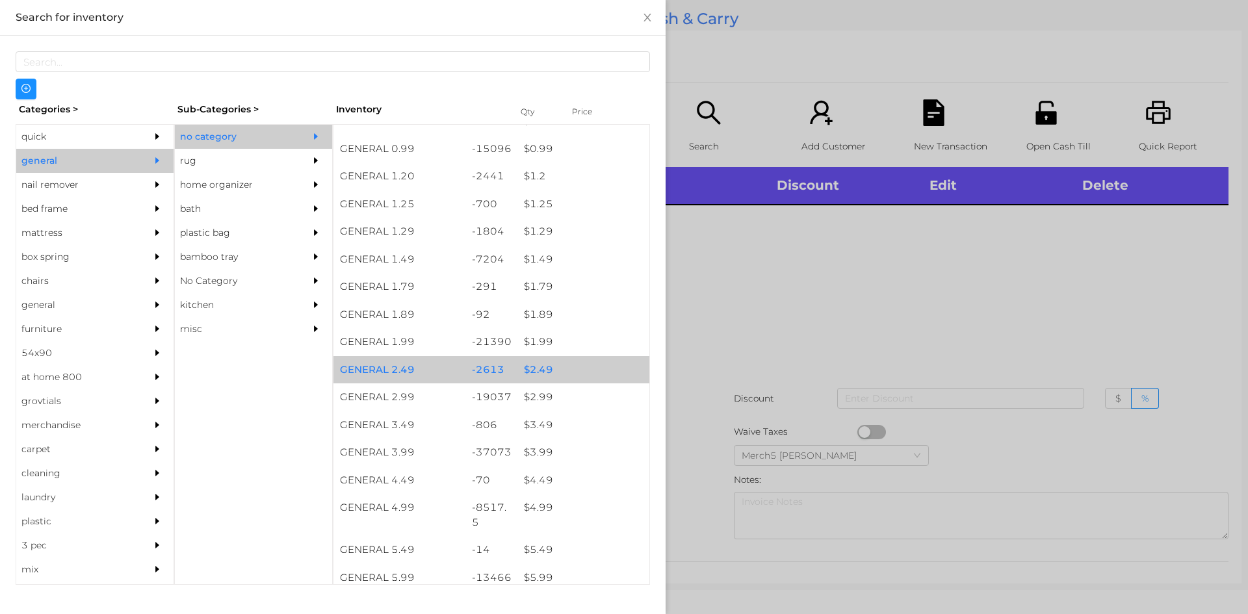
scroll to position [195, 0]
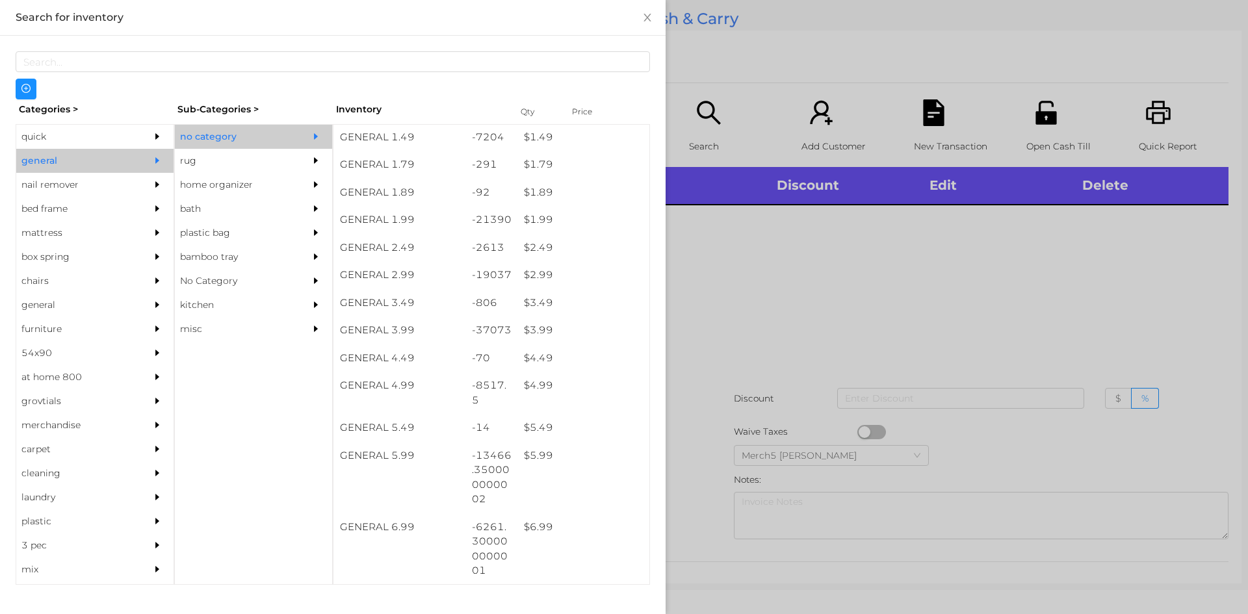
click at [1229, 352] on div at bounding box center [624, 307] width 1248 height 614
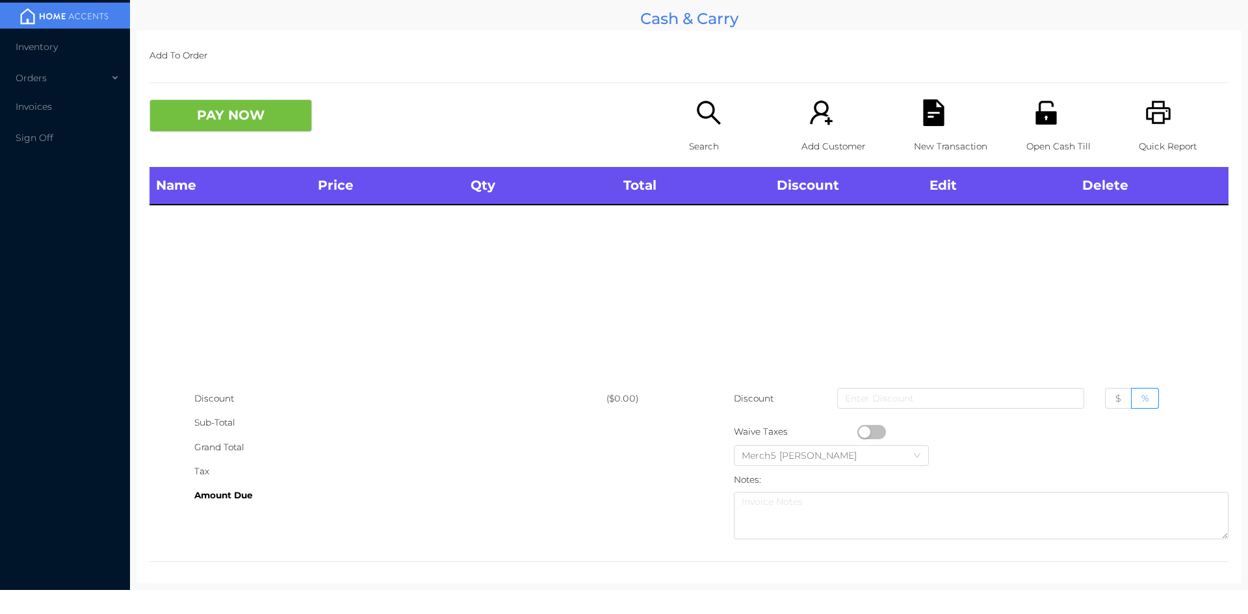
click at [705, 109] on icon "icon: search" at bounding box center [708, 112] width 27 height 27
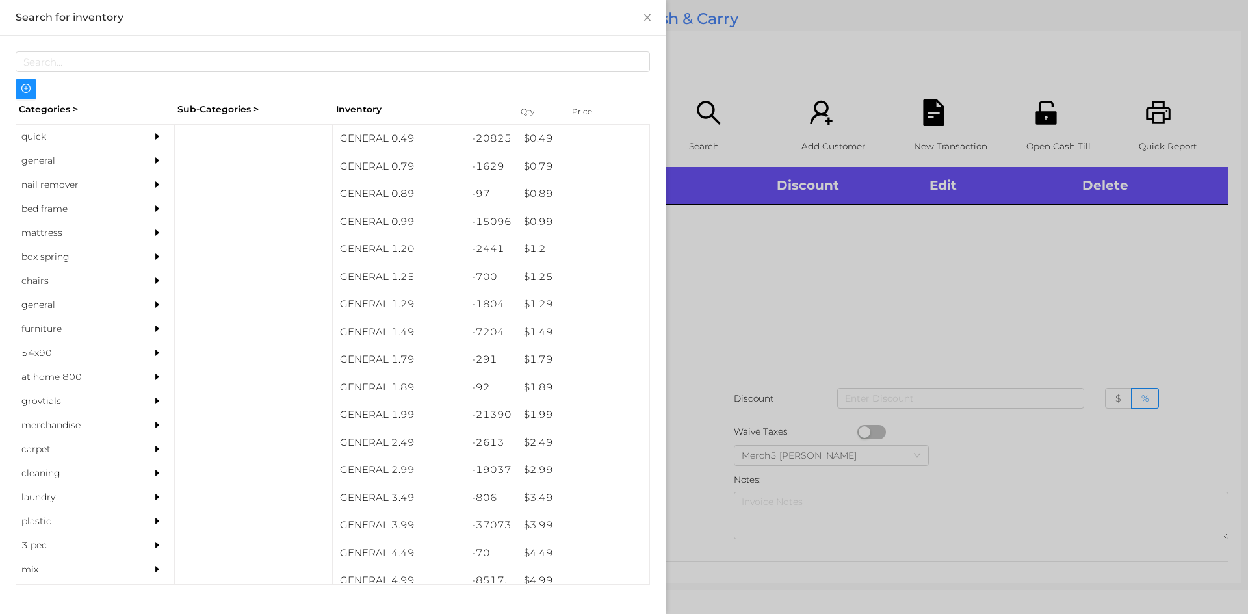
click at [155, 136] on icon "icon: caret-right" at bounding box center [157, 136] width 4 height 6
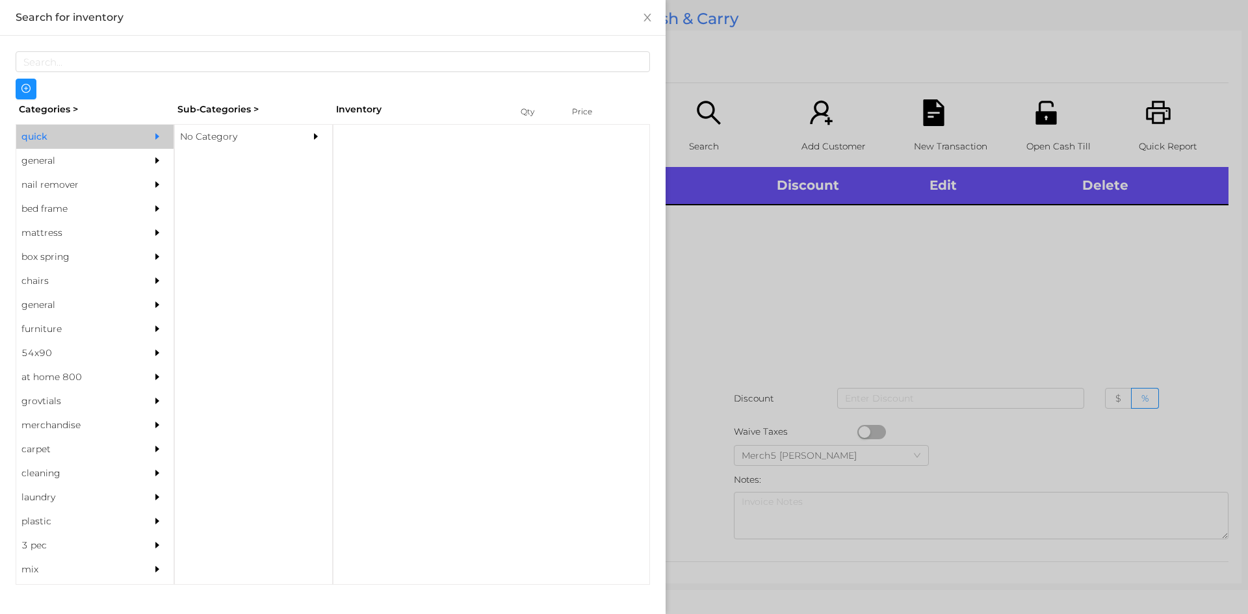
click at [275, 146] on div "No Category" at bounding box center [234, 137] width 118 height 24
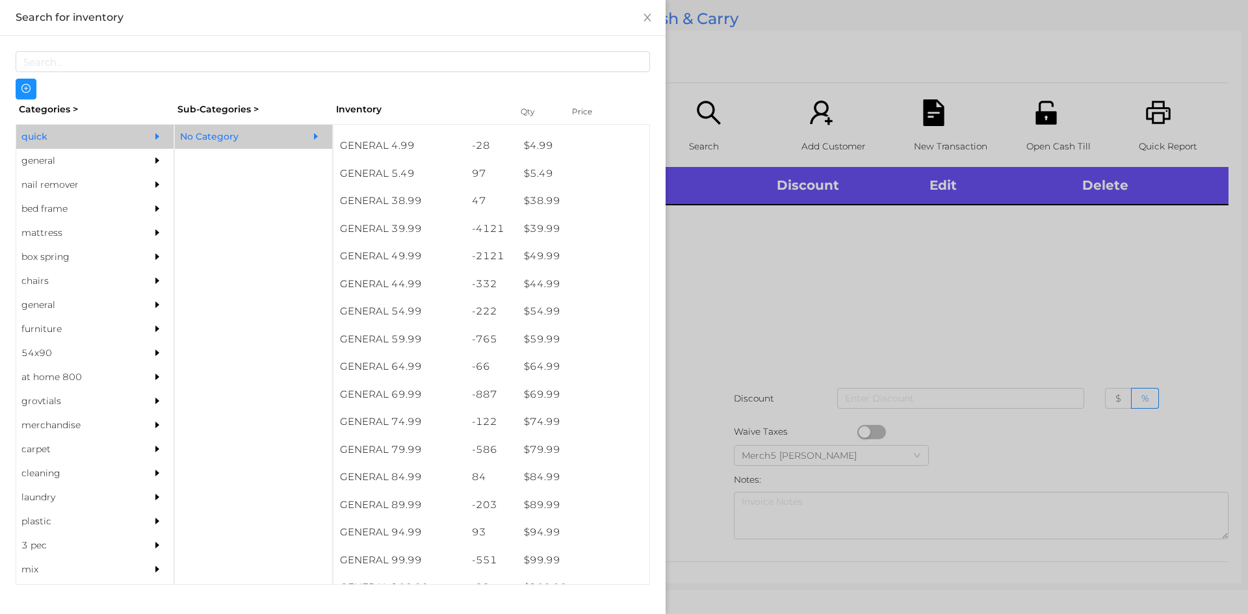
scroll to position [652, 0]
click at [148, 159] on div at bounding box center [161, 161] width 26 height 24
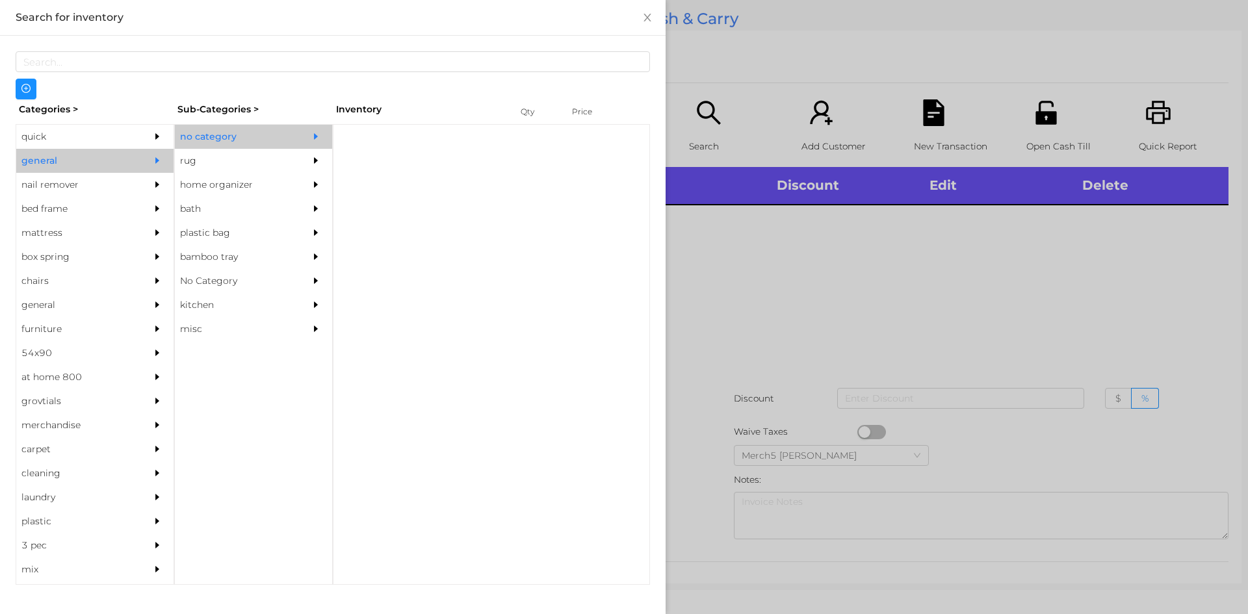
scroll to position [0, 0]
click at [263, 127] on div "no category" at bounding box center [234, 137] width 118 height 24
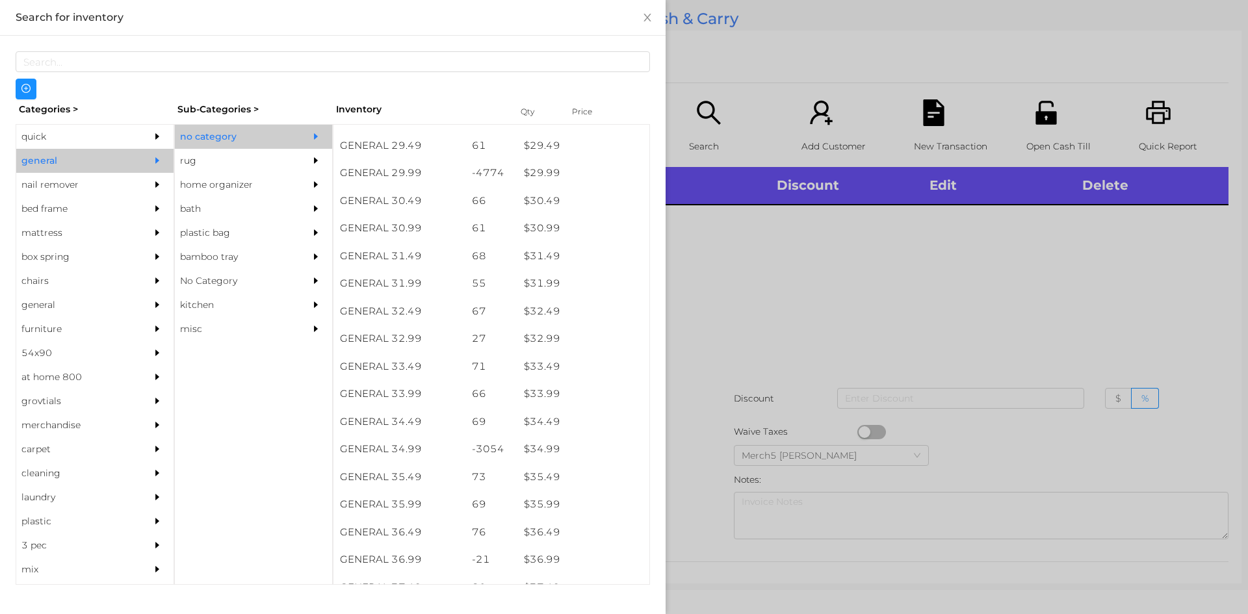
scroll to position [1933, 0]
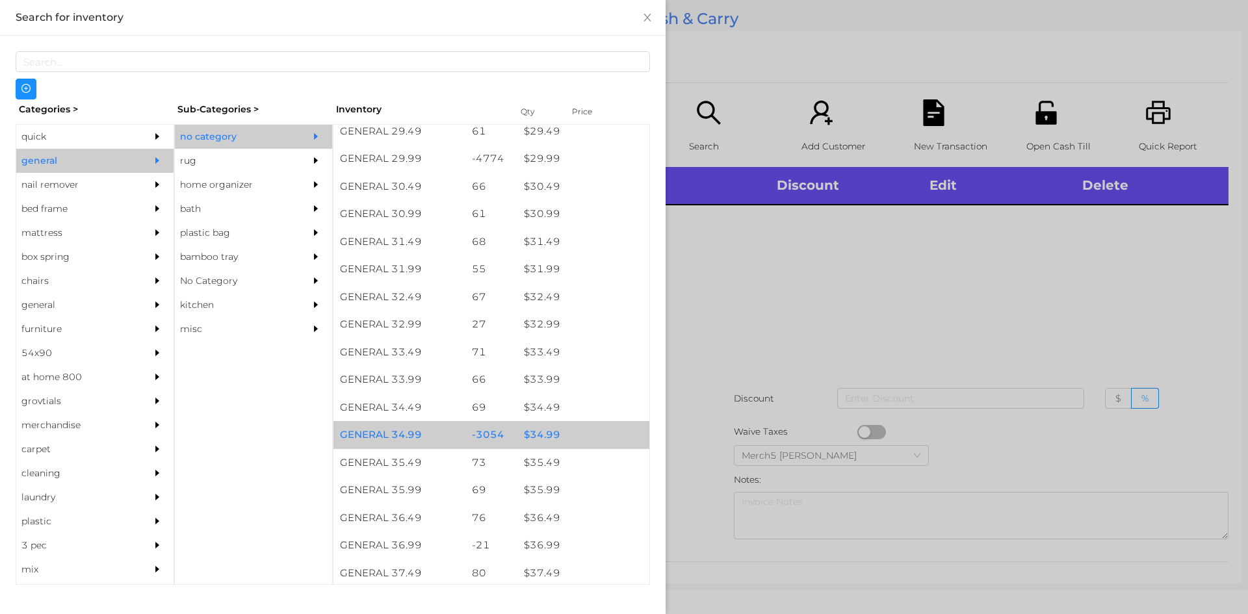
click at [586, 432] on div "$ 34.99" at bounding box center [583, 435] width 132 height 28
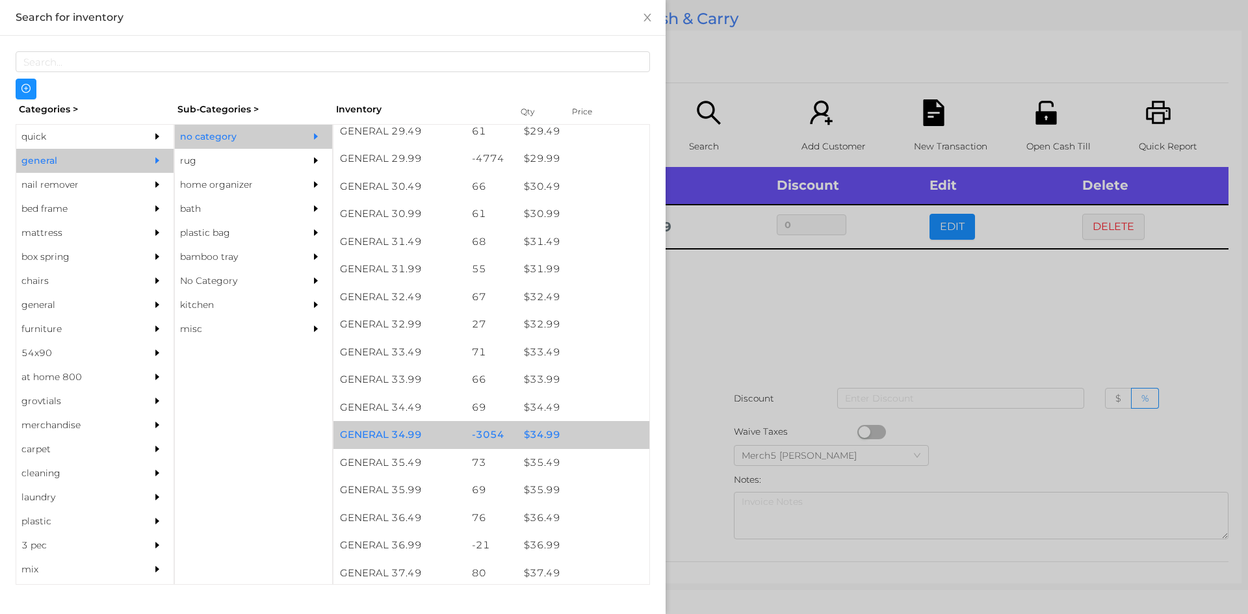
click at [601, 436] on div "$ 34.99" at bounding box center [583, 435] width 132 height 28
click at [601, 438] on div "$ 34.99" at bounding box center [583, 435] width 132 height 28
click at [770, 378] on div at bounding box center [624, 307] width 1248 height 614
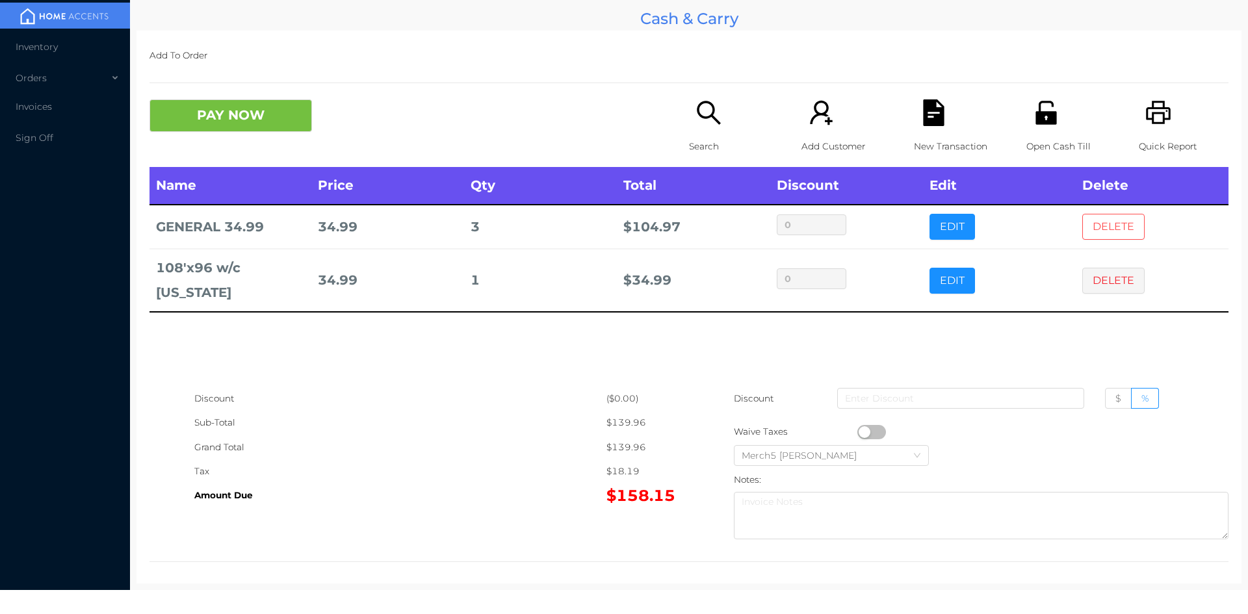
click at [1100, 226] on button "DELETE" at bounding box center [1113, 227] width 62 height 26
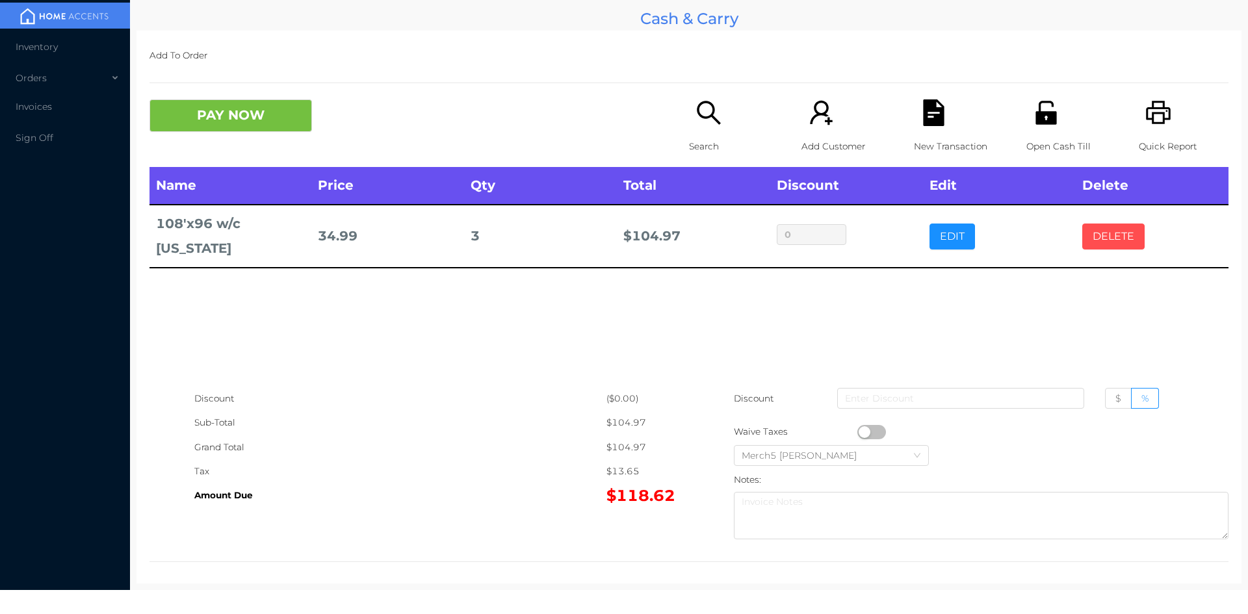
click at [1102, 226] on button "DELETE" at bounding box center [1113, 237] width 62 height 26
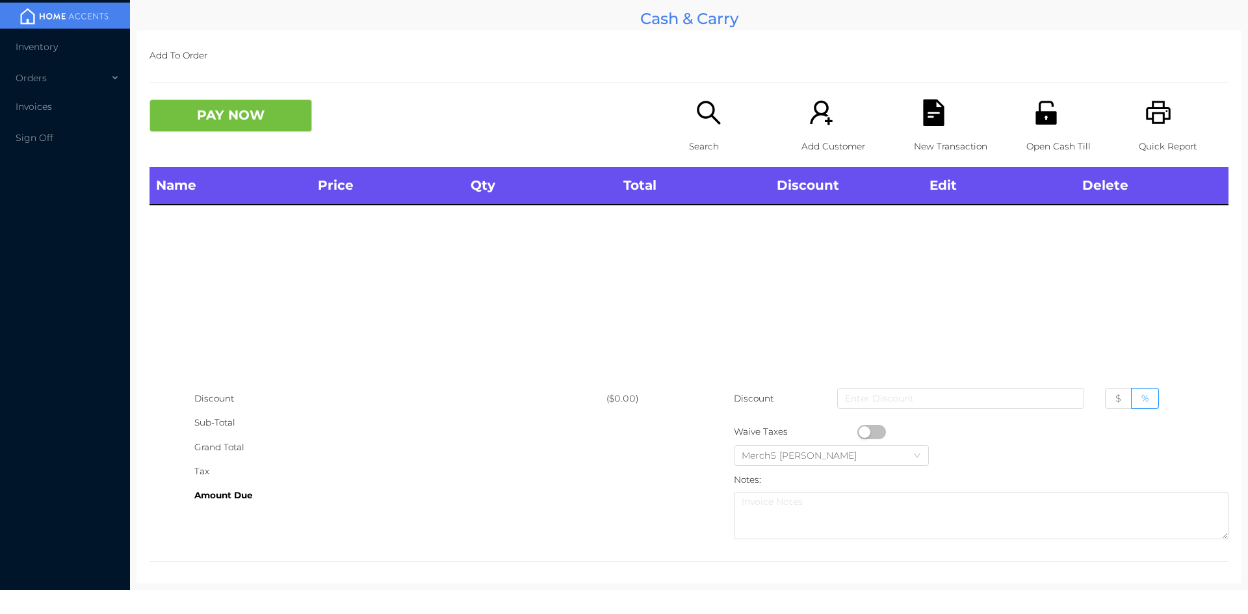
click at [718, 109] on div "Search" at bounding box center [734, 133] width 90 height 68
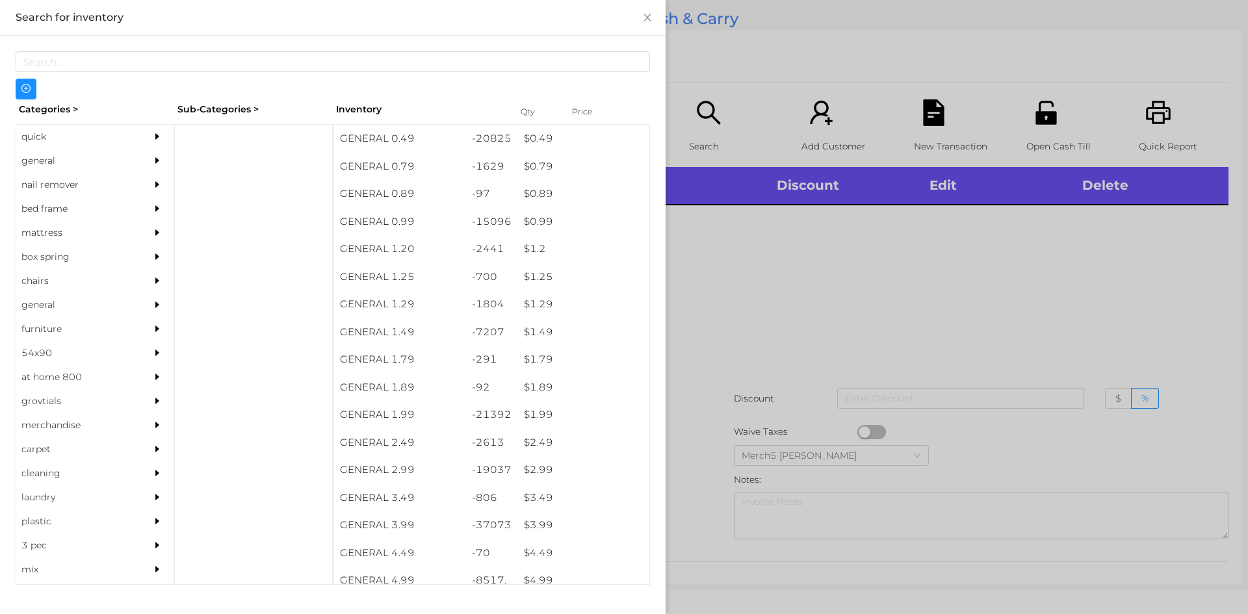
click at [137, 159] on div "general" at bounding box center [94, 161] width 157 height 24
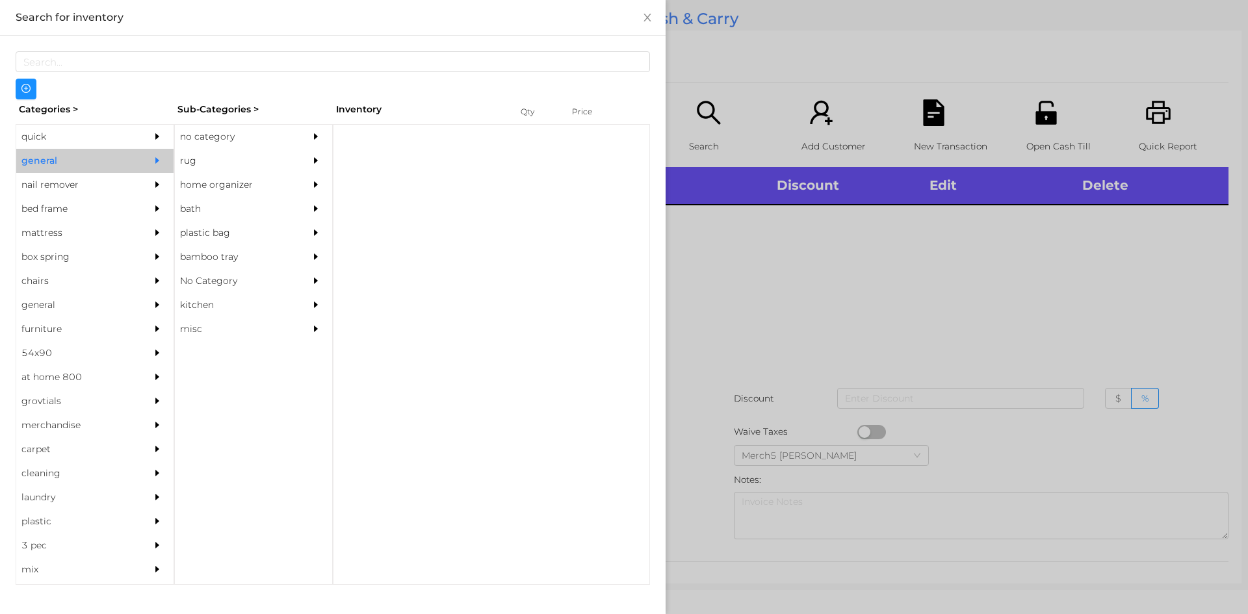
click at [257, 125] on div "no category" at bounding box center [234, 137] width 118 height 24
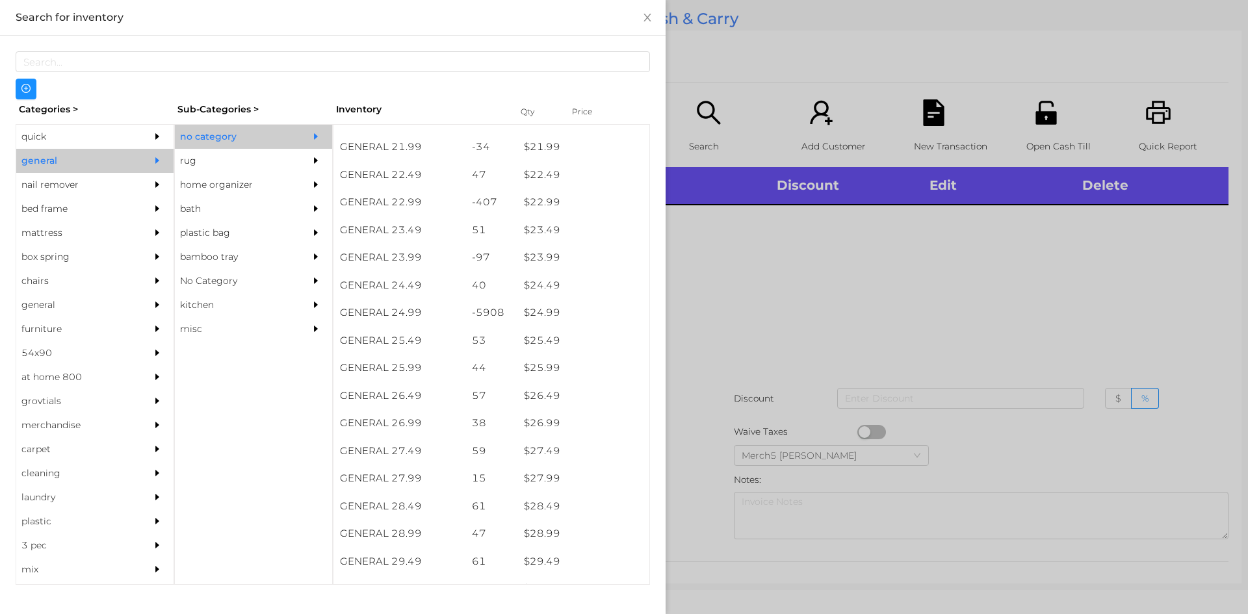
scroll to position [1510, 0]
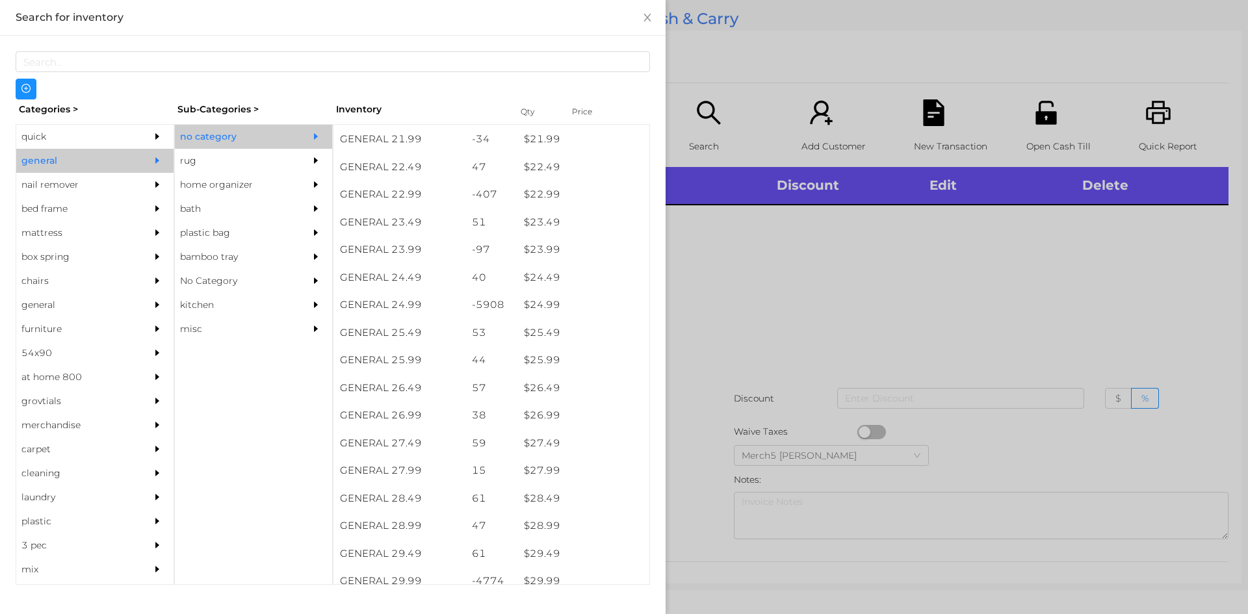
click at [567, 530] on div "$ 28.99" at bounding box center [583, 526] width 132 height 28
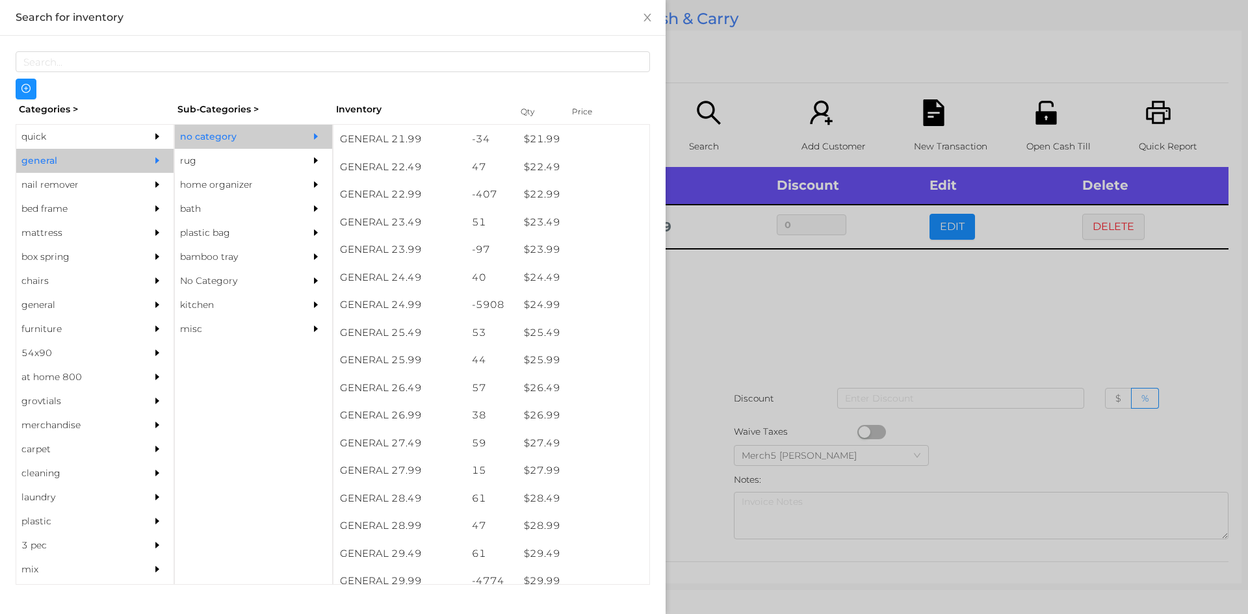
click at [812, 337] on div at bounding box center [624, 307] width 1248 height 614
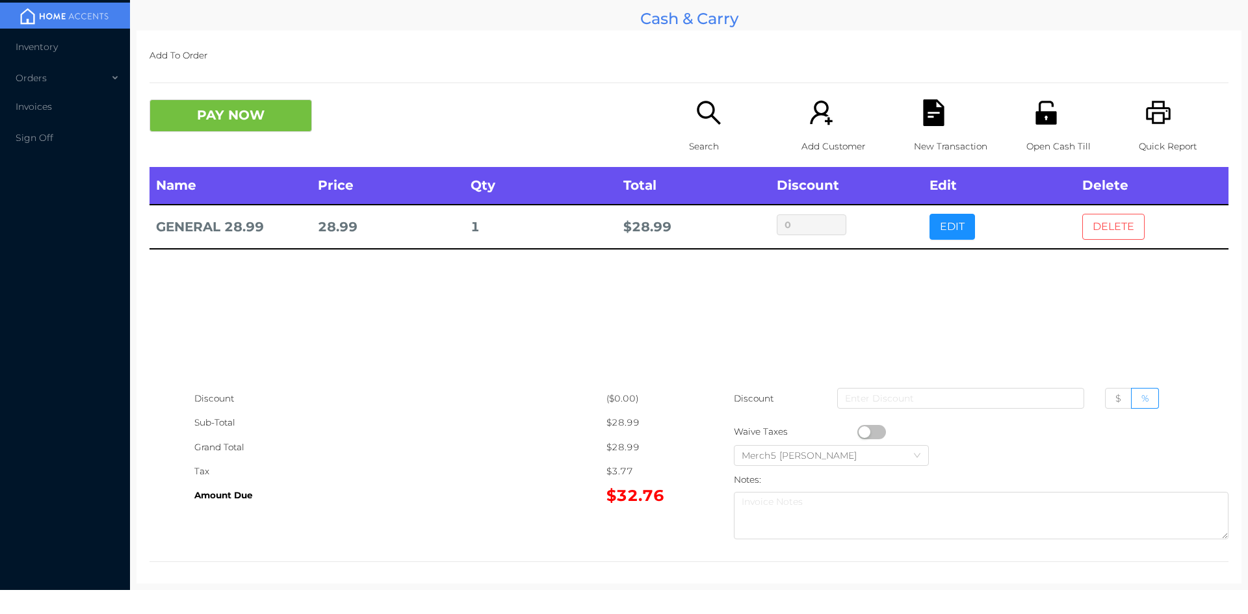
click at [1100, 237] on button "DELETE" at bounding box center [1113, 227] width 62 height 26
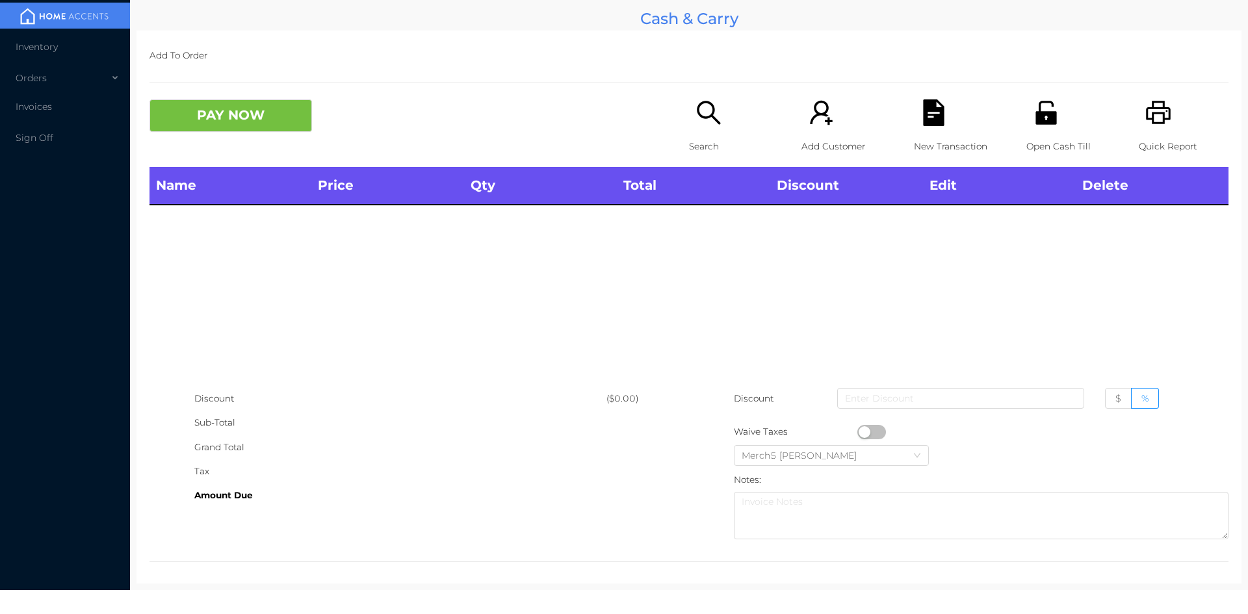
click at [714, 118] on icon "icon: search" at bounding box center [708, 112] width 27 height 27
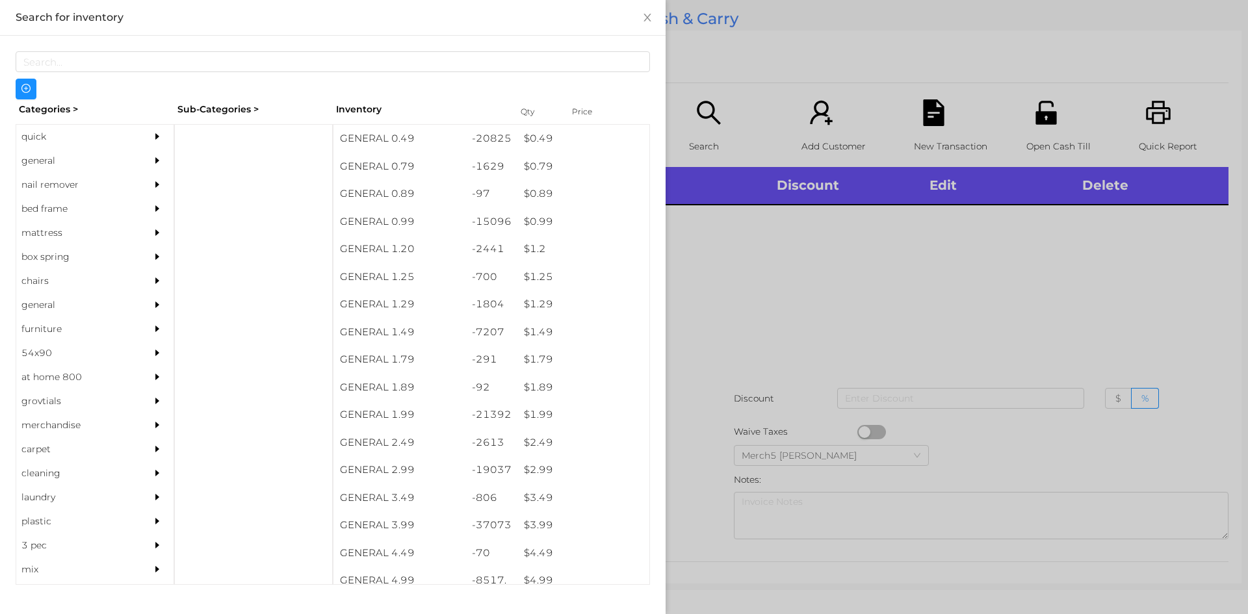
click at [155, 160] on icon "icon: caret-right" at bounding box center [157, 160] width 4 height 6
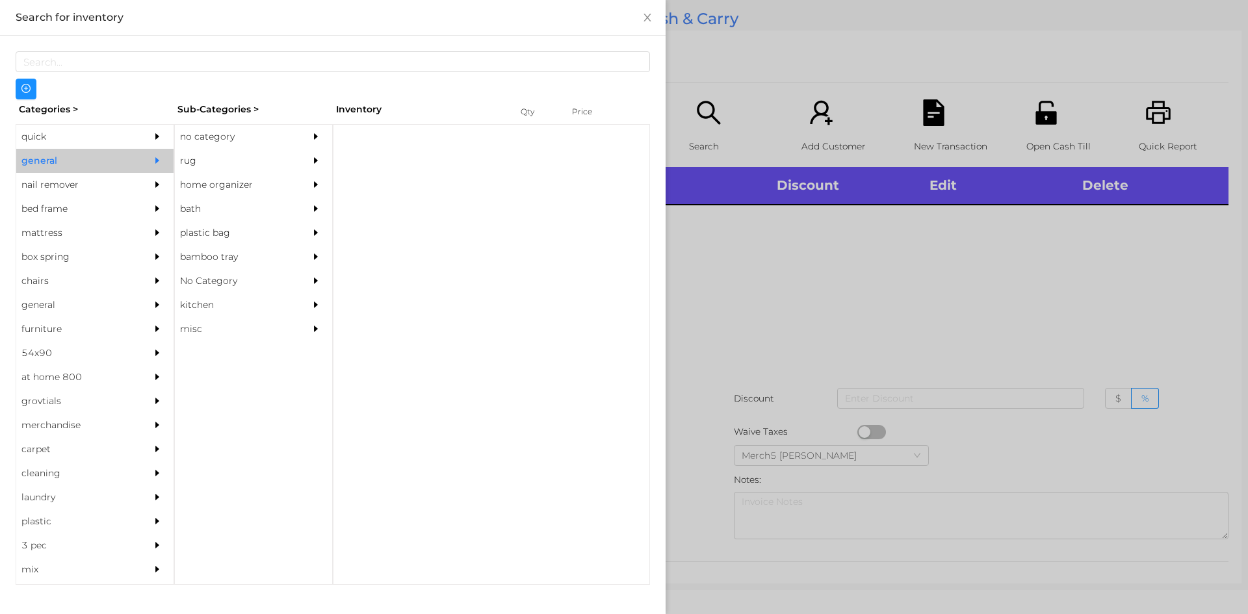
click at [255, 129] on div "no category" at bounding box center [234, 137] width 118 height 24
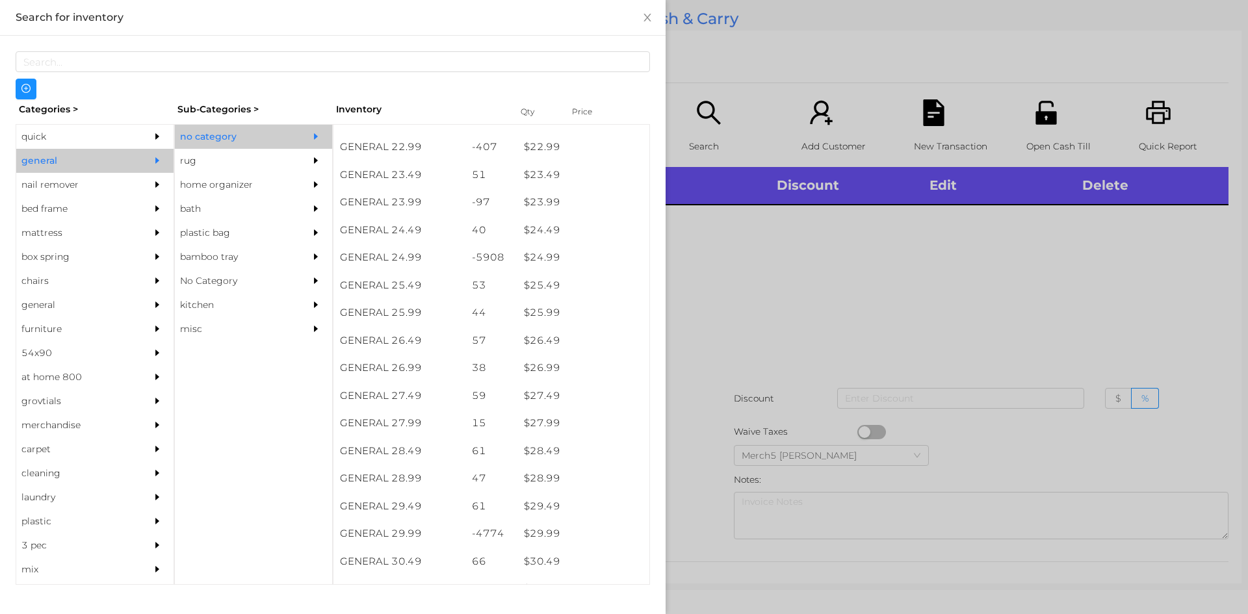
scroll to position [1558, 0]
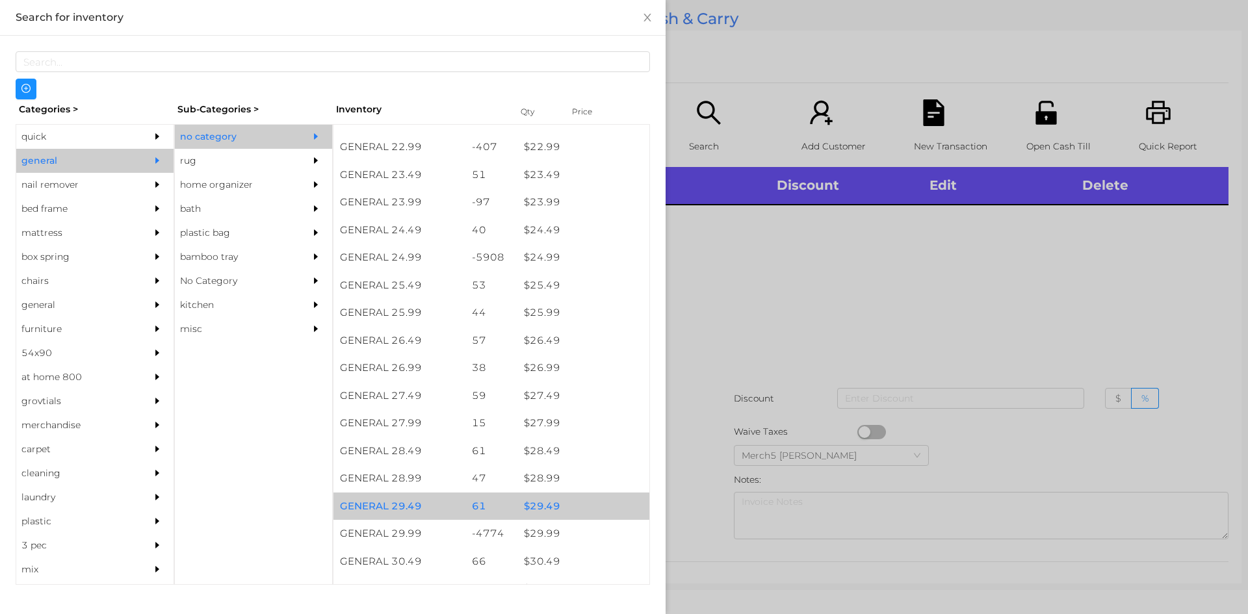
click at [569, 509] on div "$ 29.49" at bounding box center [583, 507] width 132 height 28
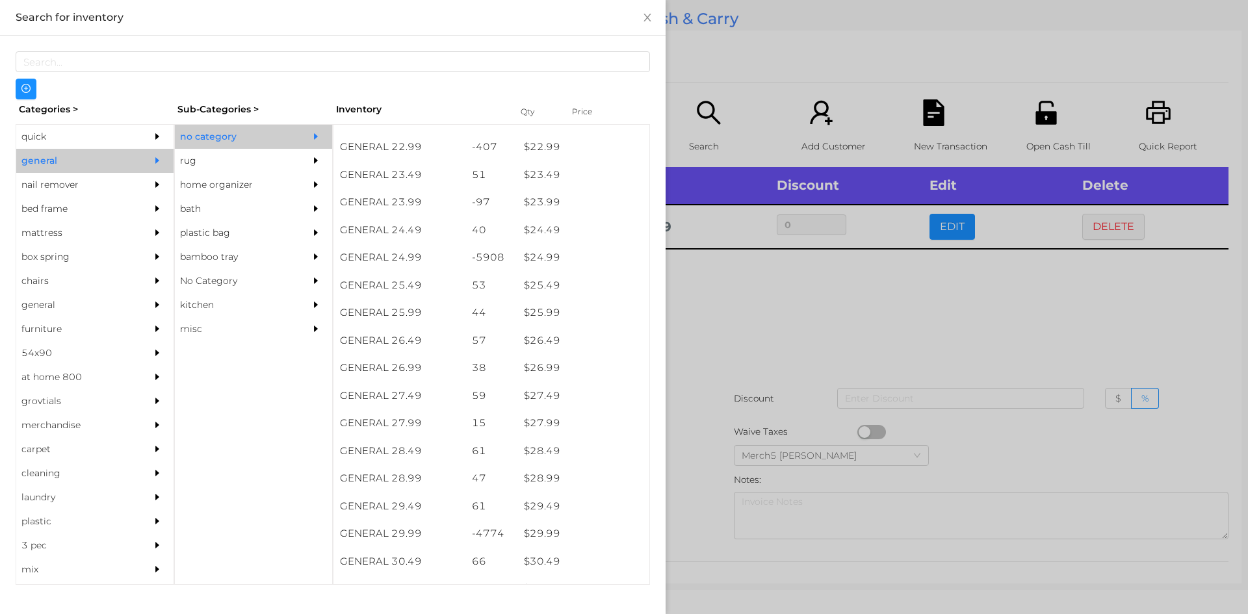
click at [820, 339] on div at bounding box center [624, 307] width 1248 height 614
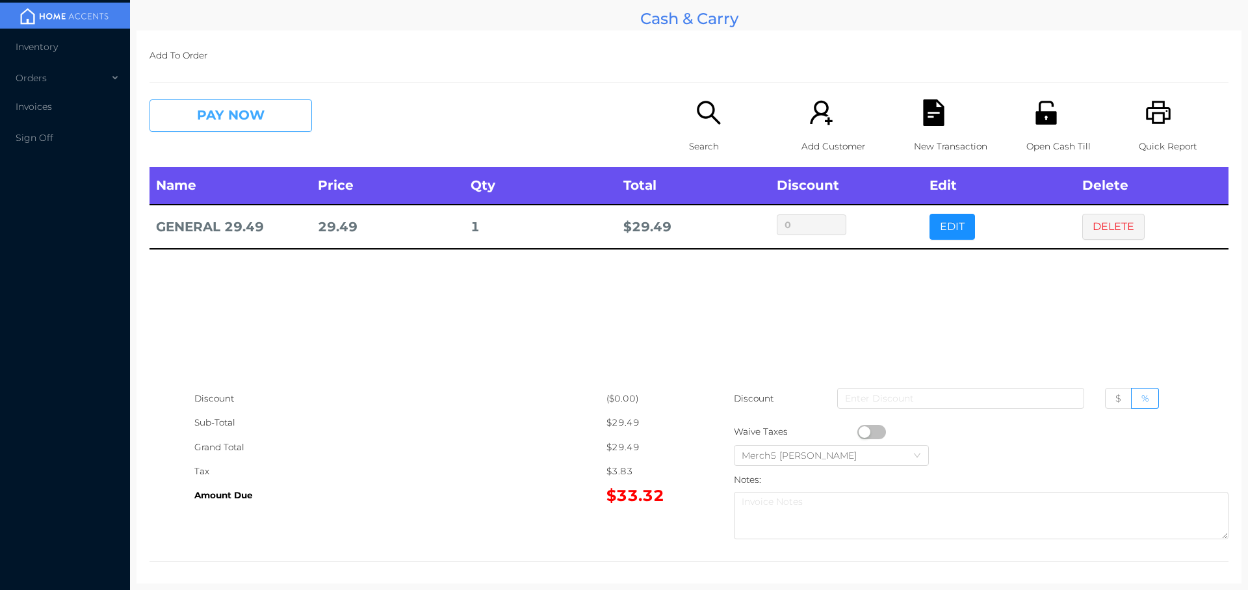
click at [291, 124] on button "PAY NOW" at bounding box center [230, 115] width 162 height 32
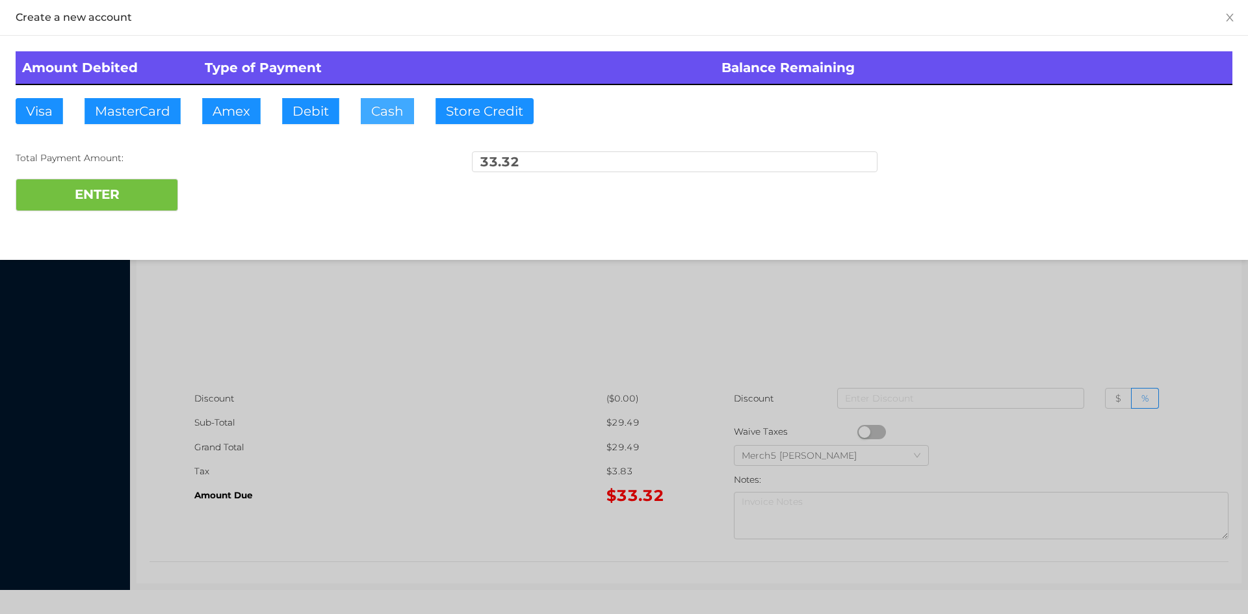
click at [394, 121] on button "Cash" at bounding box center [387, 111] width 53 height 26
type input "40"
click at [174, 203] on button "ENTER" at bounding box center [97, 195] width 162 height 32
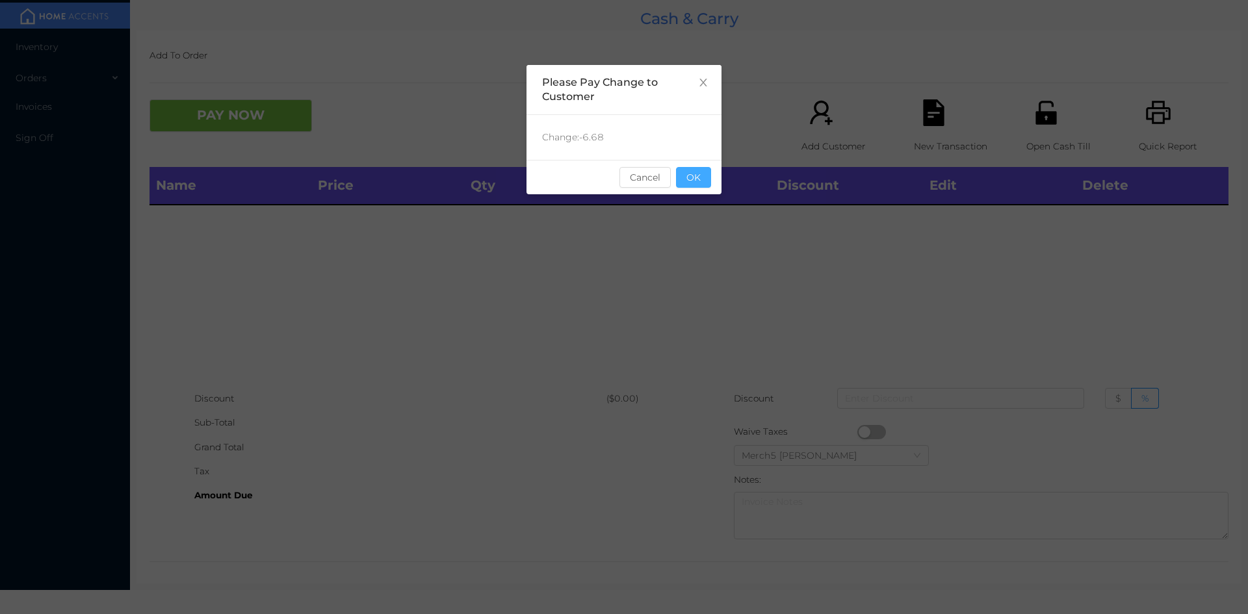
click at [704, 181] on button "OK" at bounding box center [693, 177] width 35 height 21
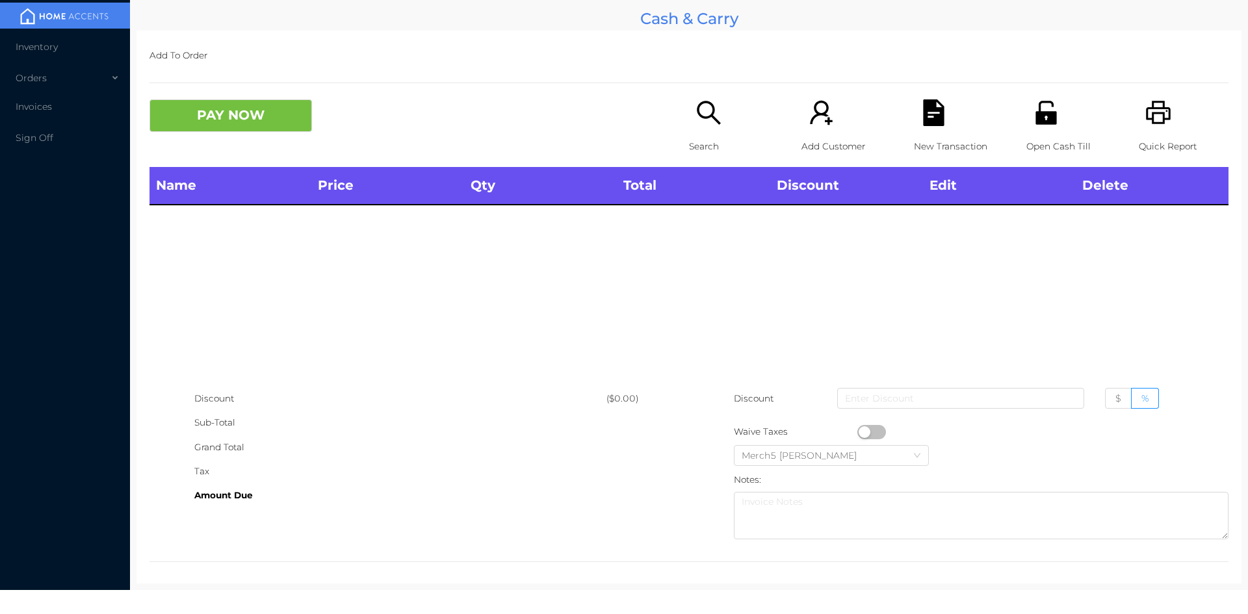
click at [700, 100] on icon "icon: search" at bounding box center [708, 112] width 27 height 27
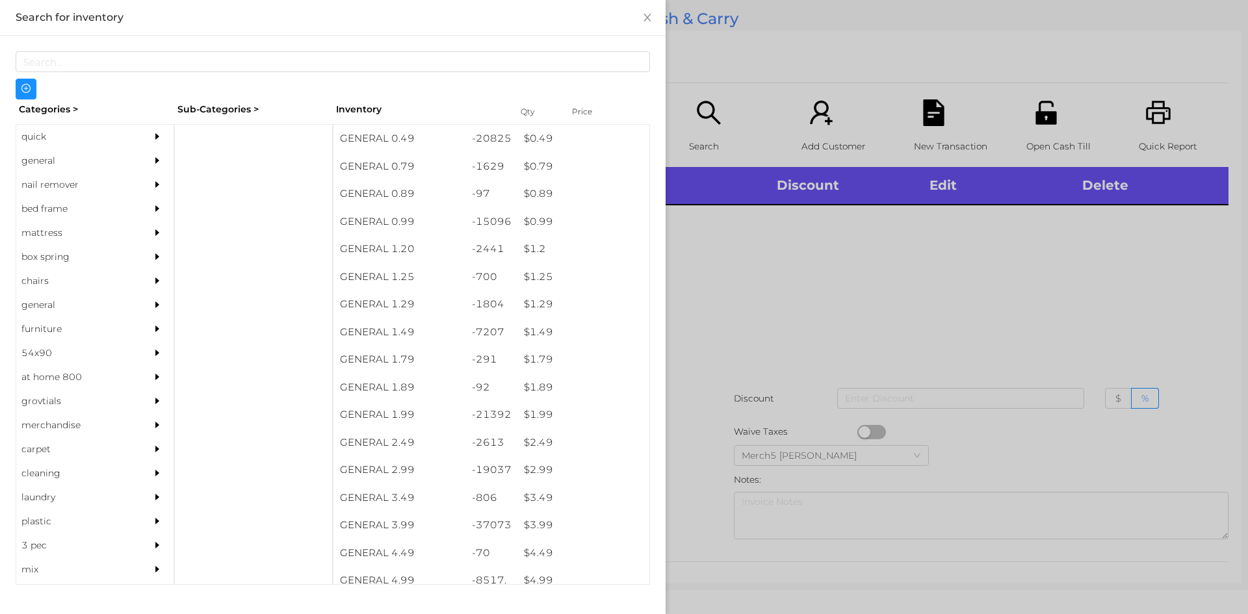
click at [112, 172] on div "general" at bounding box center [75, 161] width 118 height 24
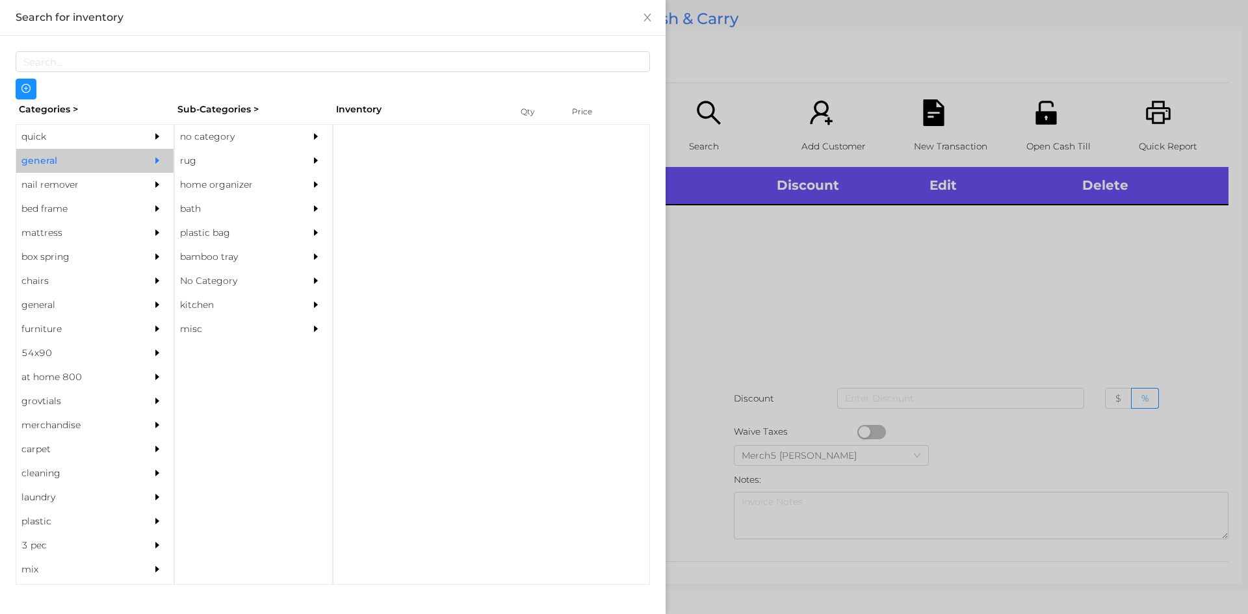
click at [256, 127] on div "no category" at bounding box center [234, 137] width 118 height 24
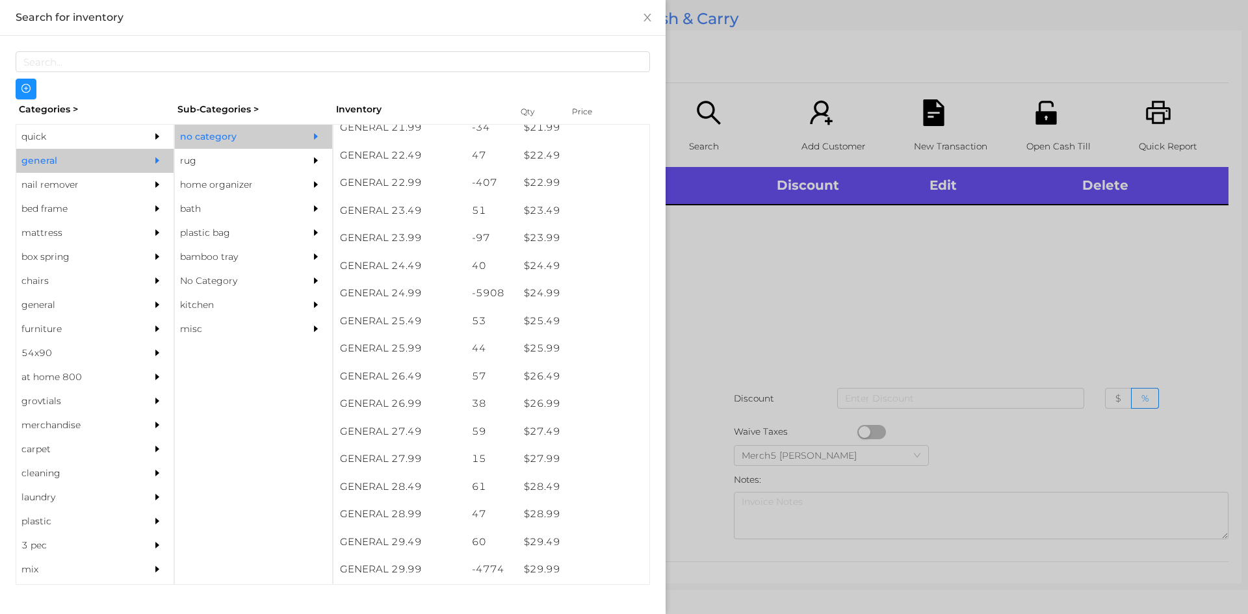
scroll to position [1521, 0]
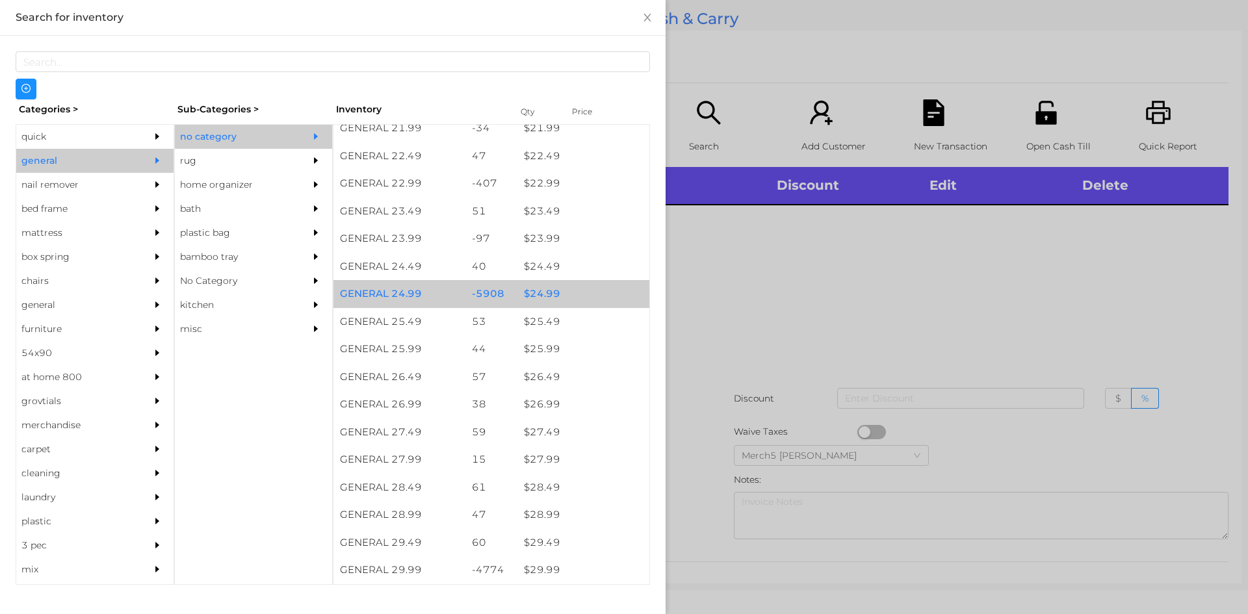
click at [586, 300] on div "$ 24.99" at bounding box center [583, 294] width 132 height 28
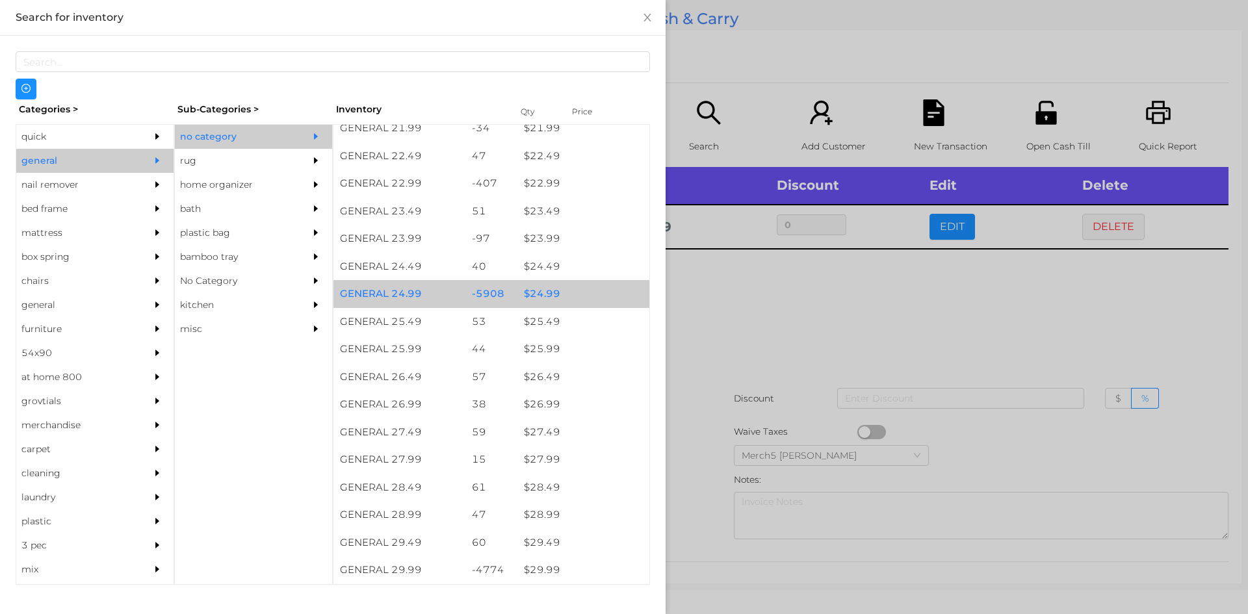
click at [593, 300] on div "$ 24.99" at bounding box center [583, 294] width 132 height 28
click at [601, 294] on div "$ 24.99" at bounding box center [583, 294] width 132 height 28
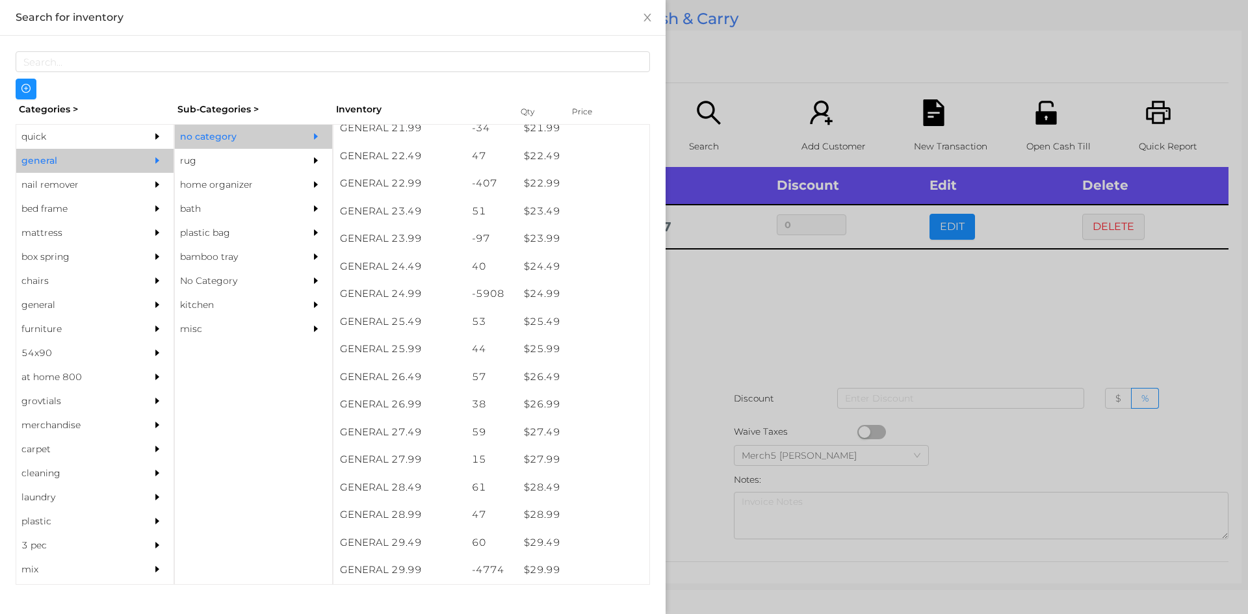
click at [784, 314] on div at bounding box center [624, 307] width 1248 height 614
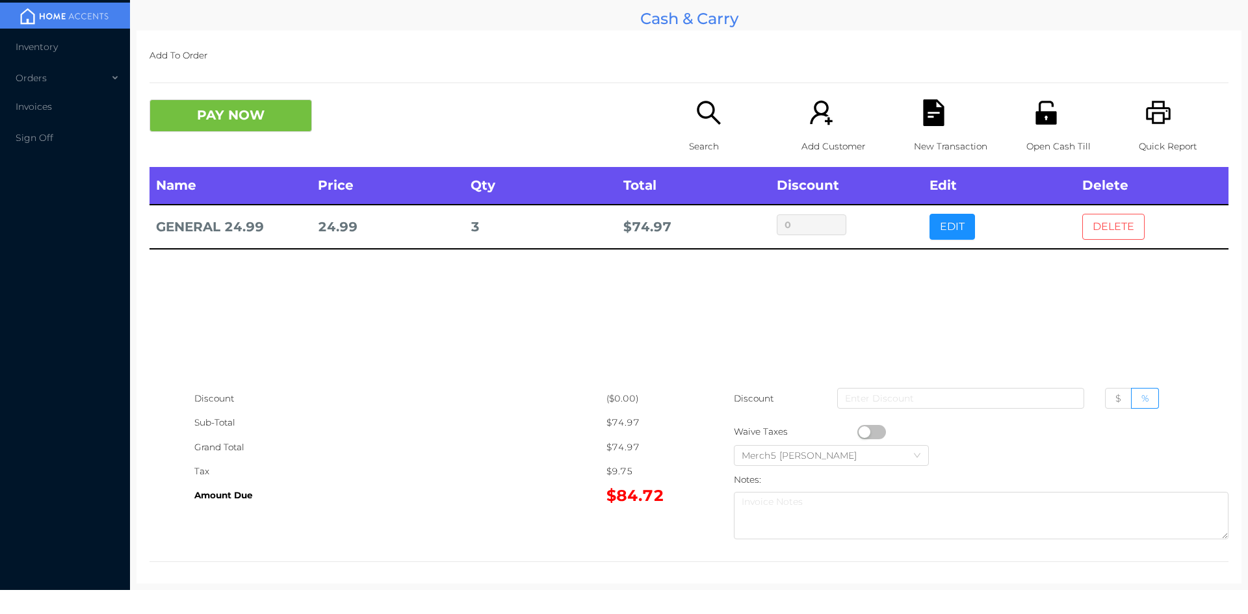
click at [1110, 226] on button "DELETE" at bounding box center [1113, 227] width 62 height 26
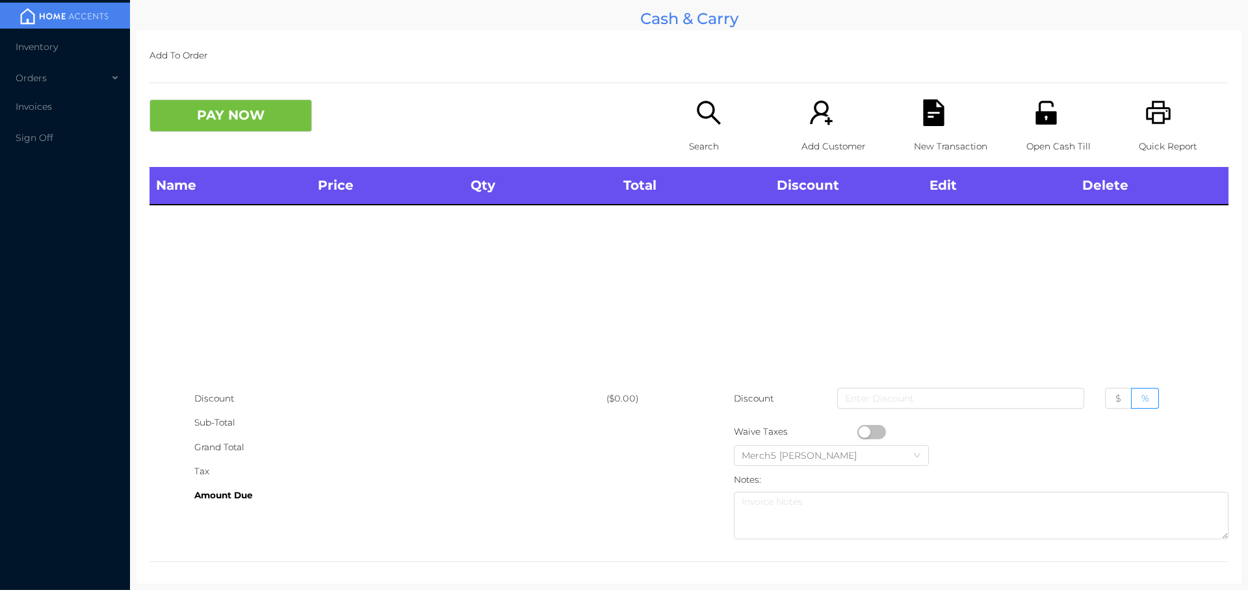
click at [721, 124] on div "Search" at bounding box center [734, 133] width 90 height 68
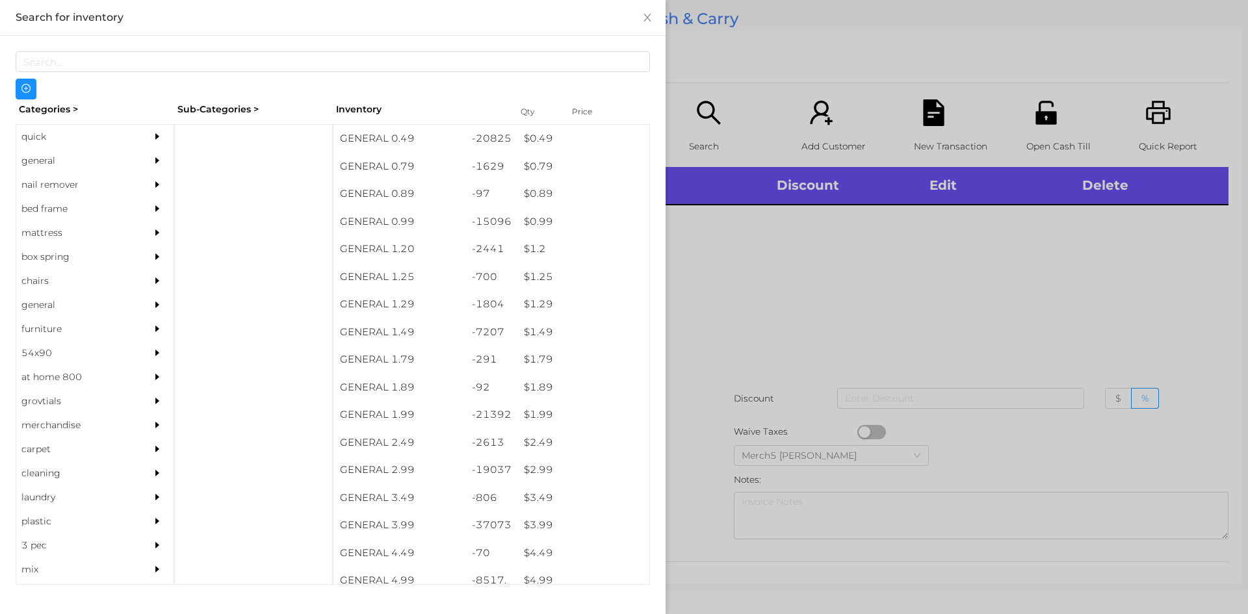
click at [116, 158] on div "general" at bounding box center [75, 161] width 118 height 24
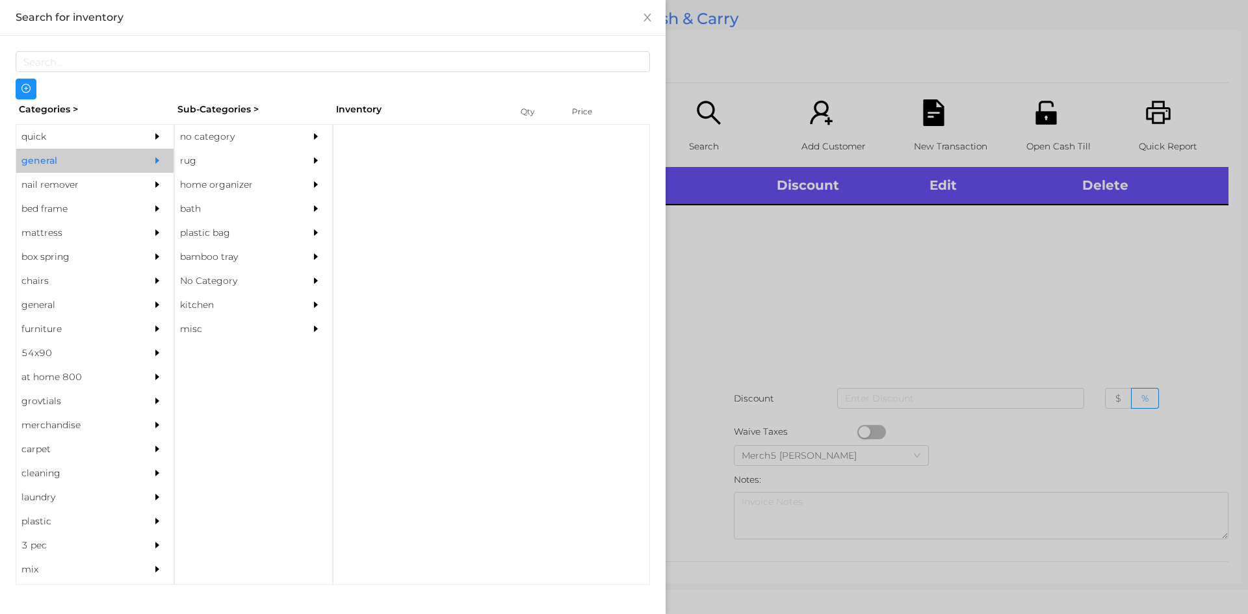
click at [239, 135] on div "no category" at bounding box center [234, 137] width 118 height 24
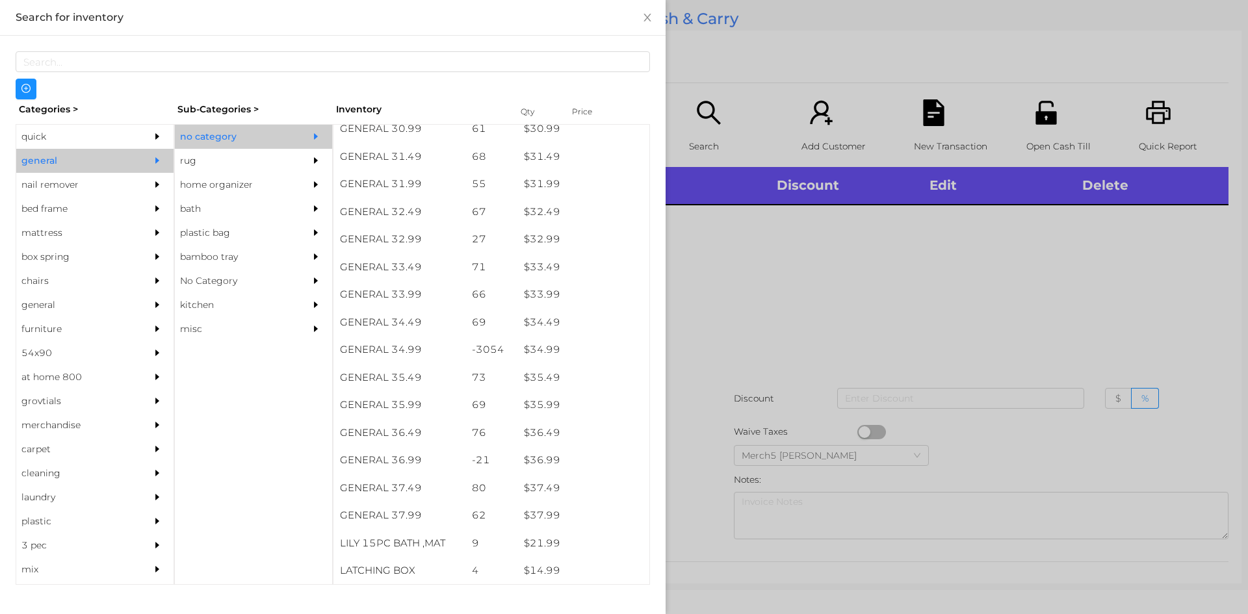
scroll to position [2018, 0]
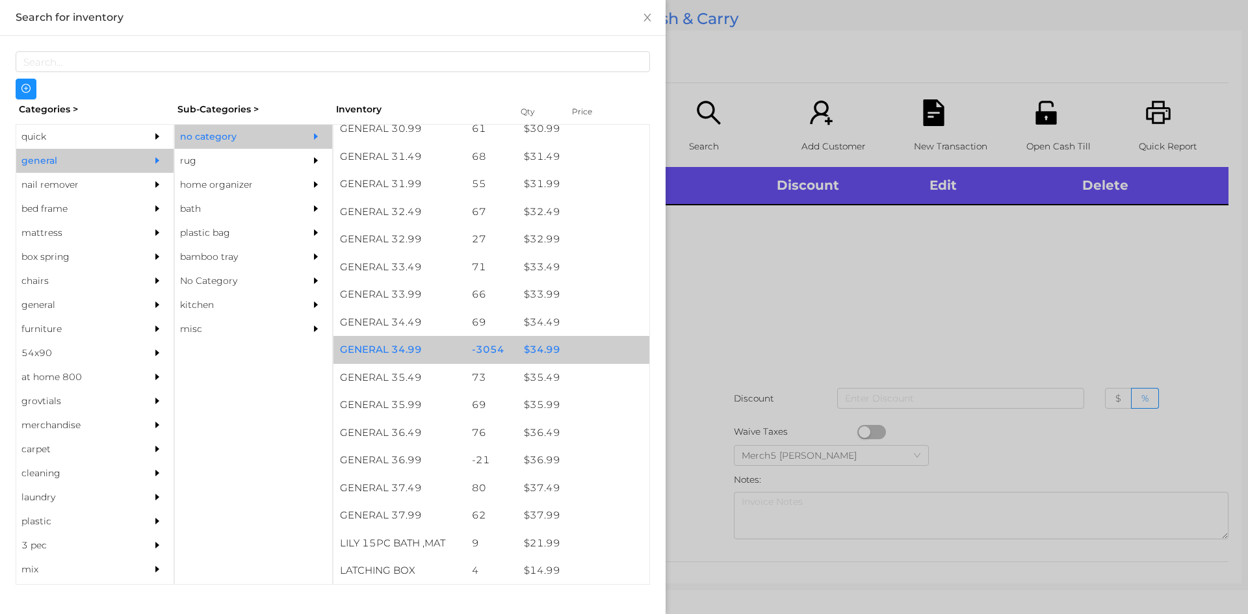
click at [585, 348] on div "$ 34.99" at bounding box center [583, 350] width 132 height 28
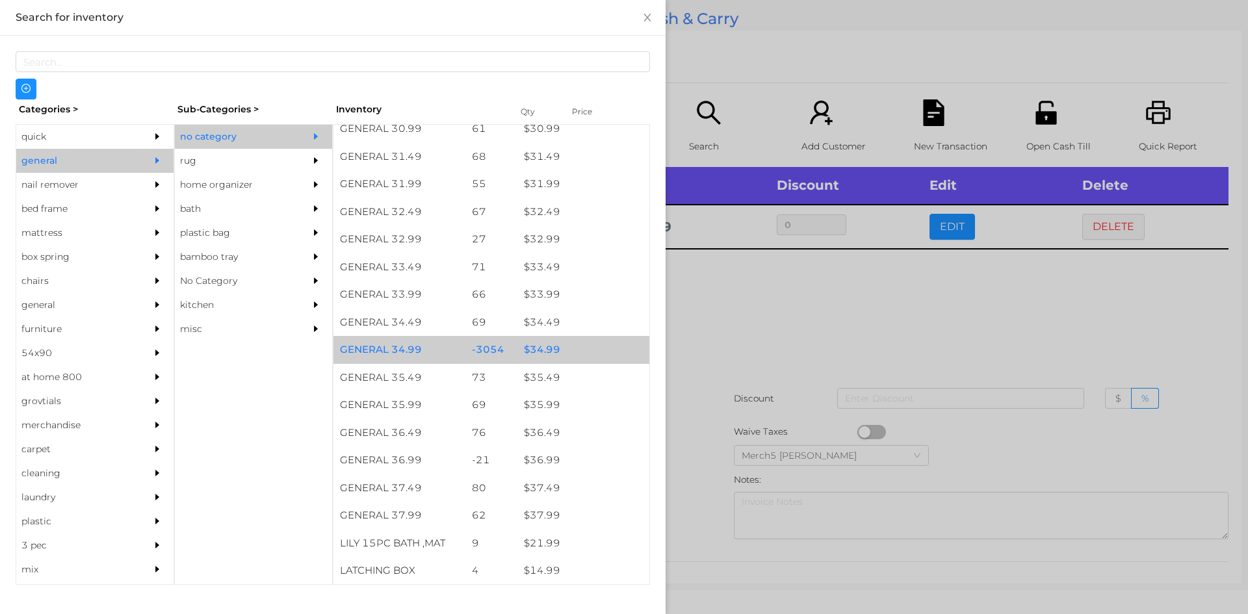
click at [601, 356] on div "$ 34.99" at bounding box center [583, 350] width 132 height 28
click at [608, 352] on div "$ 34.99" at bounding box center [583, 350] width 132 height 28
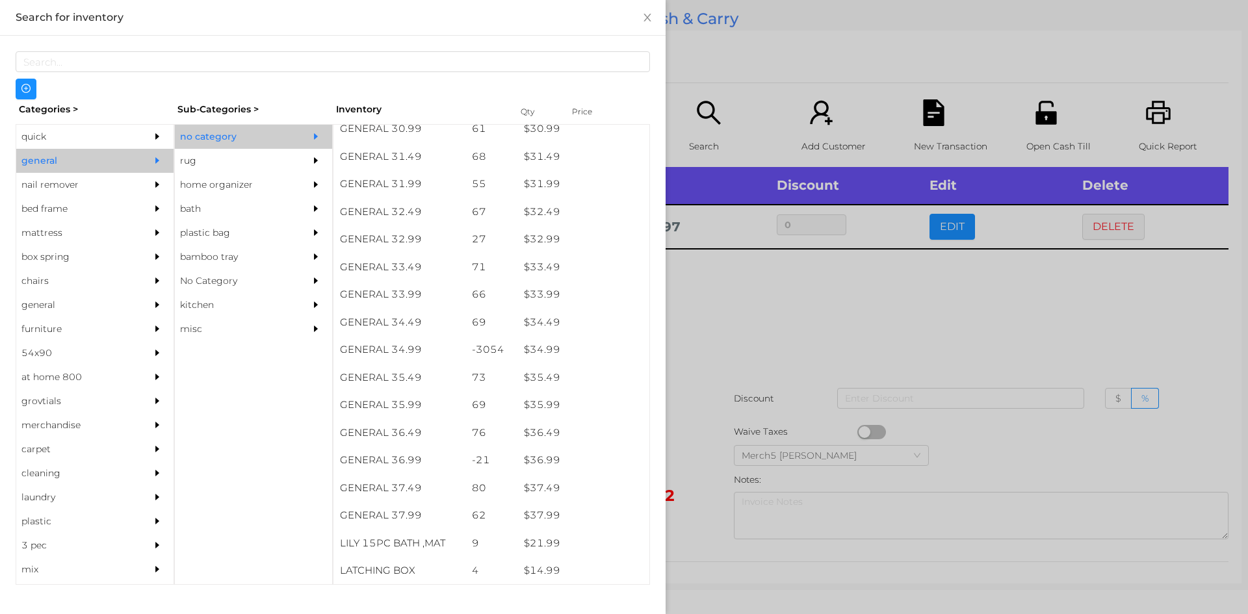
click at [818, 340] on div at bounding box center [624, 307] width 1248 height 614
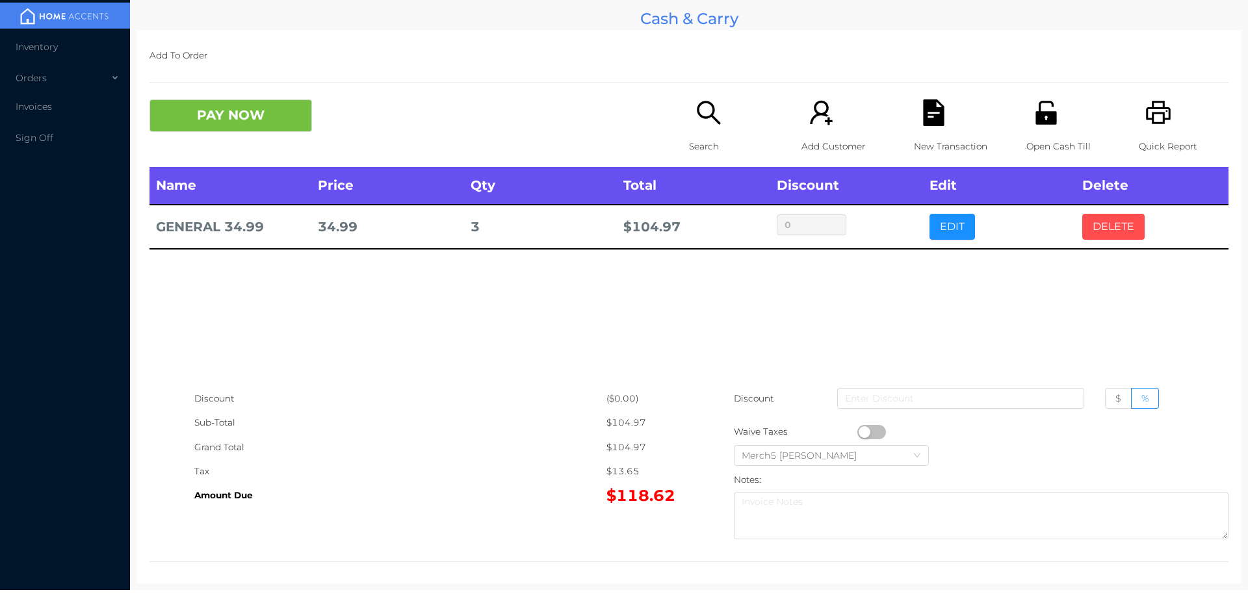
click at [1104, 233] on button "DELETE" at bounding box center [1113, 227] width 62 height 26
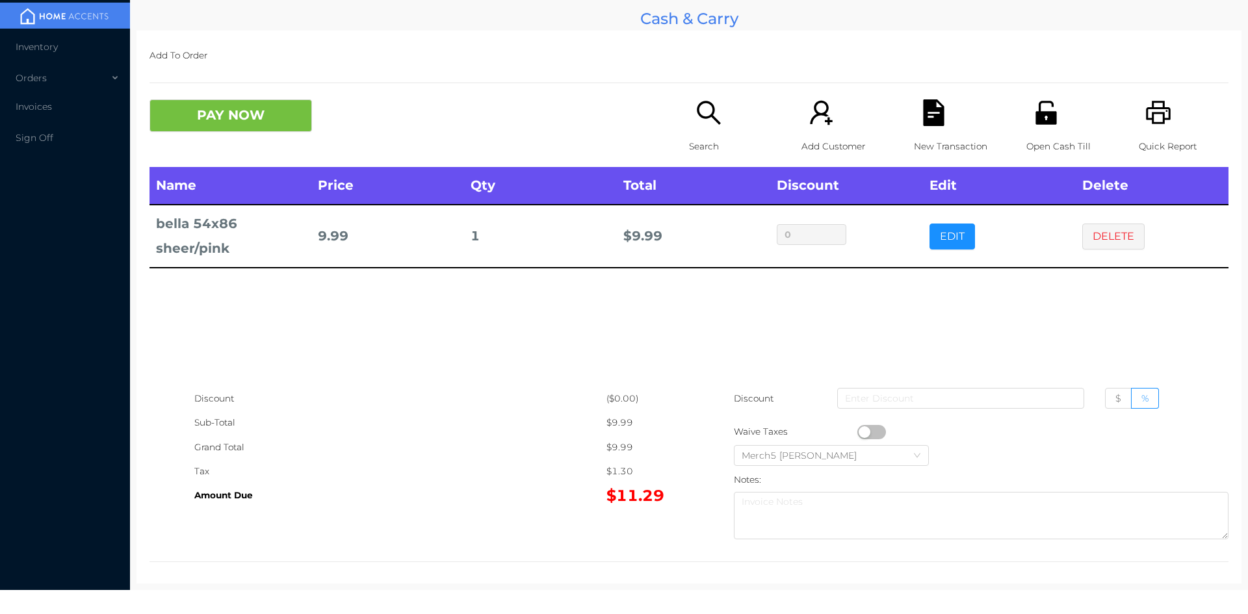
click at [286, 120] on button "PAY NOW" at bounding box center [230, 115] width 162 height 32
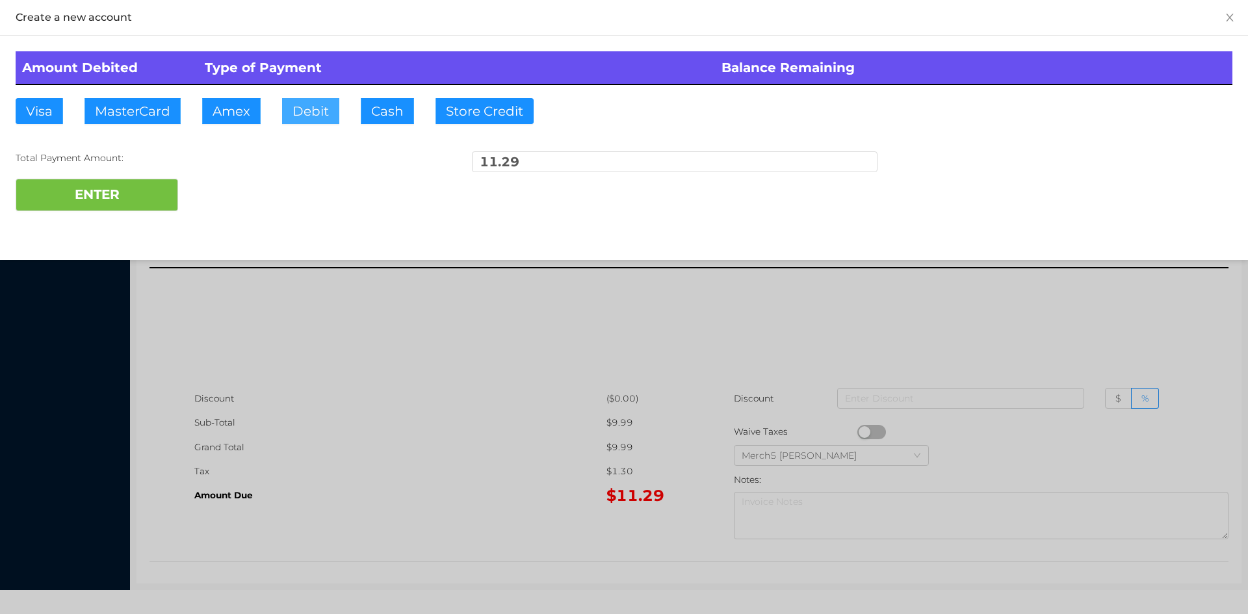
click at [314, 116] on button "Debit" at bounding box center [310, 111] width 57 height 26
click at [146, 190] on button "ENTER" at bounding box center [97, 195] width 162 height 32
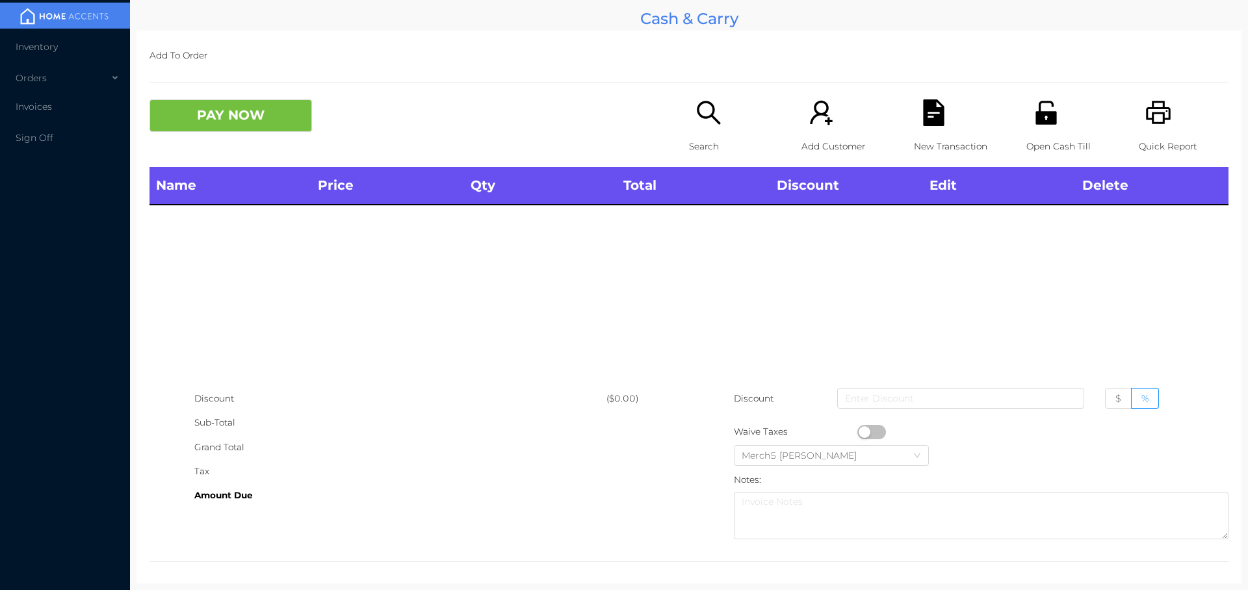
click at [1152, 113] on icon "icon: printer" at bounding box center [1158, 112] width 25 height 23
click at [695, 126] on icon "icon: search" at bounding box center [708, 112] width 27 height 27
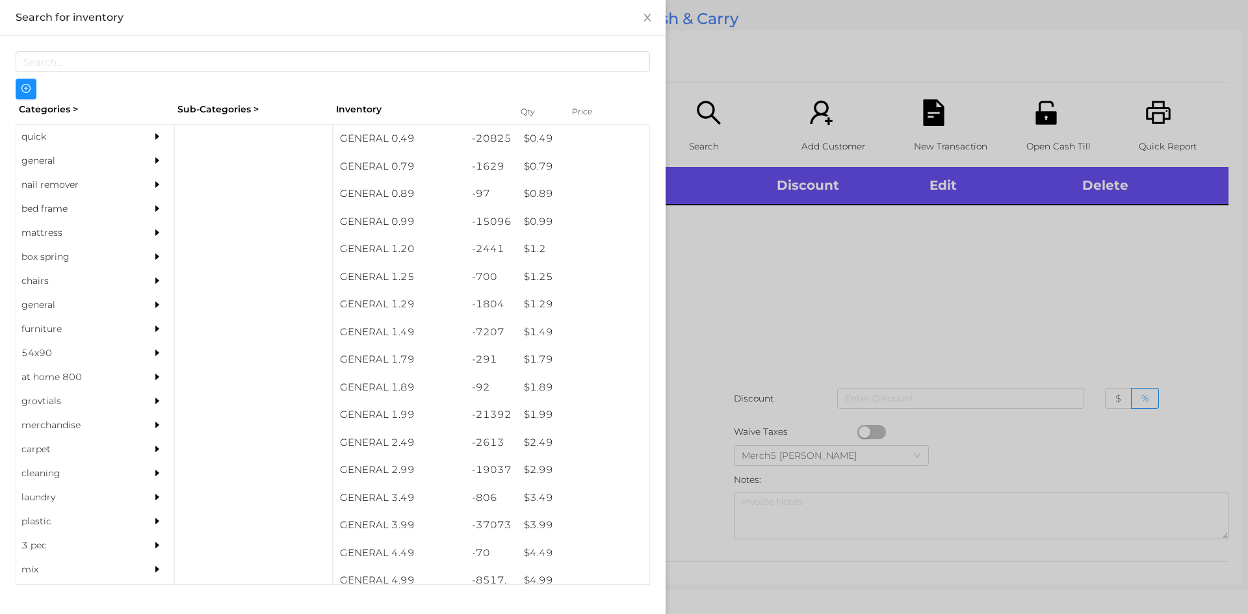
click at [153, 158] on icon "icon: caret-right" at bounding box center [157, 160] width 9 height 9
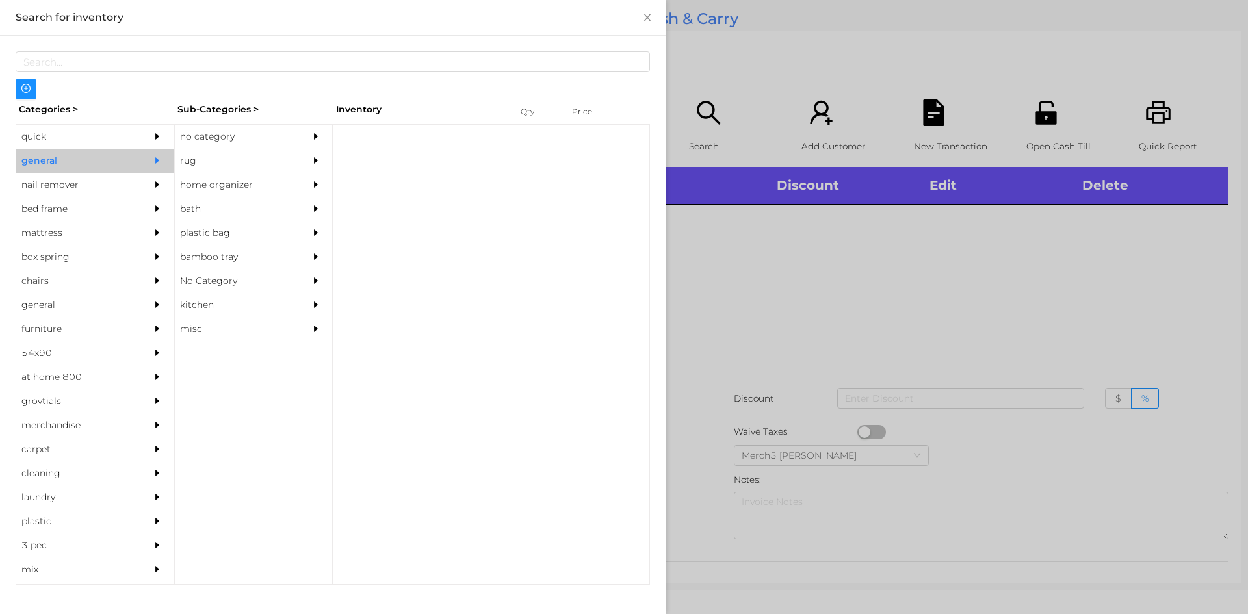
click at [244, 140] on div "no category" at bounding box center [234, 137] width 118 height 24
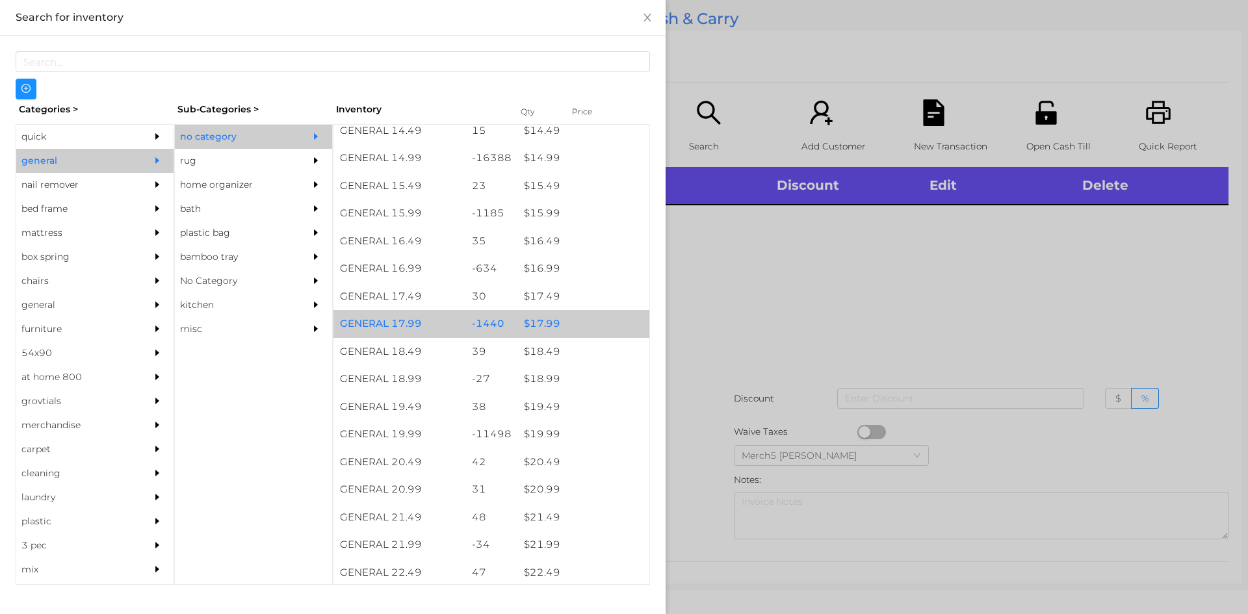
scroll to position [1430, 0]
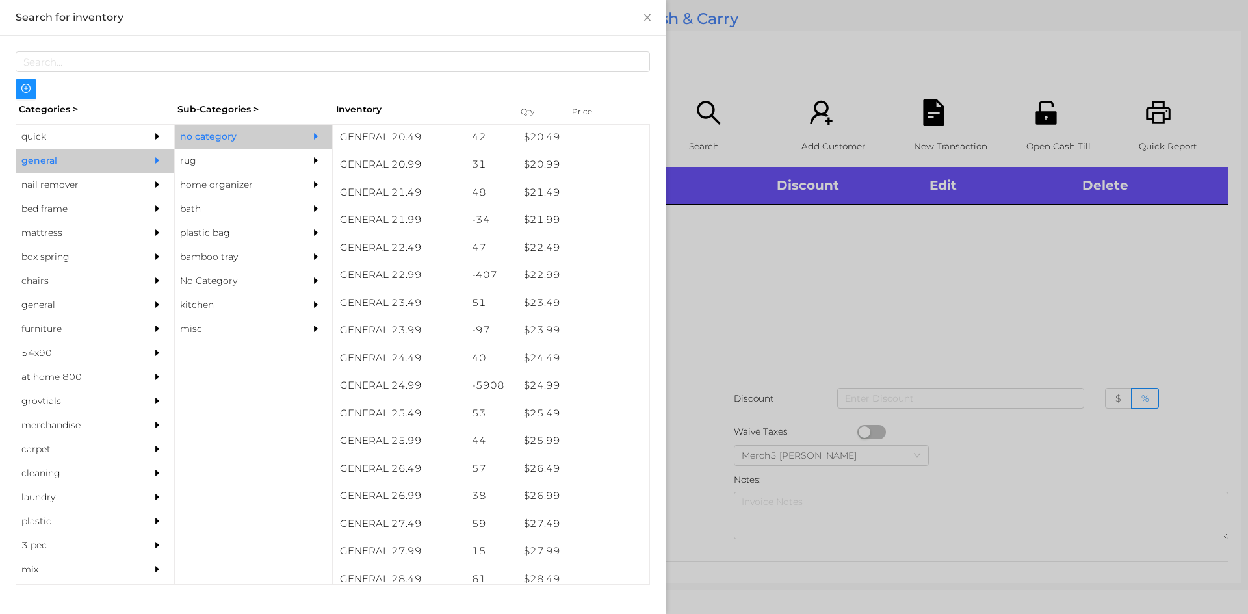
click at [973, 320] on div at bounding box center [624, 307] width 1248 height 614
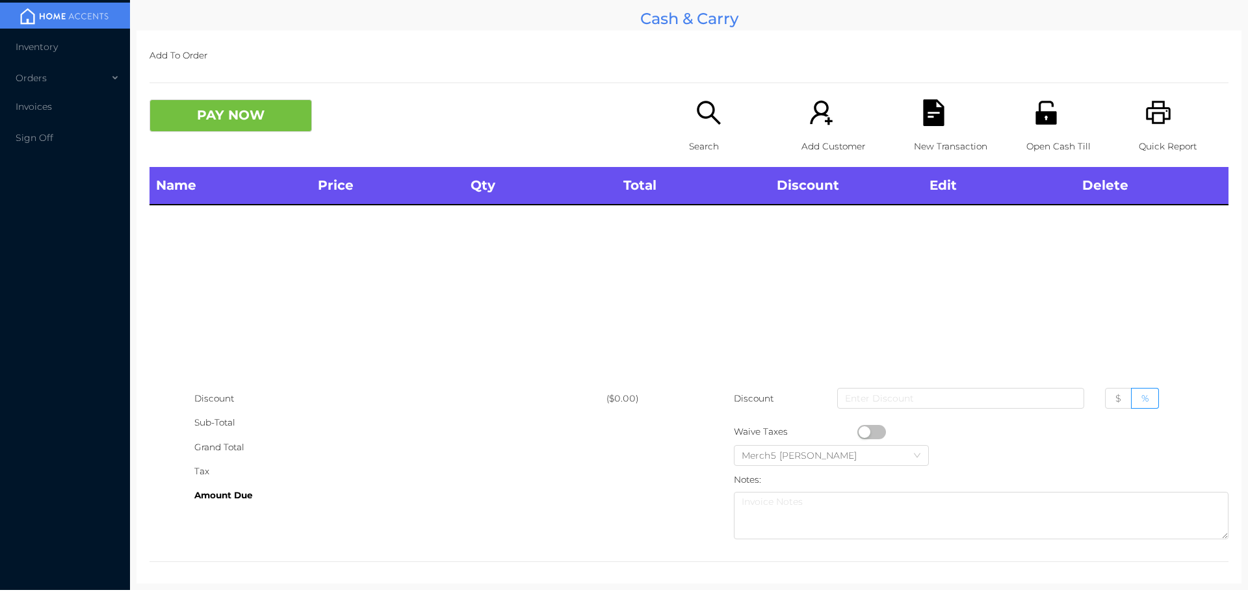
click at [727, 136] on p "Search" at bounding box center [734, 147] width 90 height 24
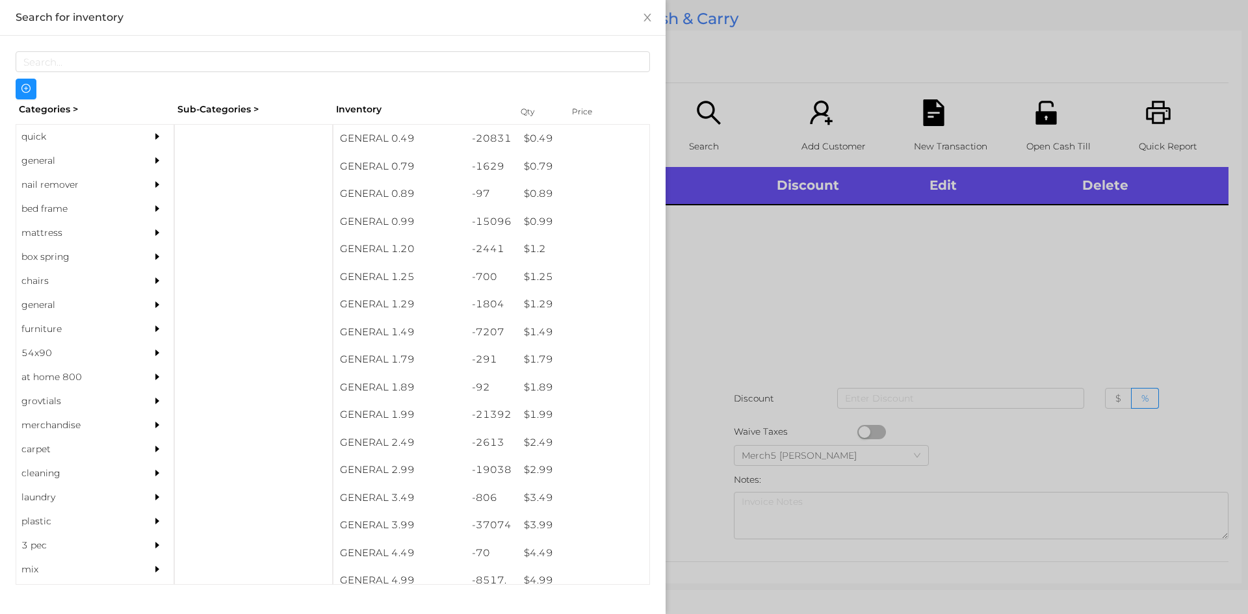
click at [1003, 318] on div at bounding box center [624, 307] width 1248 height 614
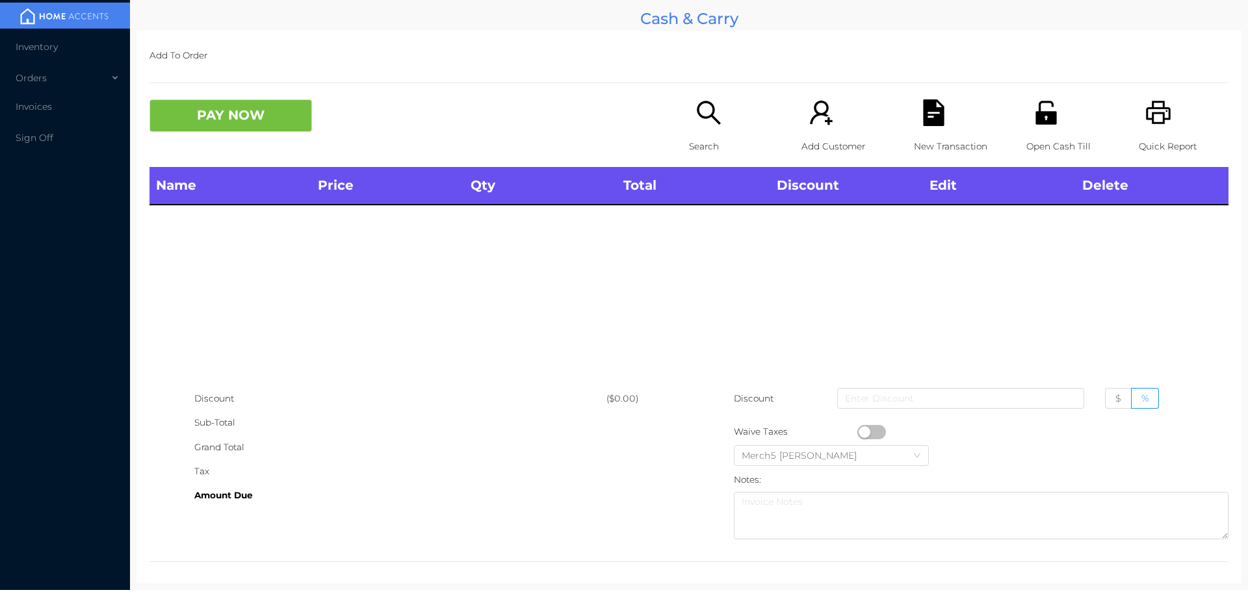
click at [719, 129] on div "Search" at bounding box center [734, 133] width 90 height 68
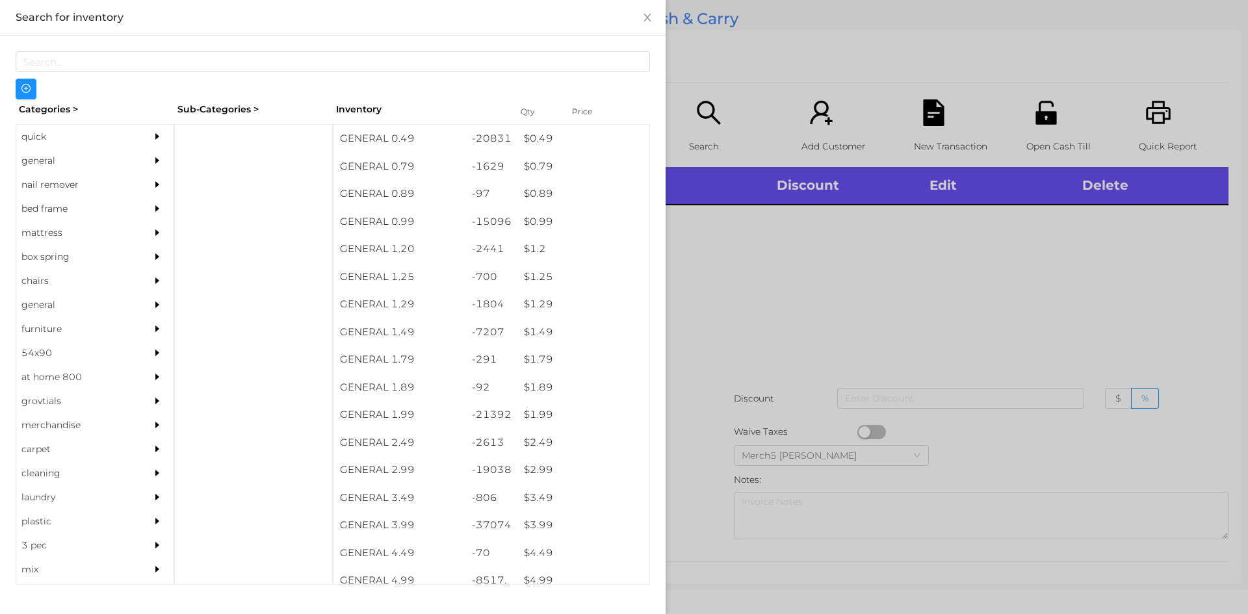
click at [122, 159] on div "general" at bounding box center [75, 161] width 118 height 24
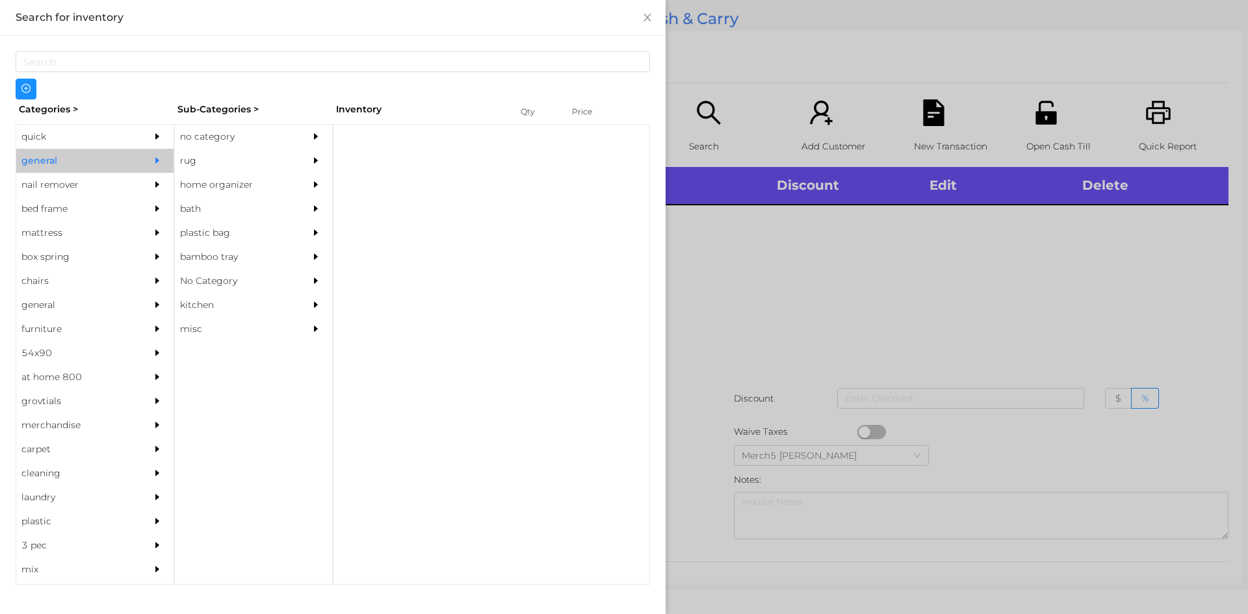
click at [261, 125] on div "no category" at bounding box center [234, 137] width 118 height 24
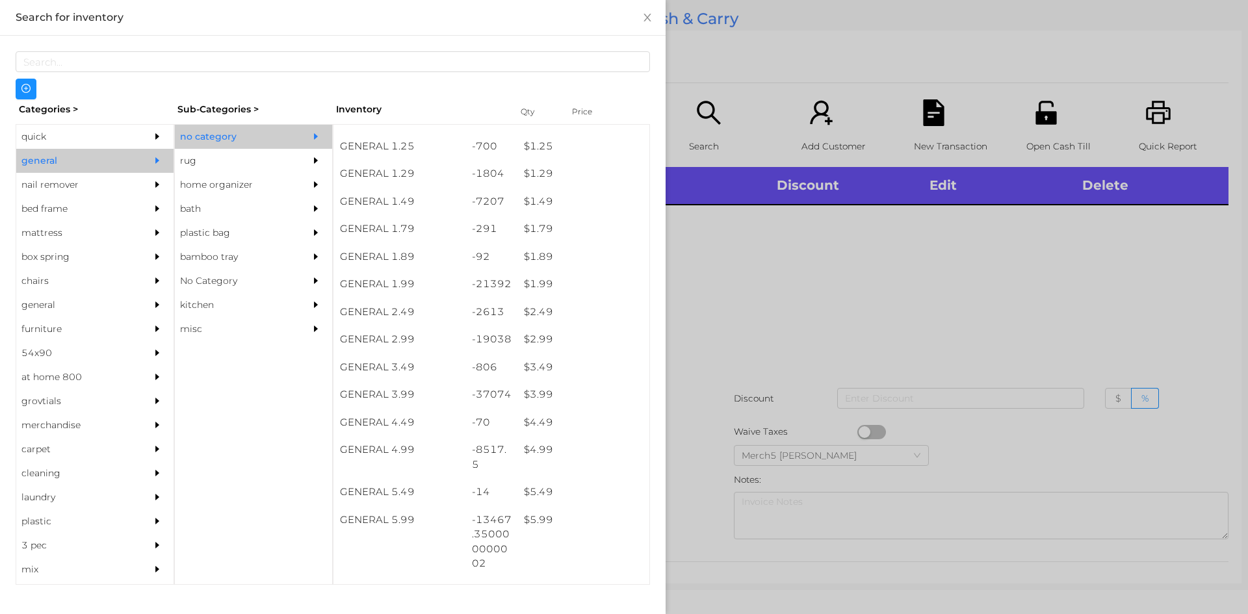
scroll to position [130, 0]
click at [764, 277] on div at bounding box center [624, 307] width 1248 height 614
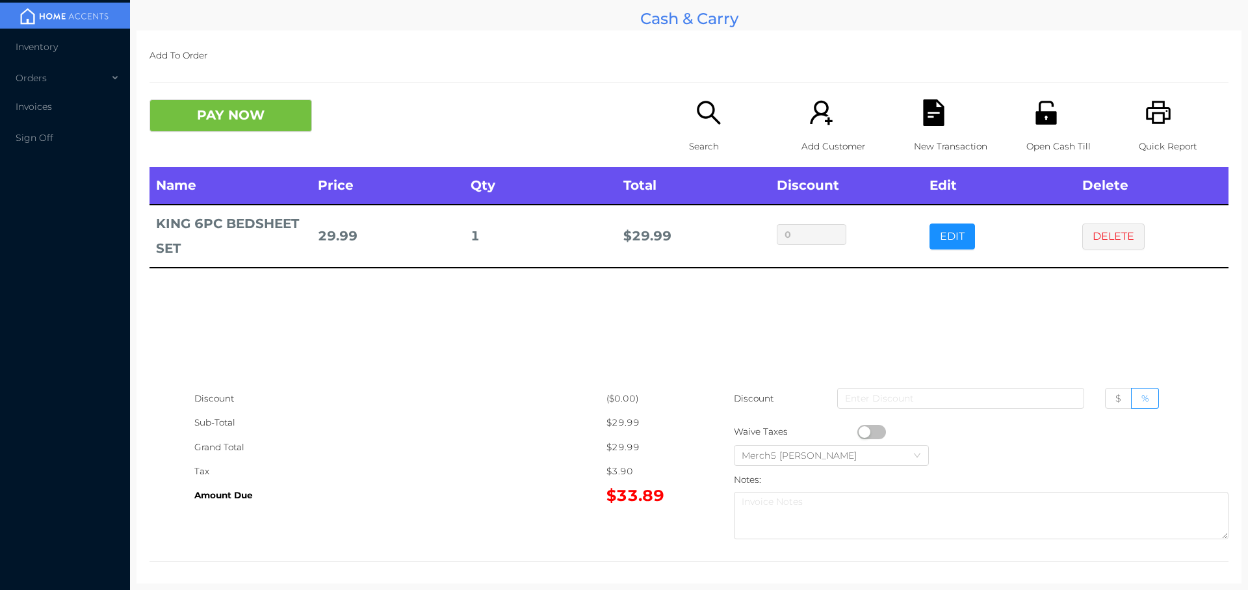
click at [713, 104] on icon "icon: search" at bounding box center [708, 112] width 27 height 27
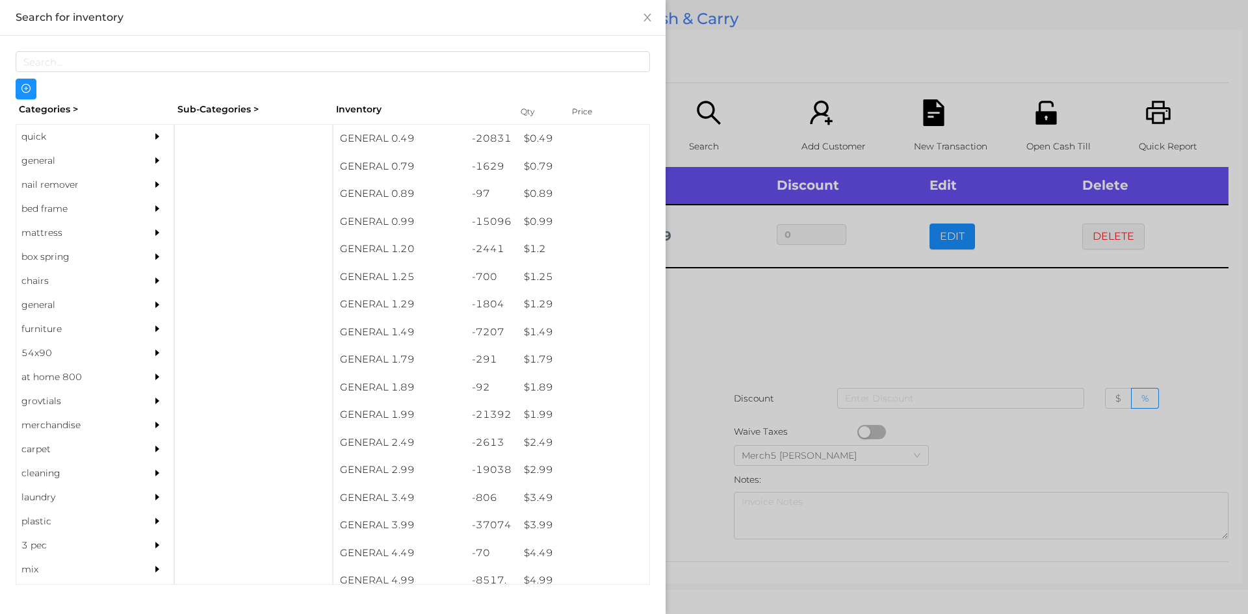
click at [124, 161] on div "general" at bounding box center [75, 161] width 118 height 24
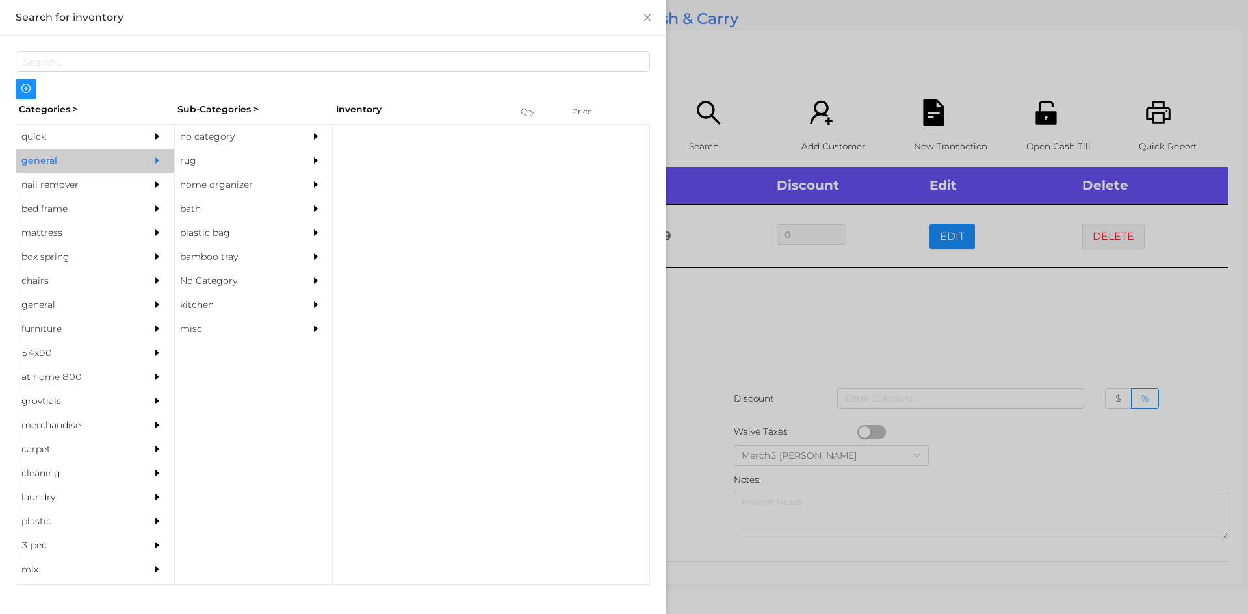
click at [248, 144] on div "no category" at bounding box center [234, 137] width 118 height 24
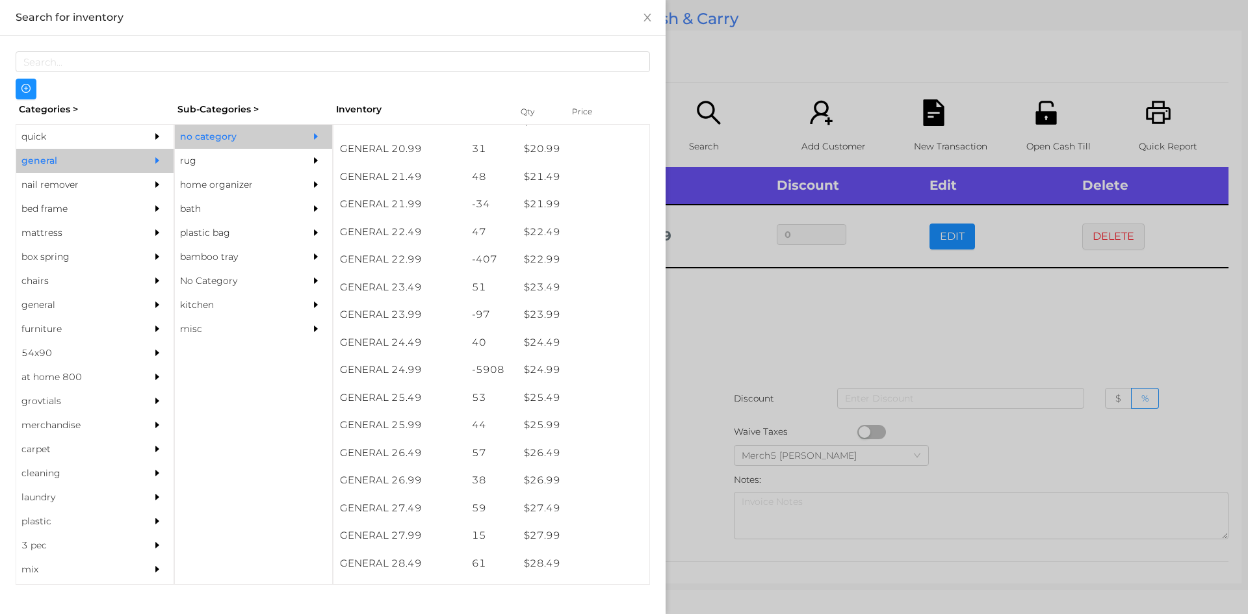
scroll to position [1451, 0]
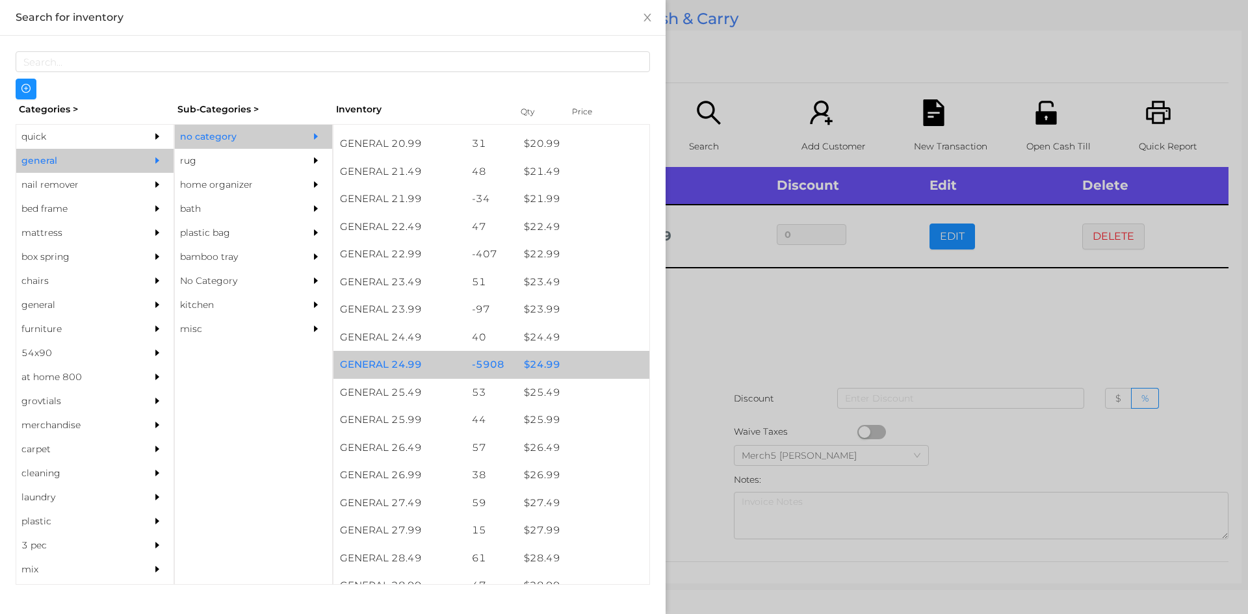
click at [602, 367] on div "$ 24.99" at bounding box center [583, 365] width 132 height 28
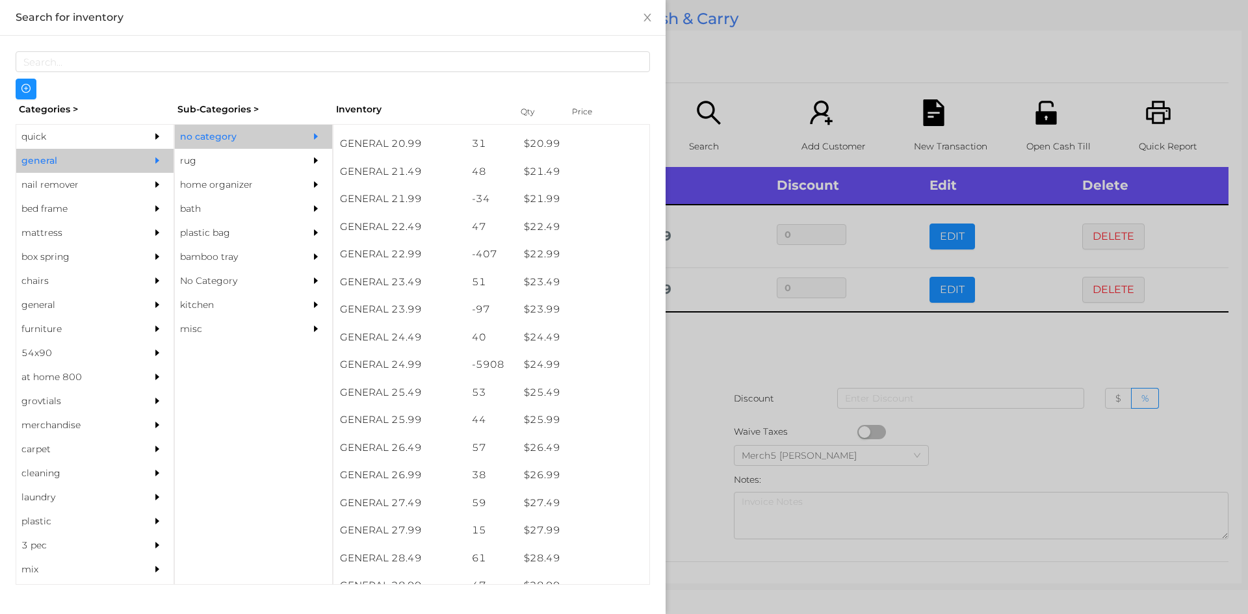
click at [766, 367] on div at bounding box center [624, 307] width 1248 height 614
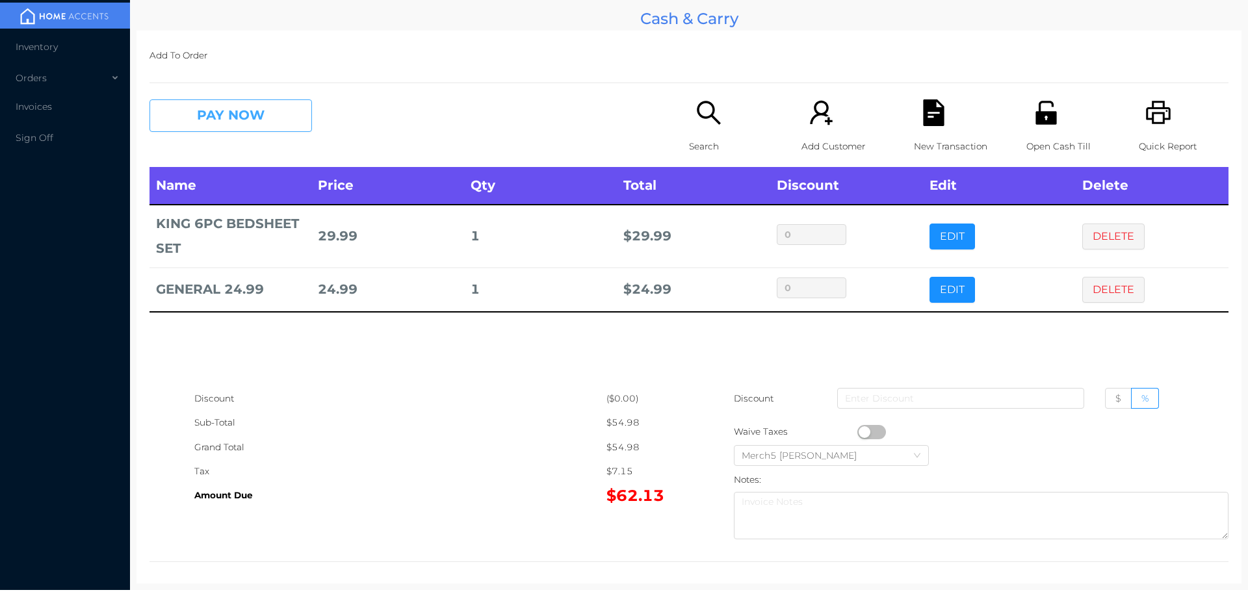
click at [278, 105] on button "PAY NOW" at bounding box center [230, 115] width 162 height 32
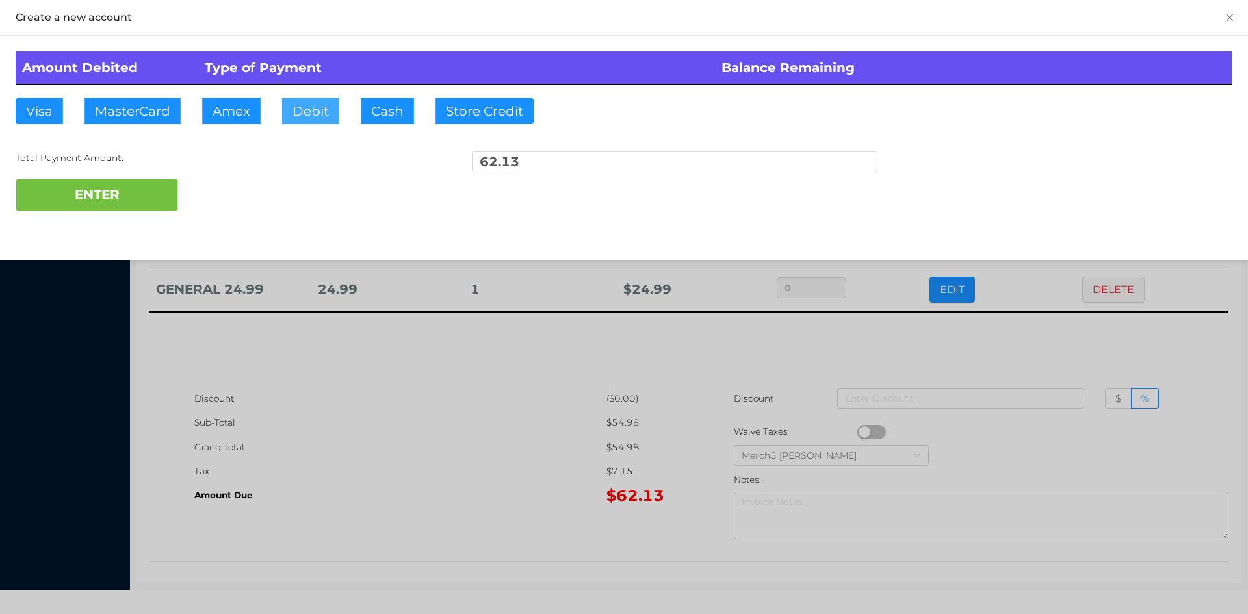
click at [328, 114] on button "Debit" at bounding box center [310, 111] width 57 height 26
click at [139, 190] on button "ENTER" at bounding box center [97, 195] width 162 height 32
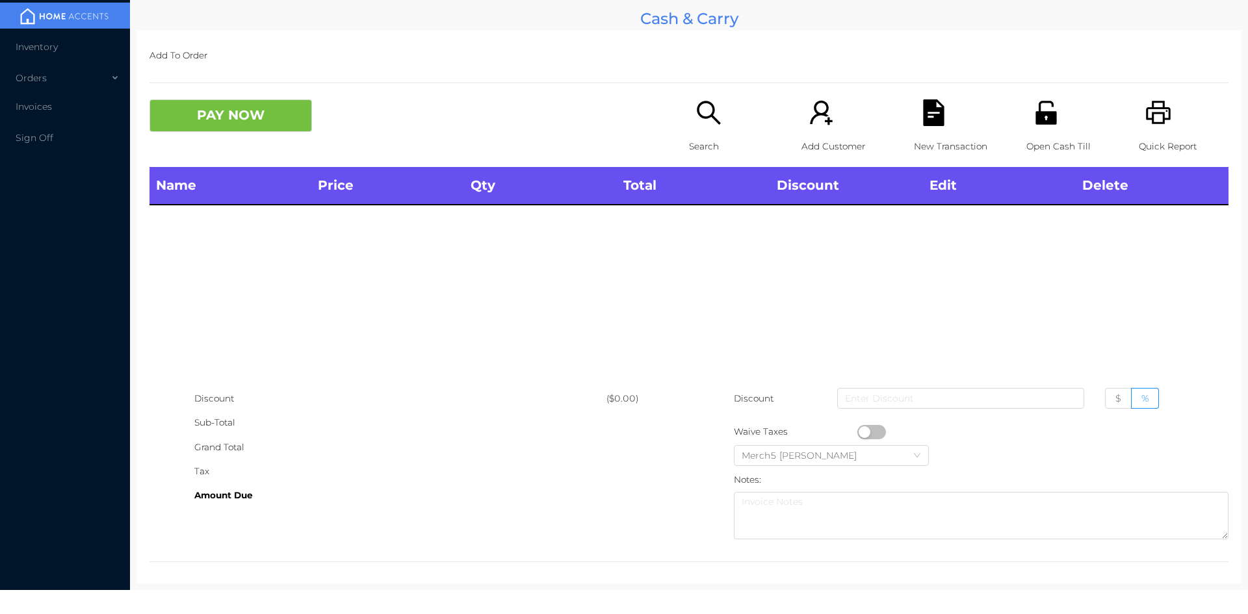
click at [698, 117] on icon "icon: search" at bounding box center [708, 112] width 23 height 23
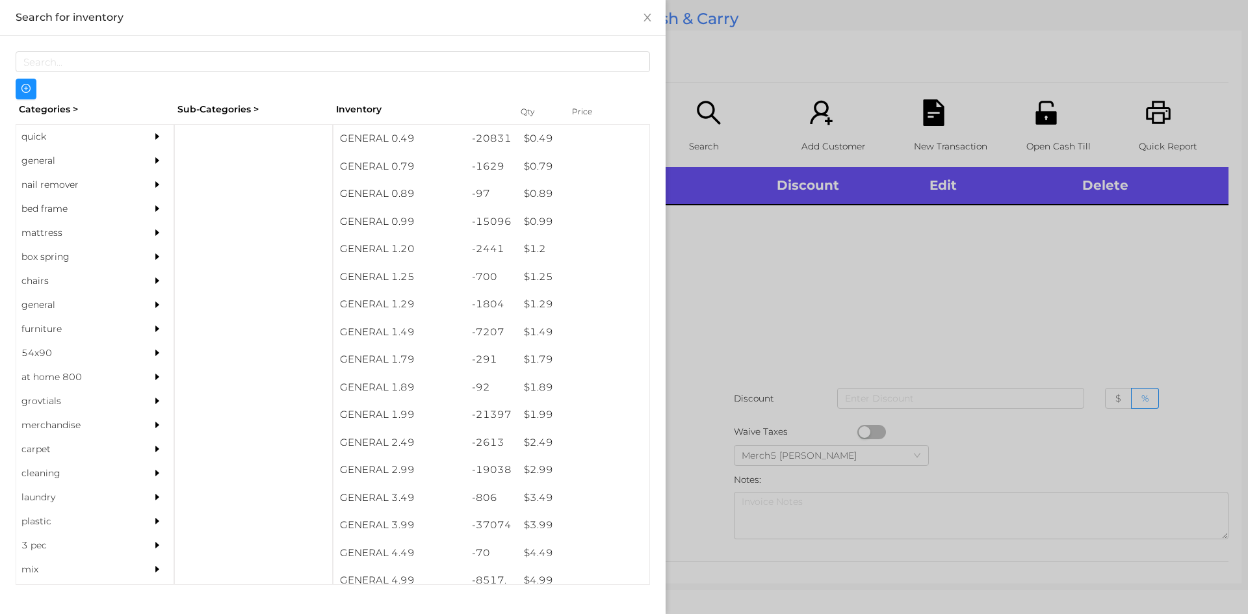
click at [153, 158] on icon "icon: caret-right" at bounding box center [157, 160] width 9 height 9
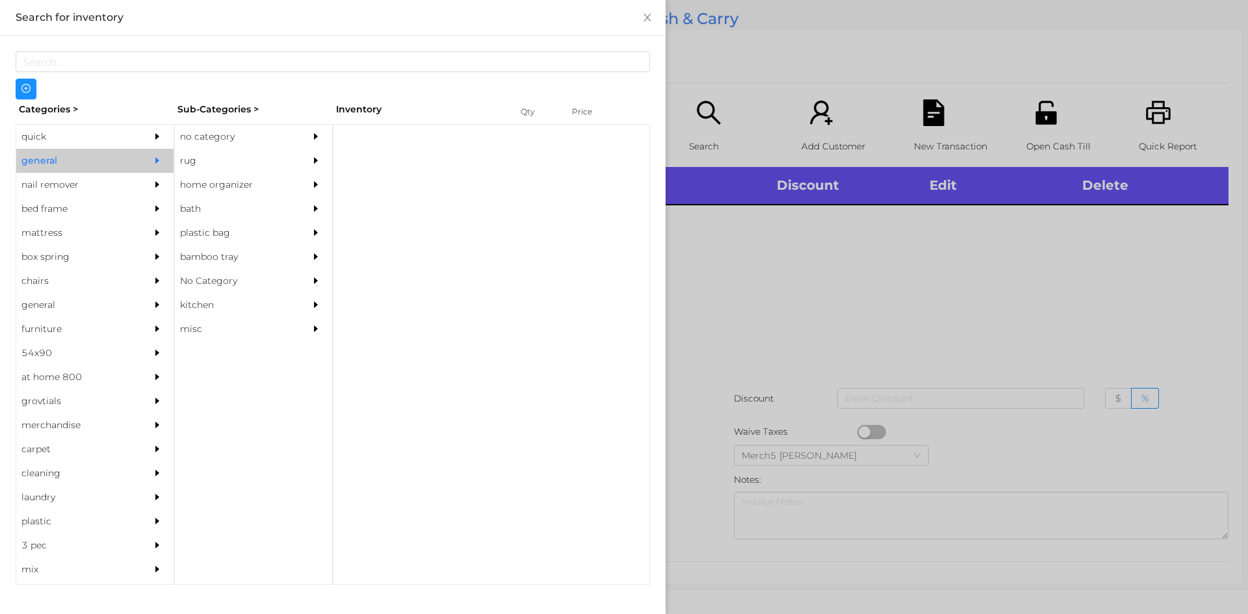
click at [271, 139] on div "no category" at bounding box center [234, 137] width 118 height 24
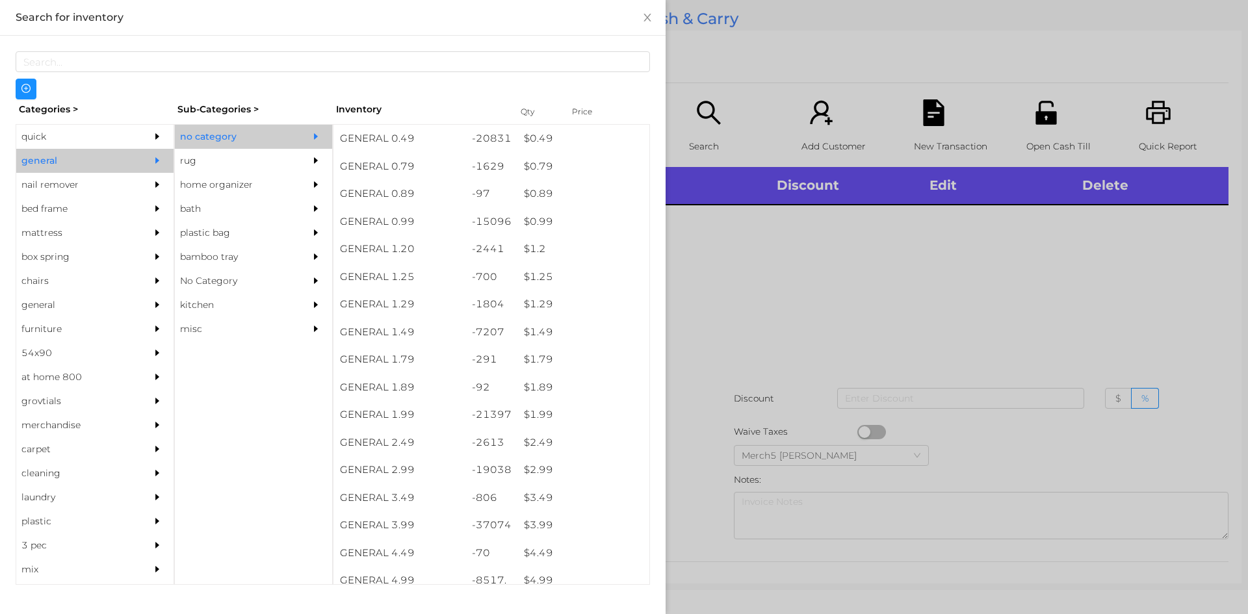
click at [861, 331] on div at bounding box center [624, 307] width 1248 height 614
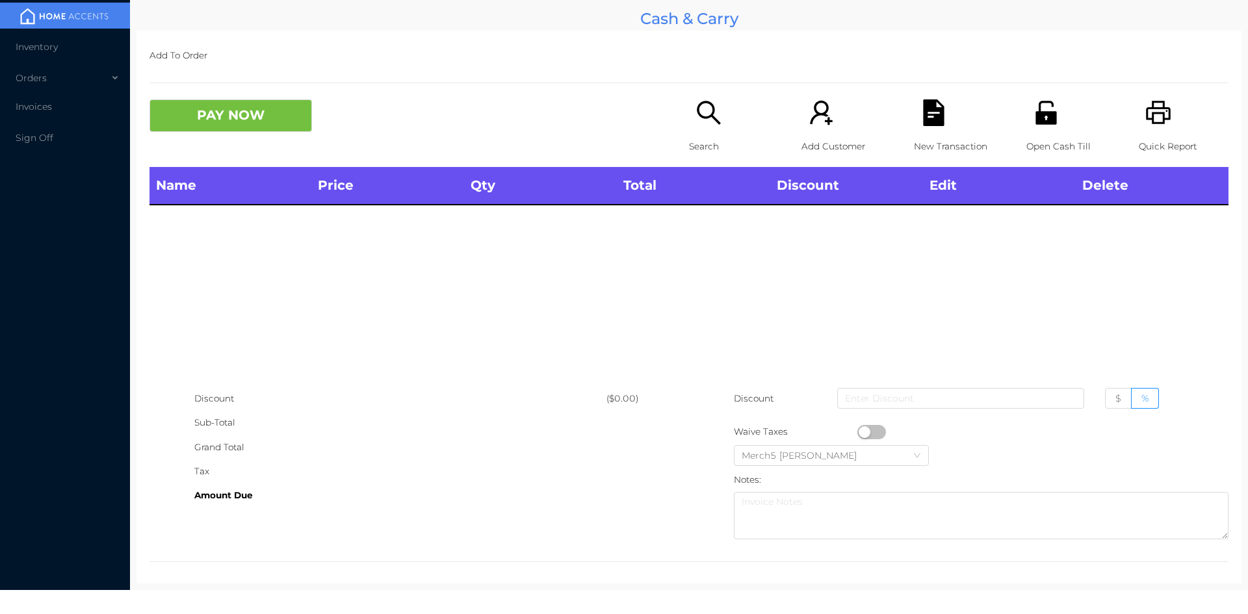
drag, startPoint x: 701, startPoint y: 113, endPoint x: 703, endPoint y: 123, distance: 10.7
click at [703, 123] on icon "icon: search" at bounding box center [708, 112] width 27 height 27
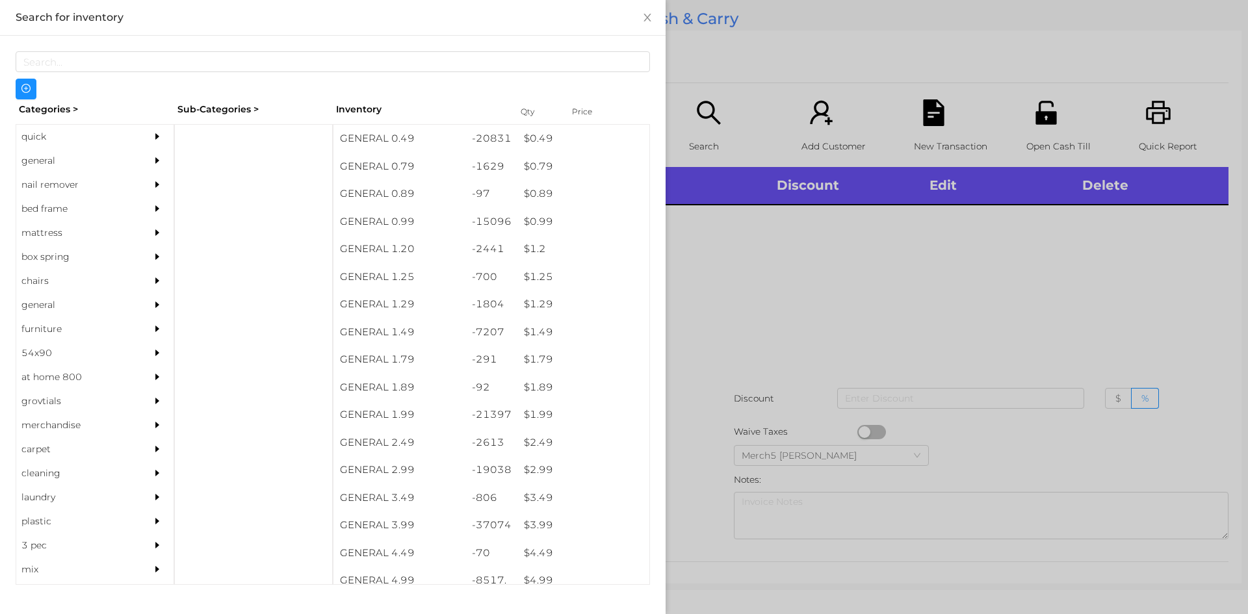
click at [935, 298] on div at bounding box center [624, 307] width 1248 height 614
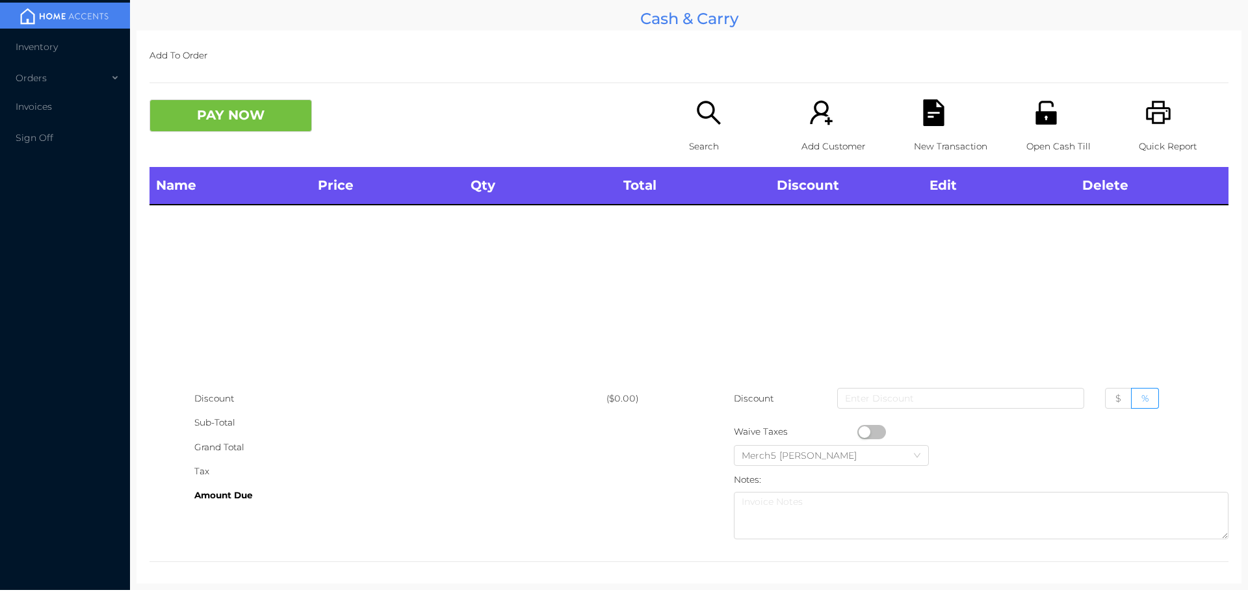
click at [695, 118] on icon "icon: search" at bounding box center [708, 112] width 27 height 27
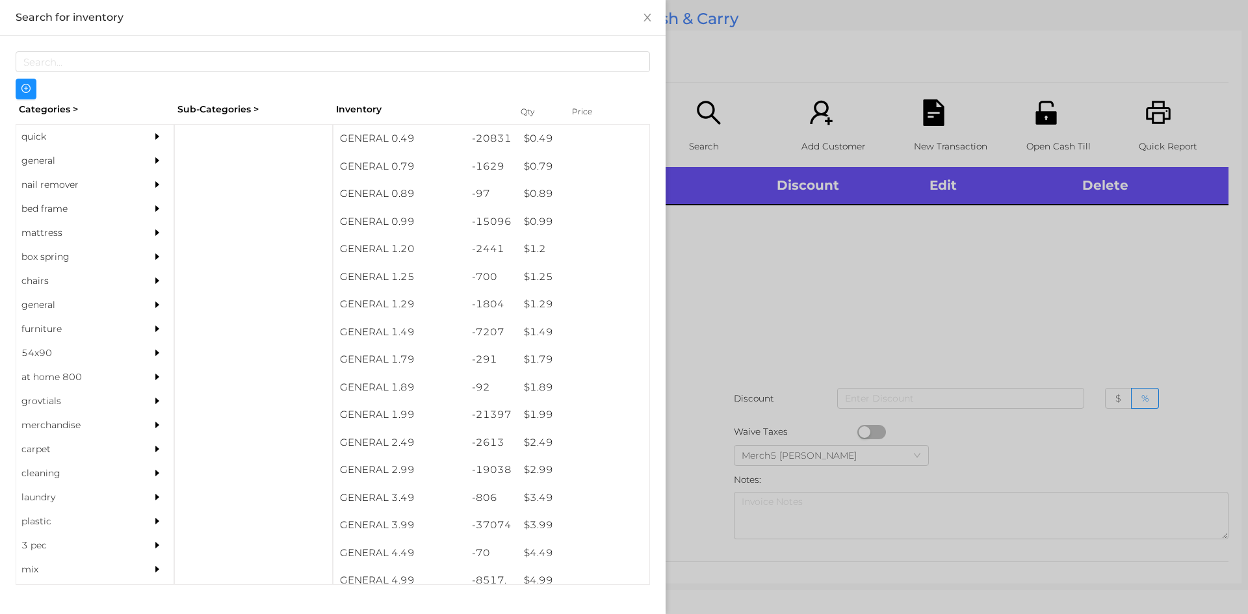
click at [127, 168] on div "general" at bounding box center [75, 161] width 118 height 24
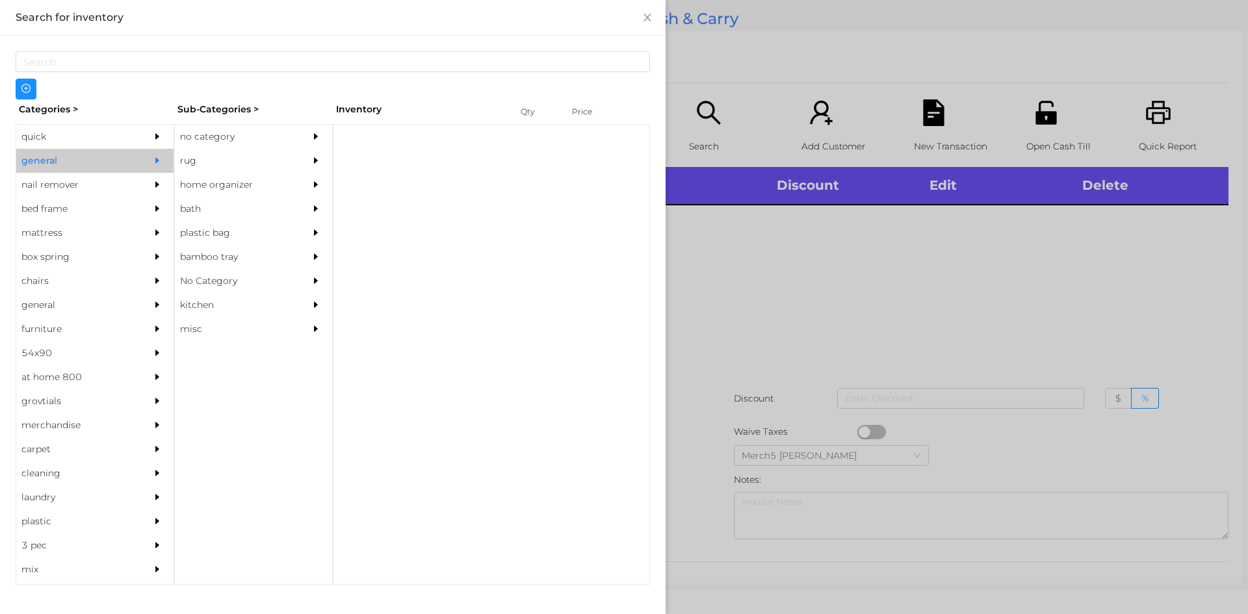
click at [299, 136] on div "no category" at bounding box center [253, 137] width 157 height 24
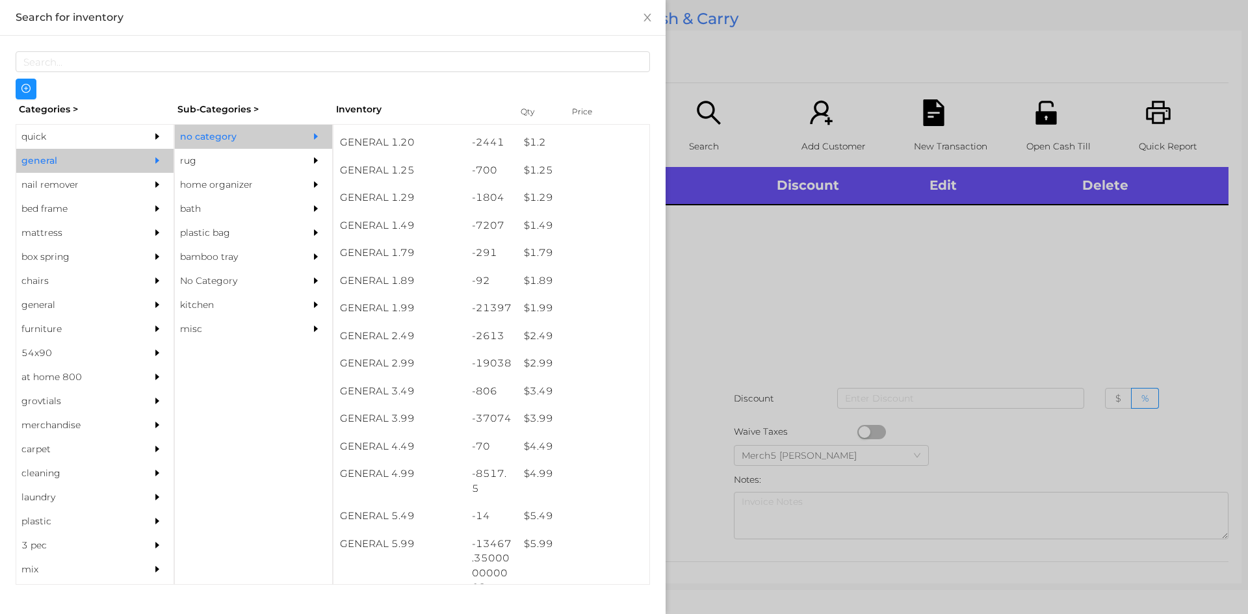
scroll to position [130, 0]
click at [1009, 225] on div at bounding box center [624, 307] width 1248 height 614
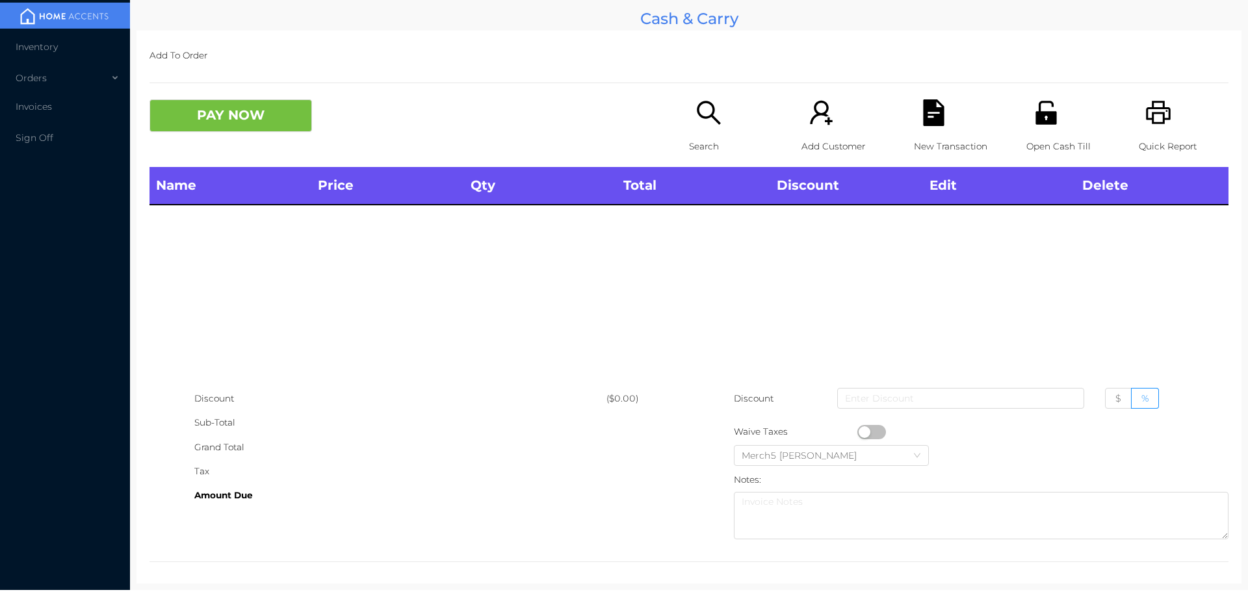
click at [1145, 110] on icon "icon: printer" at bounding box center [1158, 112] width 27 height 27
click at [725, 119] on div "Search" at bounding box center [734, 133] width 90 height 68
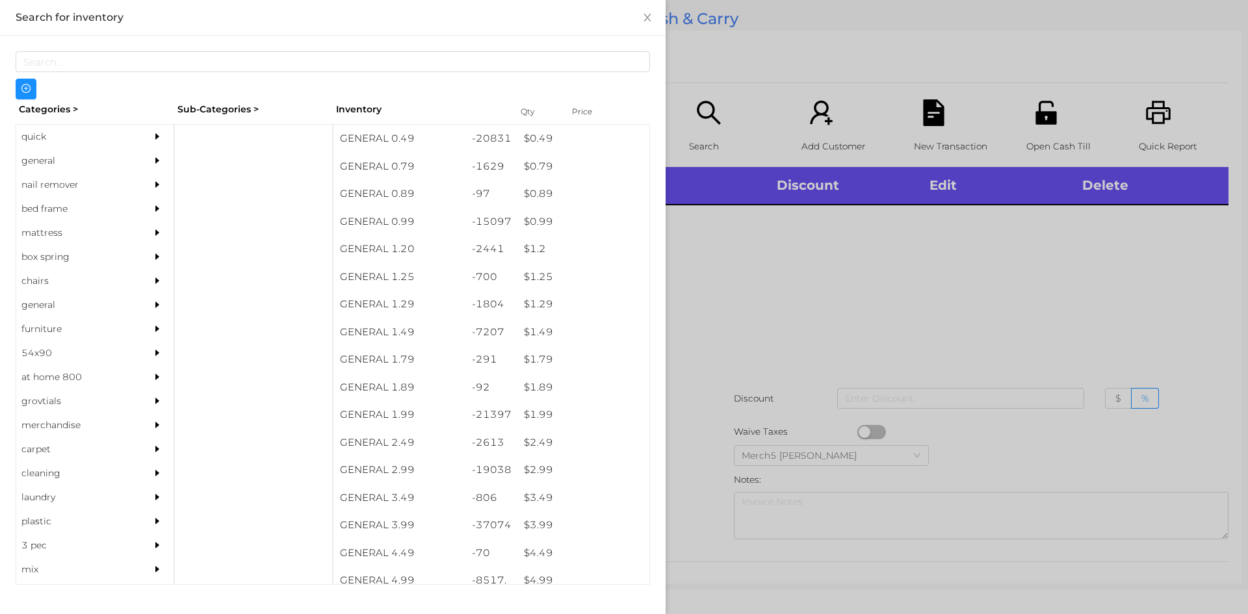
click at [133, 161] on div "general" at bounding box center [94, 161] width 157 height 24
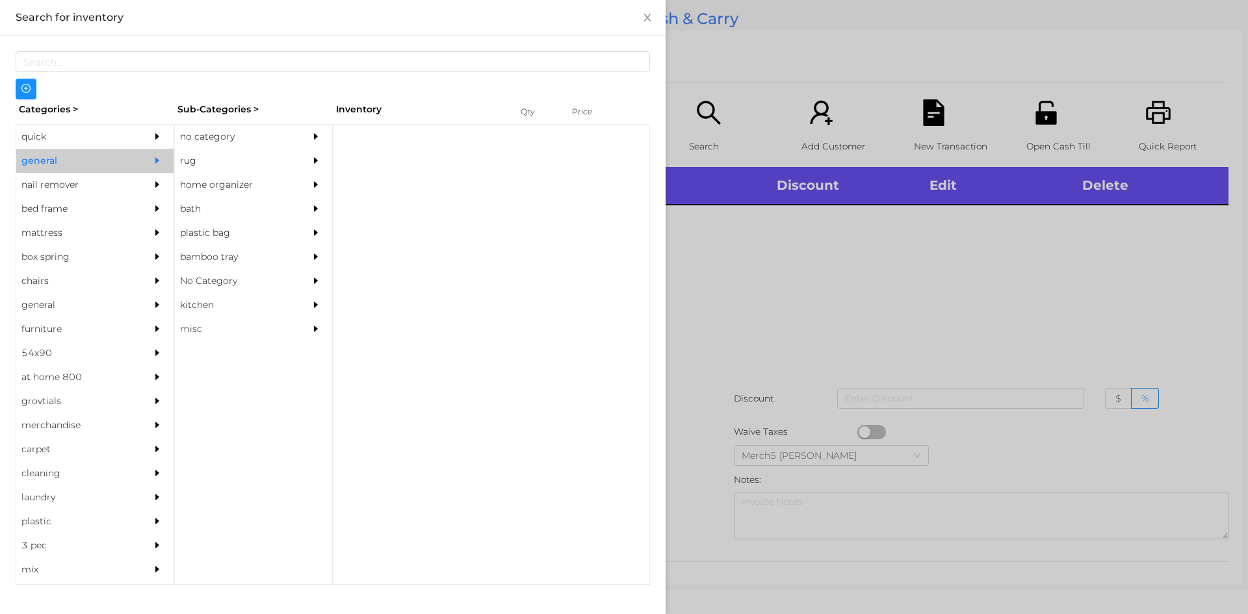
click at [268, 134] on div "no category" at bounding box center [234, 137] width 118 height 24
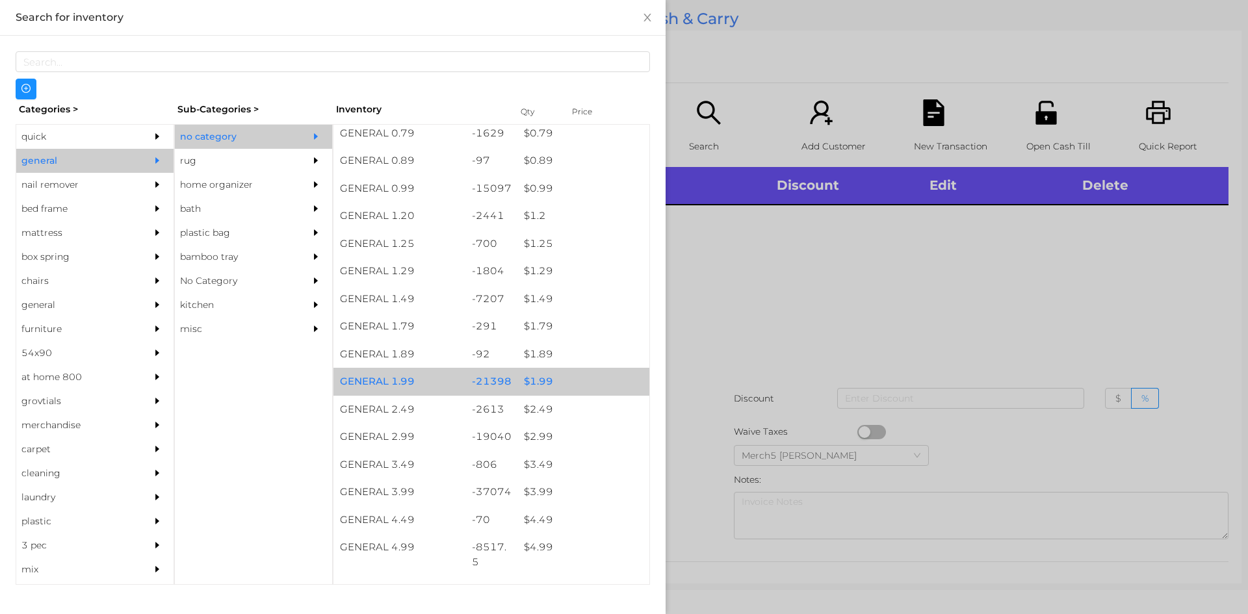
scroll to position [0, 0]
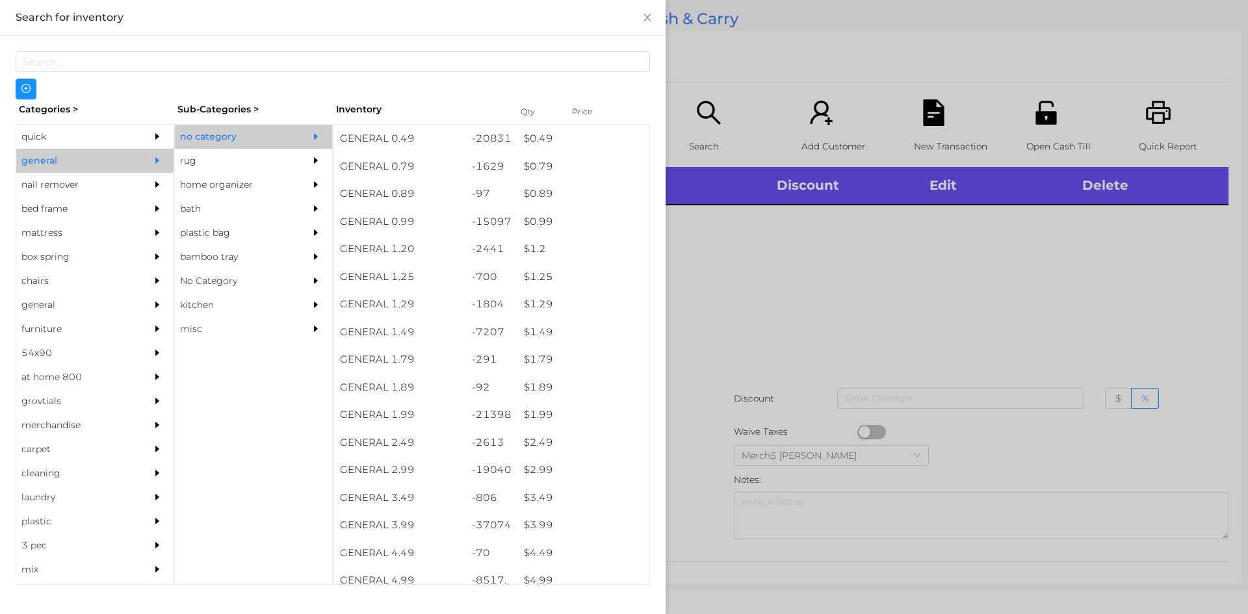
click at [786, 309] on div at bounding box center [624, 307] width 1248 height 614
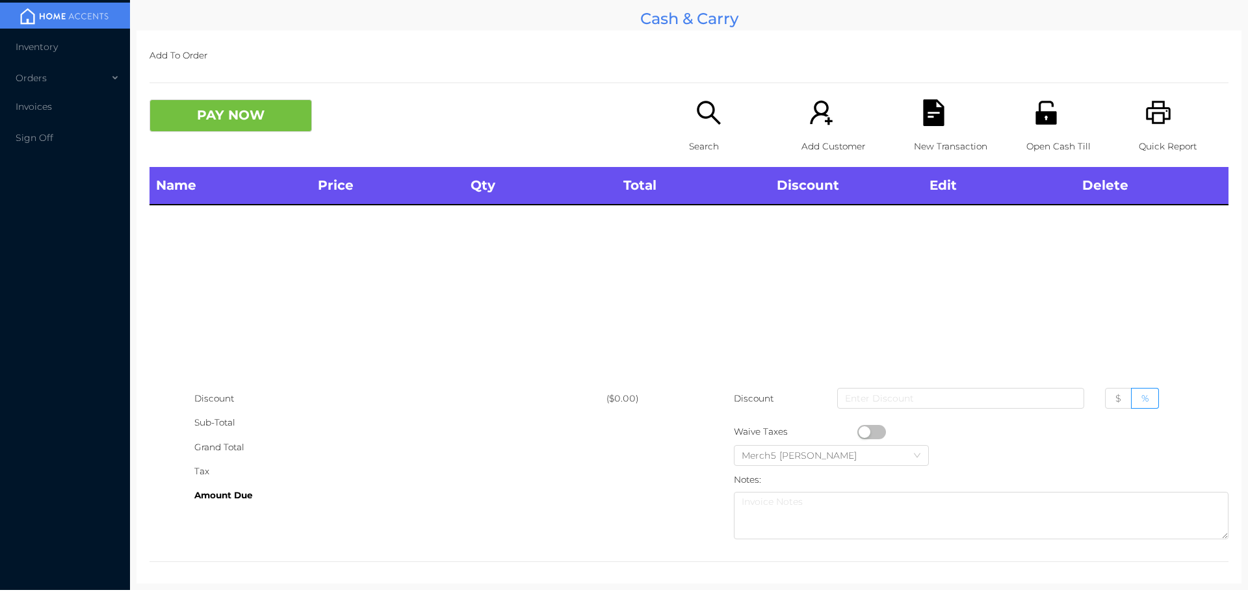
click at [723, 133] on div "Search" at bounding box center [734, 133] width 90 height 68
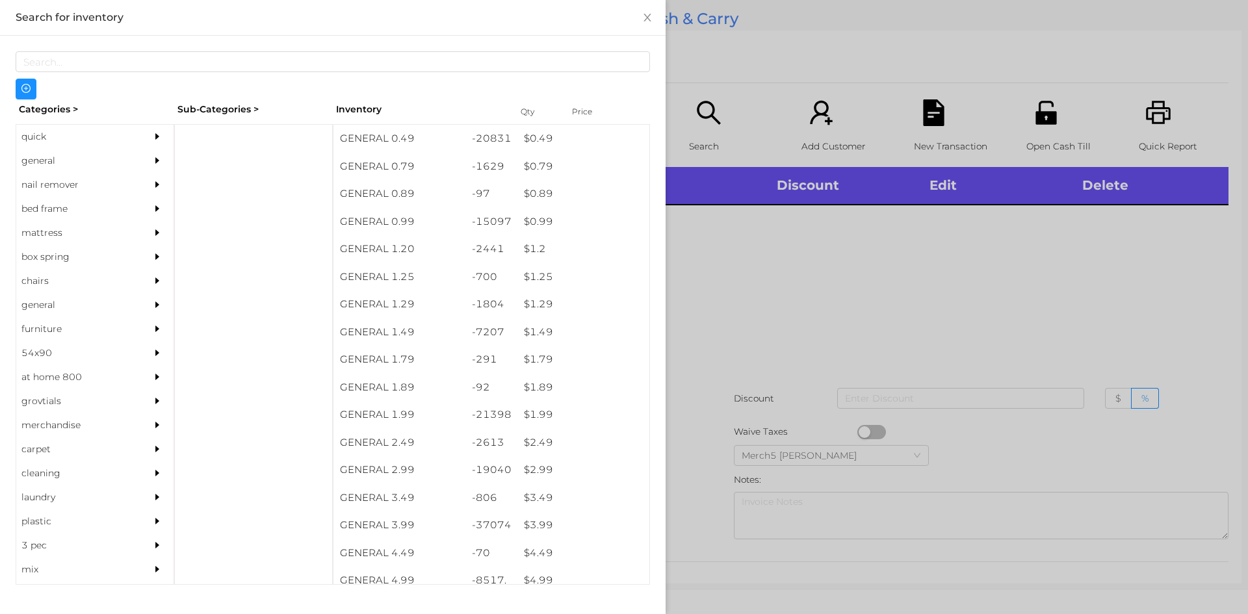
click at [821, 278] on div at bounding box center [624, 307] width 1248 height 614
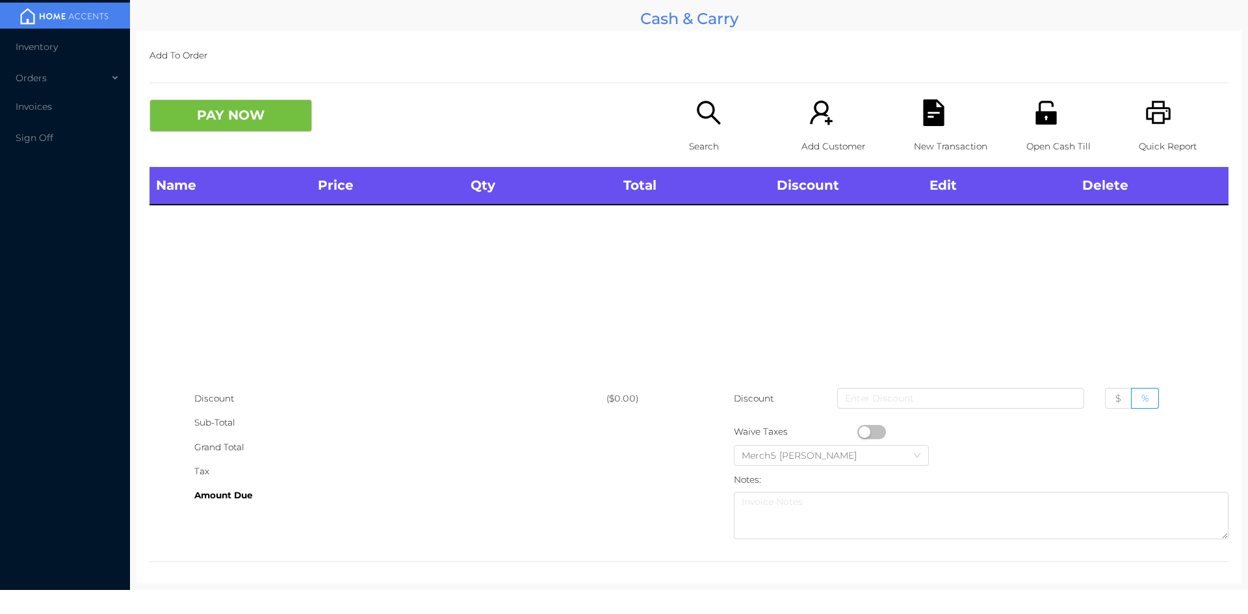
click at [703, 112] on icon "icon: search" at bounding box center [708, 112] width 27 height 27
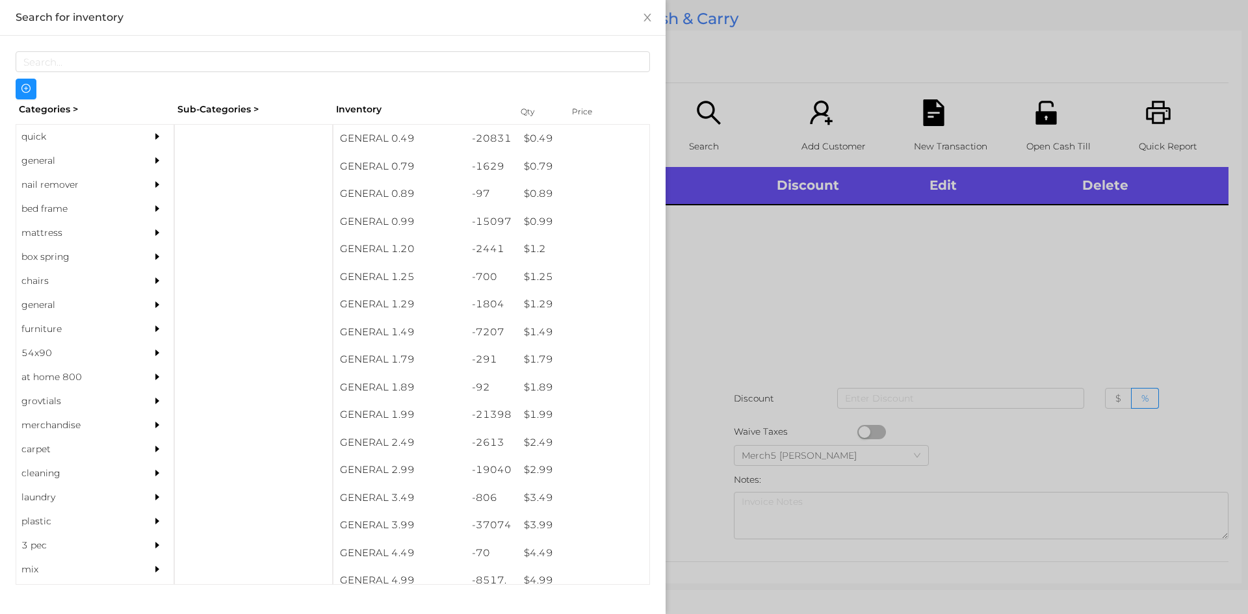
click at [987, 348] on div at bounding box center [624, 307] width 1248 height 614
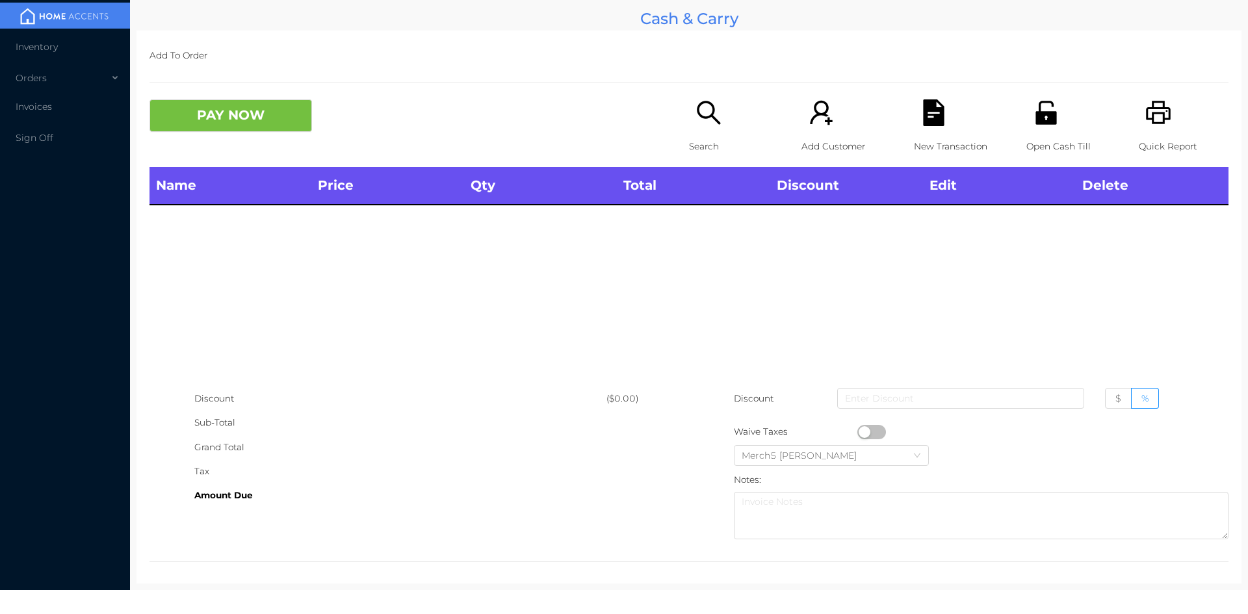
click at [717, 121] on icon "icon: search" at bounding box center [708, 112] width 27 height 27
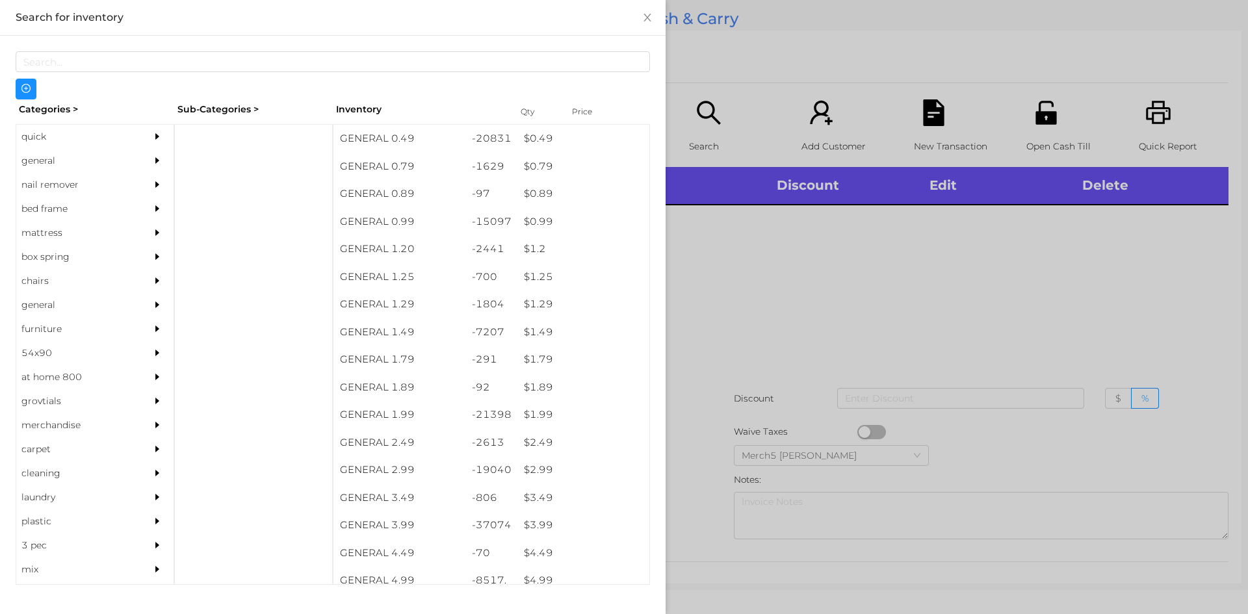
click at [1054, 330] on div at bounding box center [624, 307] width 1248 height 614
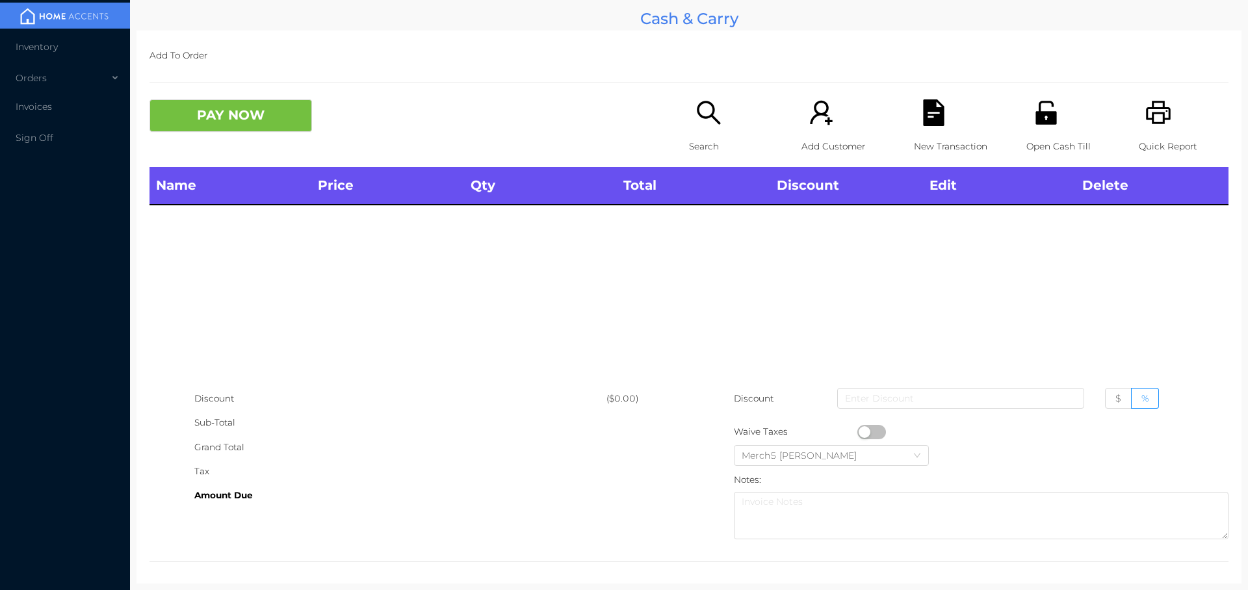
click at [697, 130] on div "Search" at bounding box center [734, 133] width 90 height 68
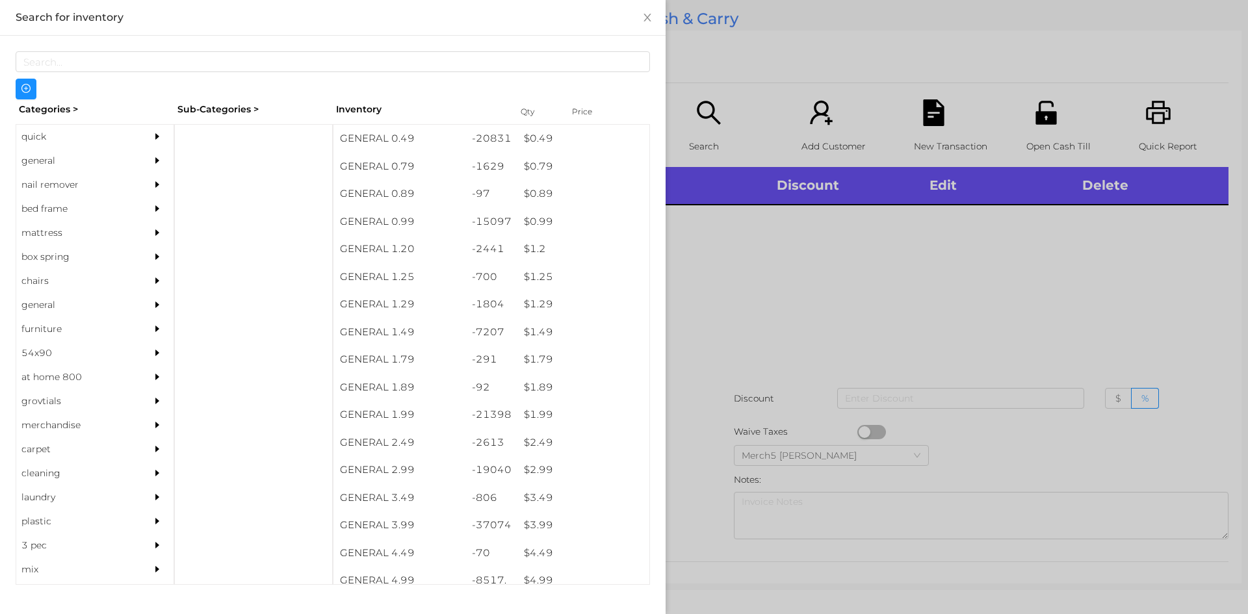
click at [153, 164] on icon "icon: caret-right" at bounding box center [157, 160] width 9 height 9
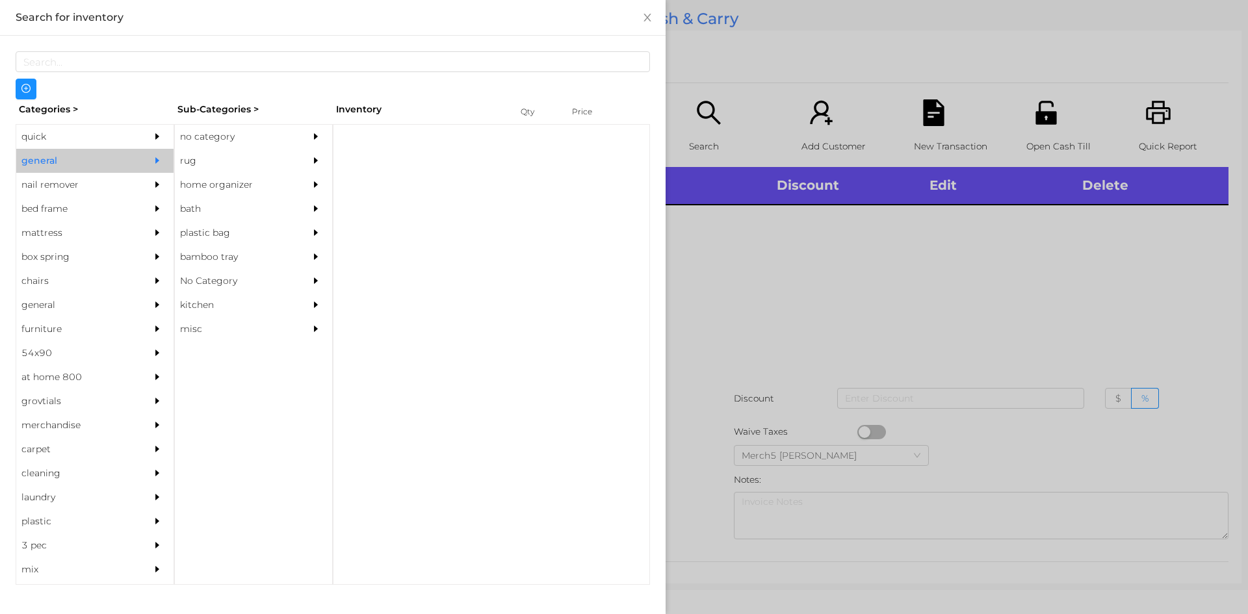
click at [300, 149] on div "rug" at bounding box center [253, 161] width 157 height 24
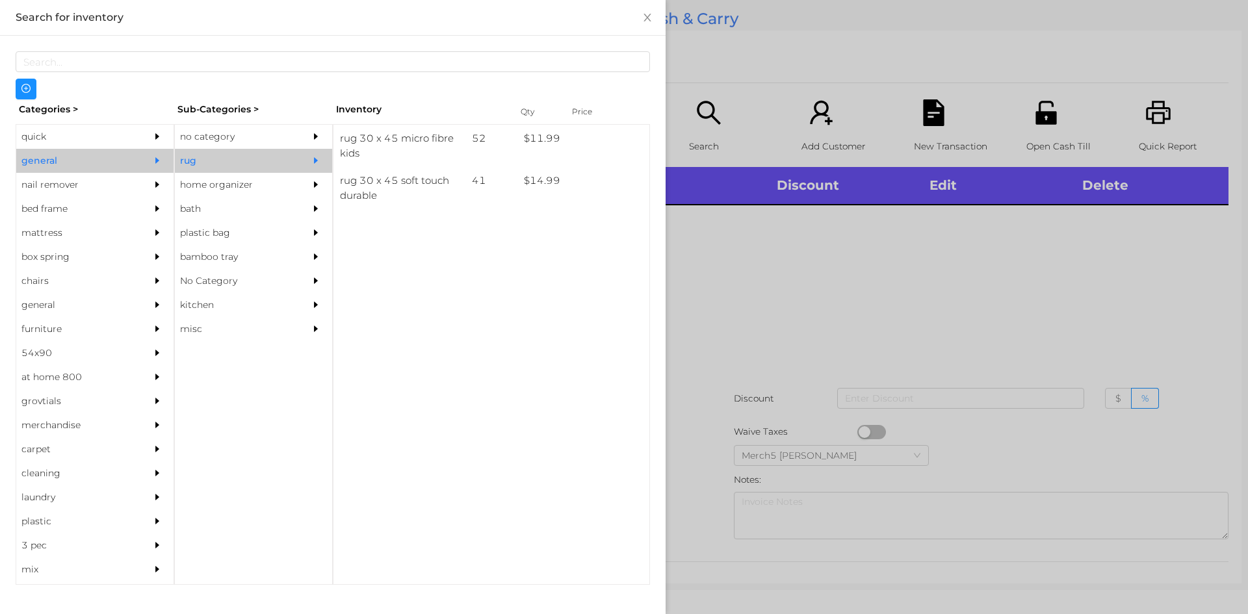
click at [275, 136] on div "no category" at bounding box center [234, 137] width 118 height 24
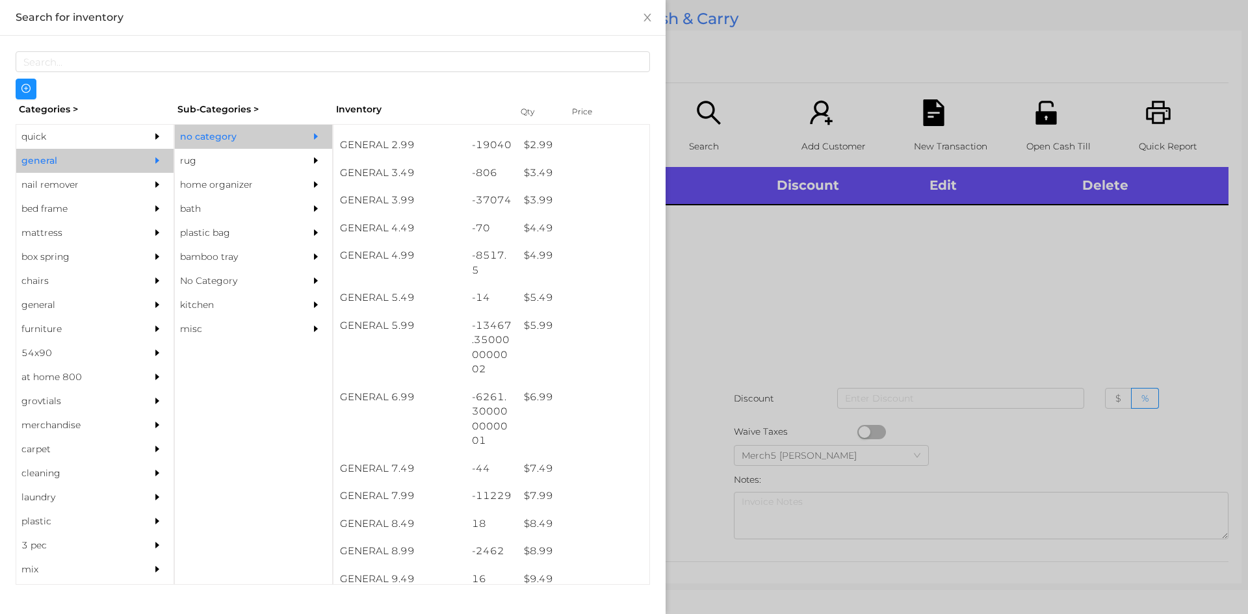
scroll to position [455, 0]
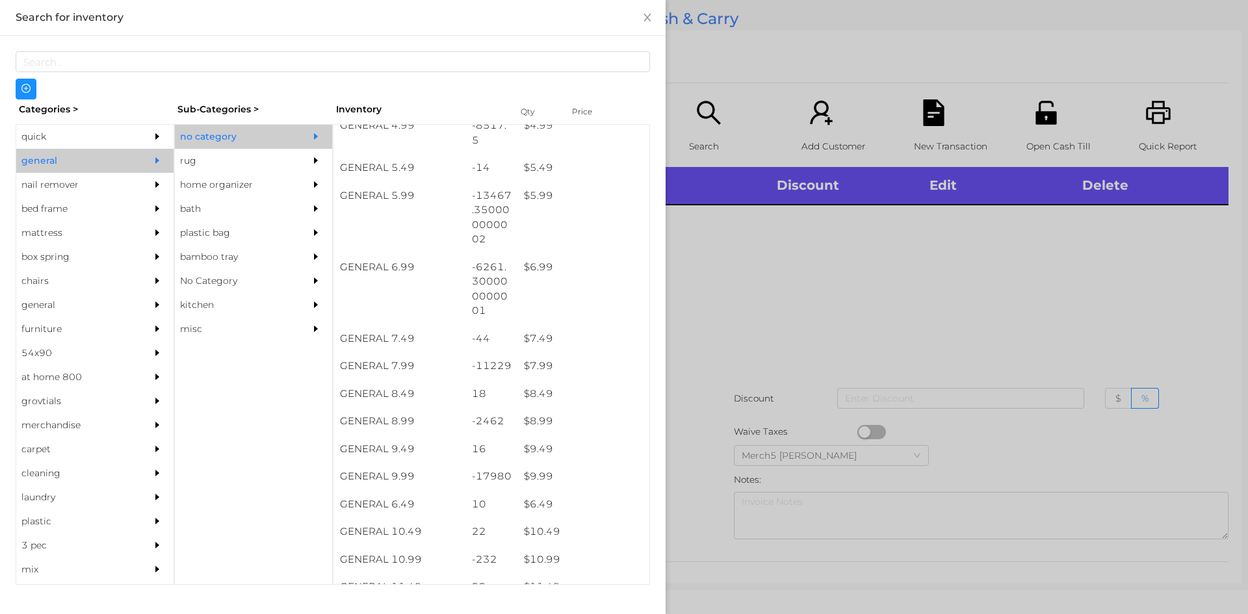
click at [734, 323] on div at bounding box center [624, 307] width 1248 height 614
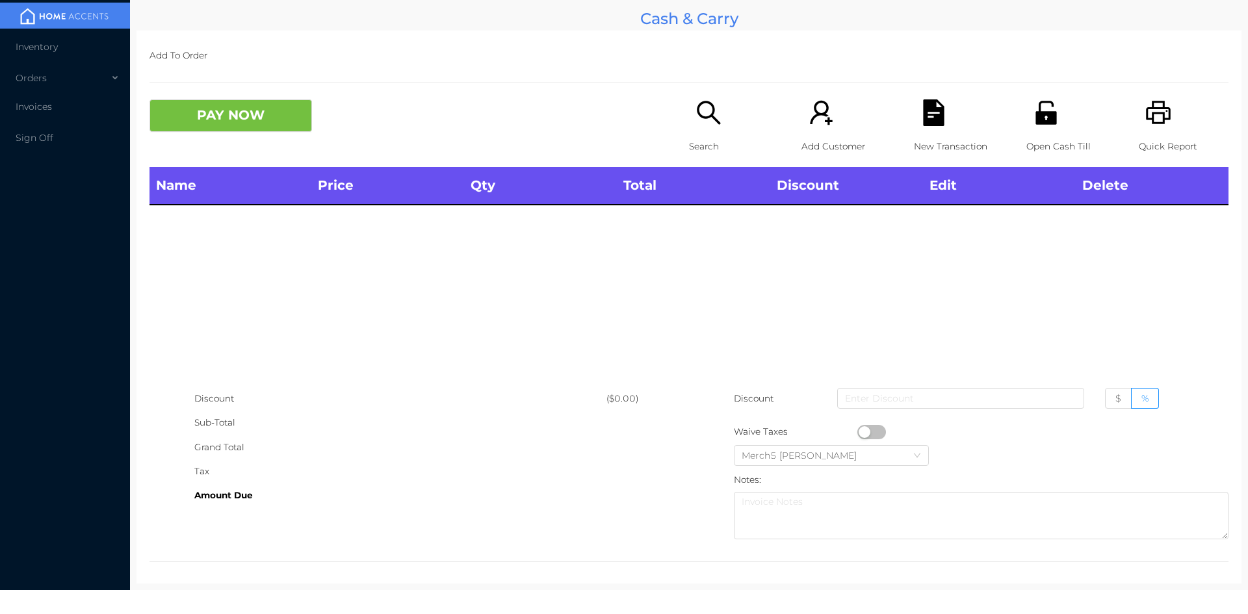
click at [705, 125] on icon "icon: search" at bounding box center [708, 112] width 27 height 27
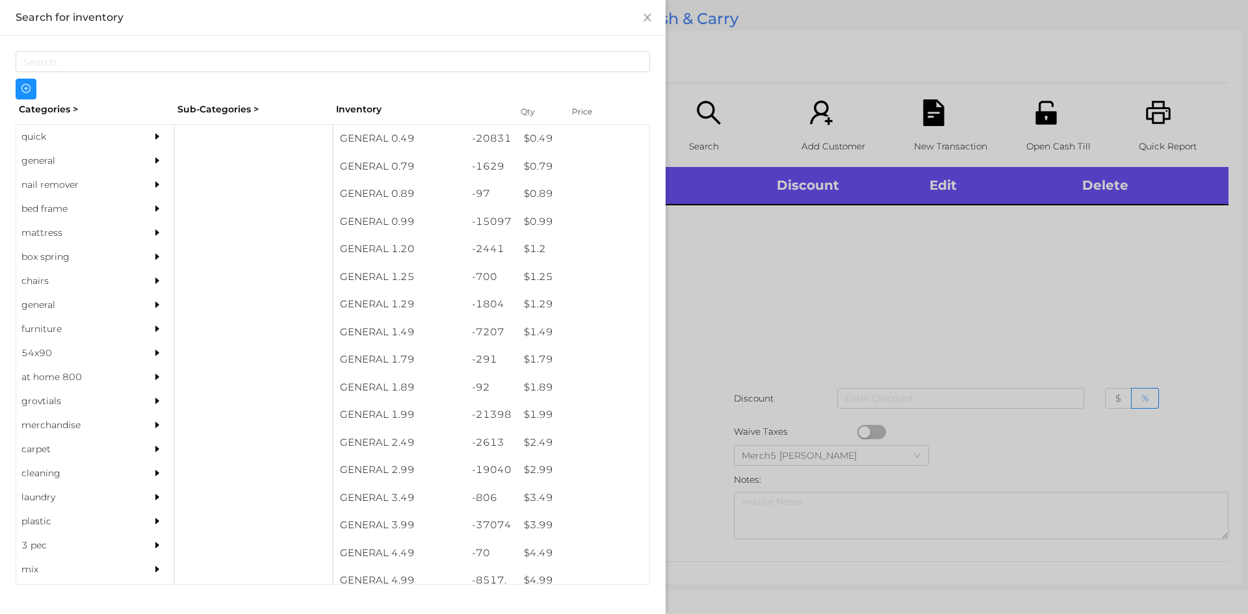
drag, startPoint x: 72, startPoint y: 151, endPoint x: 120, endPoint y: 164, distance: 49.0
click at [73, 151] on div "general" at bounding box center [75, 161] width 118 height 24
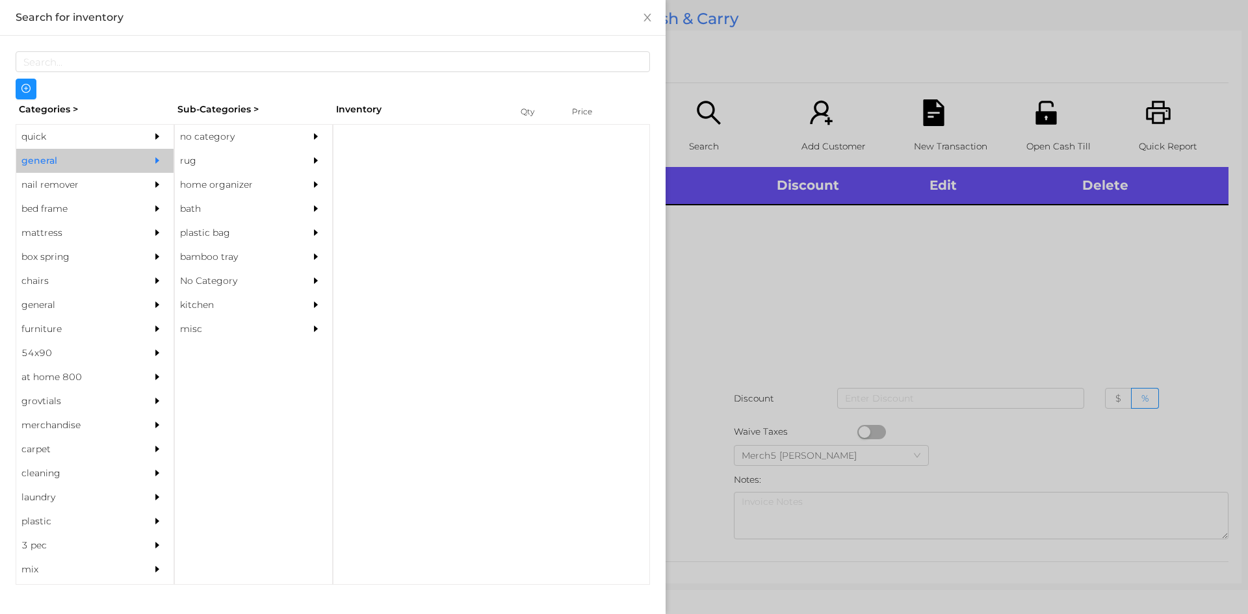
click at [216, 137] on div "no category" at bounding box center [234, 137] width 118 height 24
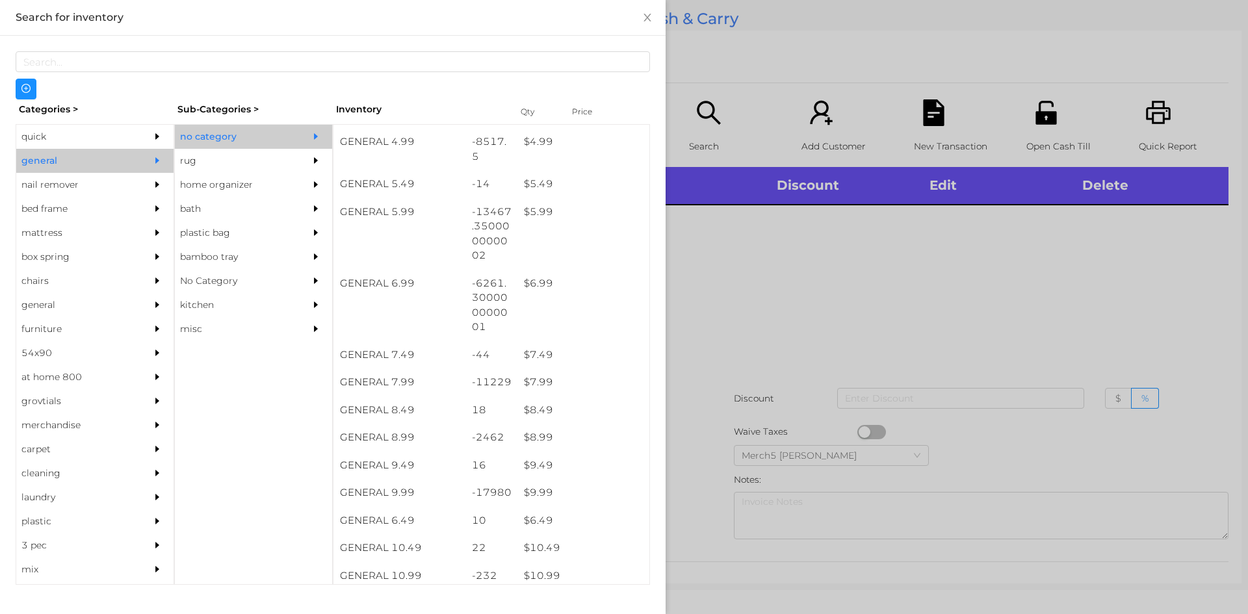
scroll to position [585, 0]
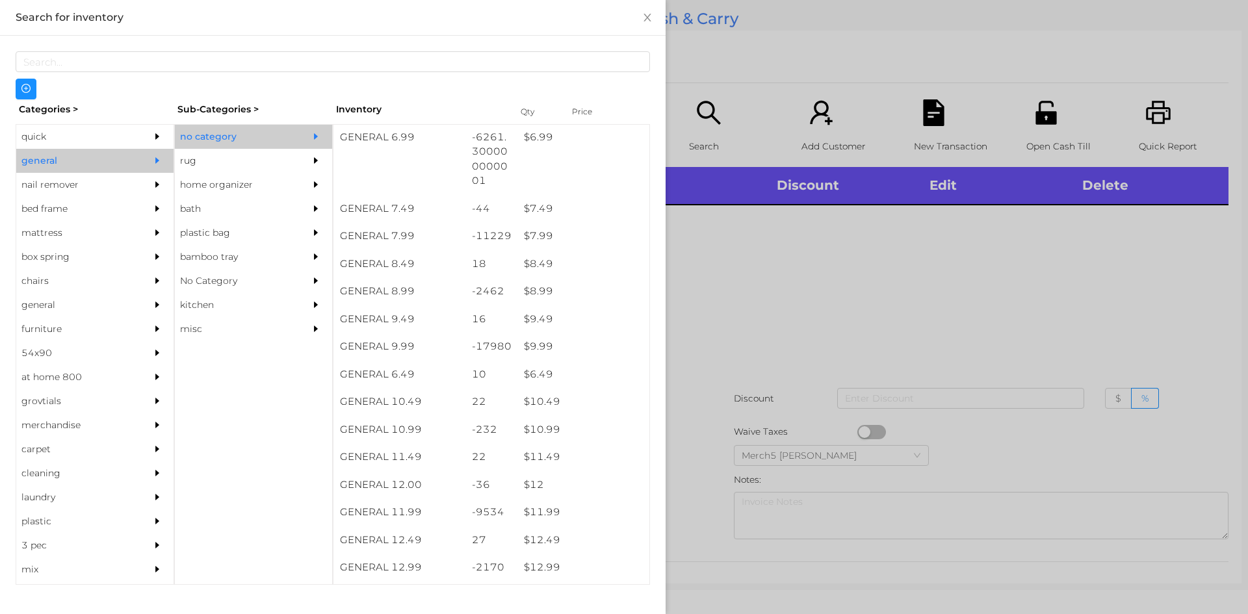
click at [742, 306] on div at bounding box center [624, 307] width 1248 height 614
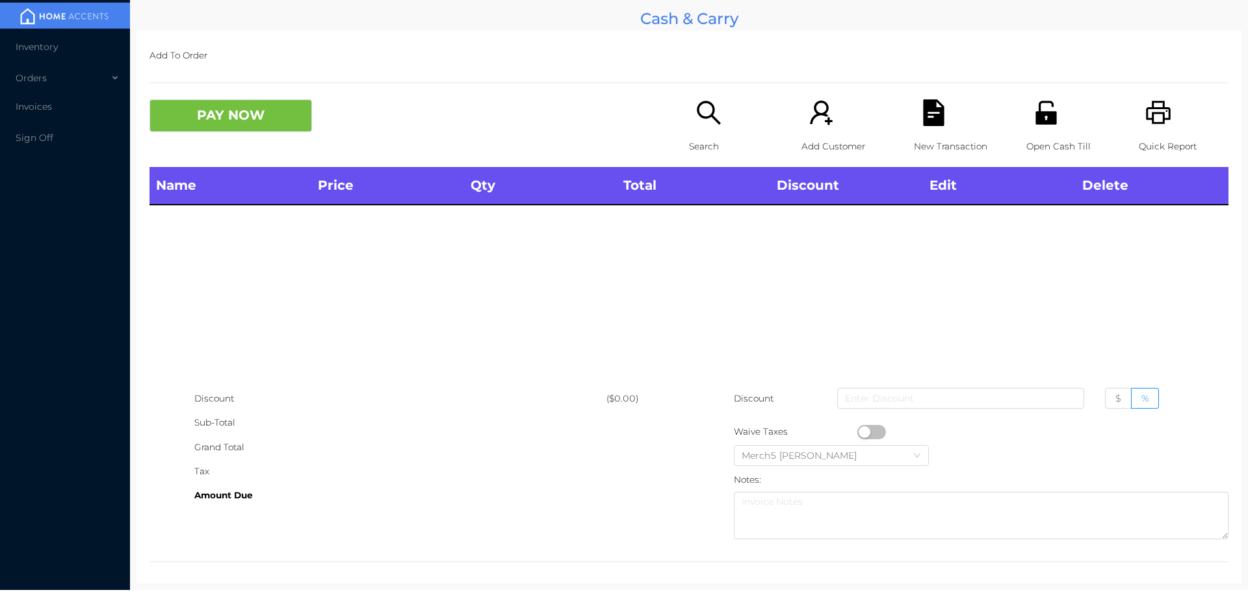
click at [714, 110] on icon "icon: search" at bounding box center [708, 112] width 27 height 27
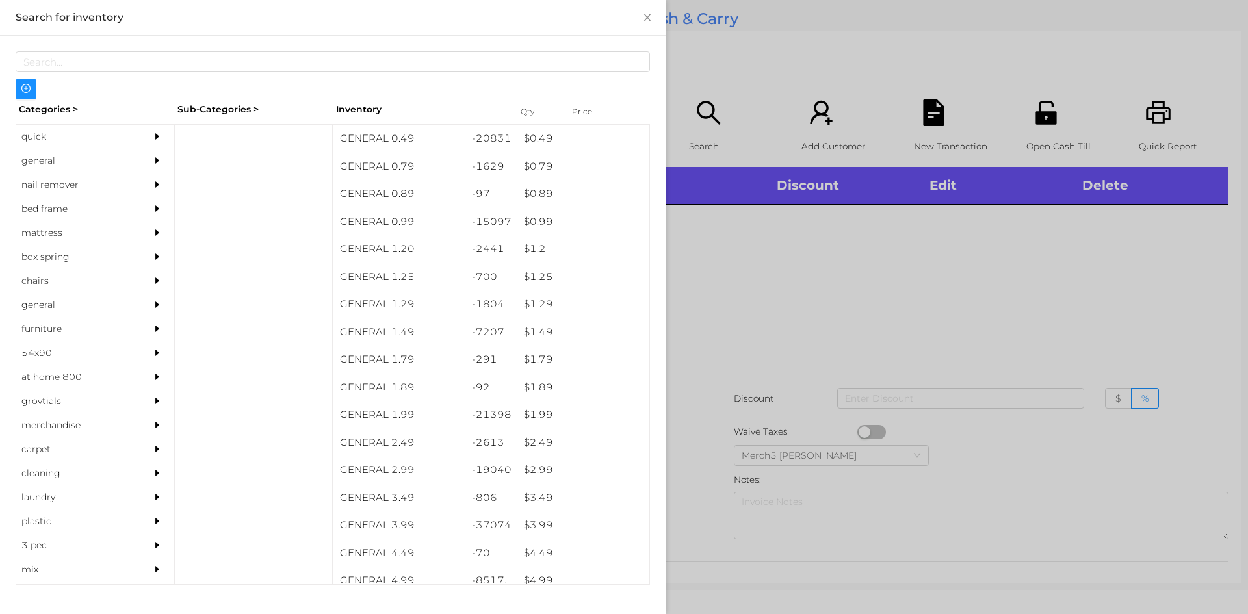
click at [132, 170] on div "general" at bounding box center [94, 161] width 157 height 24
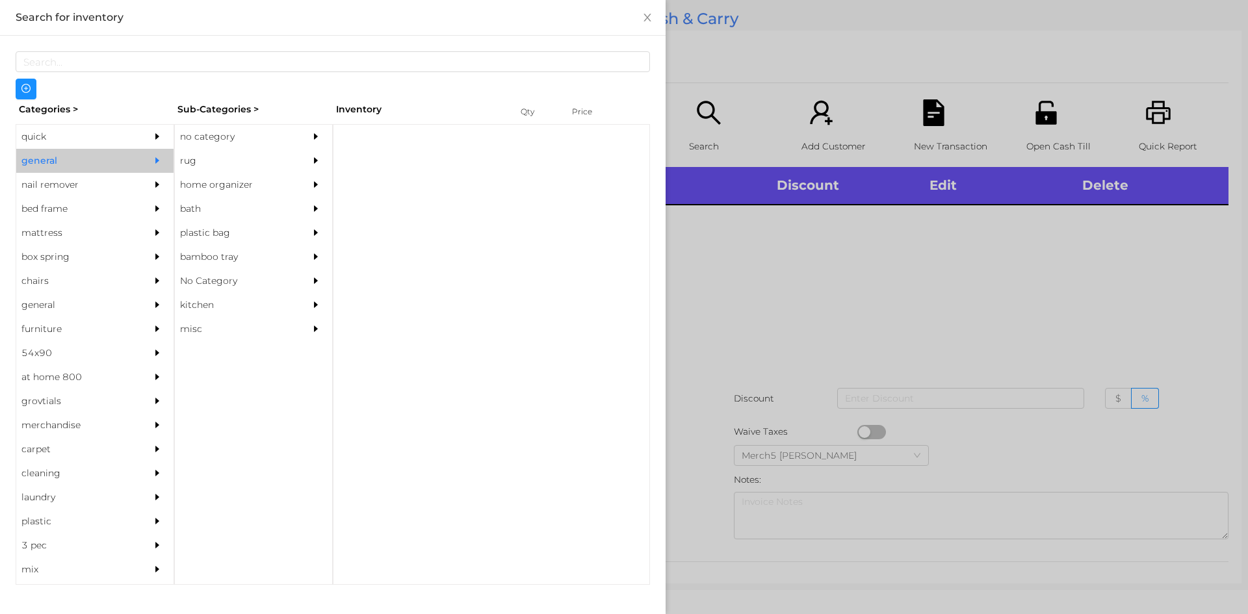
click at [274, 130] on div "no category" at bounding box center [234, 137] width 118 height 24
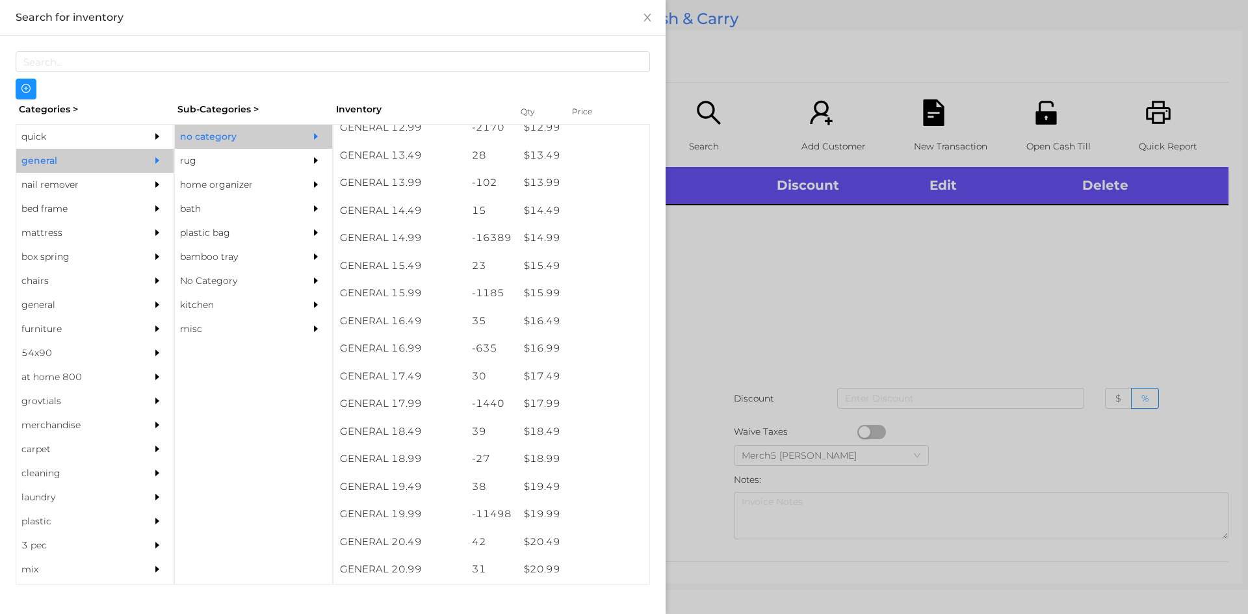
scroll to position [1043, 0]
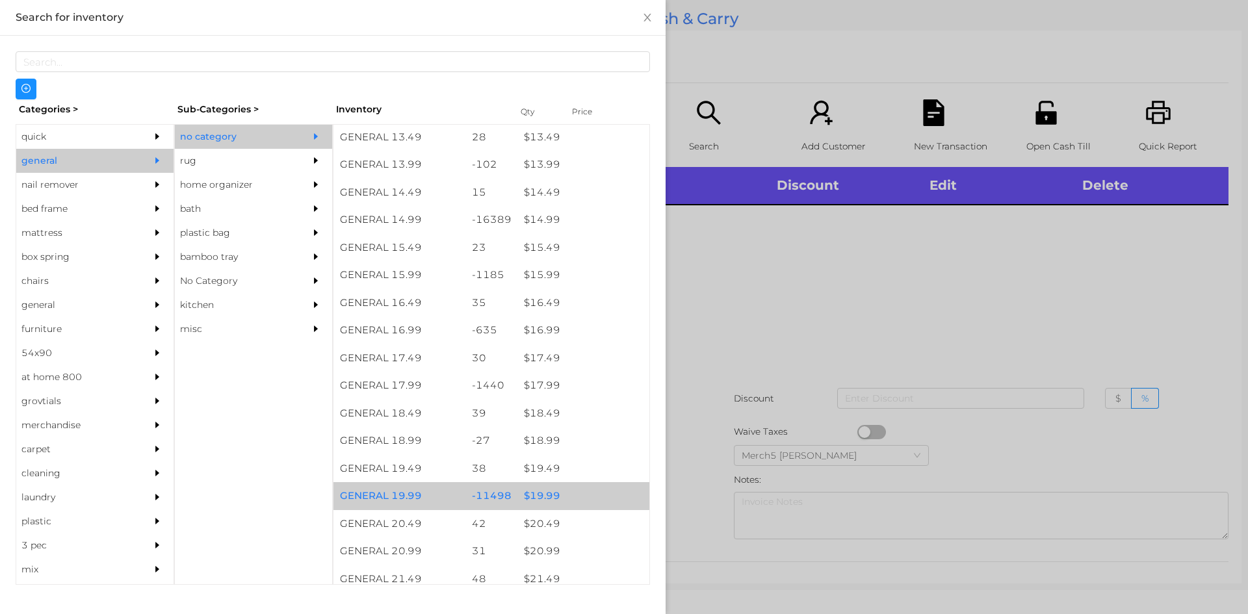
click at [578, 498] on div "$ 19.99" at bounding box center [583, 496] width 132 height 28
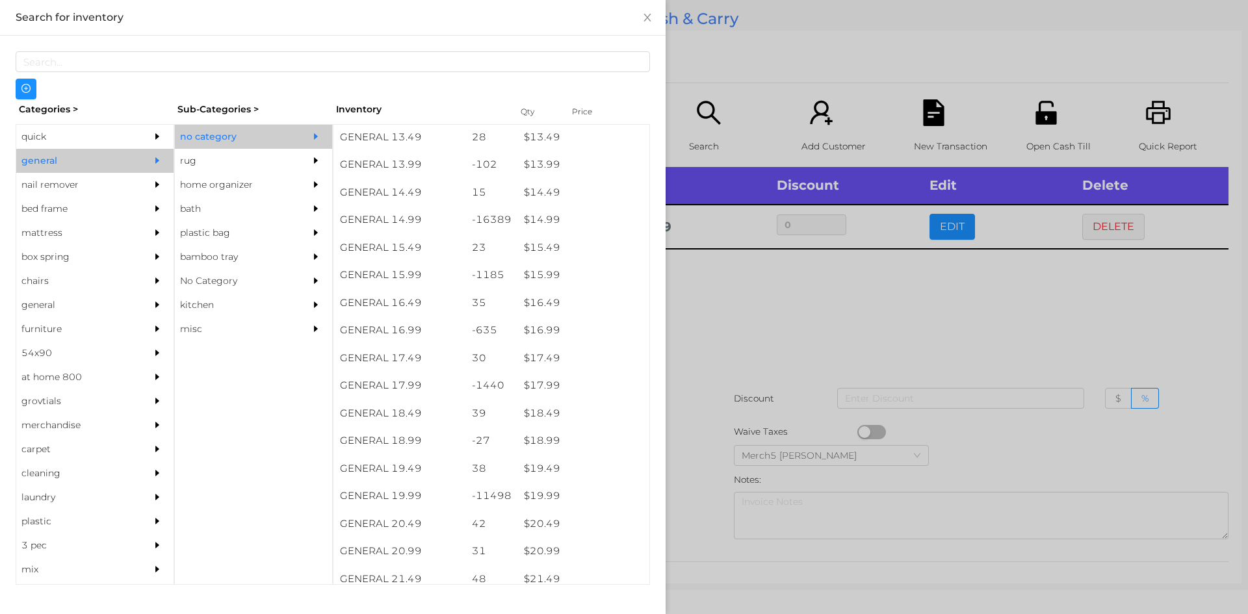
click at [801, 363] on div at bounding box center [624, 307] width 1248 height 614
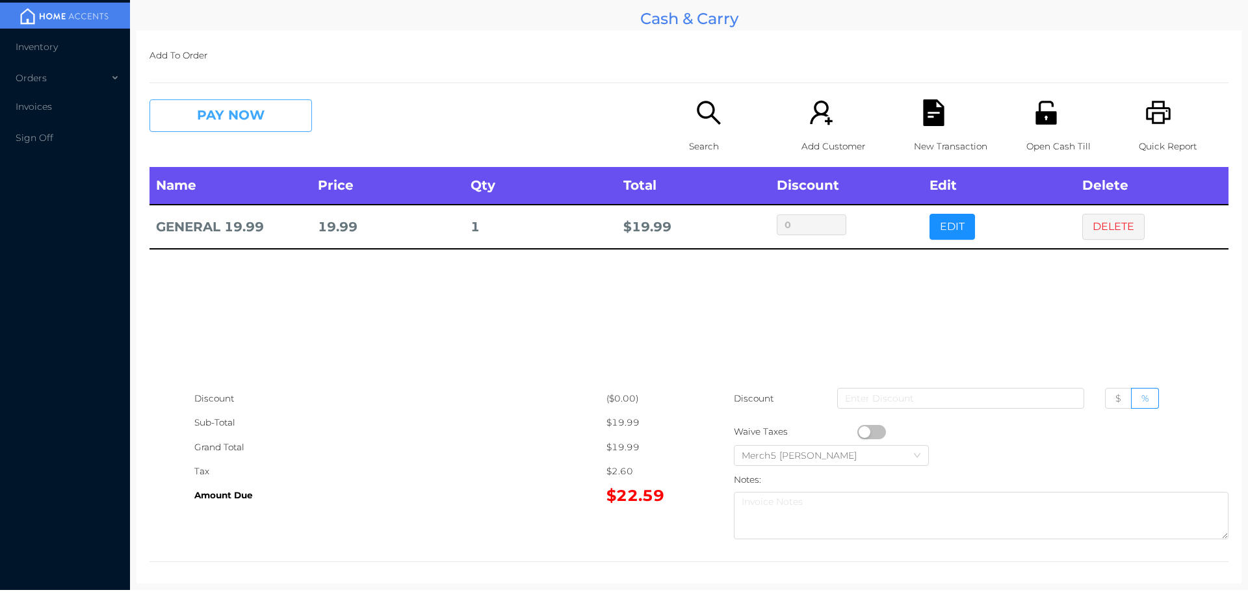
click at [298, 110] on button "PAY NOW" at bounding box center [230, 115] width 162 height 32
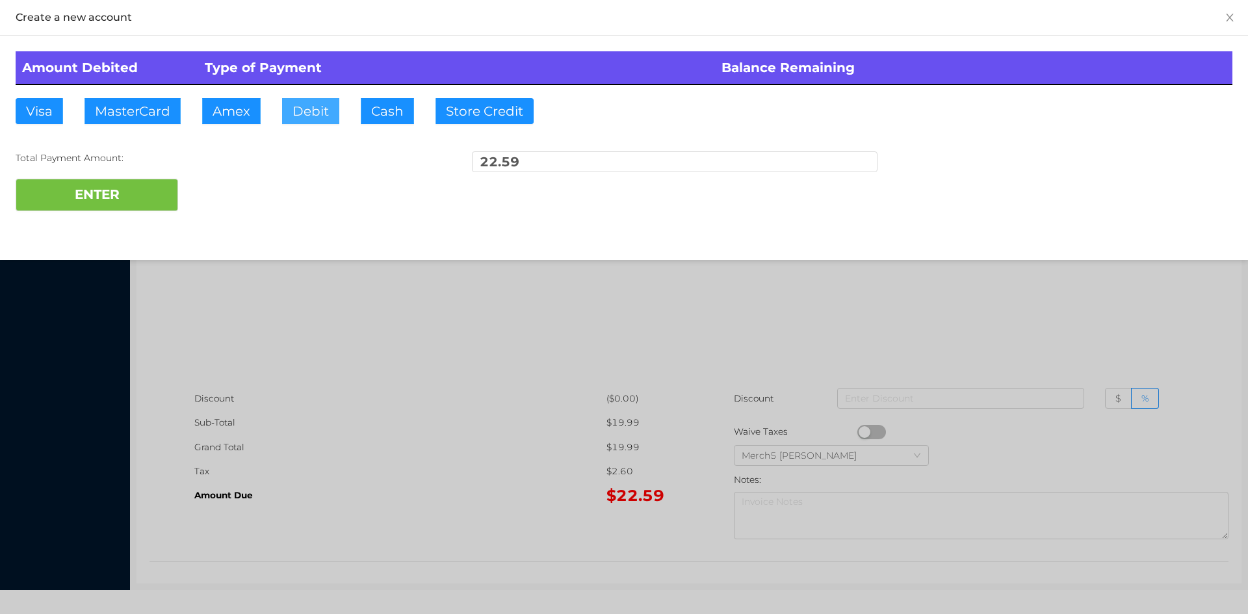
click at [320, 107] on button "Debit" at bounding box center [310, 111] width 57 height 26
click at [122, 201] on button "ENTER" at bounding box center [97, 195] width 162 height 32
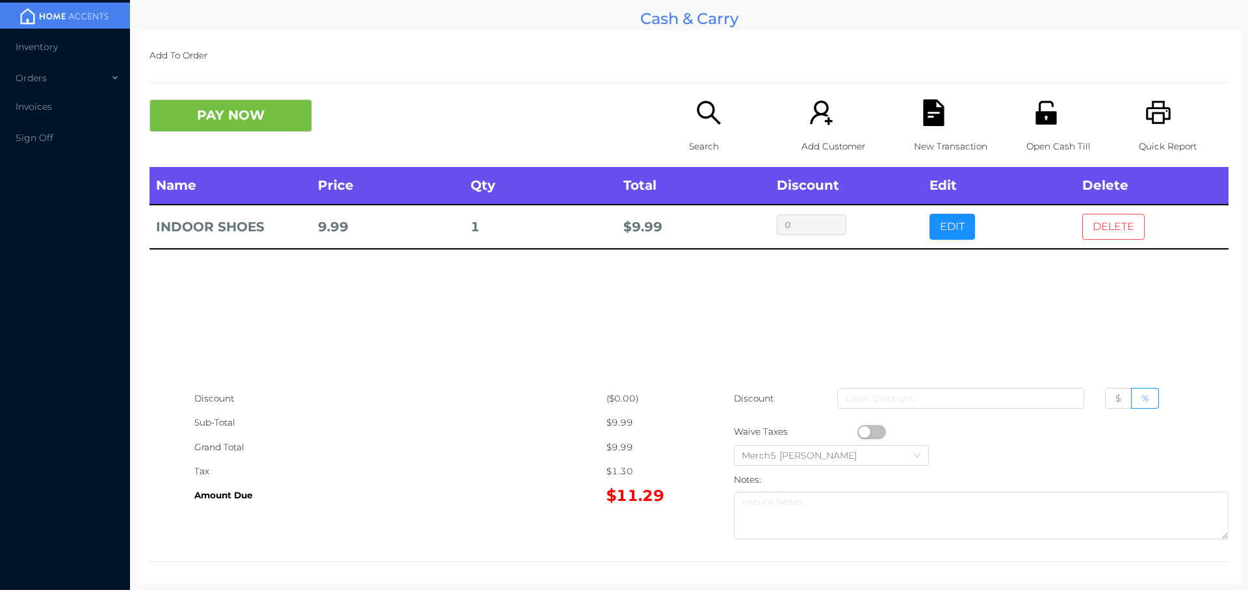
click at [1106, 235] on button "DELETE" at bounding box center [1113, 227] width 62 height 26
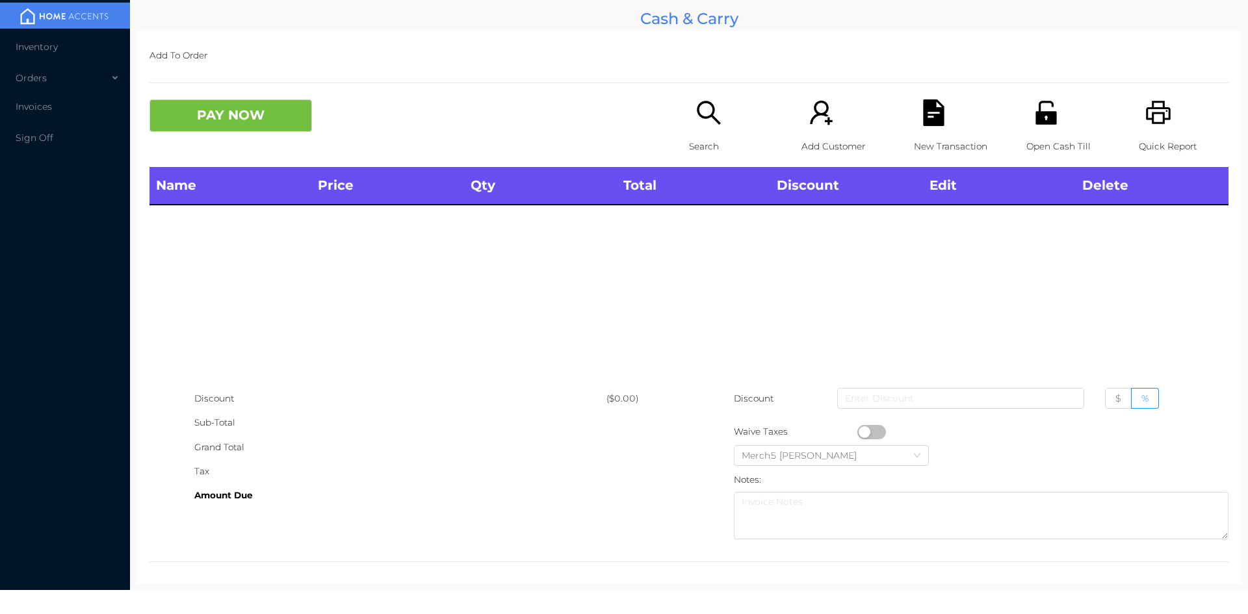
click at [710, 114] on icon "icon: search" at bounding box center [708, 112] width 27 height 27
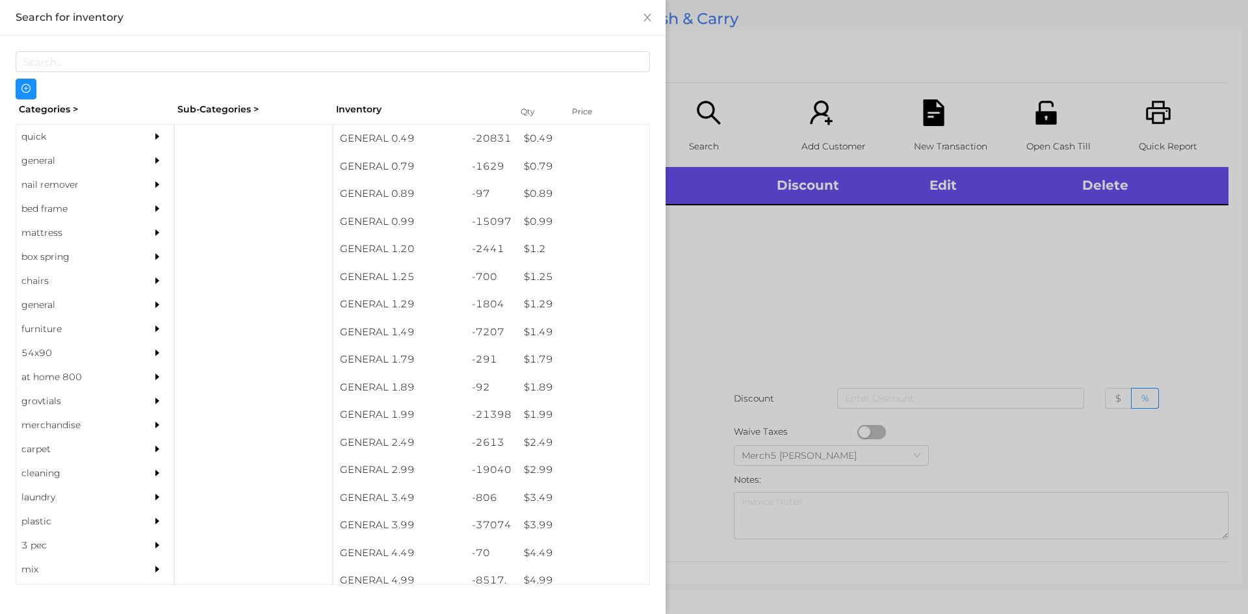
click at [107, 155] on div "general" at bounding box center [75, 161] width 118 height 24
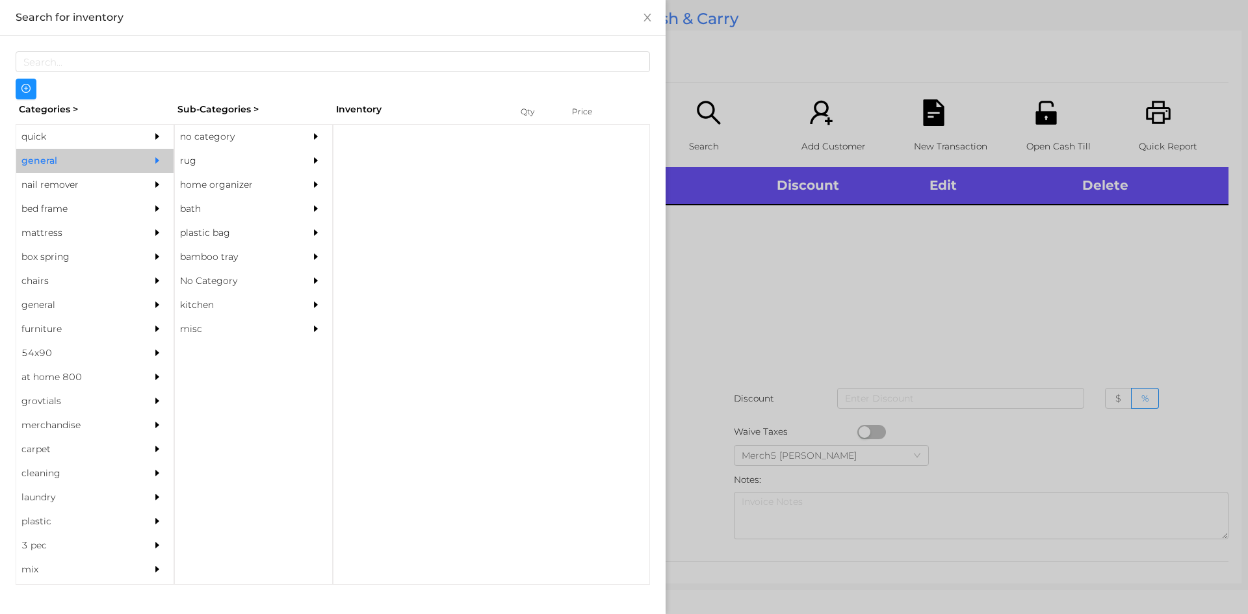
click at [254, 139] on div "no category" at bounding box center [234, 137] width 118 height 24
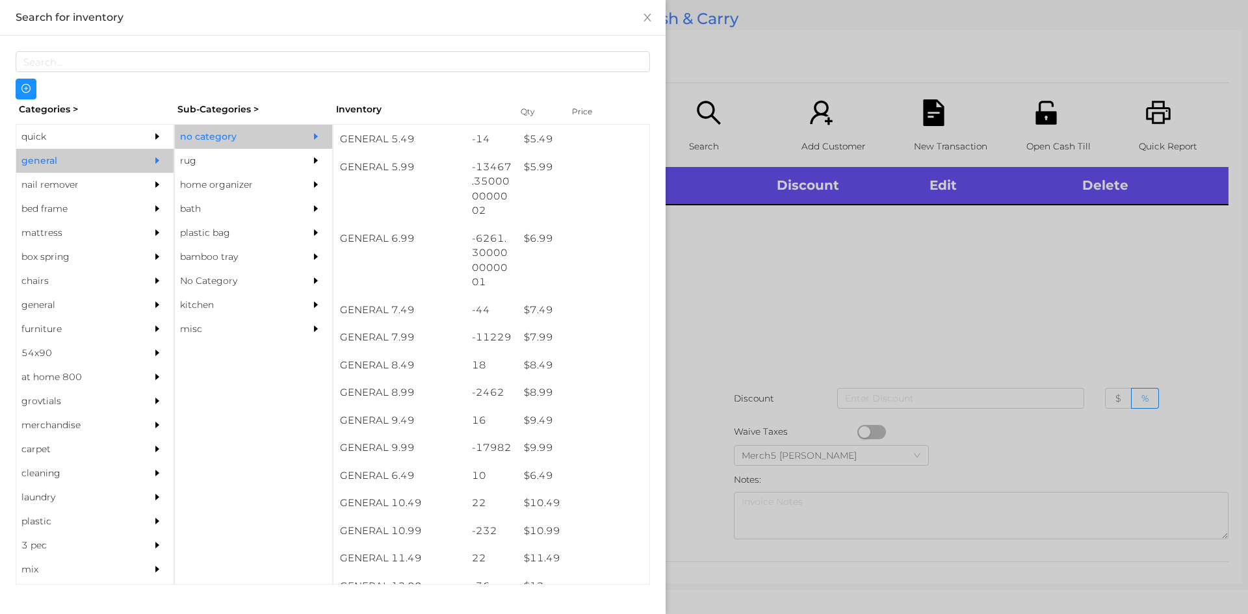
scroll to position [483, 0]
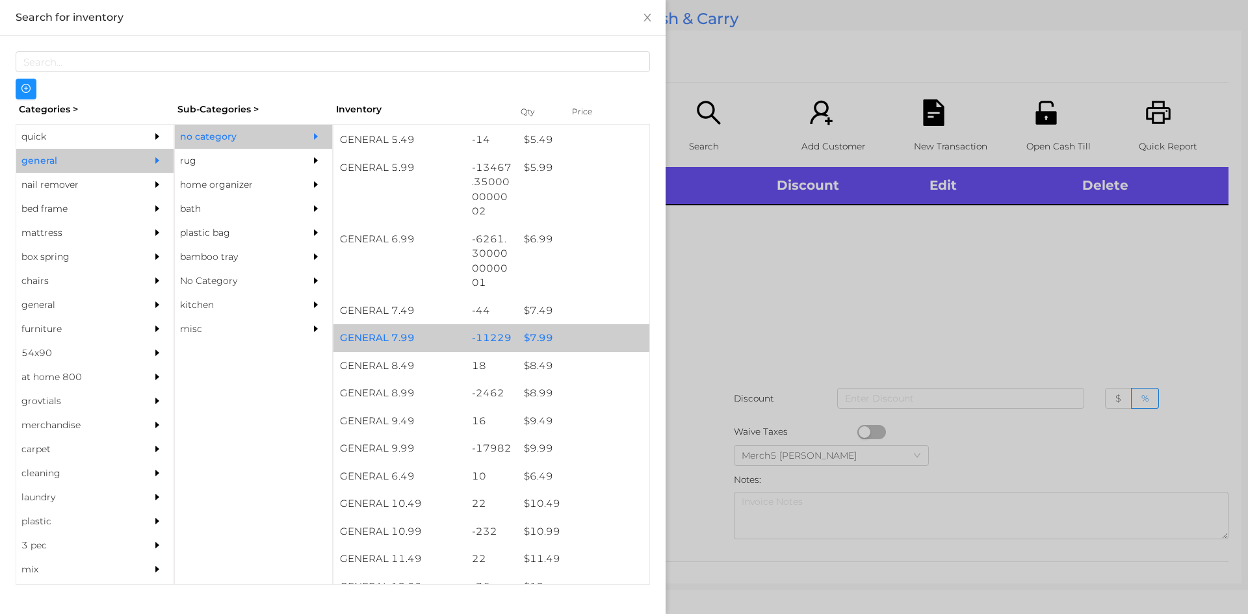
click at [586, 342] on div "$ 7.99" at bounding box center [583, 338] width 132 height 28
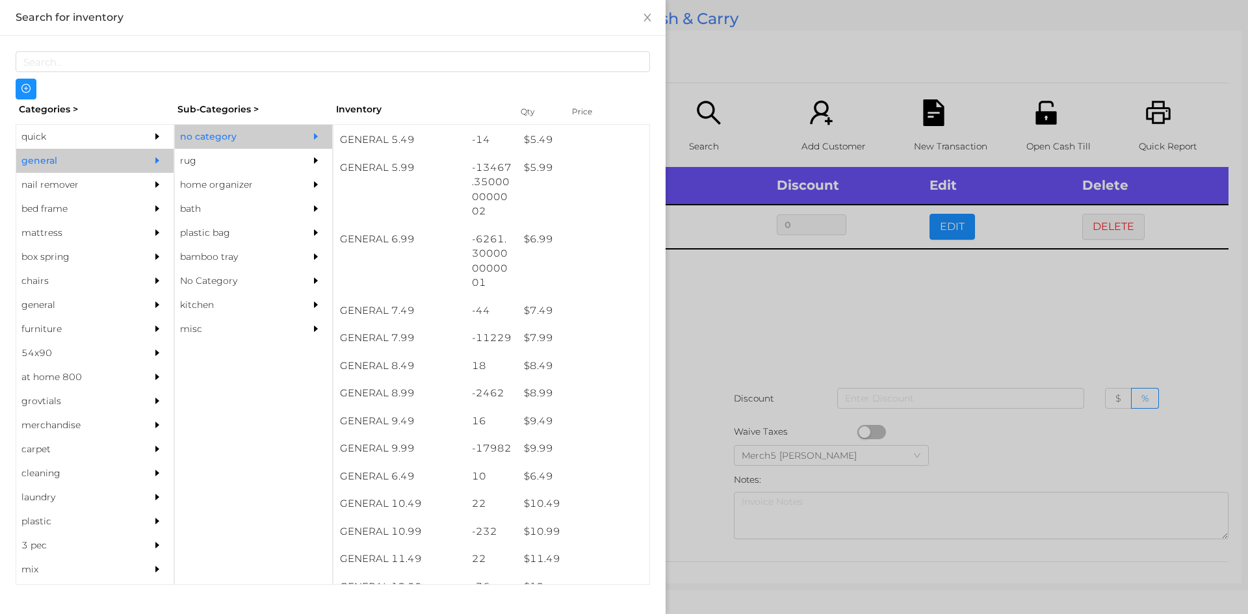
click at [762, 322] on div at bounding box center [624, 307] width 1248 height 614
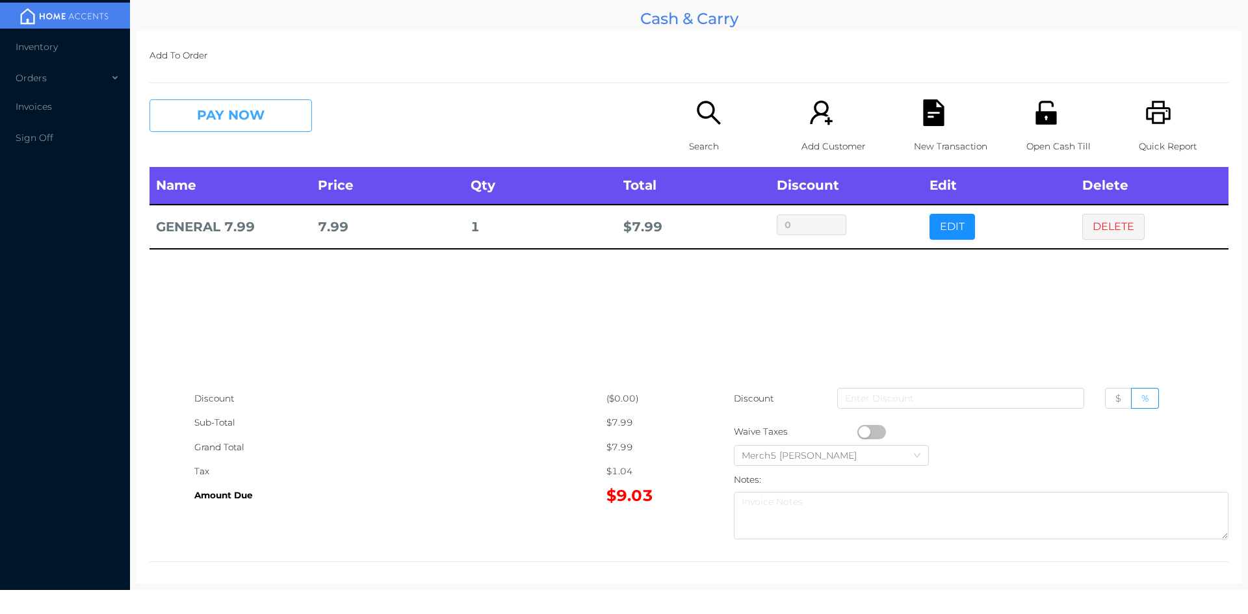
click at [303, 105] on button "PAY NOW" at bounding box center [230, 115] width 162 height 32
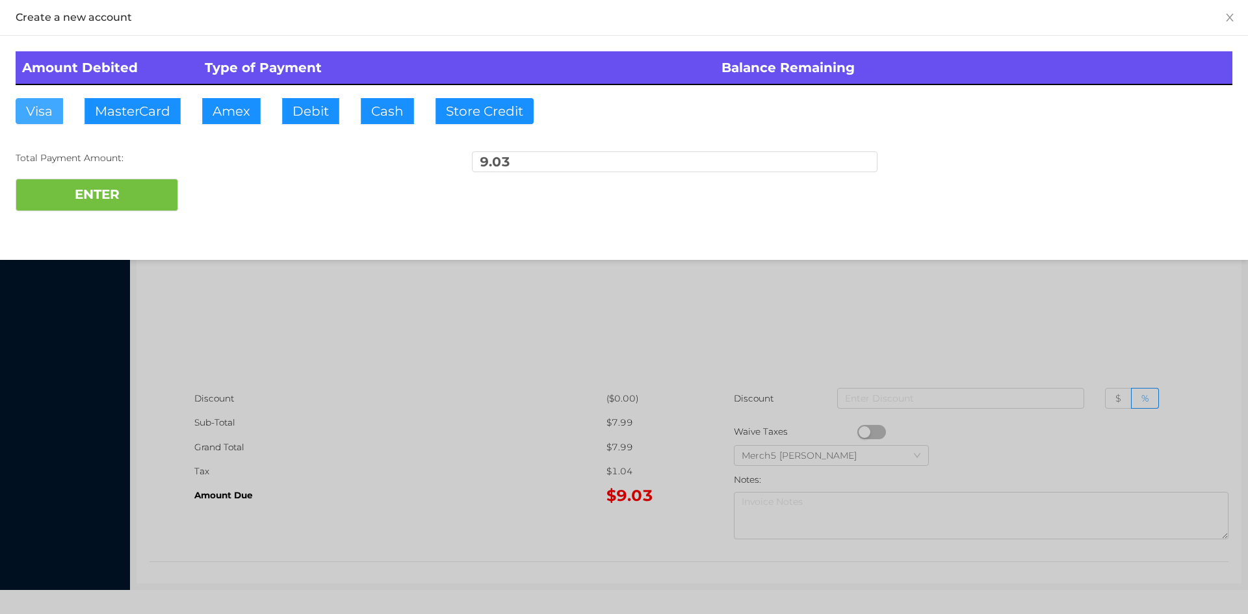
click at [33, 108] on button "Visa" at bounding box center [39, 111] width 47 height 26
click at [110, 192] on button "ENTER" at bounding box center [97, 195] width 162 height 32
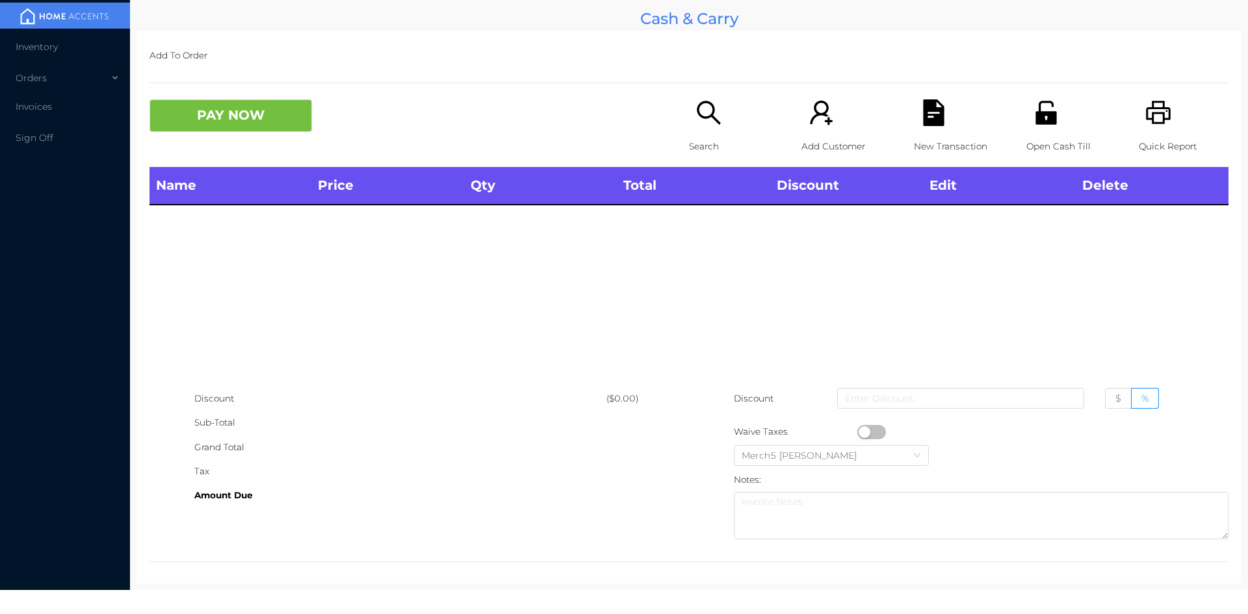
click at [690, 115] on div "Search" at bounding box center [734, 133] width 90 height 68
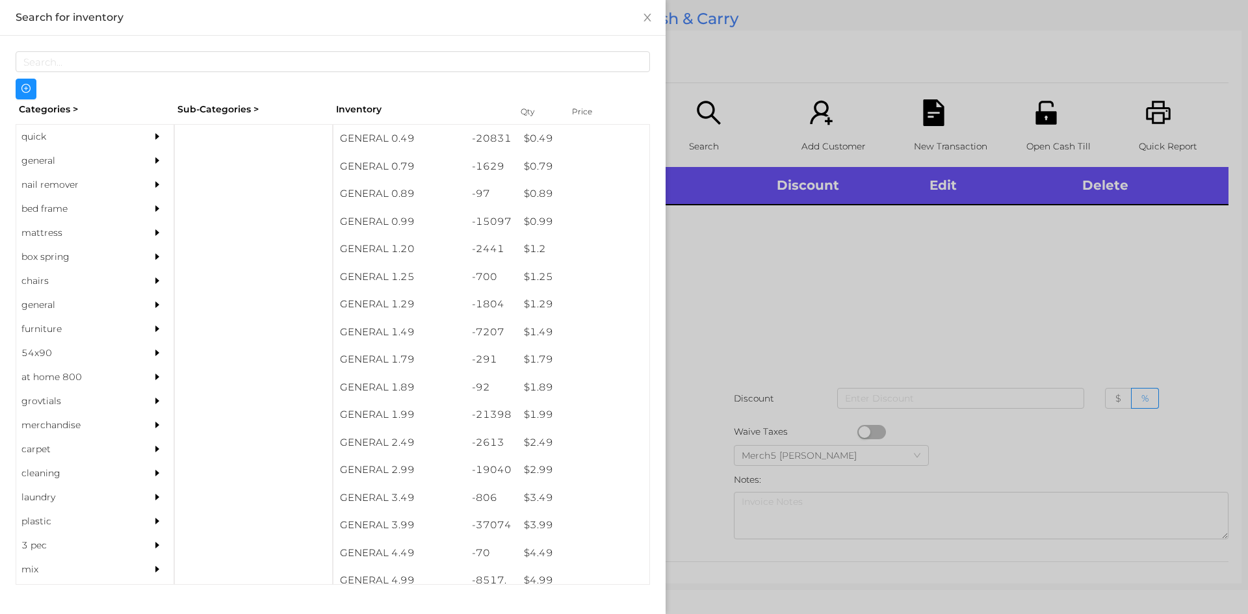
click at [224, 158] on div at bounding box center [253, 354] width 159 height 461
click at [112, 158] on div "general" at bounding box center [75, 161] width 118 height 24
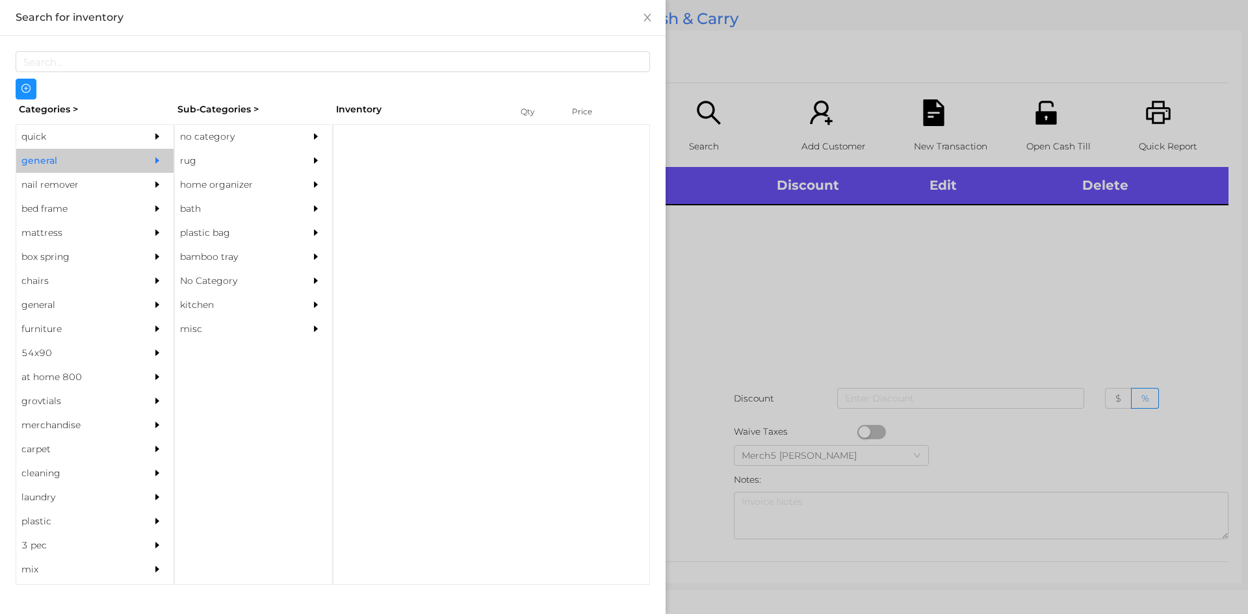
click at [274, 129] on div "no category" at bounding box center [234, 137] width 118 height 24
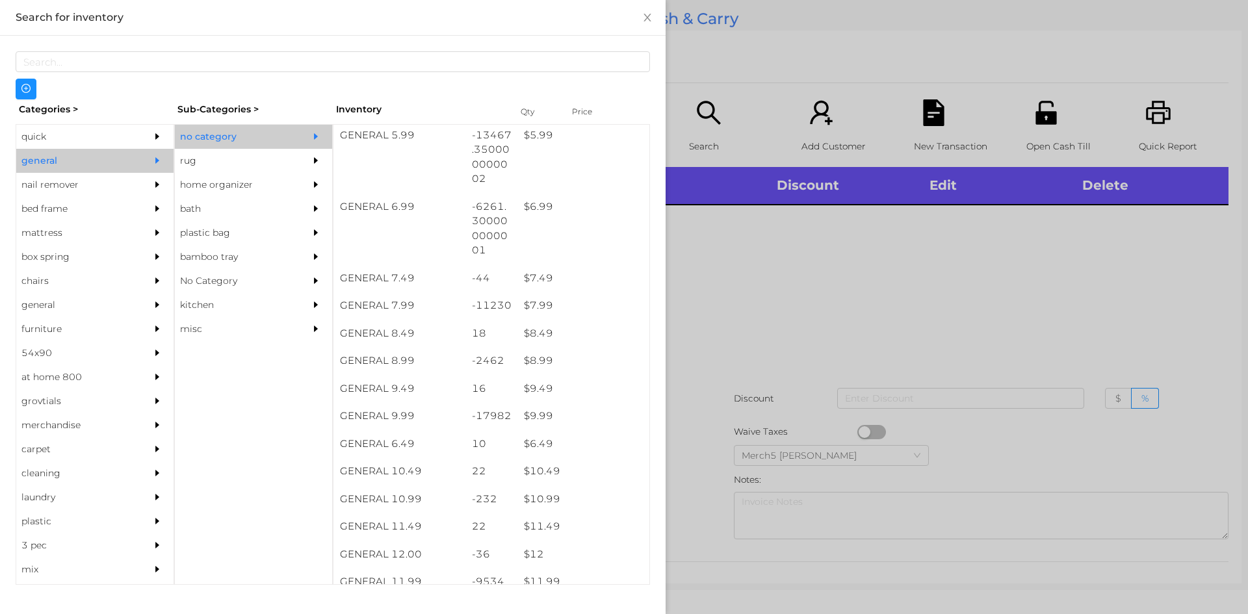
scroll to position [520, 0]
click at [1021, 257] on div at bounding box center [624, 307] width 1248 height 614
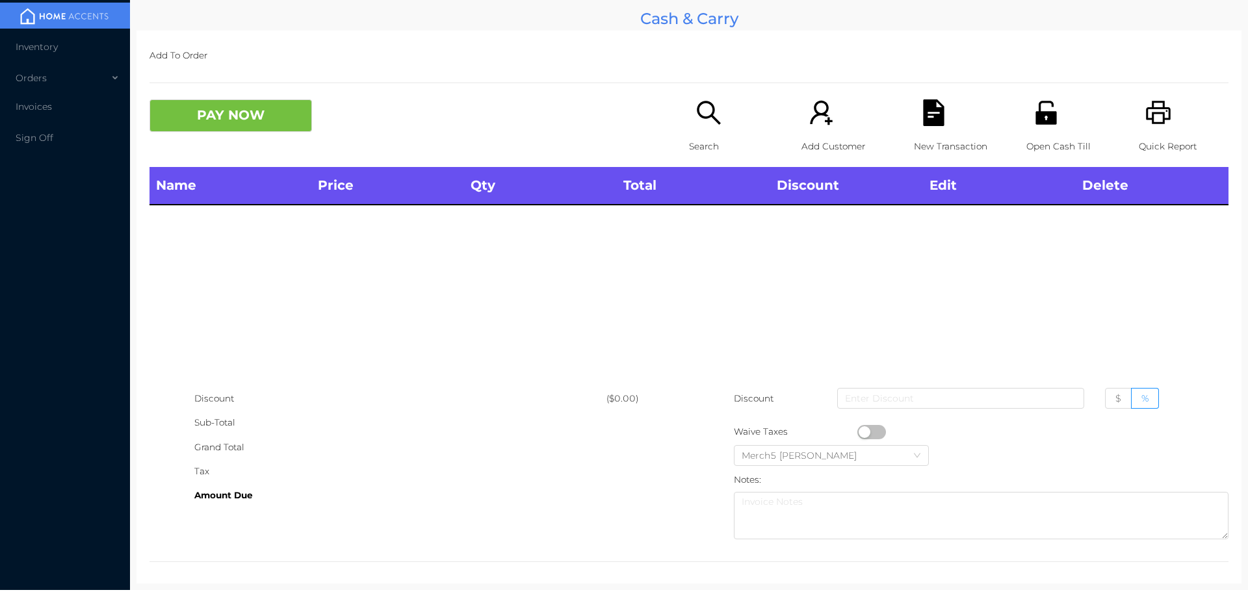
click at [1146, 123] on icon "icon: printer" at bounding box center [1158, 112] width 25 height 23
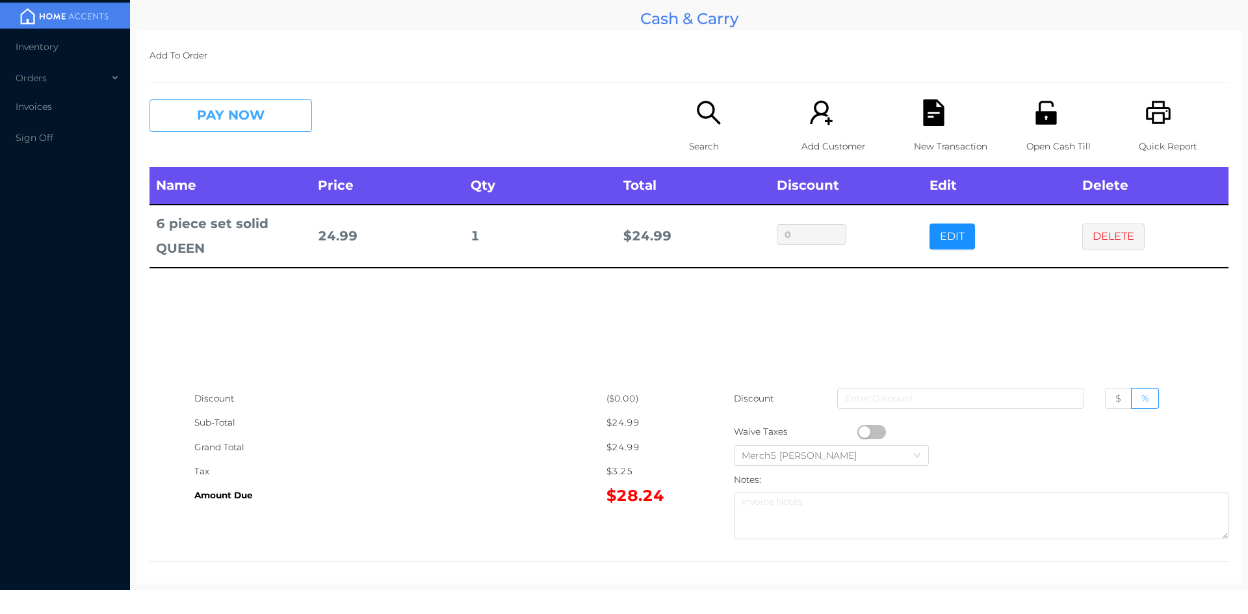
click at [297, 118] on button "PAY NOW" at bounding box center [230, 115] width 162 height 32
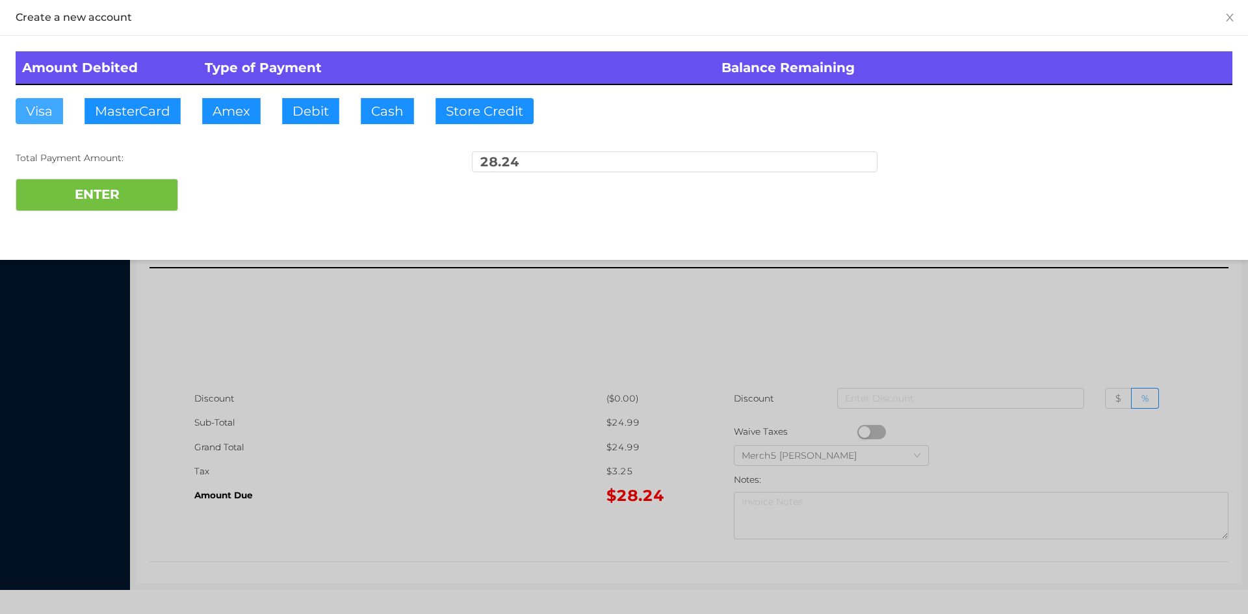
click at [47, 107] on button "Visa" at bounding box center [39, 111] width 47 height 26
click at [122, 196] on button "ENTER" at bounding box center [97, 195] width 162 height 32
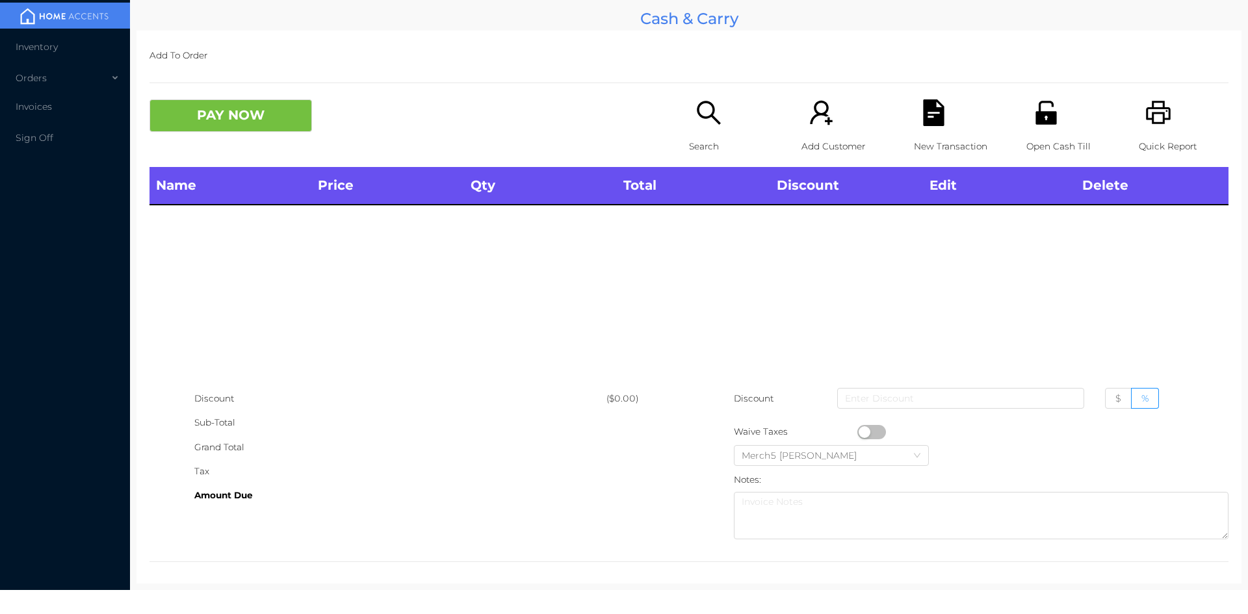
click at [699, 114] on icon "icon: search" at bounding box center [708, 112] width 27 height 27
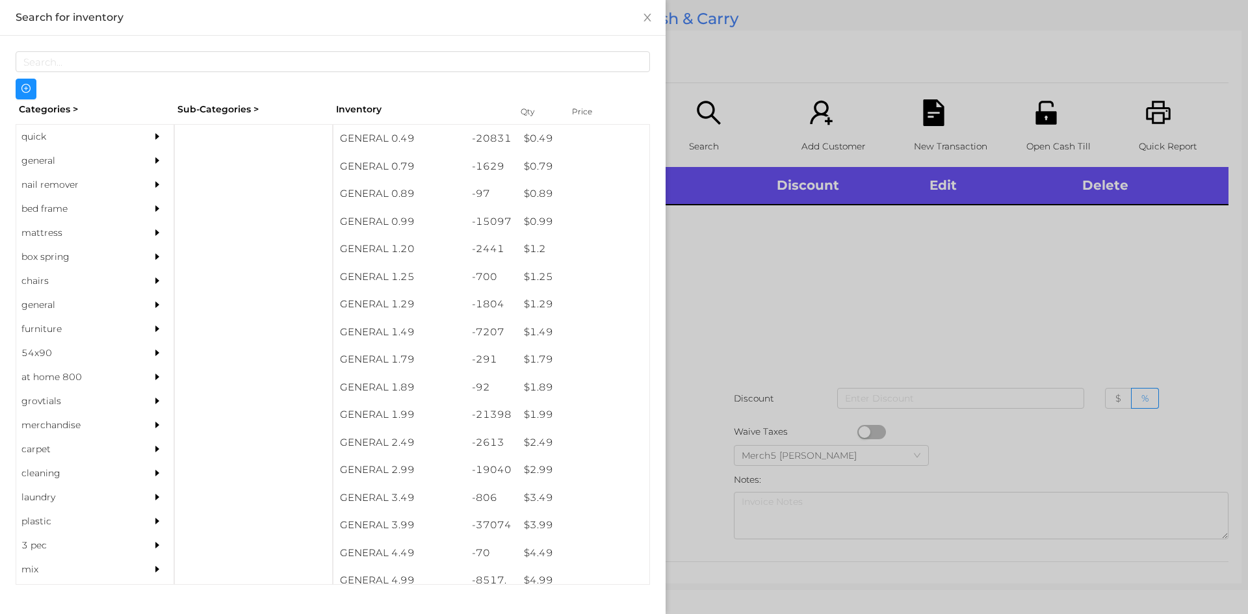
drag, startPoint x: 110, startPoint y: 156, endPoint x: 168, endPoint y: 159, distance: 58.6
click at [110, 157] on div "general" at bounding box center [75, 161] width 118 height 24
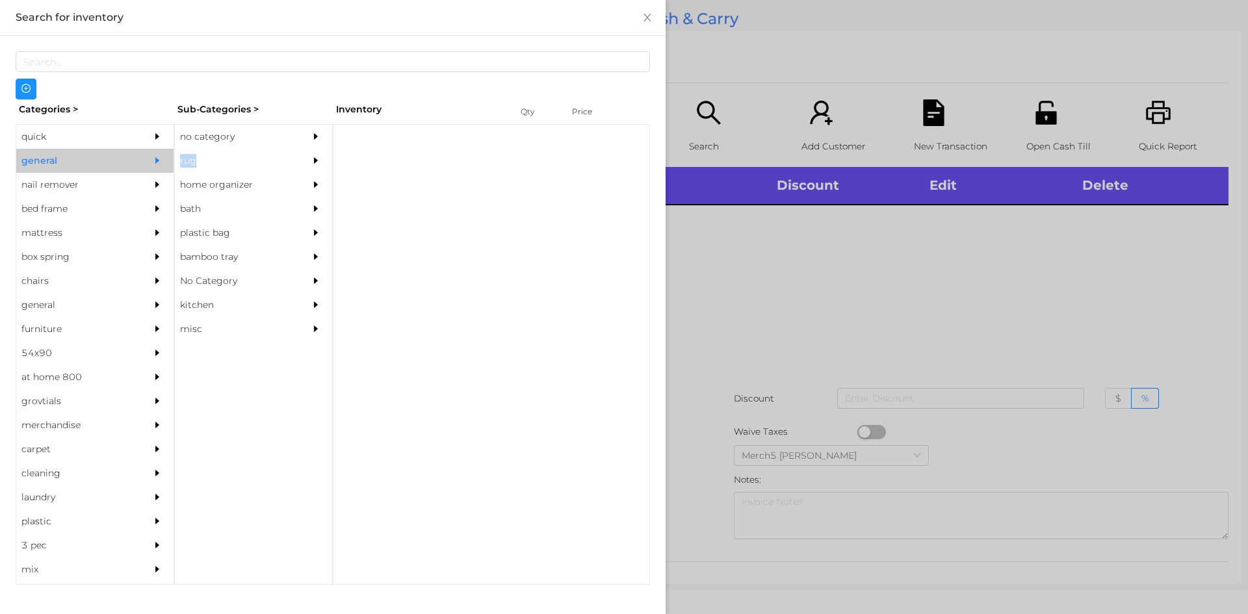
click at [234, 148] on div "no category rug home organizer bath plastic bag bamboo tray No Category kitchen…" at bounding box center [253, 354] width 159 height 461
drag, startPoint x: 302, startPoint y: 107, endPoint x: 304, endPoint y: 118, distance: 10.5
click at [303, 112] on div "Sub-Categories >" at bounding box center [253, 109] width 159 height 20
drag, startPoint x: 308, startPoint y: 137, endPoint x: 326, endPoint y: 134, distance: 17.8
click at [313, 136] on div at bounding box center [319, 137] width 26 height 24
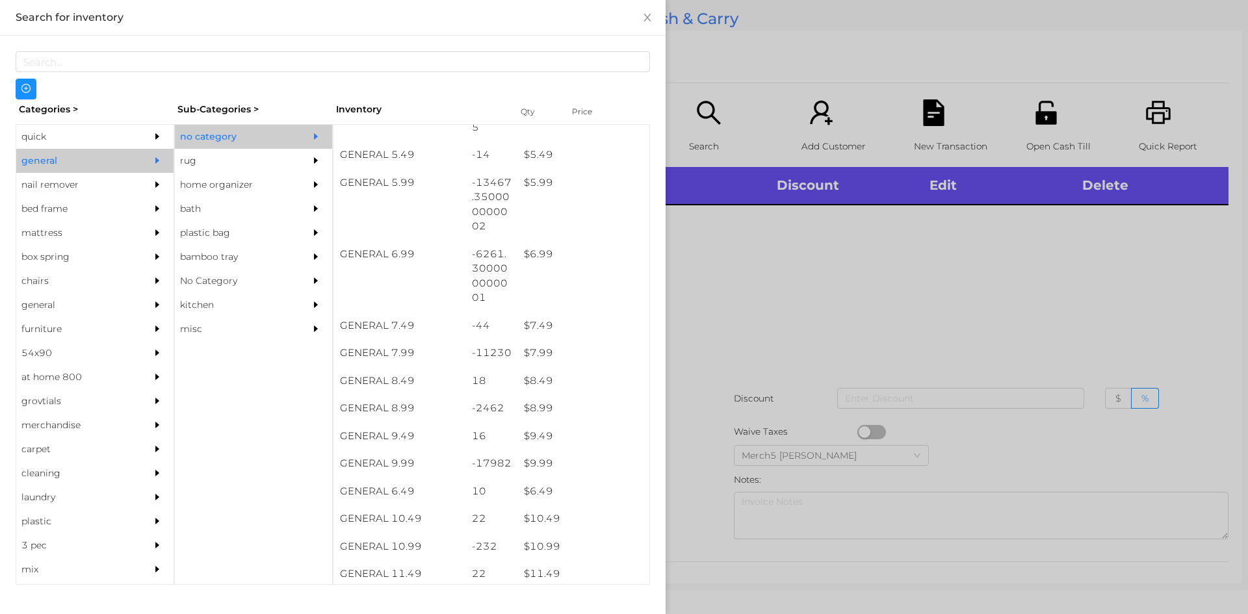
scroll to position [845, 0]
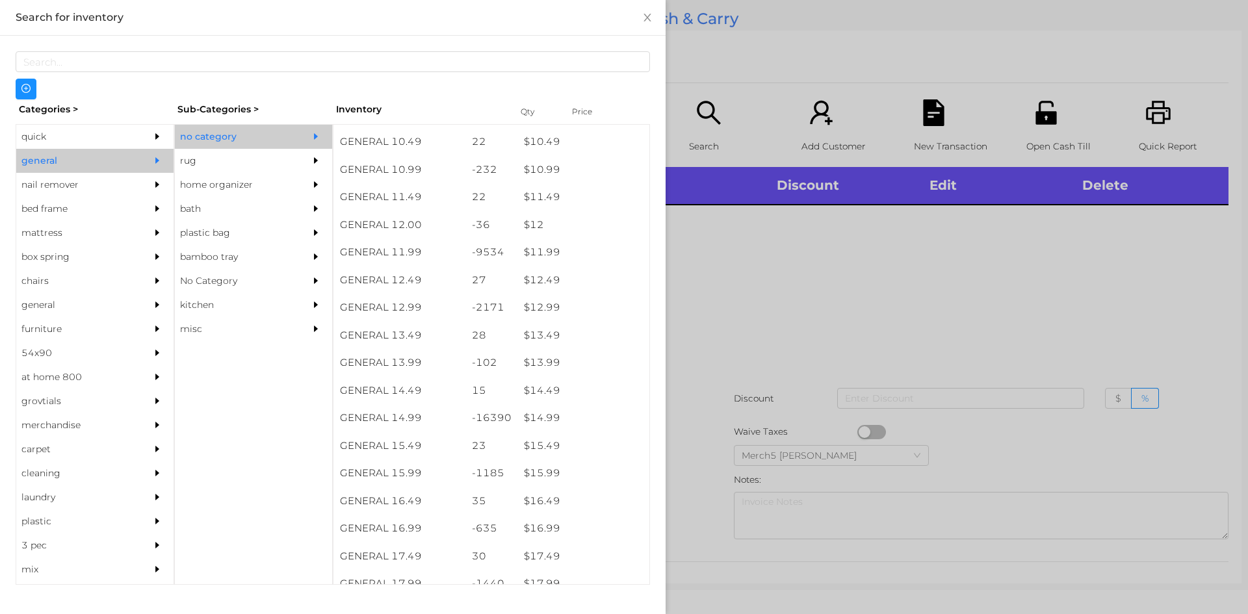
click at [910, 289] on div at bounding box center [624, 307] width 1248 height 614
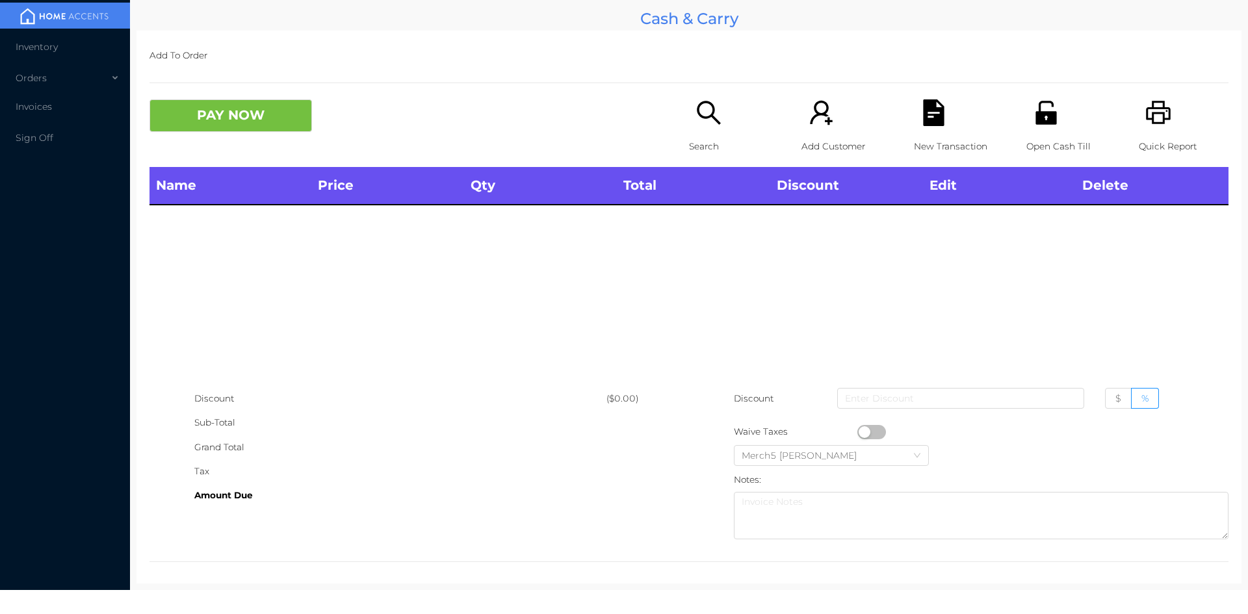
click at [730, 151] on p "Search" at bounding box center [734, 147] width 90 height 24
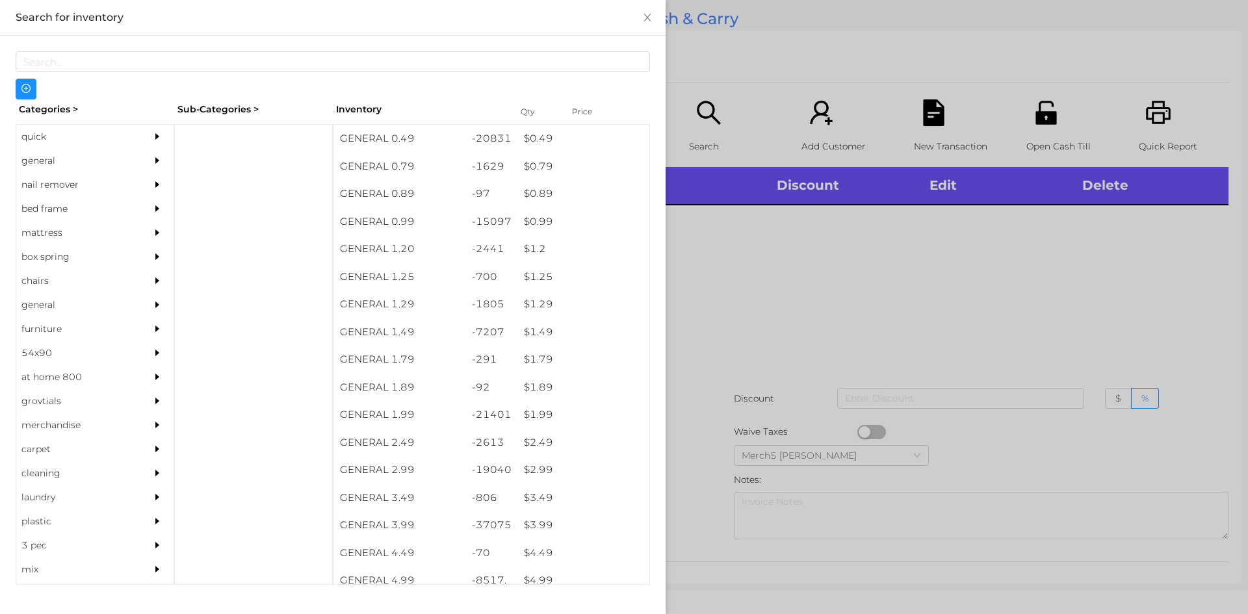
click at [801, 264] on div at bounding box center [624, 307] width 1248 height 614
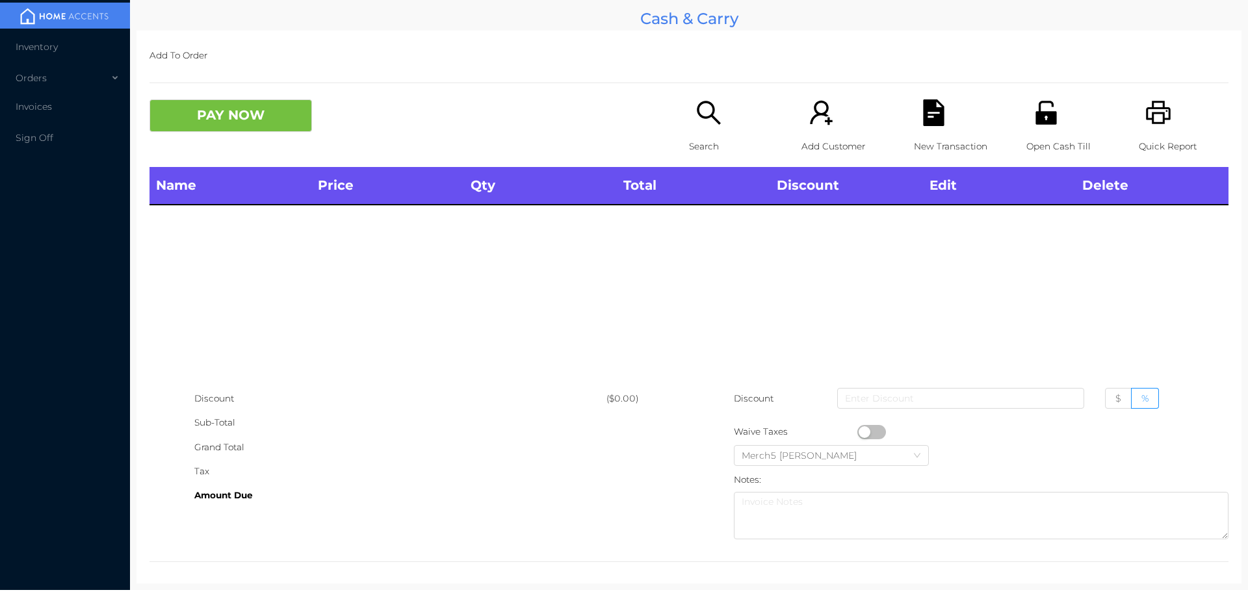
click at [689, 126] on div "Search" at bounding box center [734, 133] width 90 height 68
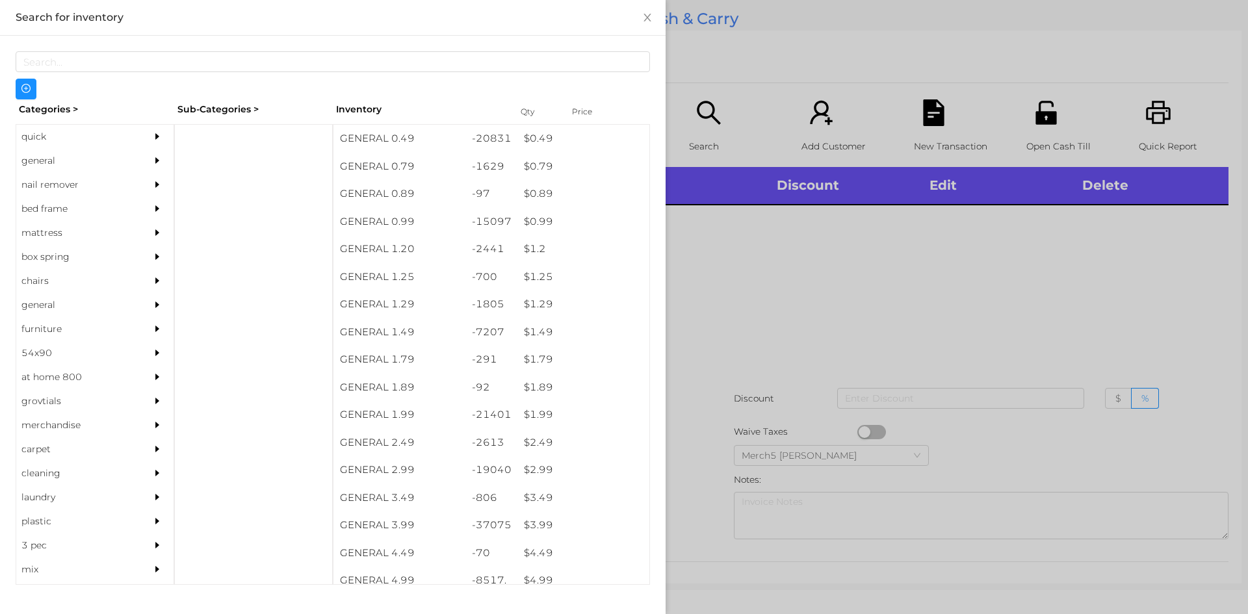
click at [148, 165] on div at bounding box center [161, 161] width 26 height 24
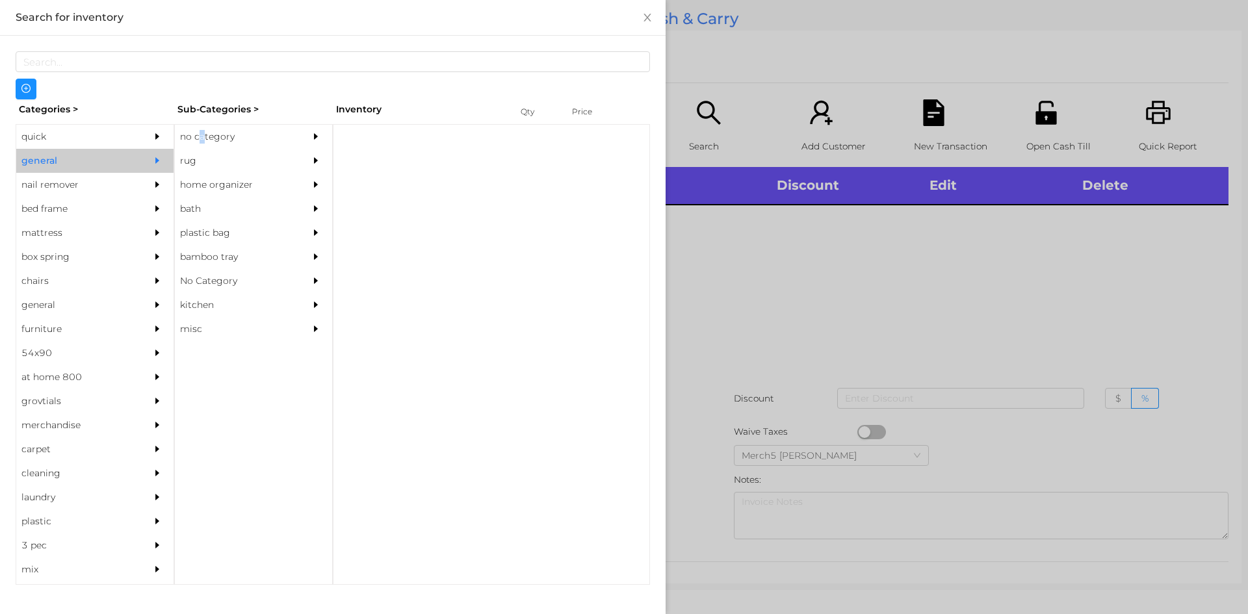
click at [202, 144] on div "no category" at bounding box center [234, 137] width 118 height 24
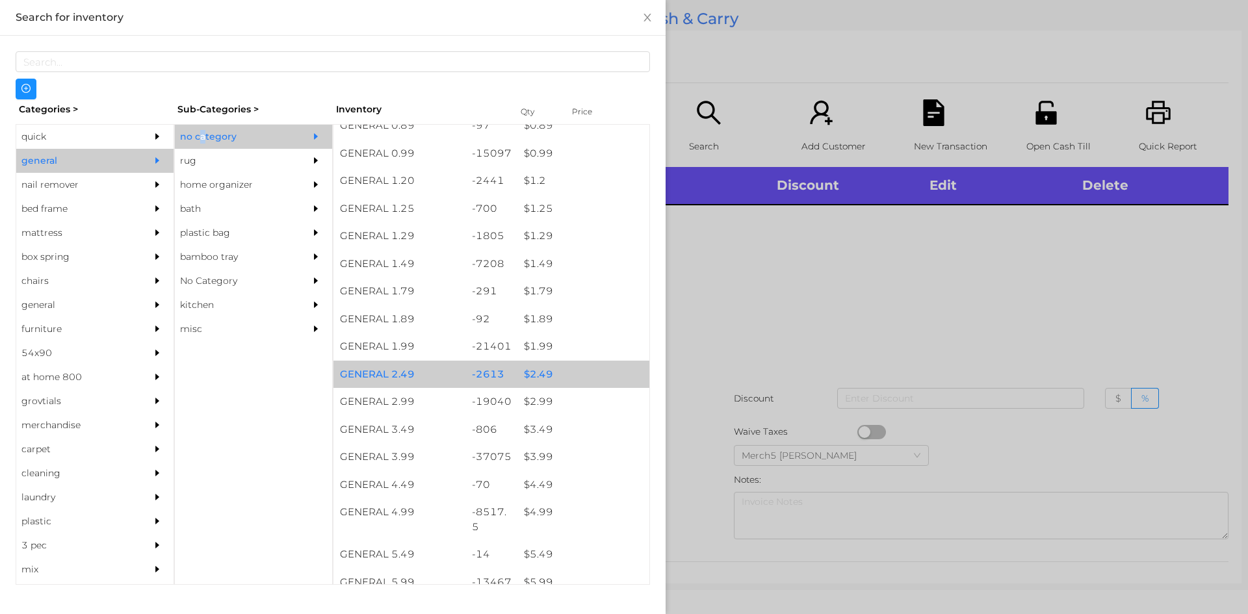
scroll to position [325, 0]
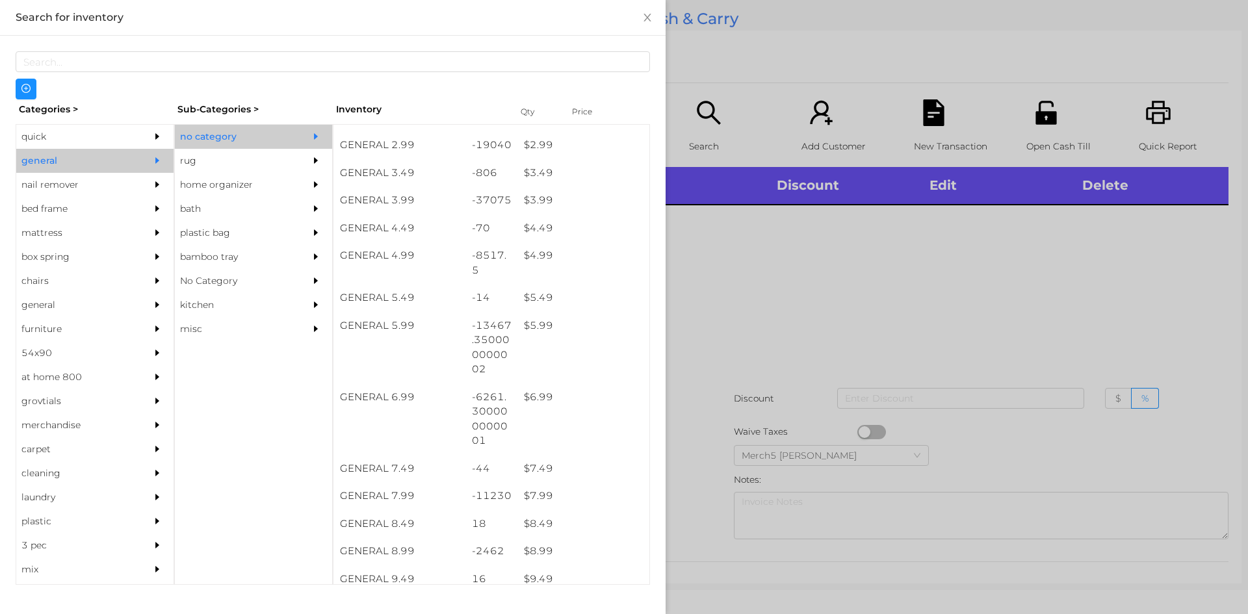
click at [963, 363] on div at bounding box center [624, 307] width 1248 height 614
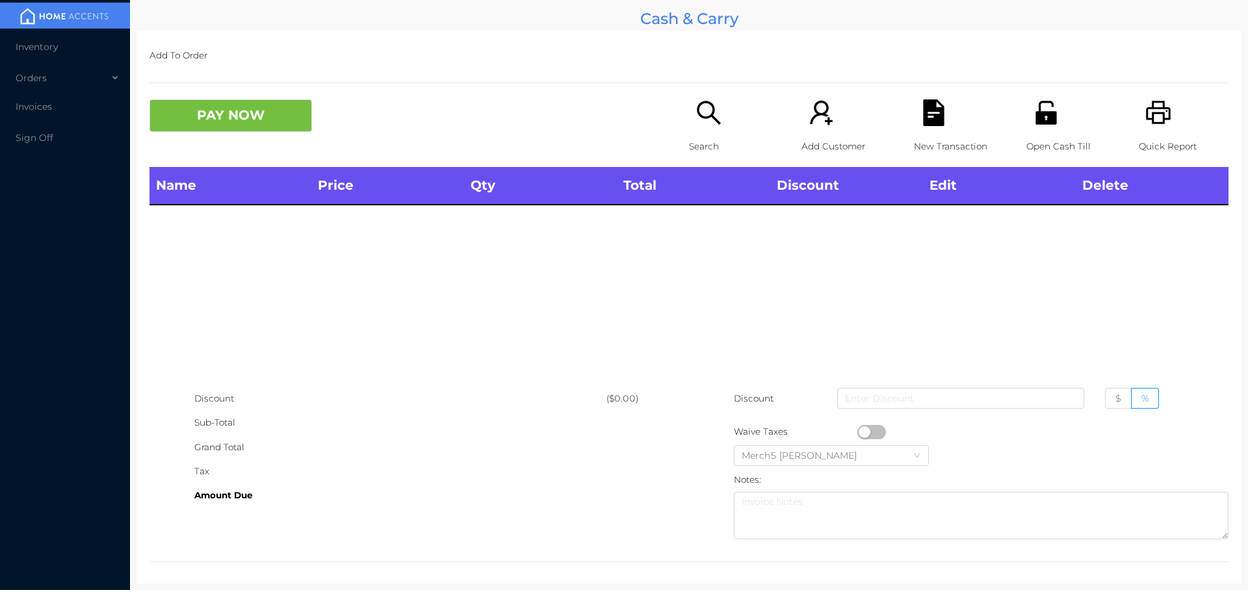
click at [708, 122] on icon "icon: search" at bounding box center [708, 112] width 27 height 27
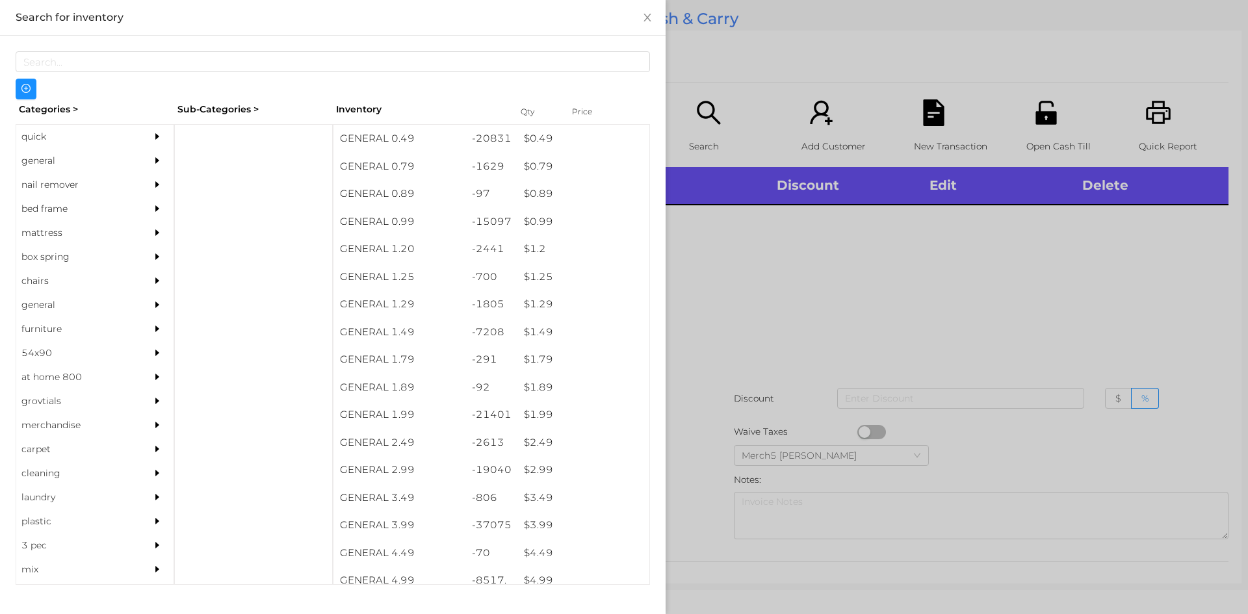
click at [157, 170] on div at bounding box center [161, 161] width 26 height 24
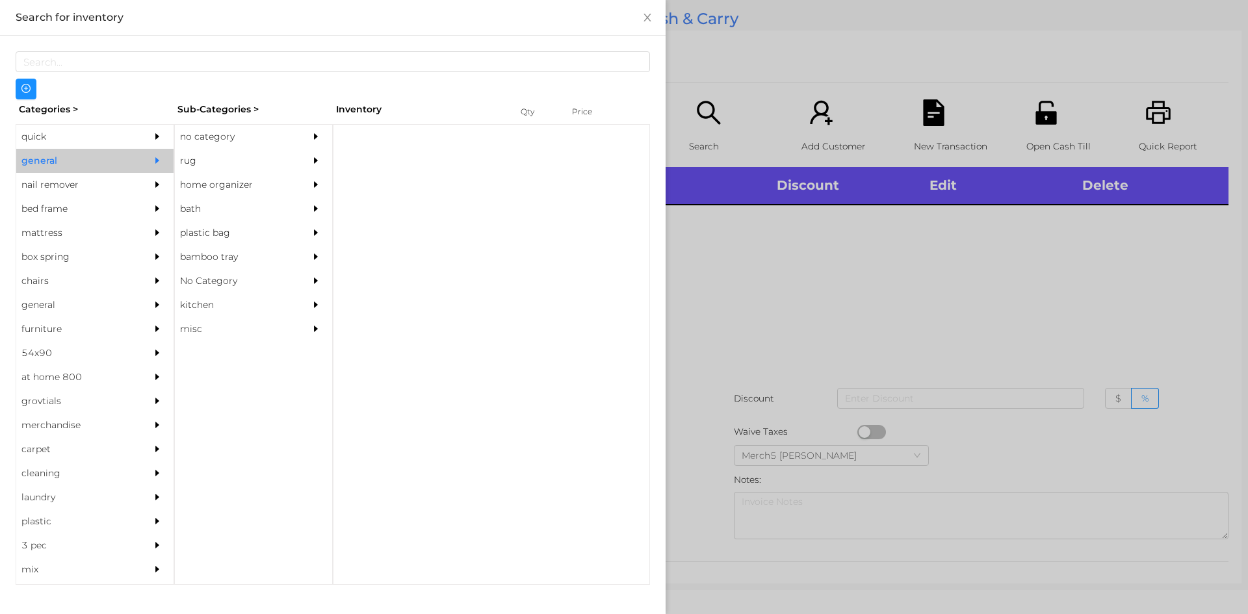
click at [300, 146] on div "no category" at bounding box center [253, 137] width 157 height 24
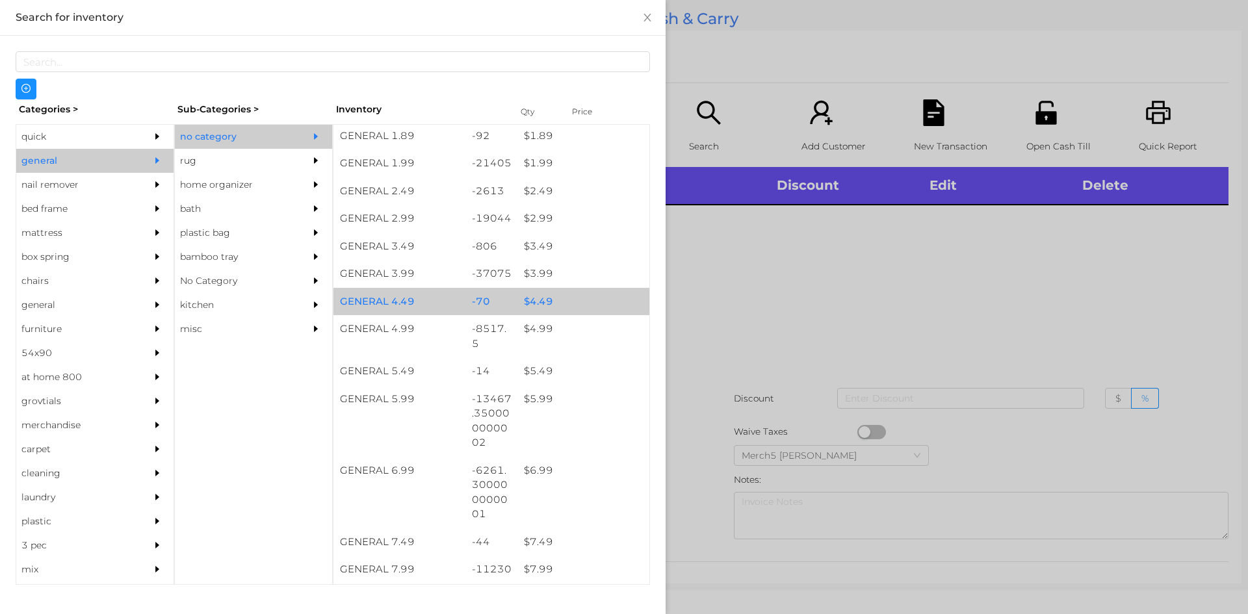
scroll to position [260, 0]
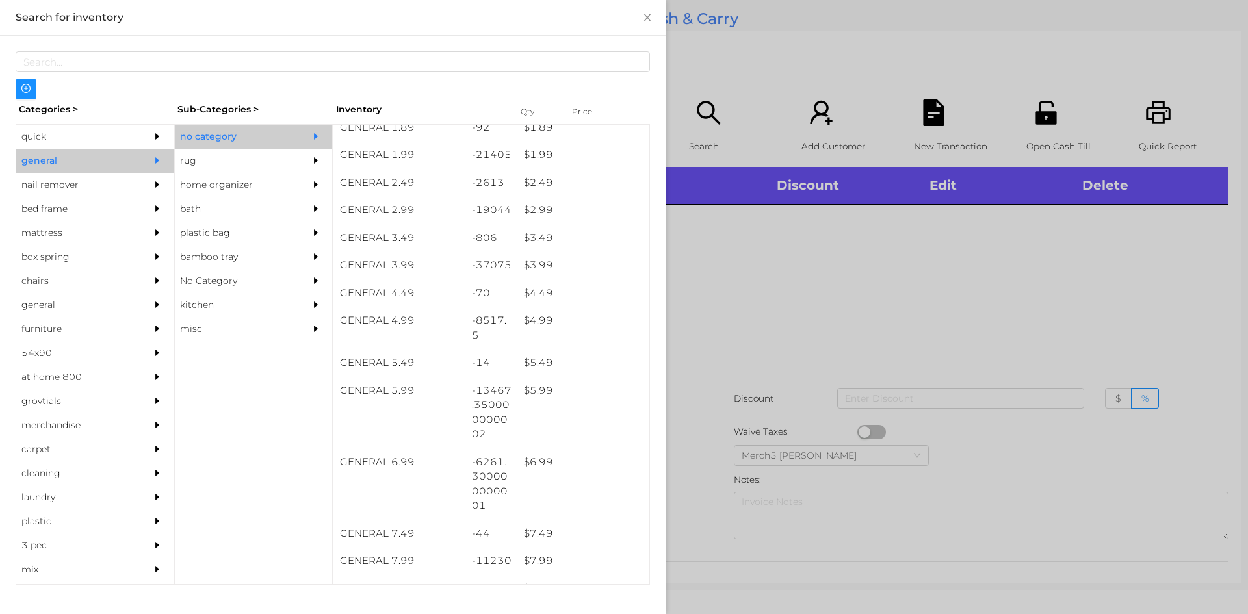
click at [841, 318] on div at bounding box center [624, 307] width 1248 height 614
